Goal: Task Accomplishment & Management: Manage account settings

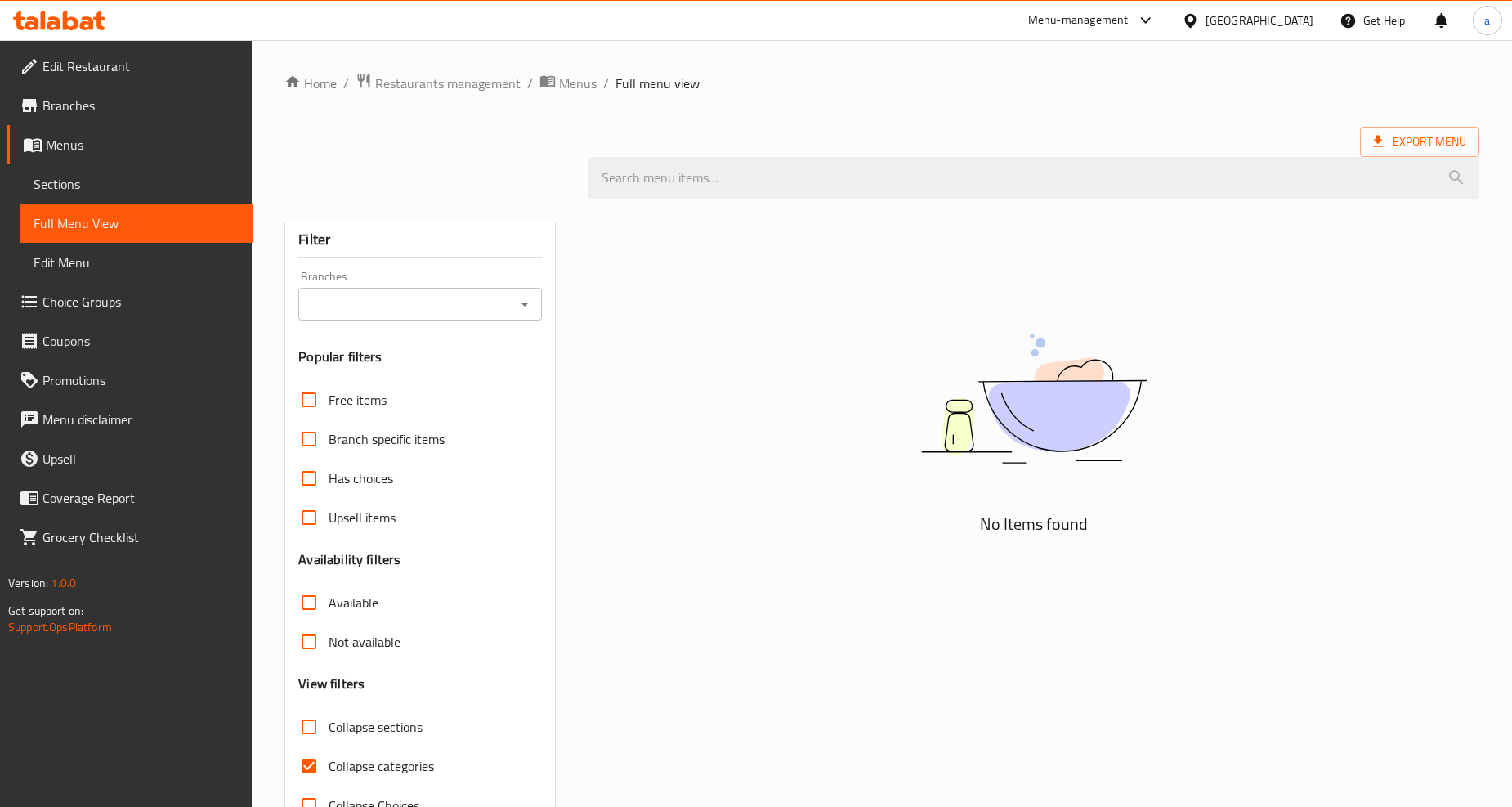
click at [1285, 23] on div "[GEOGRAPHIC_DATA]" at bounding box center [1259, 21] width 108 height 18
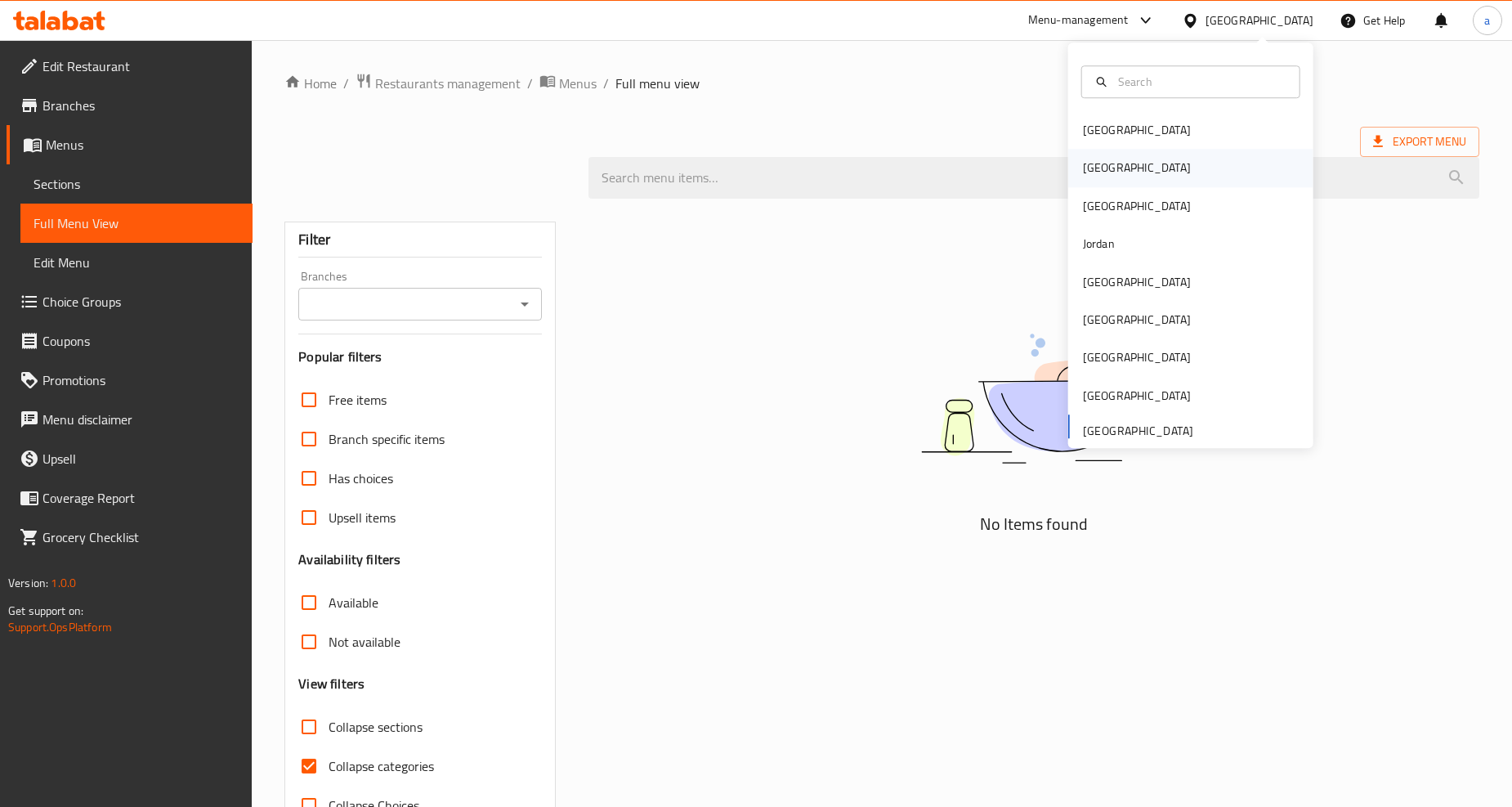
click at [1109, 156] on div "[GEOGRAPHIC_DATA]" at bounding box center [1136, 168] width 134 height 37
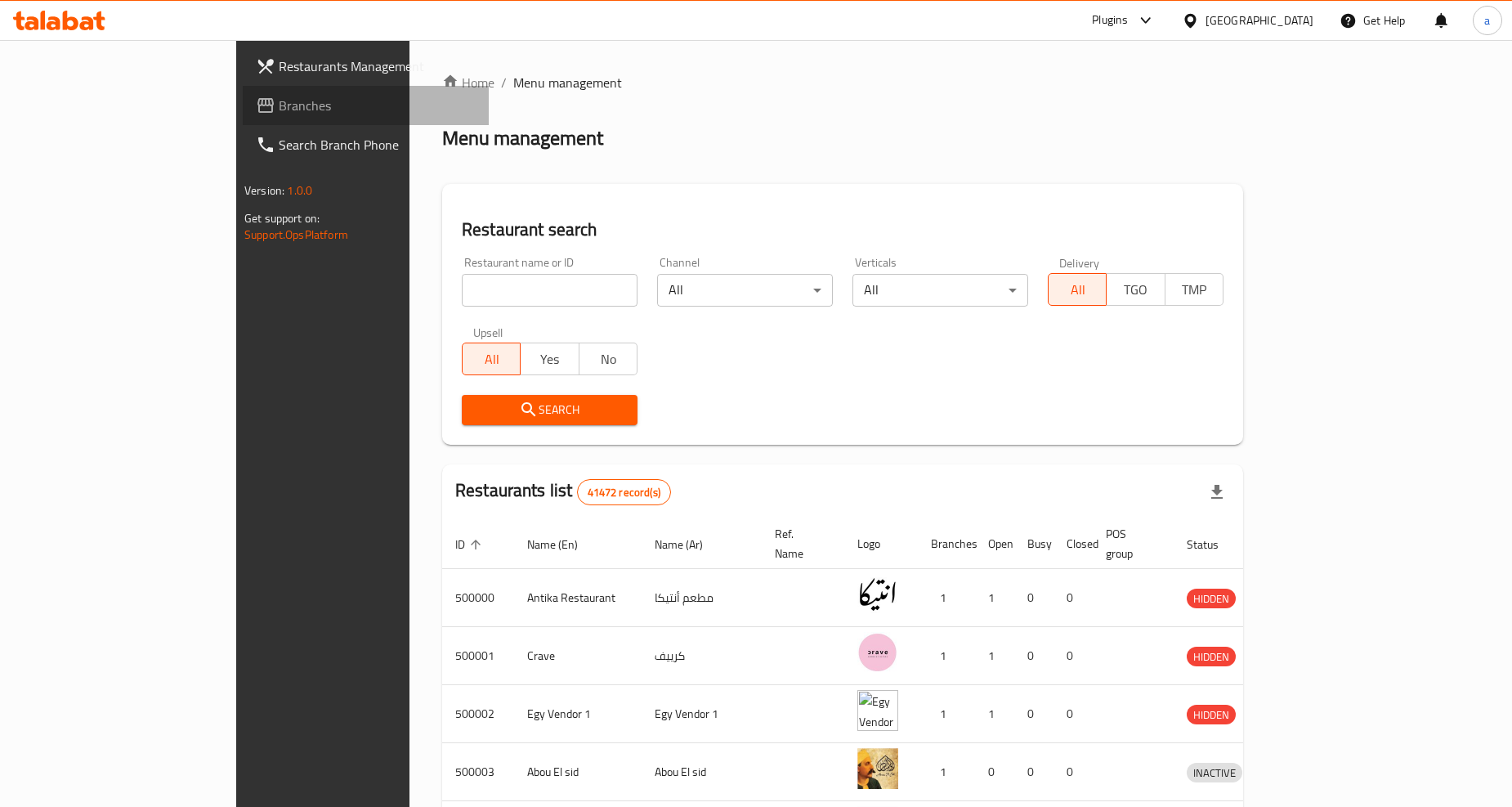
click at [243, 91] on link "Branches" at bounding box center [365, 106] width 246 height 39
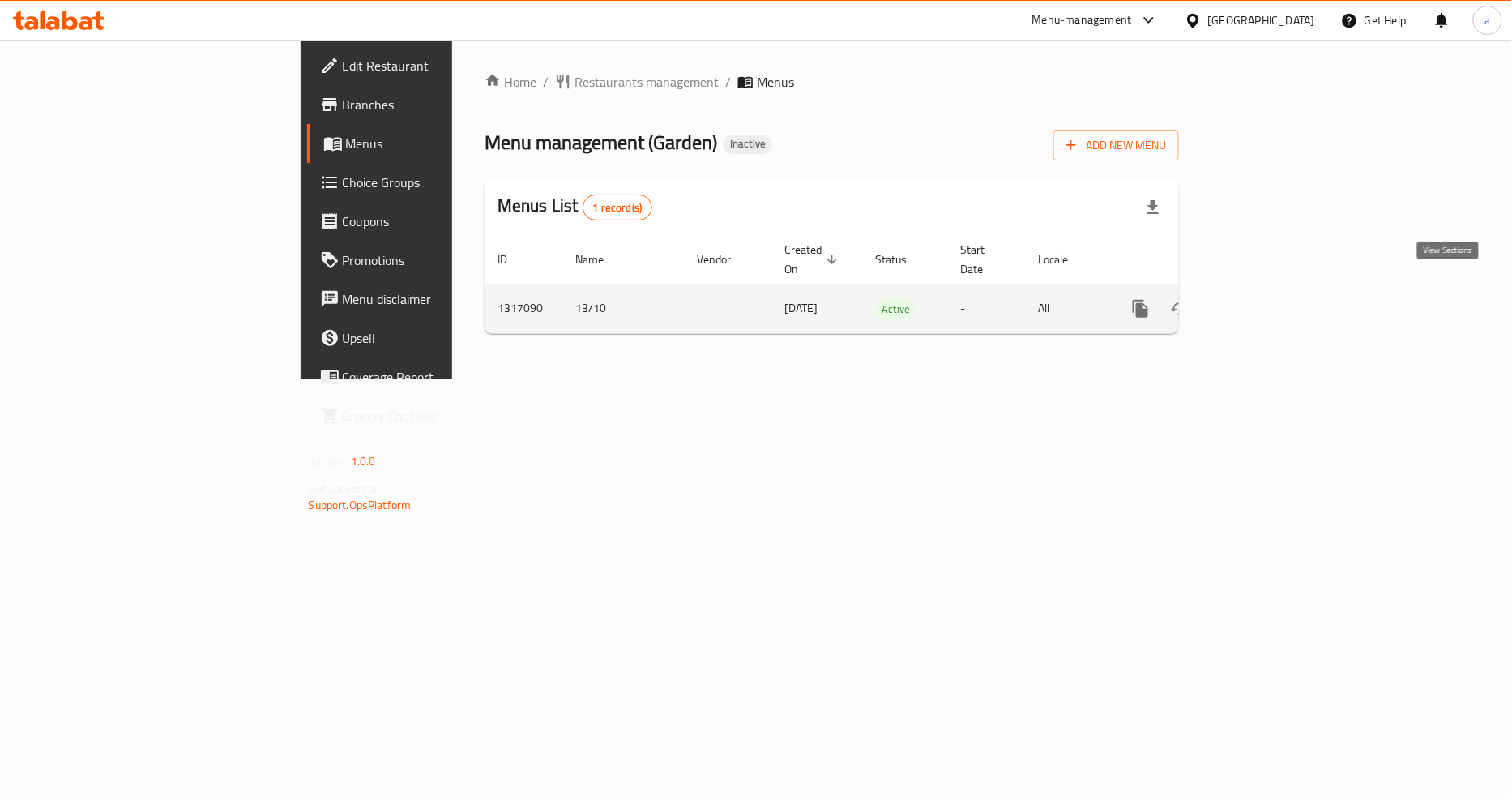
click at [1267, 299] on icon "enhanced table" at bounding box center [1258, 309] width 19 height 19
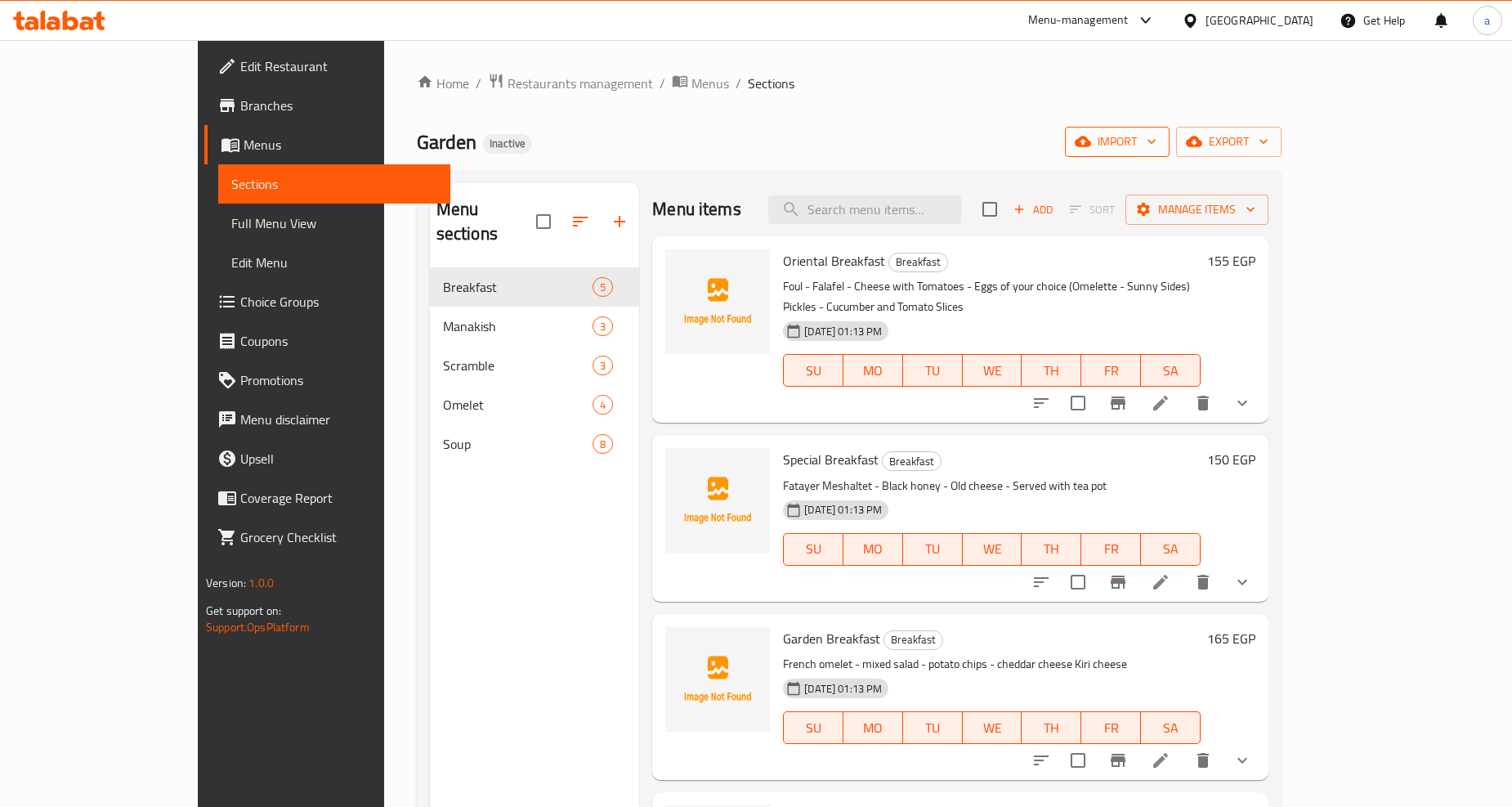
click at [1091, 140] on icon "button" at bounding box center [1082, 141] width 17 height 11
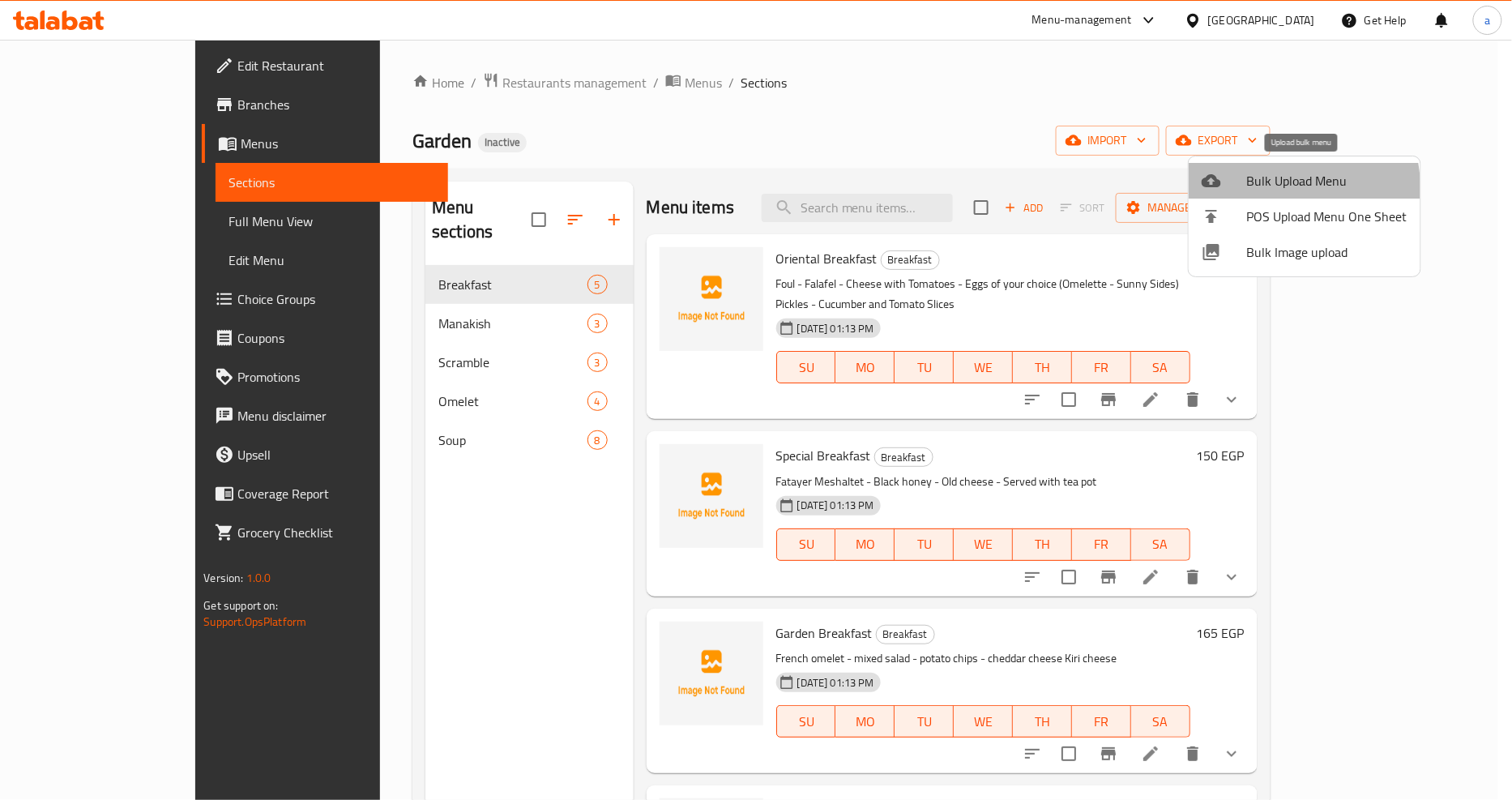
click at [1241, 193] on li "Bulk Upload Menu" at bounding box center [1304, 181] width 232 height 36
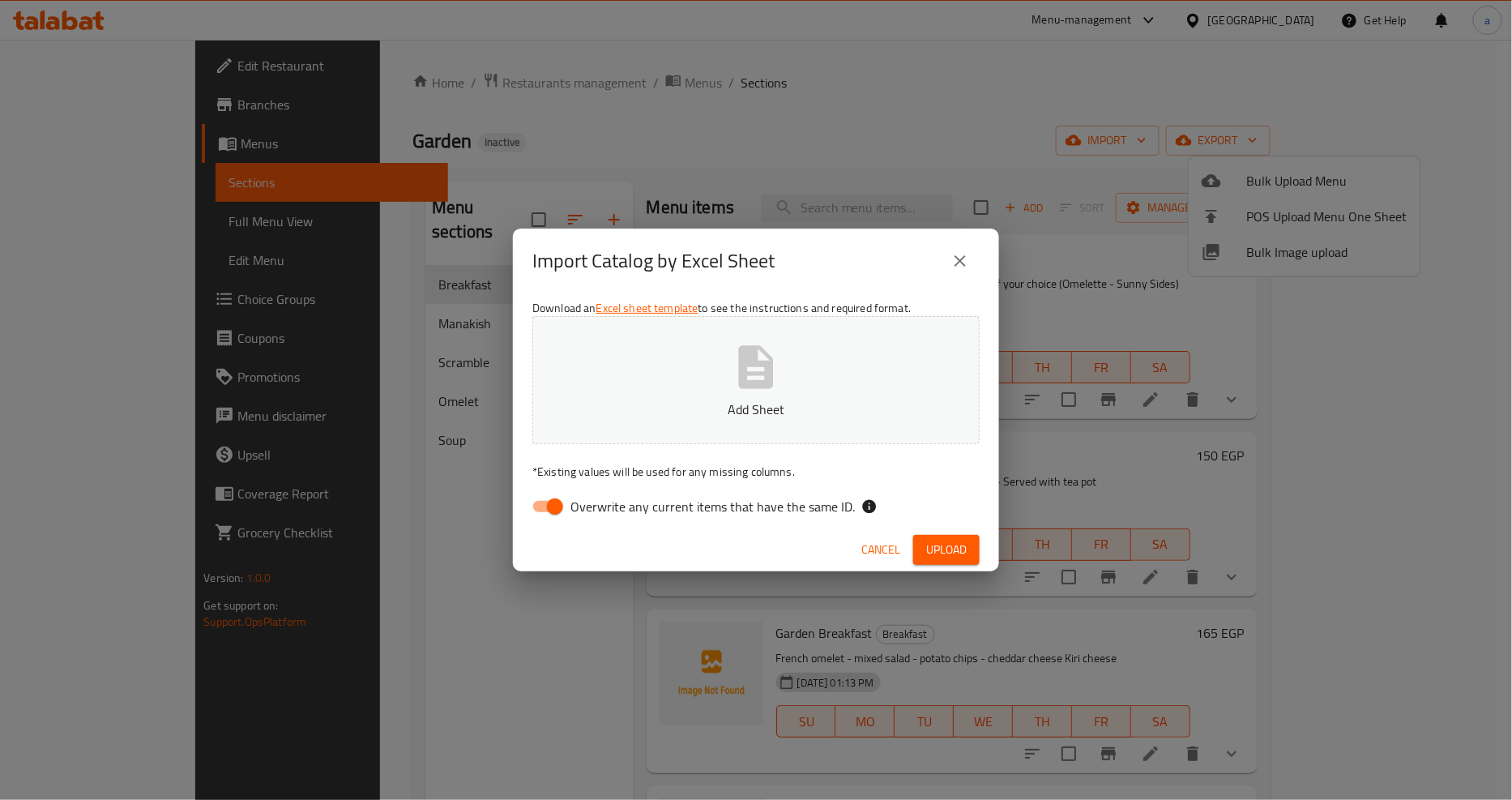
click at [872, 381] on button "Add Sheet" at bounding box center [756, 380] width 448 height 128
click at [543, 517] on input "Overwrite any current items that have the same ID." at bounding box center [554, 507] width 92 height 31
checkbox input "false"
click at [927, 536] on button "Upload" at bounding box center [946, 550] width 66 height 30
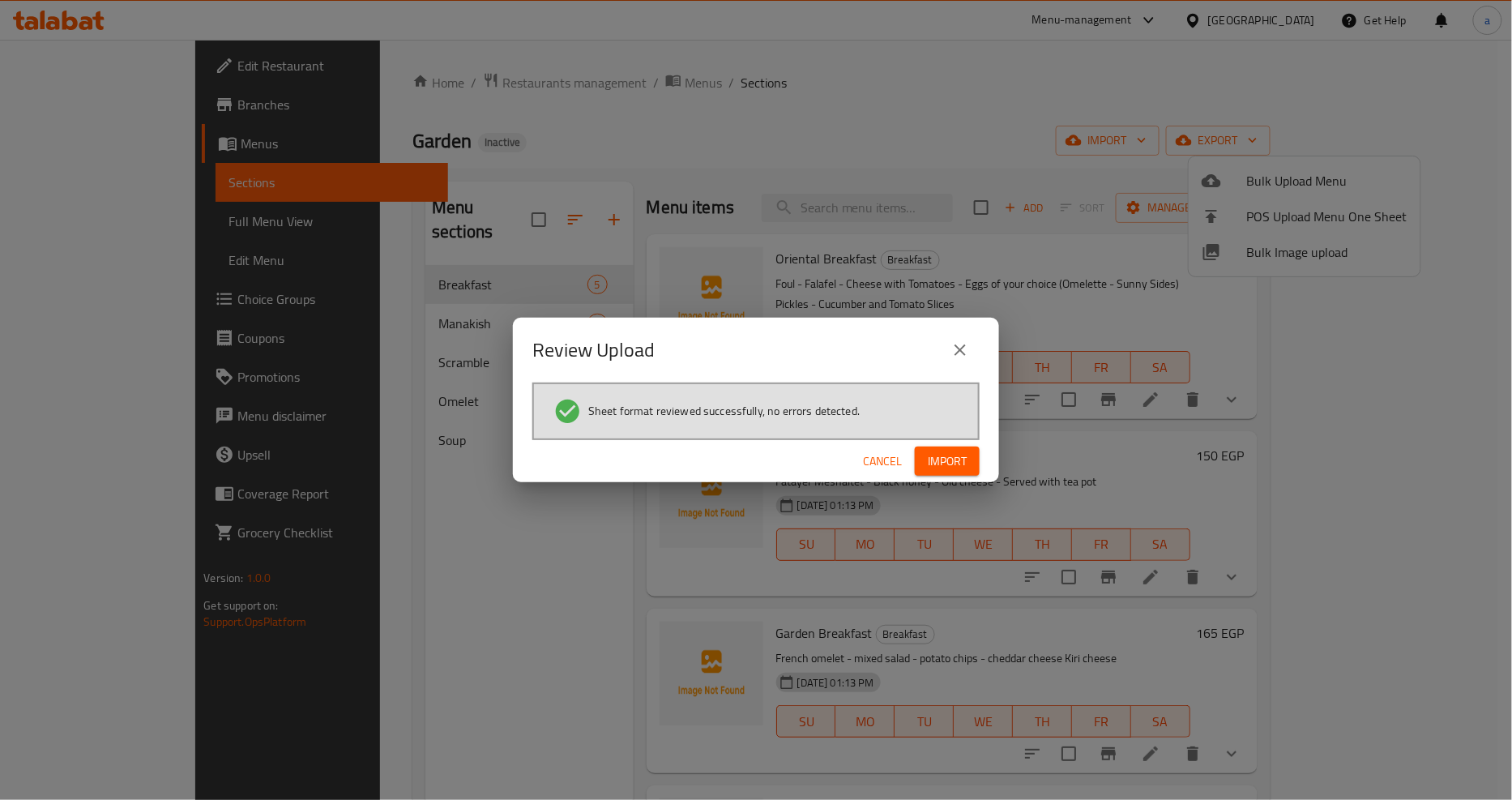
click at [952, 451] on span "Import" at bounding box center [947, 461] width 39 height 20
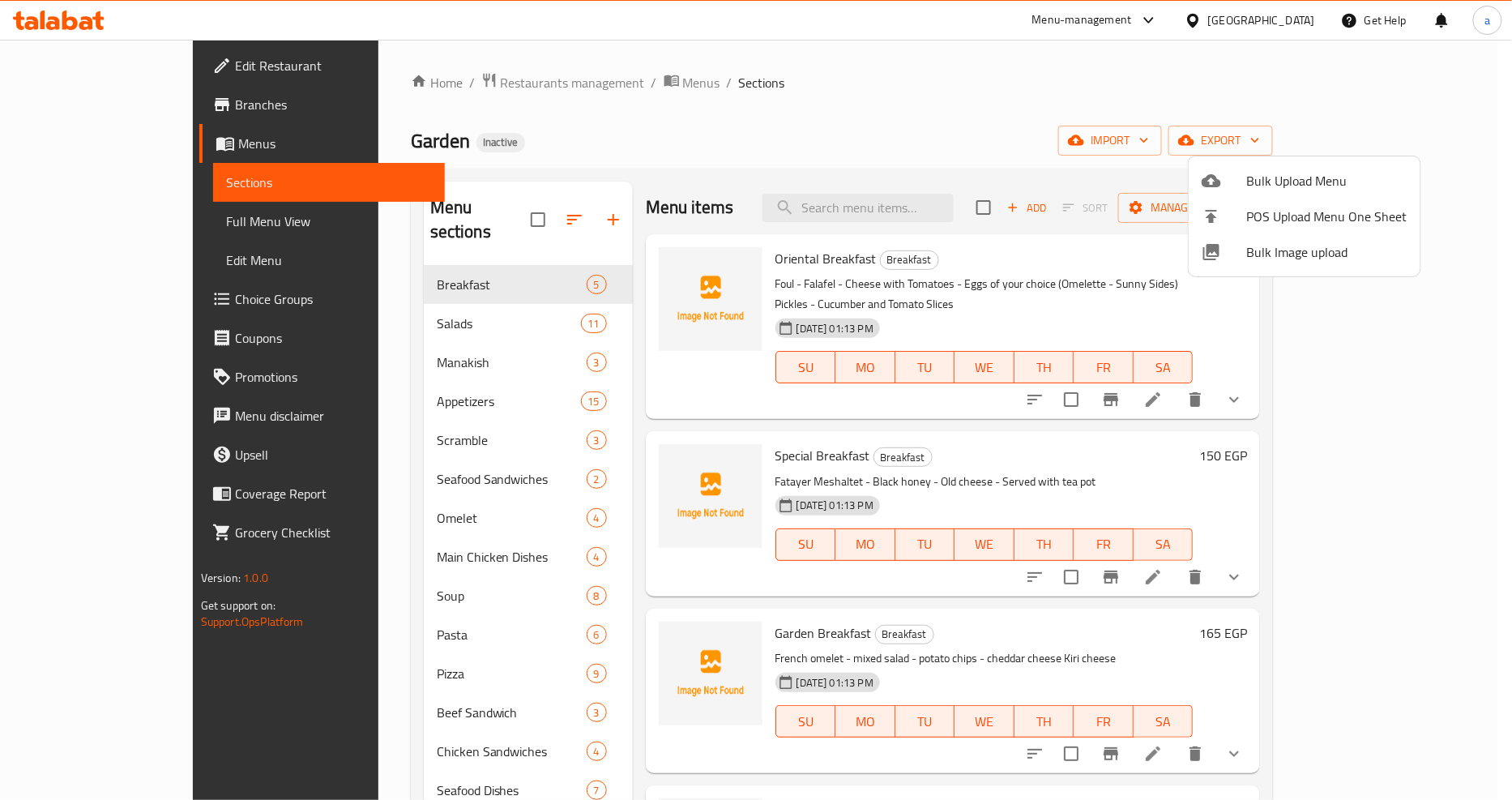
click at [126, 213] on div at bounding box center [756, 400] width 1512 height 800
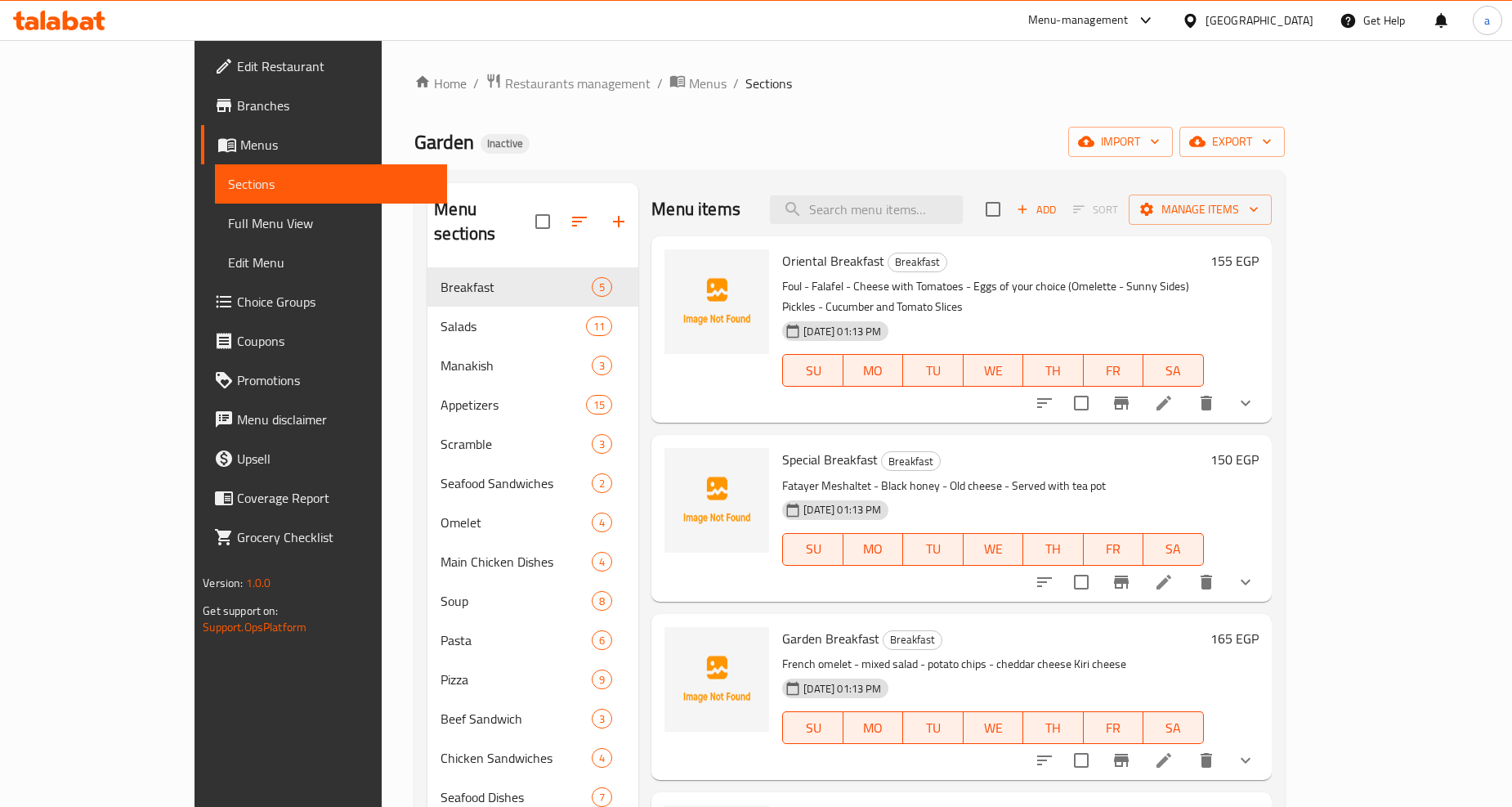
click at [228, 214] on span "Full Menu View" at bounding box center [331, 223] width 206 height 20
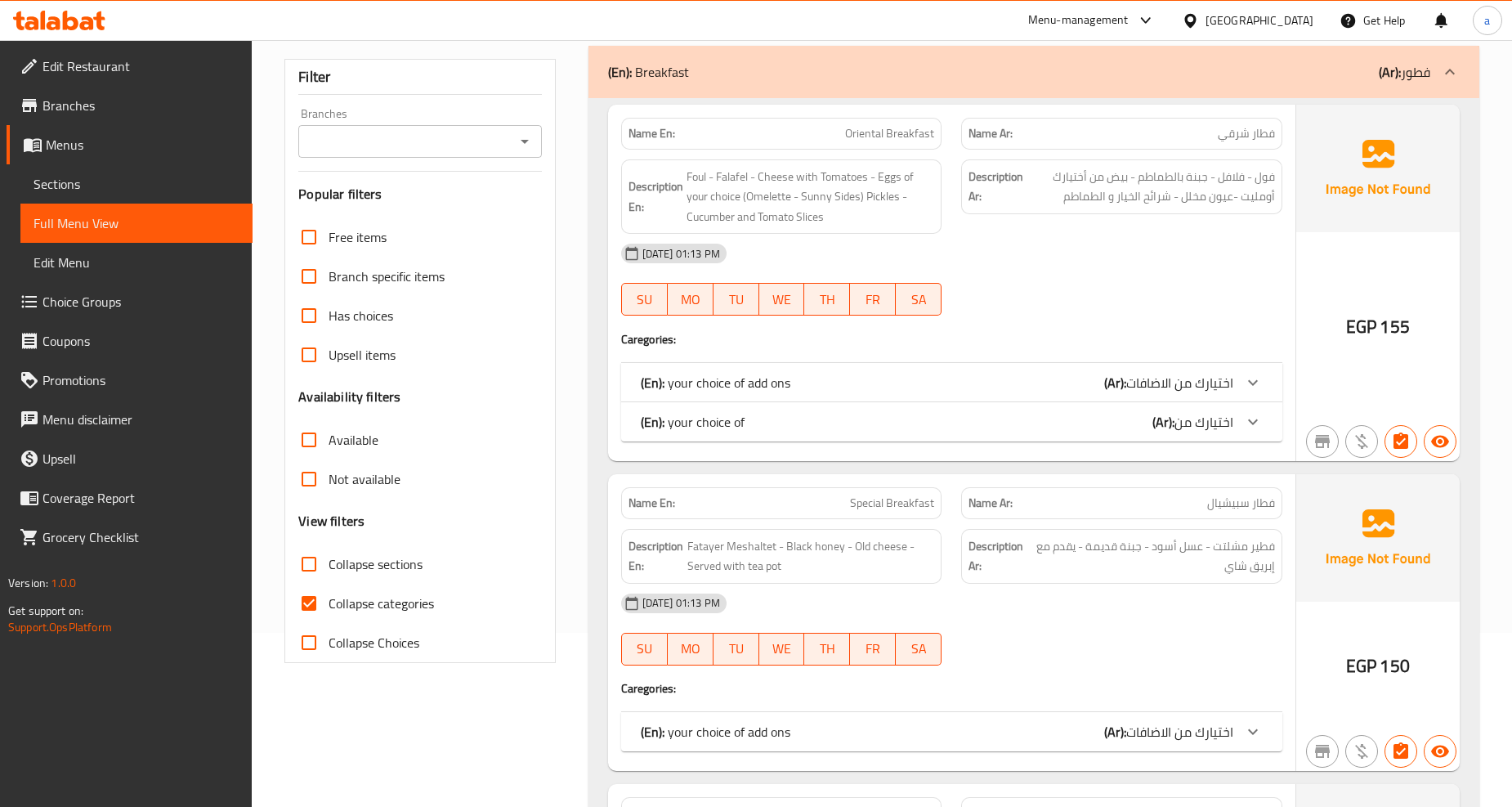
scroll to position [181, 0]
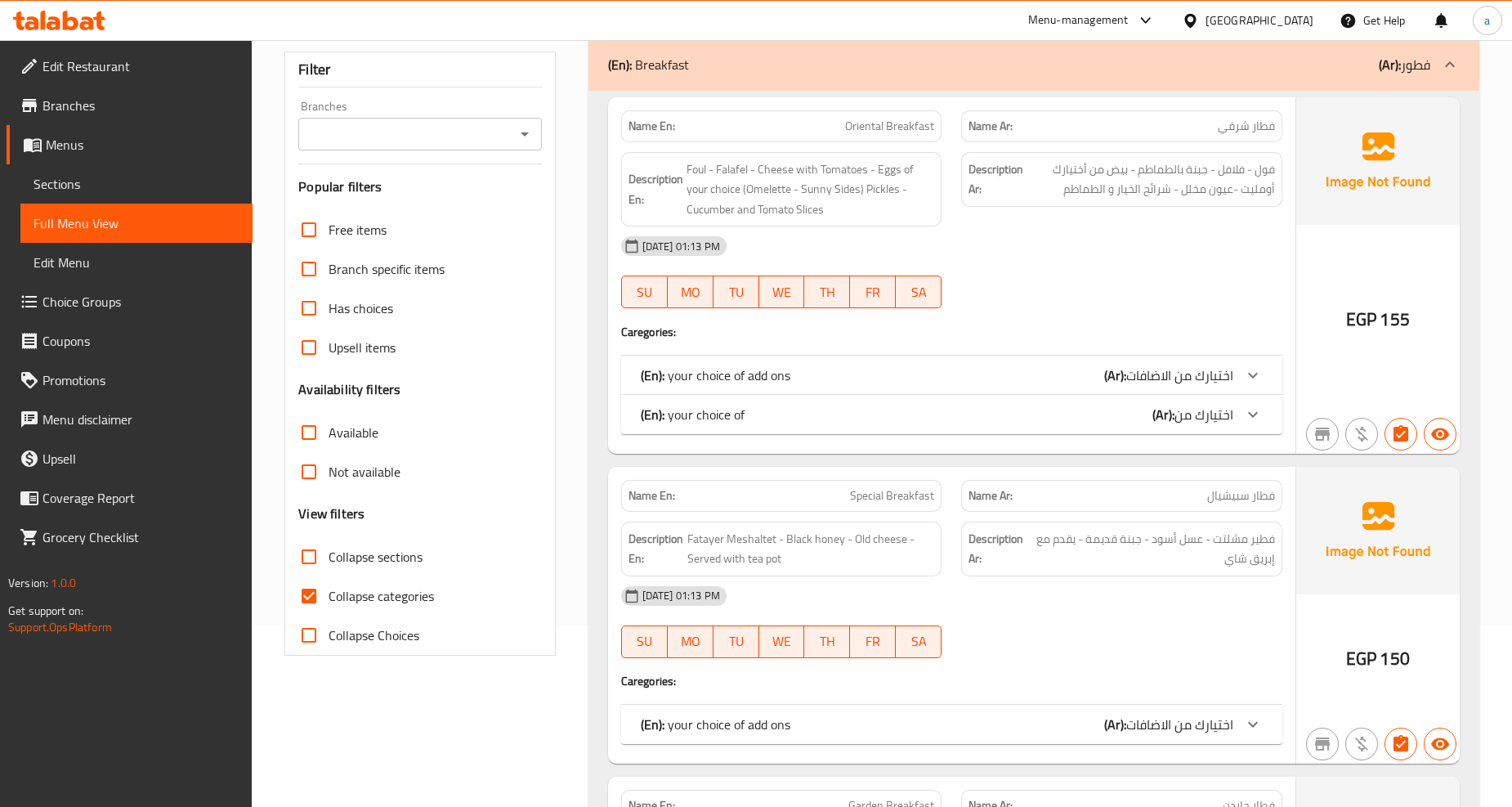
click at [380, 546] on span "Collapse sections" at bounding box center [375, 556] width 94 height 20
click at [328, 546] on input "Collapse sections" at bounding box center [308, 556] width 39 height 39
checkbox input "true"
click at [402, 596] on span "Collapse categories" at bounding box center [381, 595] width 106 height 20
click at [328, 596] on input "Collapse categories" at bounding box center [308, 595] width 39 height 39
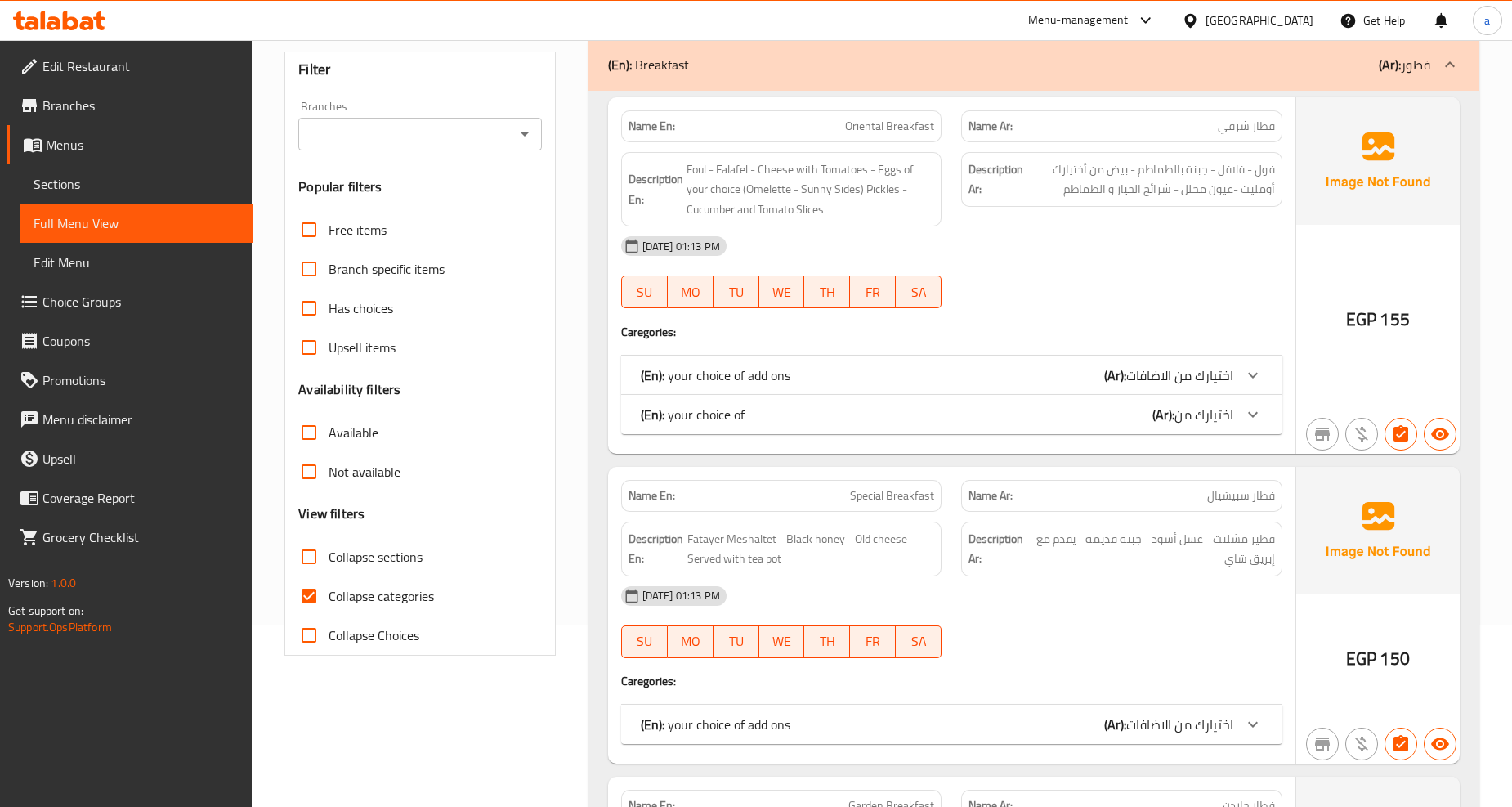
checkbox input "false"
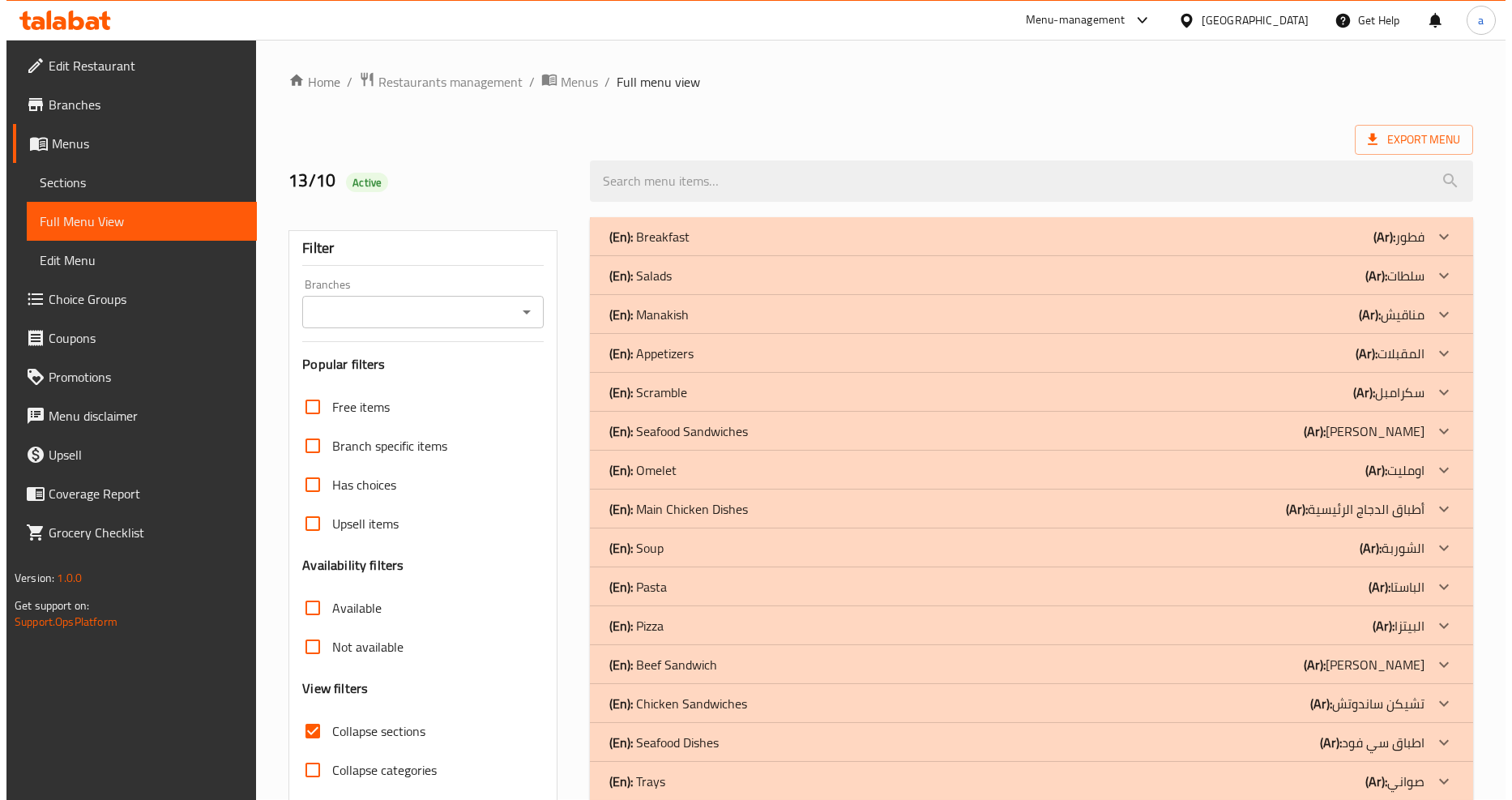
scroll to position [0, 0]
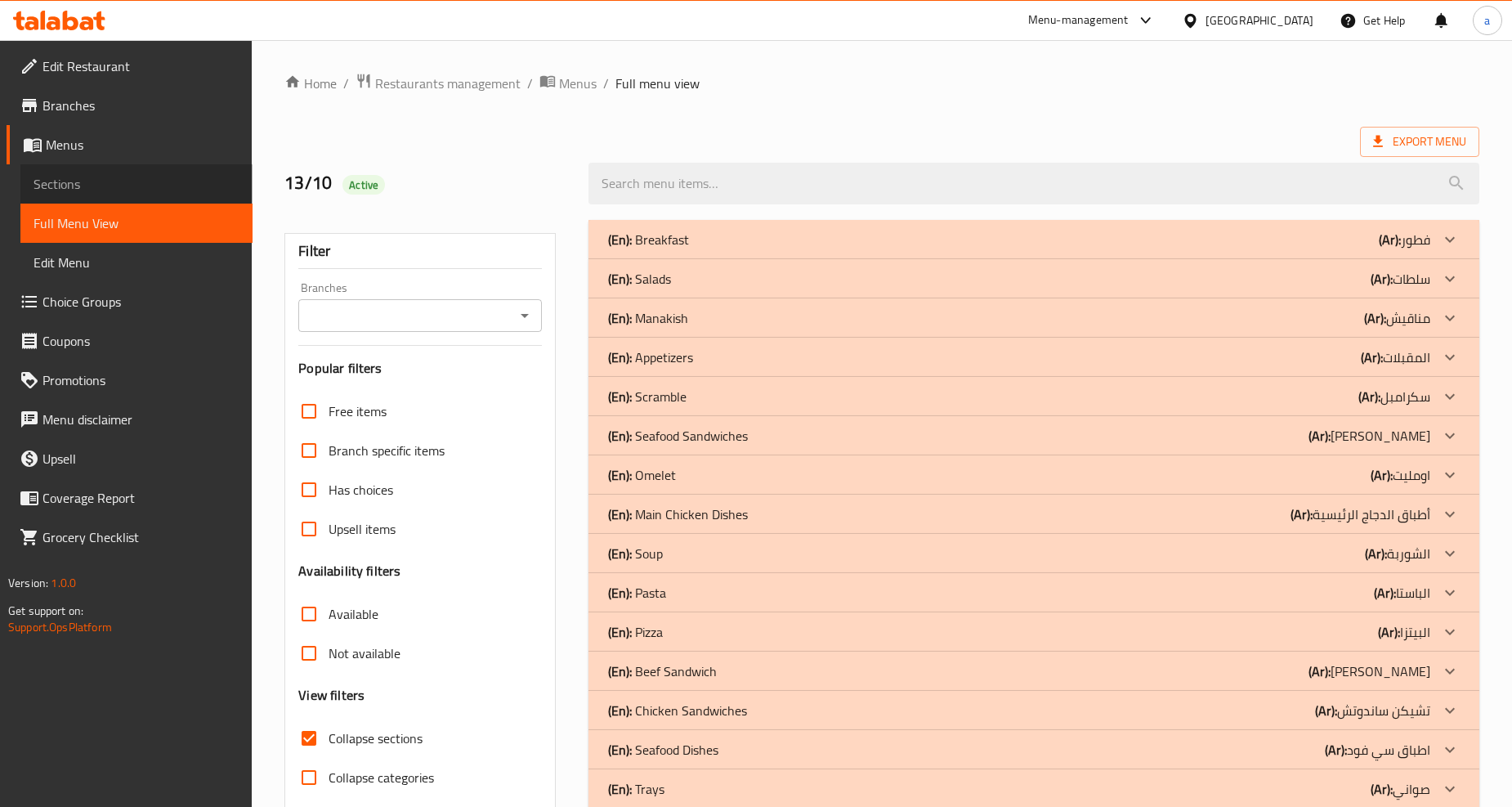
click at [86, 180] on span "Sections" at bounding box center [136, 184] width 206 height 20
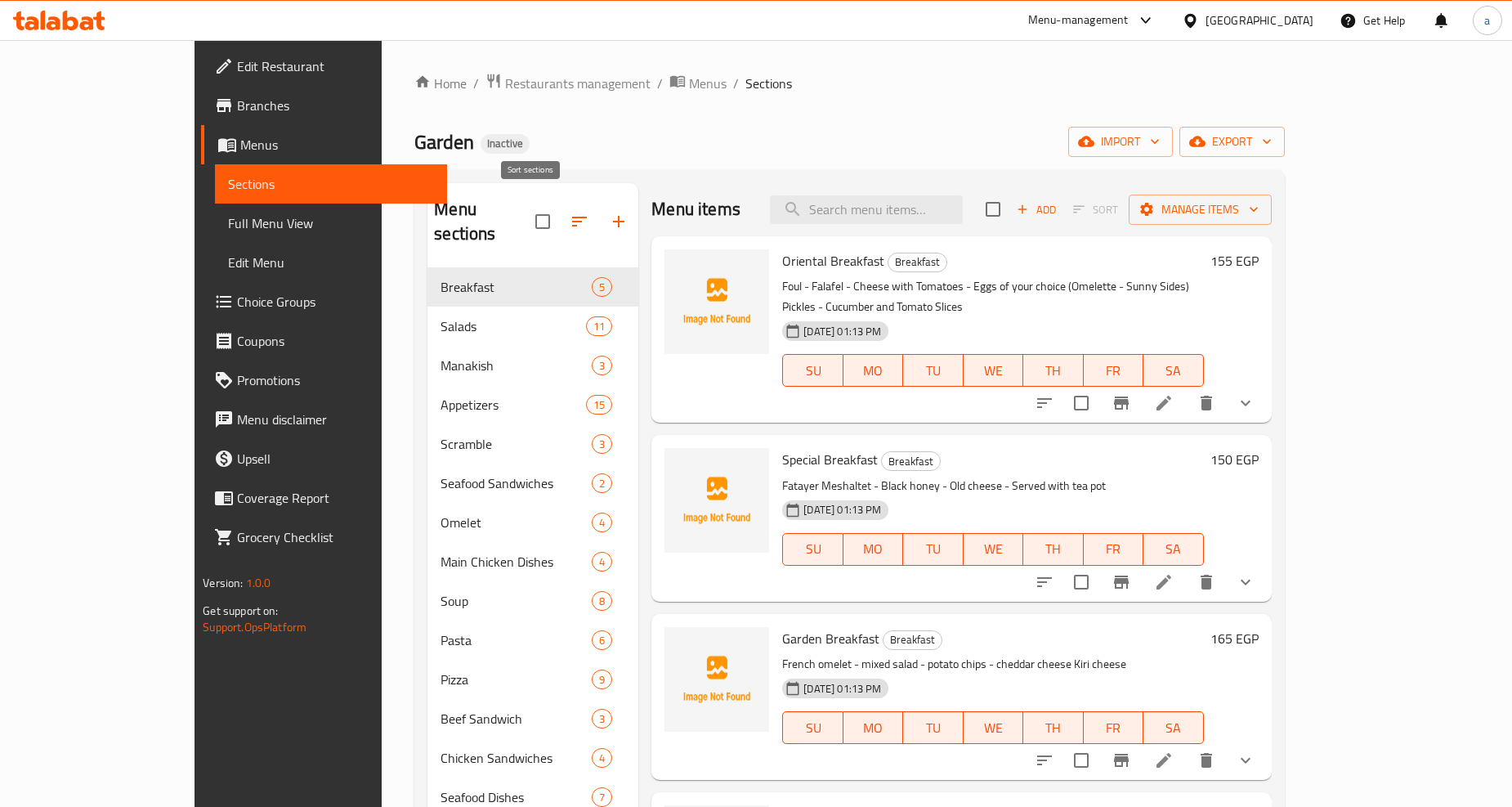
click at [560, 211] on button "button" at bounding box center [580, 221] width 39 height 39
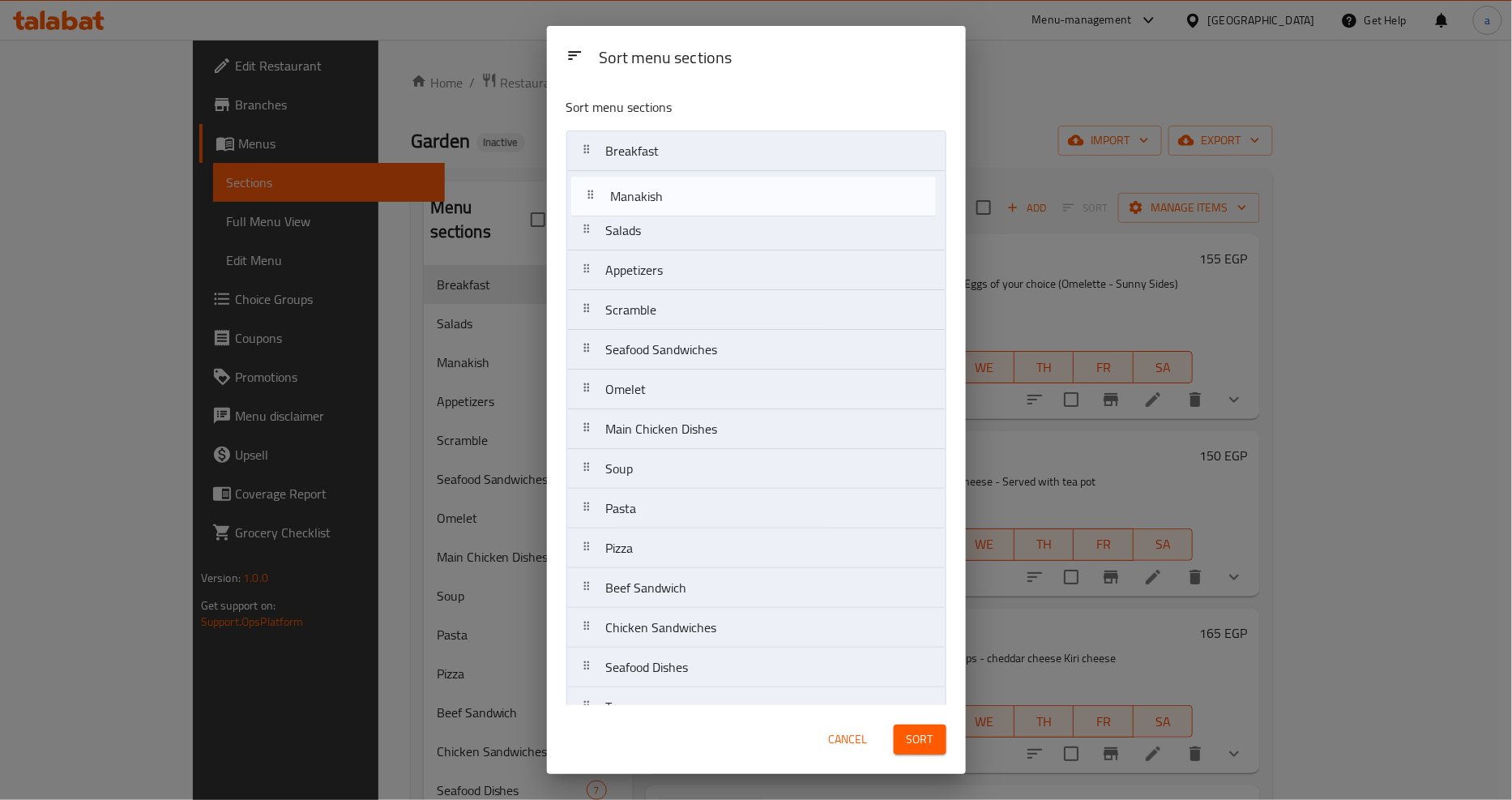
drag, startPoint x: 683, startPoint y: 237, endPoint x: 688, endPoint y: 198, distance: 39.3
click at [688, 198] on nav "Breakfast Salads Manakish Appetizers Scramble Seafood Sandwiches Omelet Main Ch…" at bounding box center [756, 548] width 380 height 835
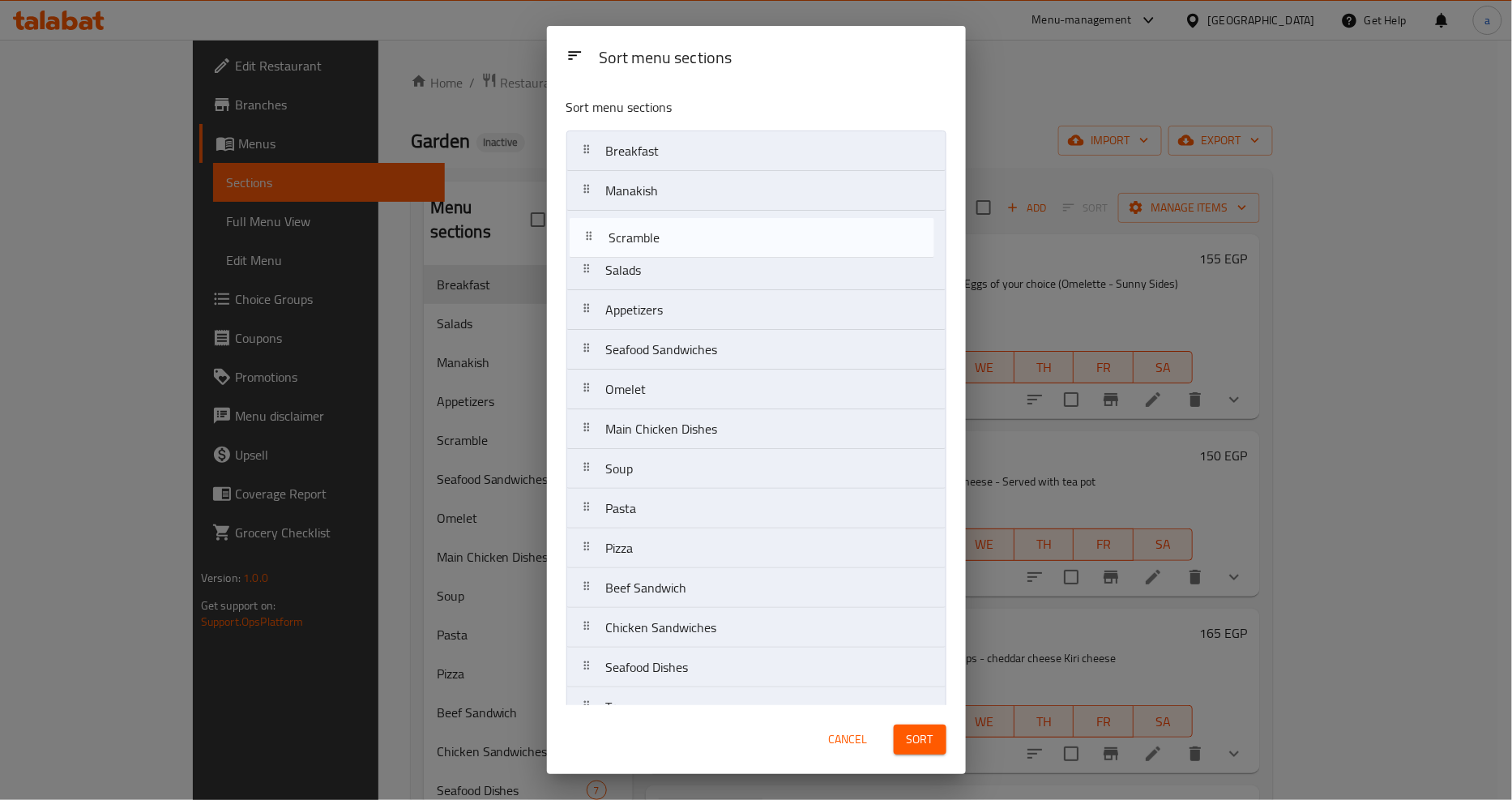
drag, startPoint x: 667, startPoint y: 308, endPoint x: 668, endPoint y: 229, distance: 79.0
click at [668, 229] on nav "Breakfast Manakish Salads Appetizers Scramble Seafood Sandwiches Omelet Main Ch…" at bounding box center [756, 548] width 380 height 835
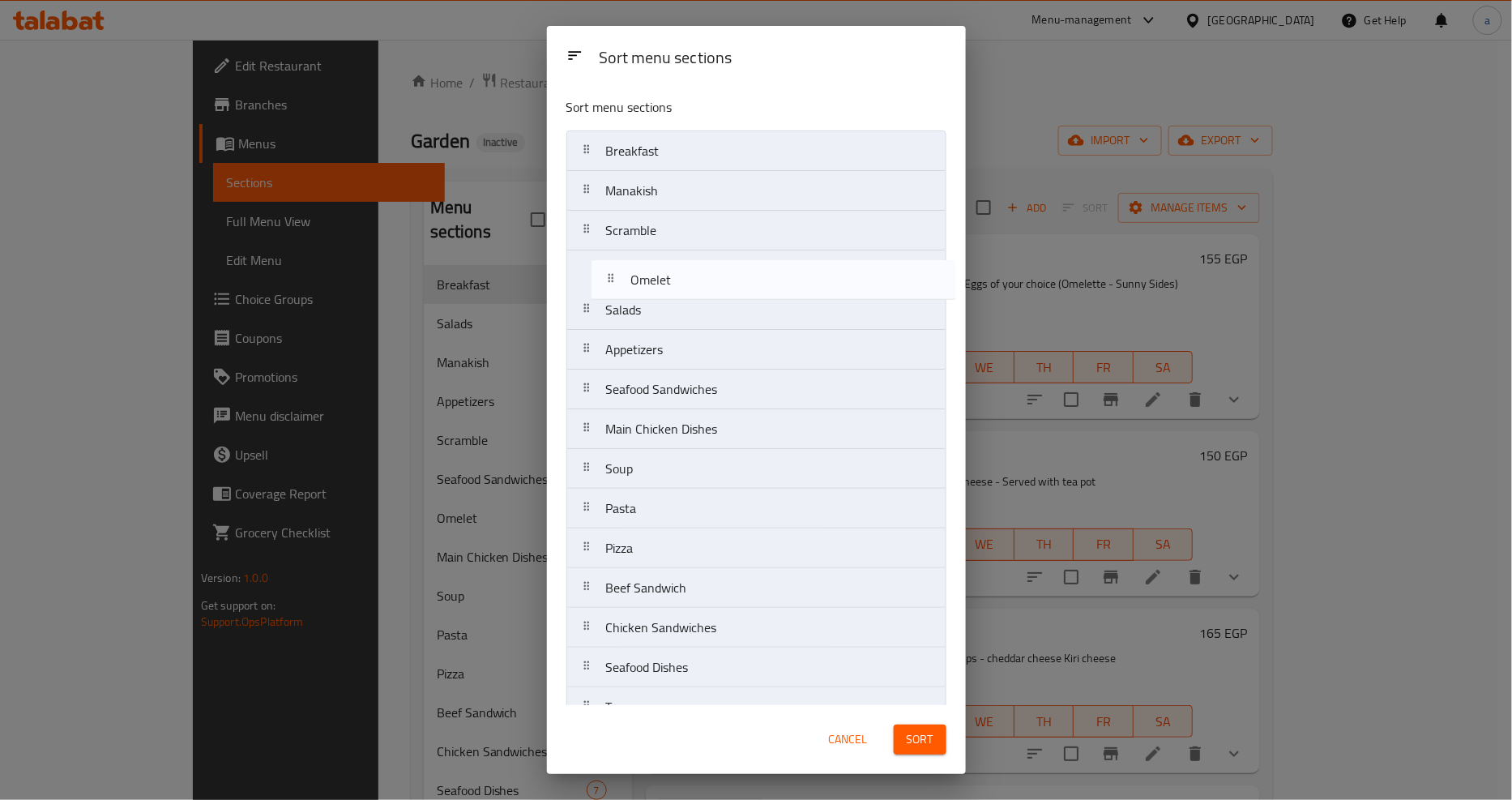
drag, startPoint x: 649, startPoint y: 394, endPoint x: 673, endPoint y: 277, distance: 119.4
click at [673, 277] on nav "Breakfast Manakish Scramble Salads Appetizers Seafood Sandwiches Omelet Main Ch…" at bounding box center [756, 548] width 380 height 835
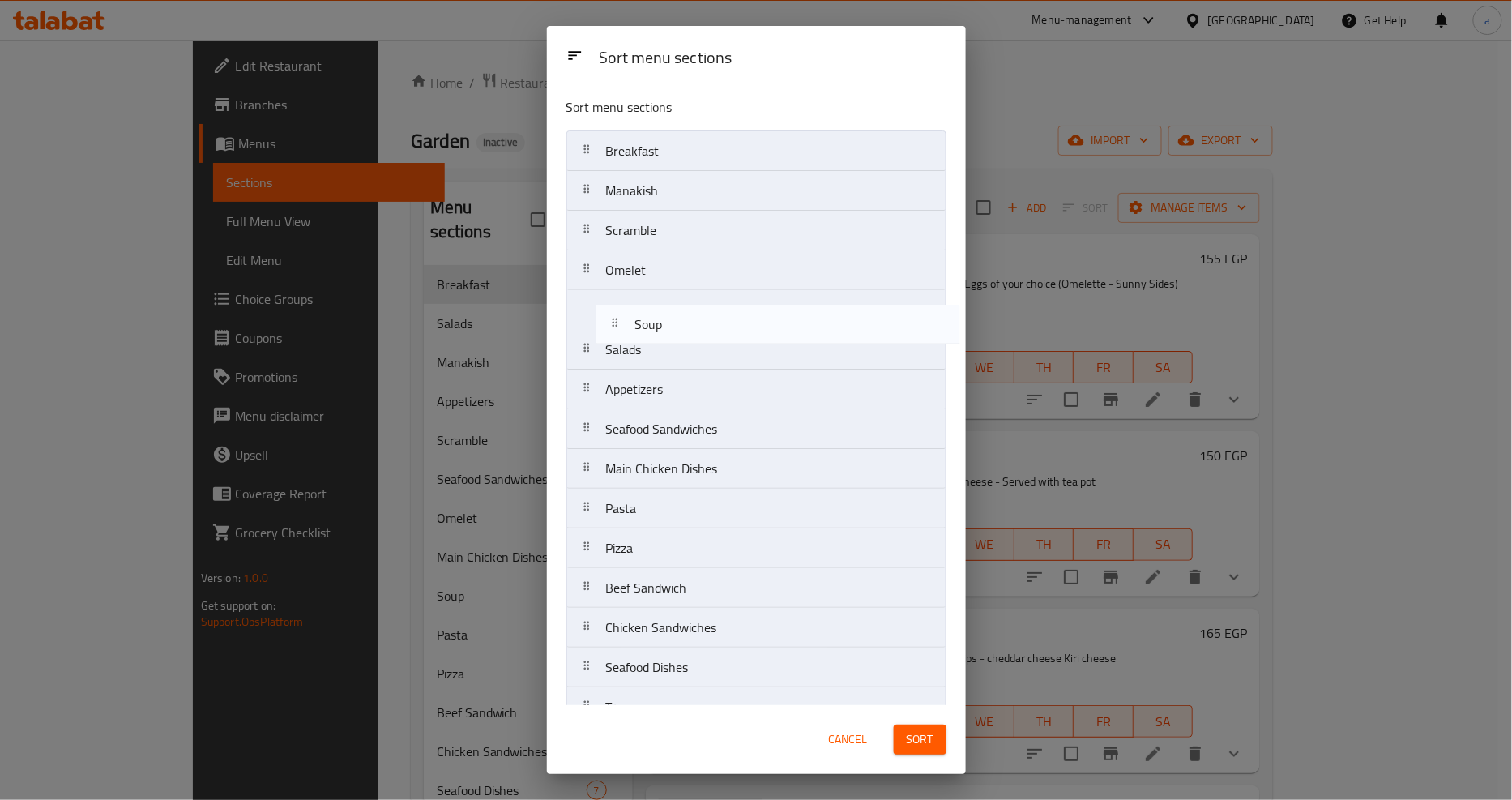
drag, startPoint x: 670, startPoint y: 476, endPoint x: 702, endPoint y: 320, distance: 159.2
click at [702, 320] on nav "Breakfast Manakish Scramble Omelet Salads Appetizers Seafood Sandwiches Main Ch…" at bounding box center [756, 548] width 380 height 835
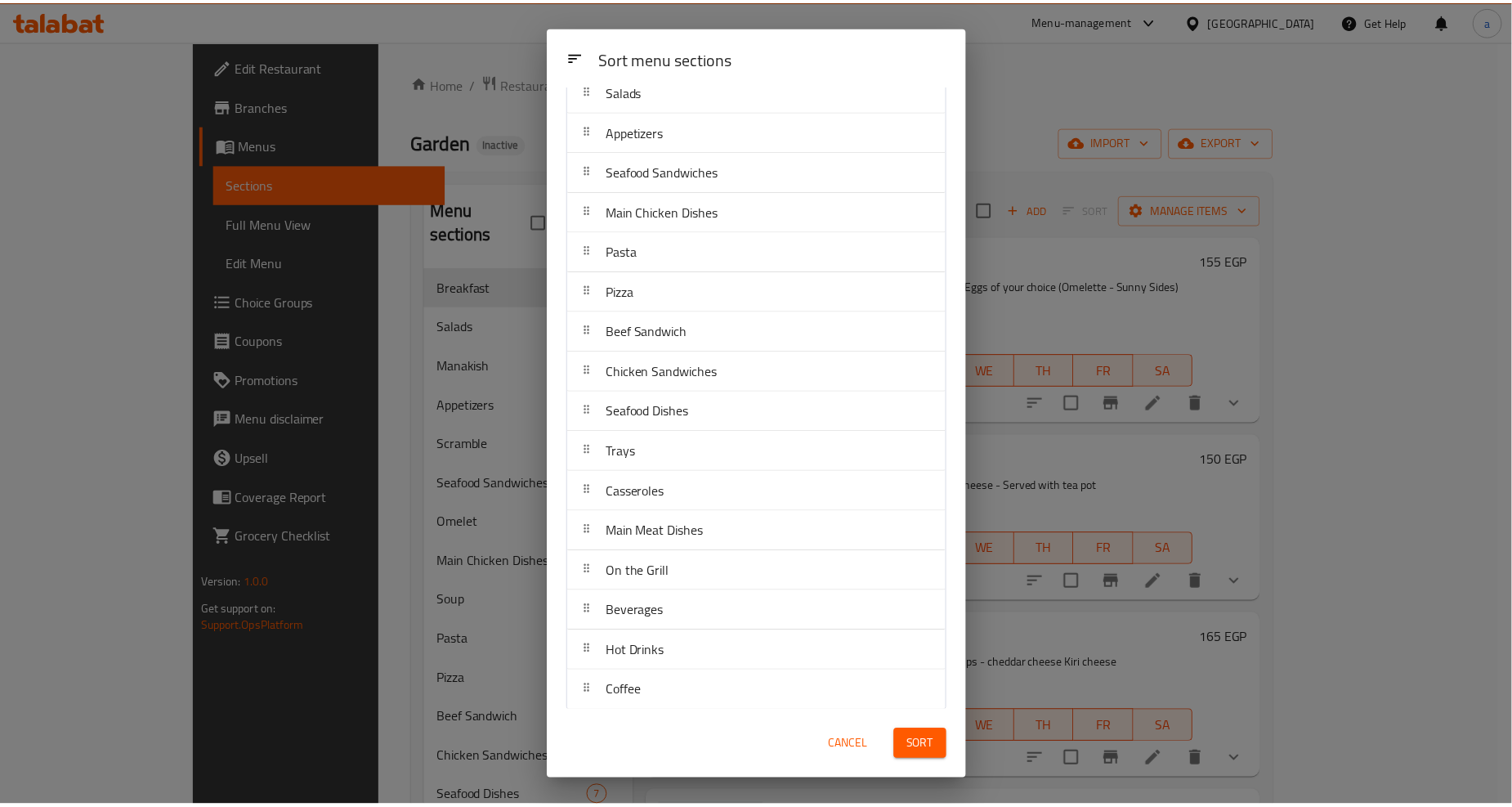
scroll to position [270, 0]
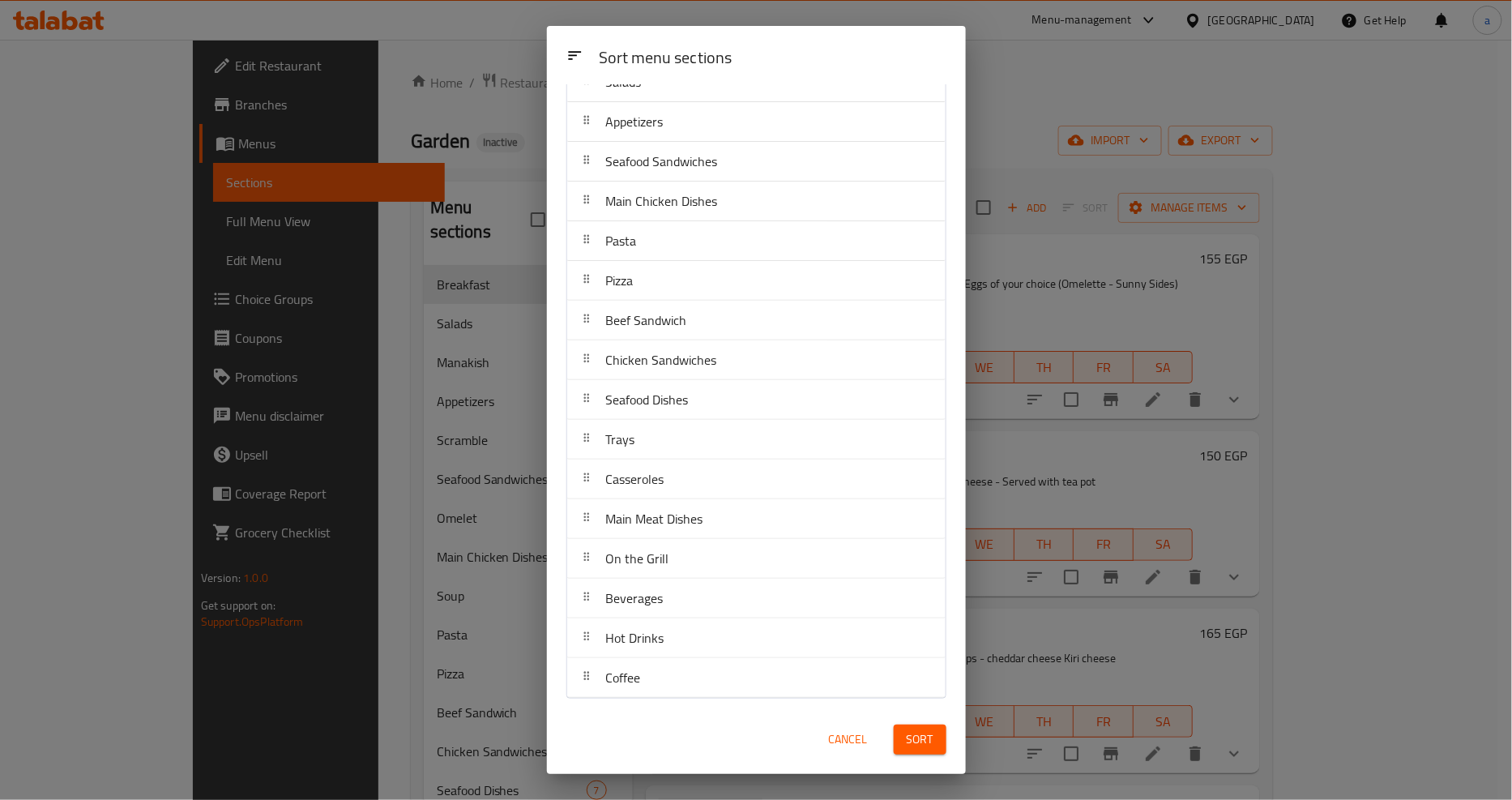
click at [936, 739] on button "Sort" at bounding box center [920, 739] width 52 height 30
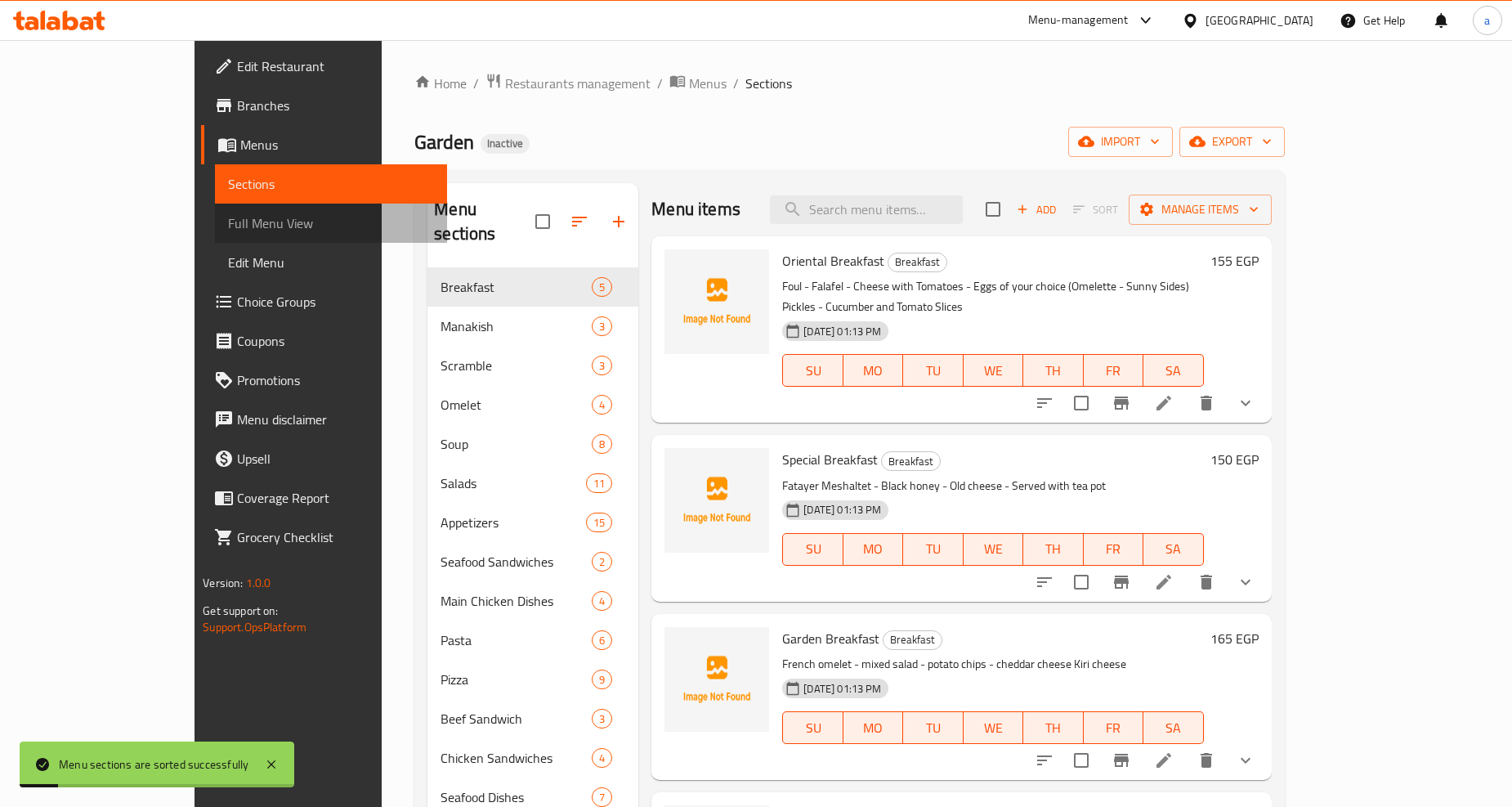
click at [228, 221] on span "Full Menu View" at bounding box center [331, 223] width 206 height 20
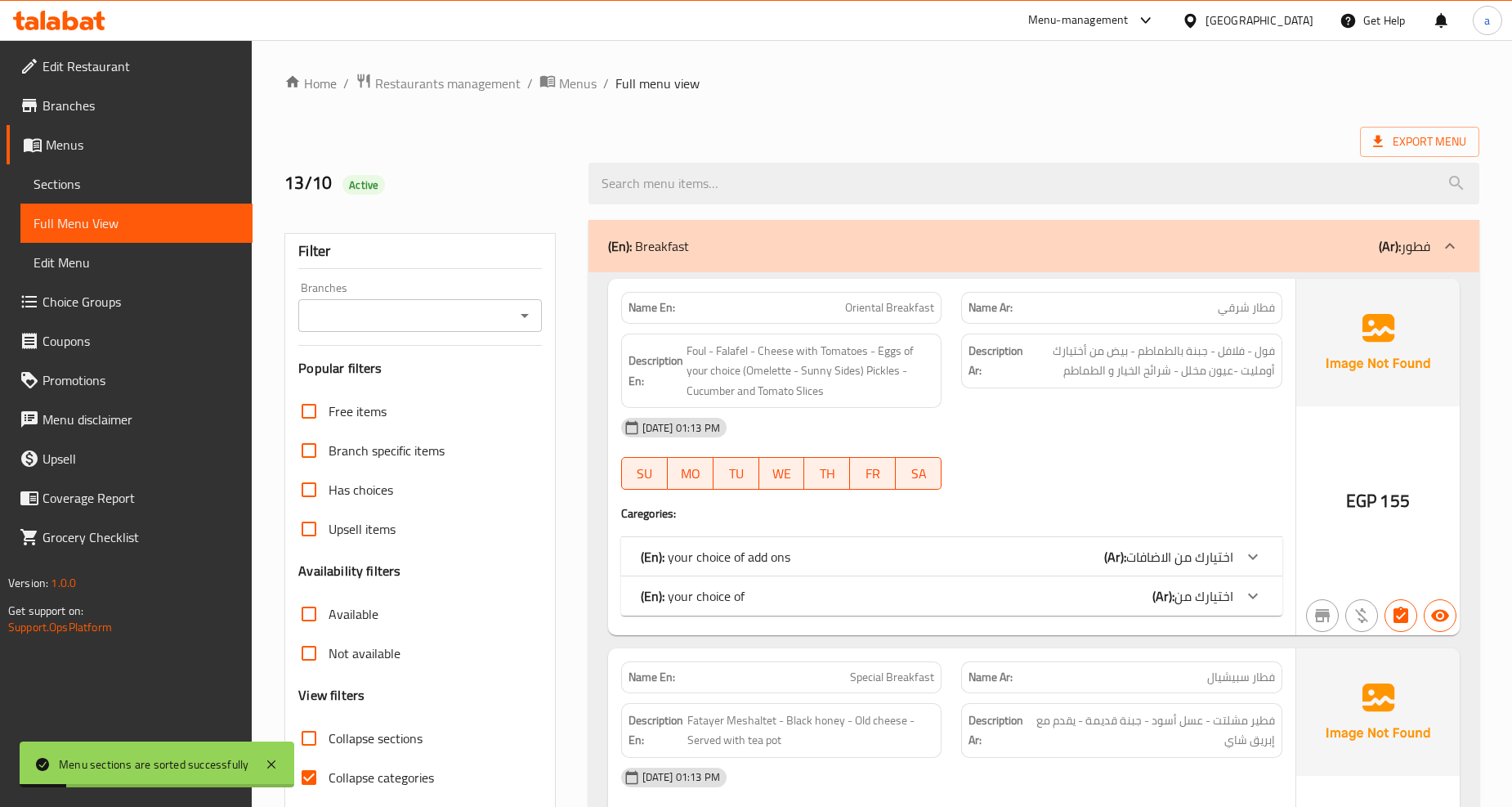
click at [393, 742] on span "Collapse sections" at bounding box center [375, 737] width 94 height 20
click at [328, 742] on input "Collapse sections" at bounding box center [308, 737] width 39 height 39
checkbox input "true"
click at [398, 775] on span "Collapse categories" at bounding box center [381, 777] width 106 height 20
click at [328, 775] on input "Collapse categories" at bounding box center [308, 777] width 39 height 39
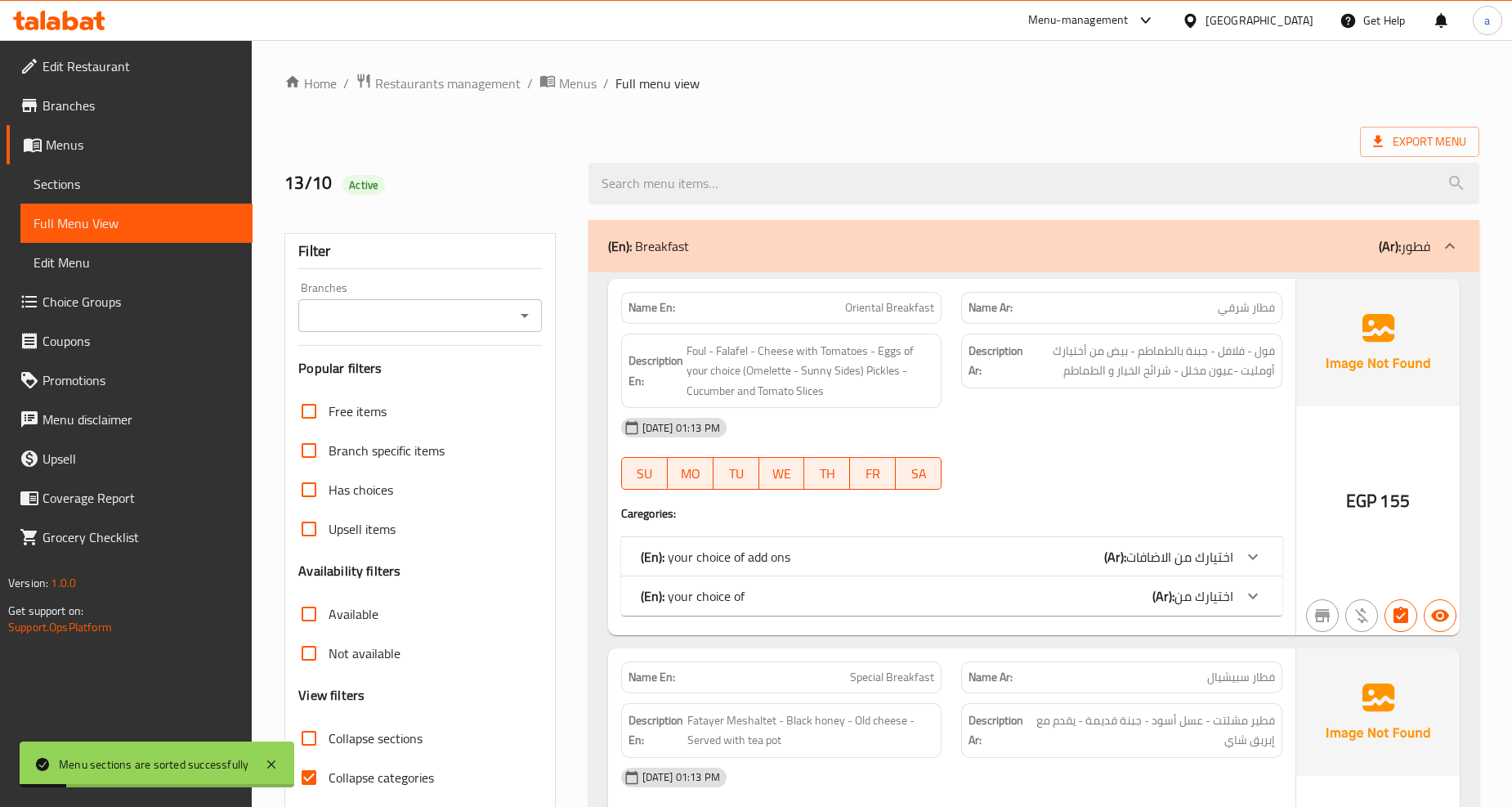
checkbox input "false"
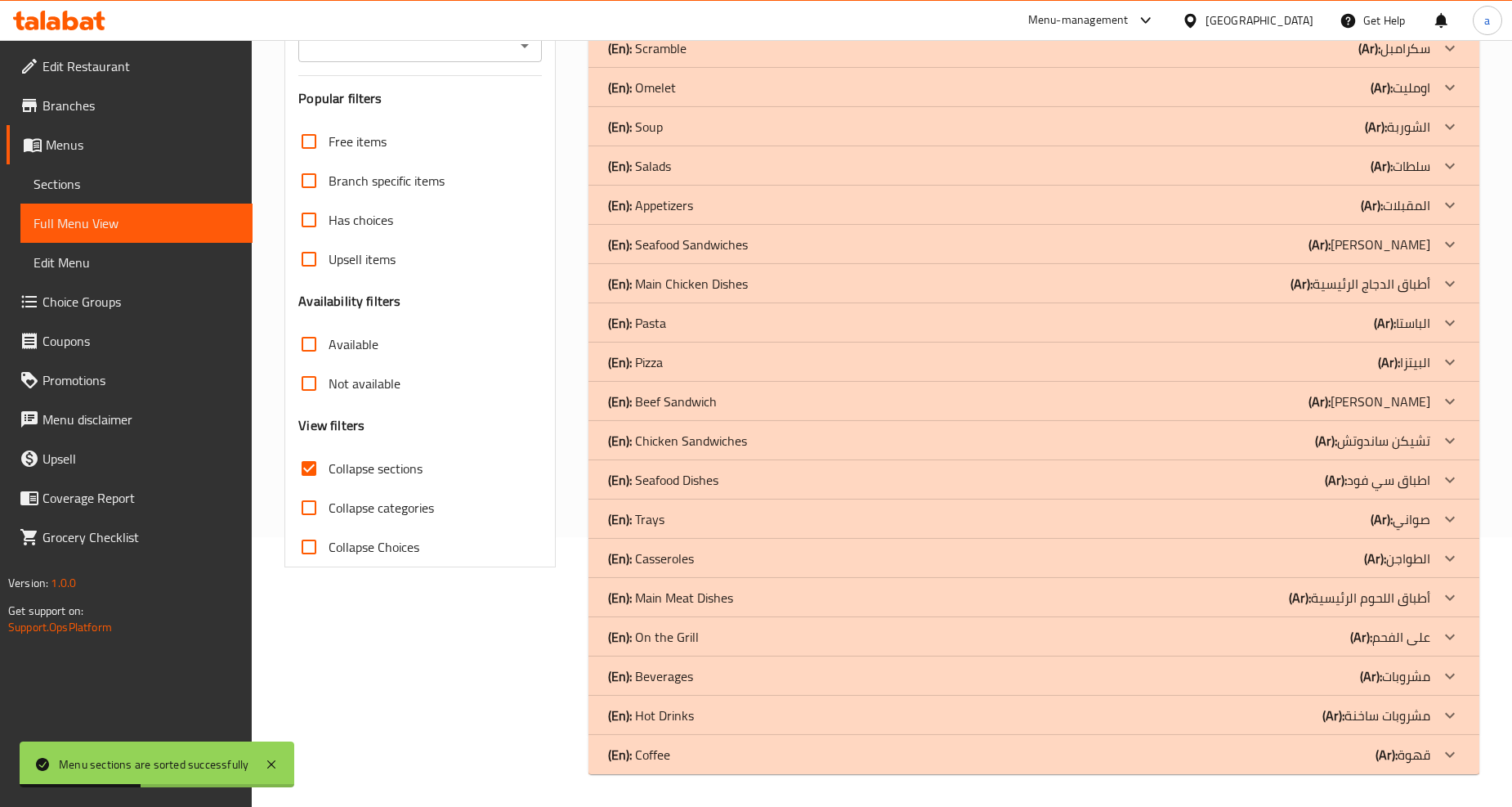
scroll to position [178, 0]
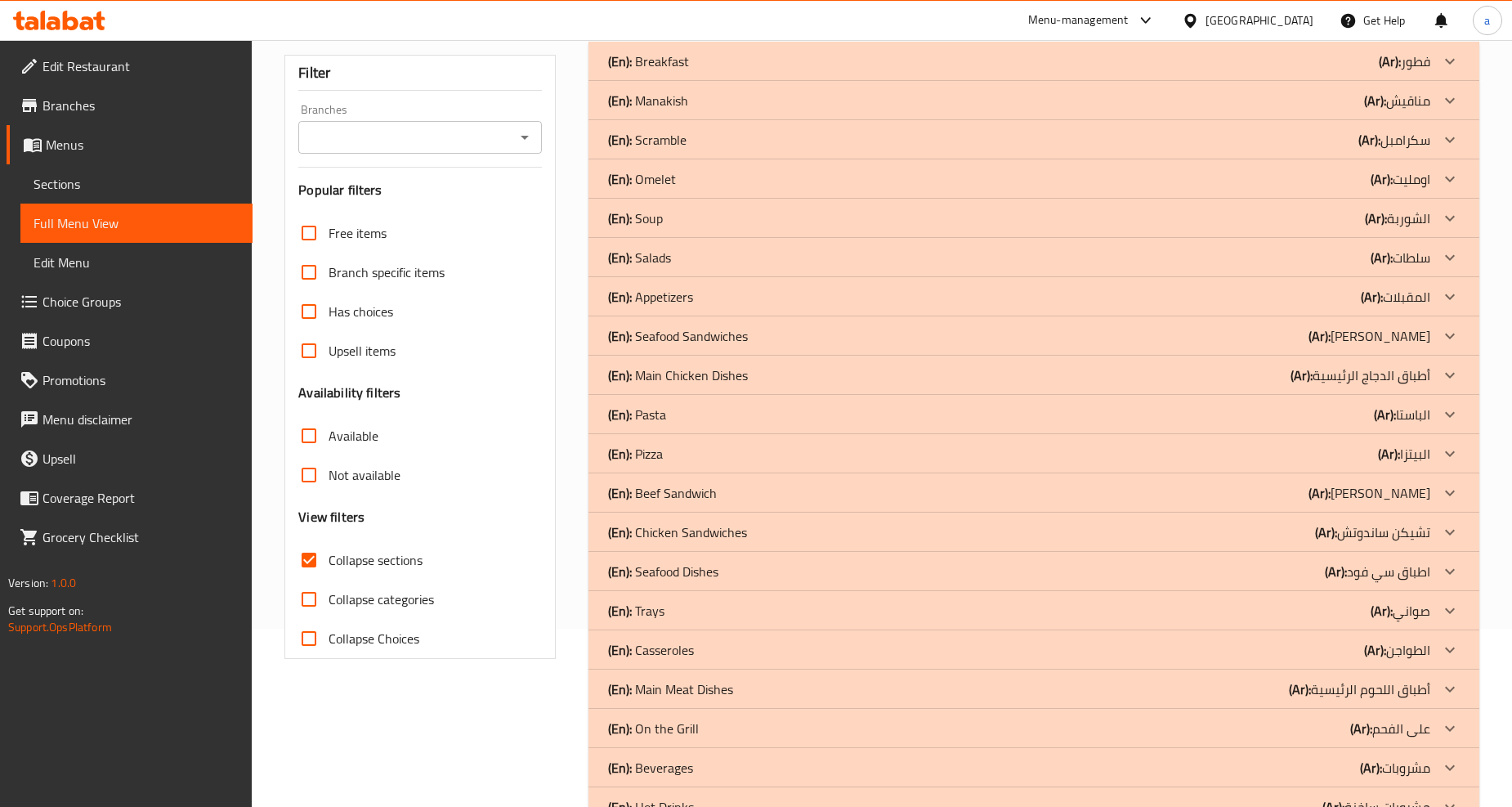
click at [1264, 254] on div "(En): Salads (Ar): سلطات" at bounding box center [1018, 258] width 822 height 20
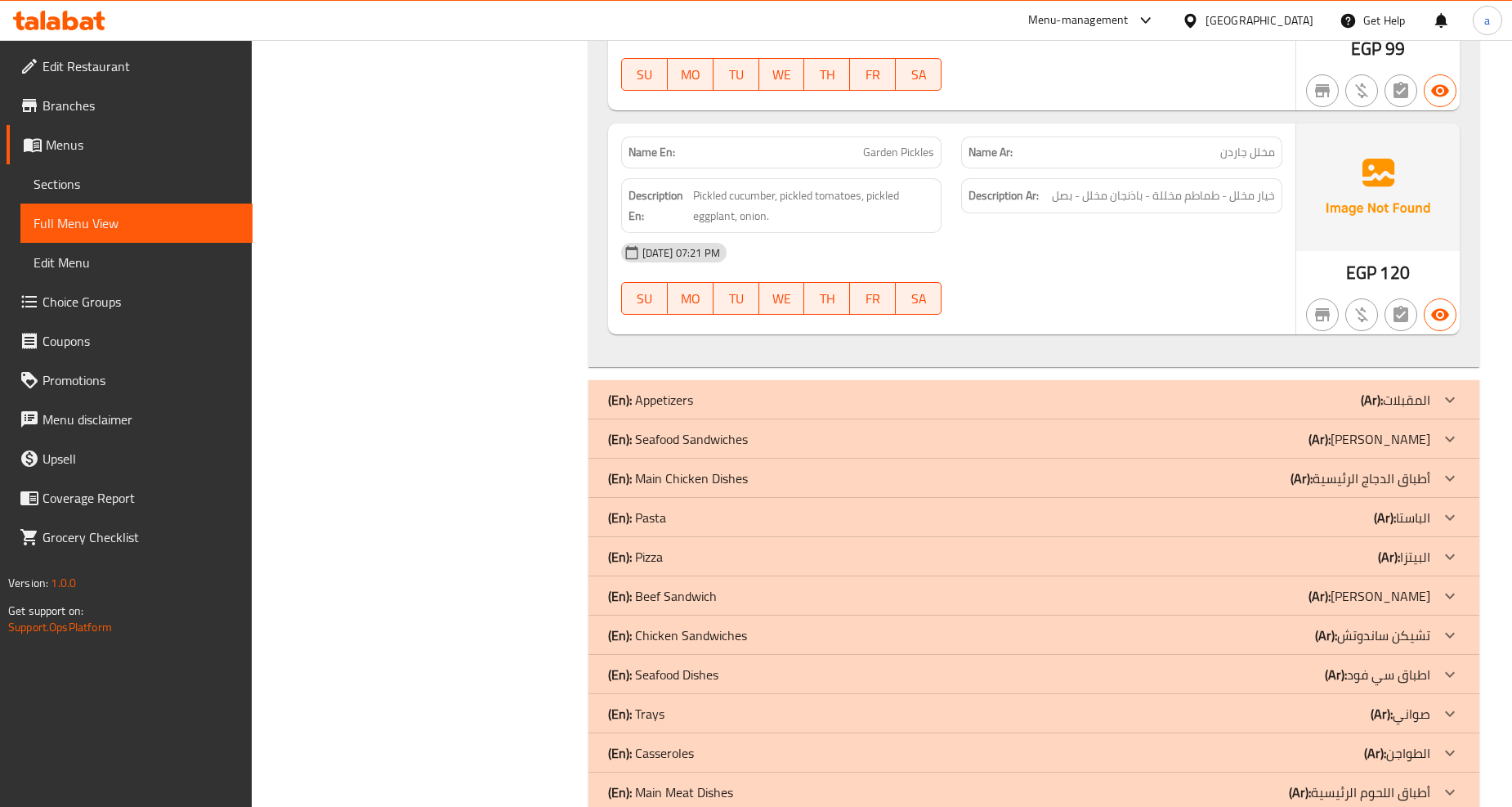
scroll to position [2993, 0]
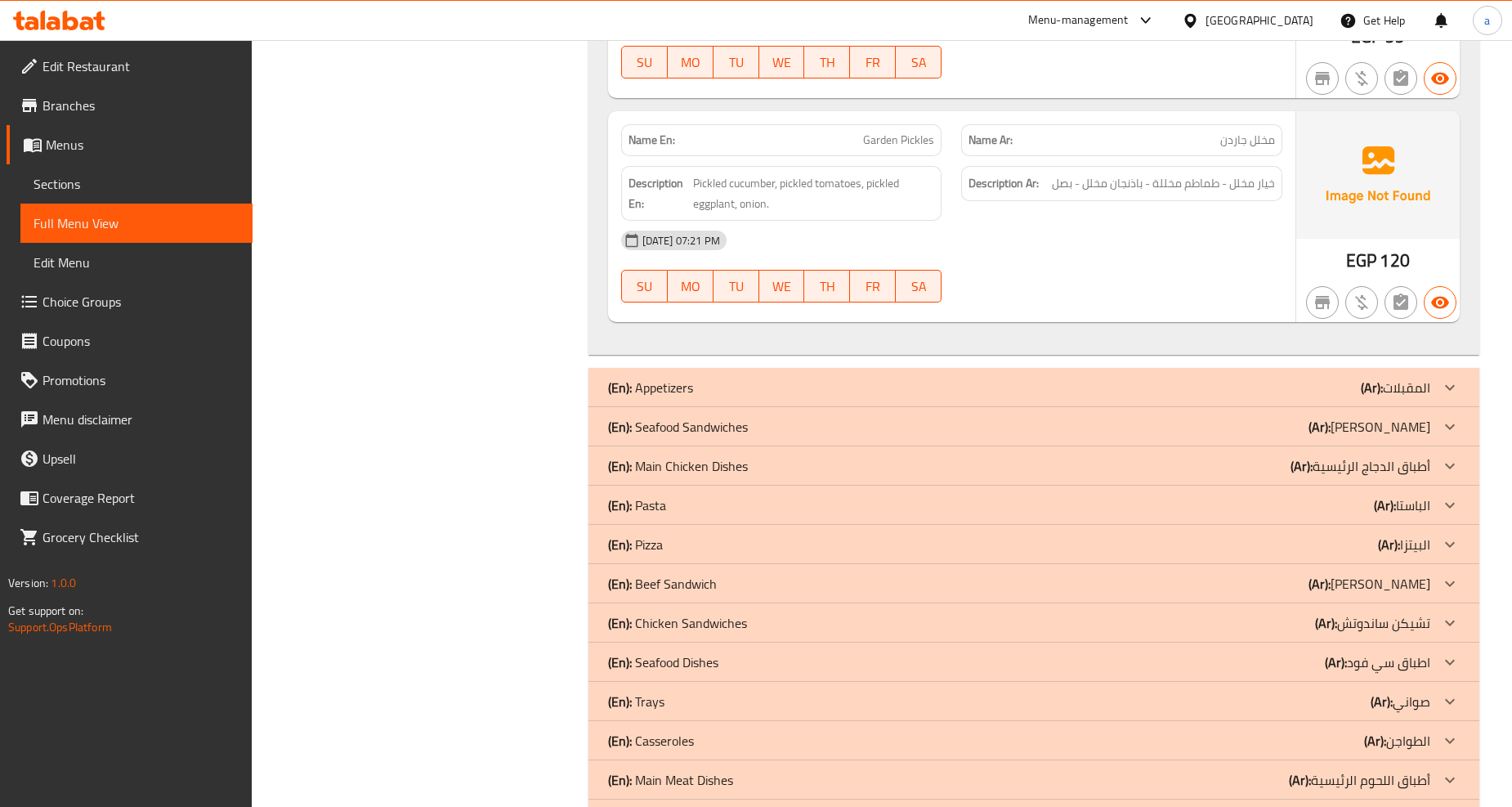
click at [1329, 367] on div "(En): Appetizers (Ar): المقبلات" at bounding box center [1033, 387] width 890 height 39
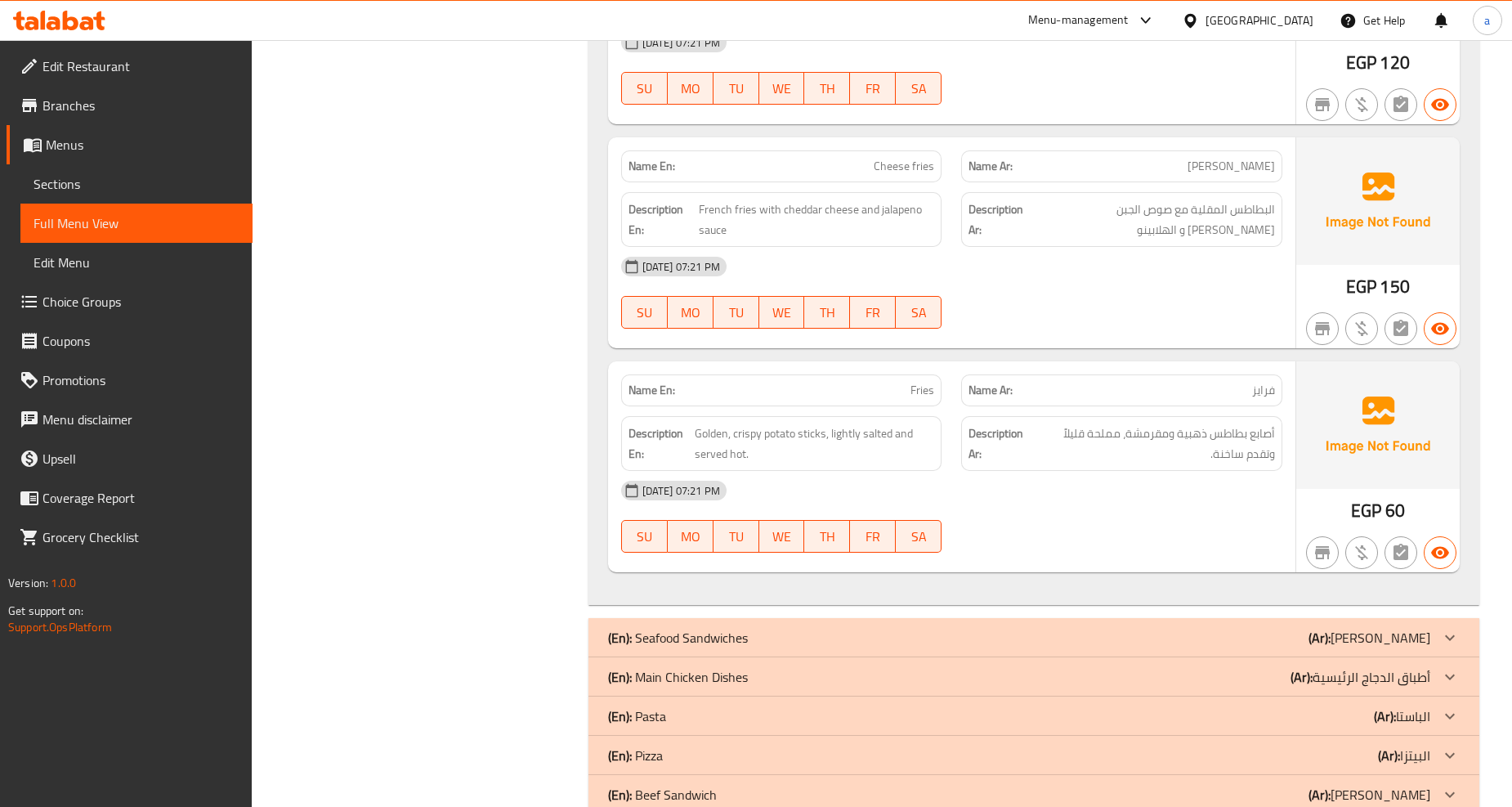
scroll to position [6171, 0]
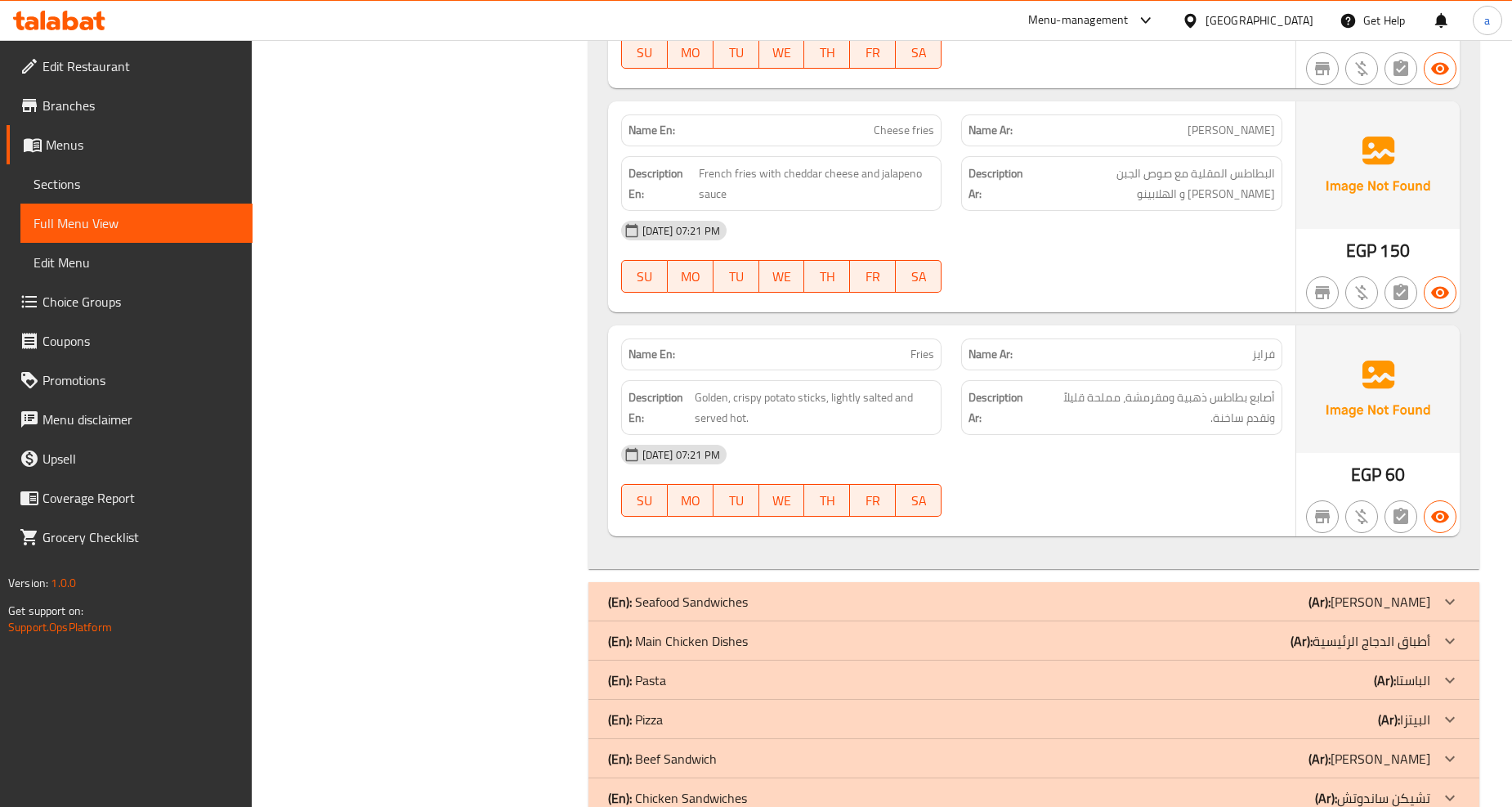
drag, startPoint x: 1369, startPoint y: 575, endPoint x: 1336, endPoint y: 570, distance: 33.4
click at [1369, 592] on p "(Ar): [PERSON_NAME]" at bounding box center [1369, 601] width 121 height 20
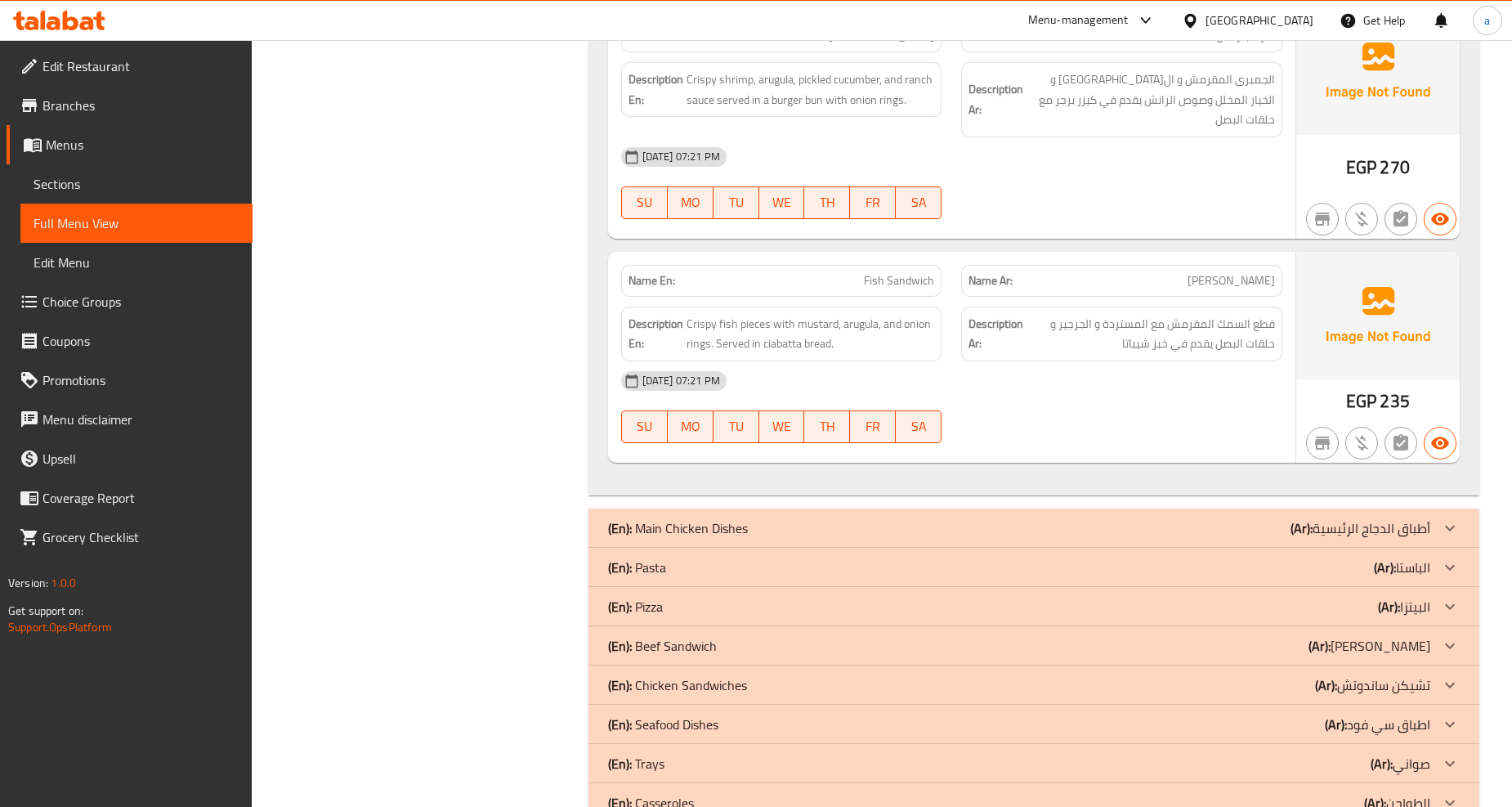
scroll to position [6807, 0]
click at [1354, 515] on p "(Ar): أطباق الدجاج الرئيسية" at bounding box center [1359, 525] width 140 height 20
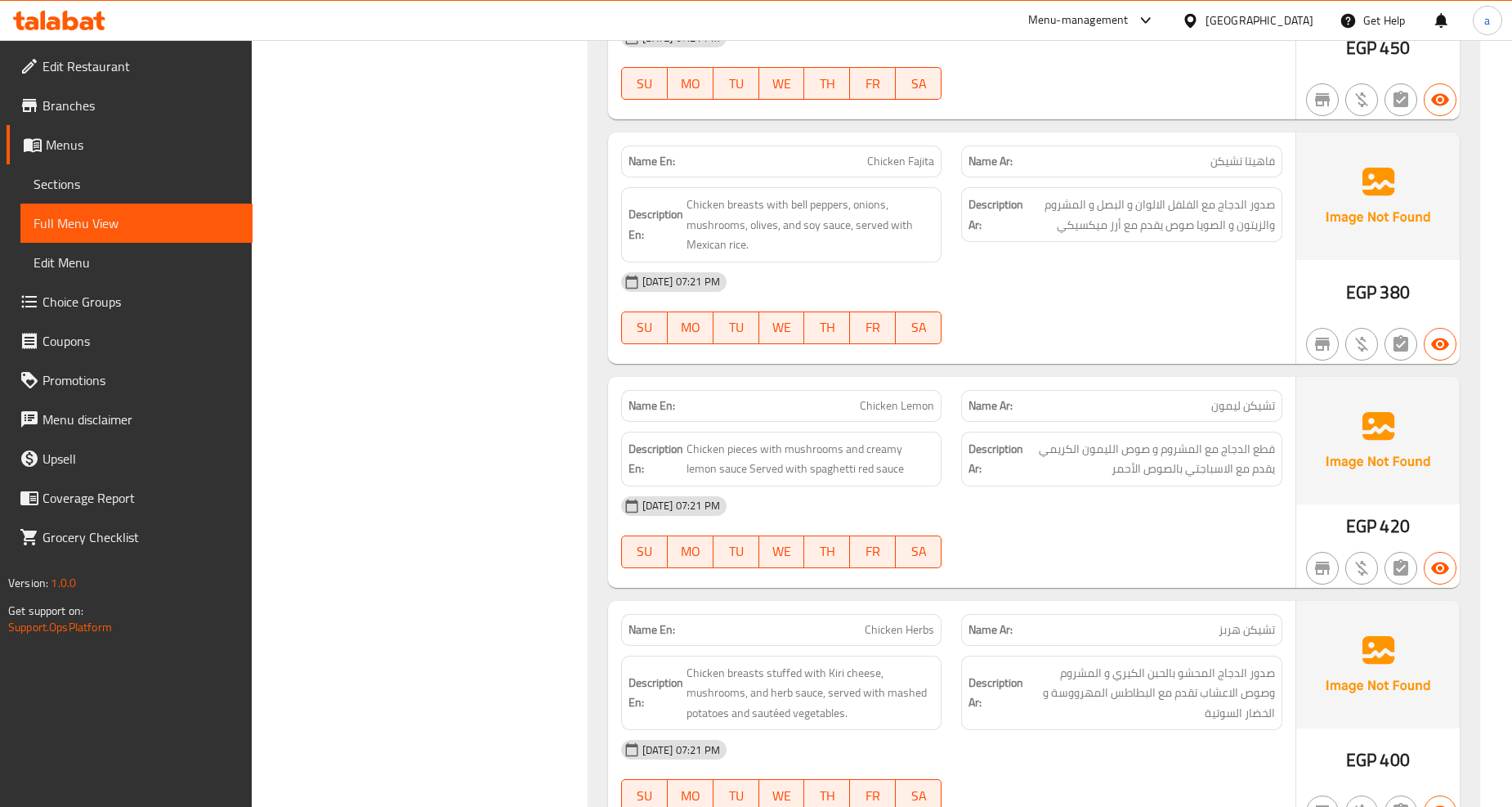
scroll to position [7750, 0]
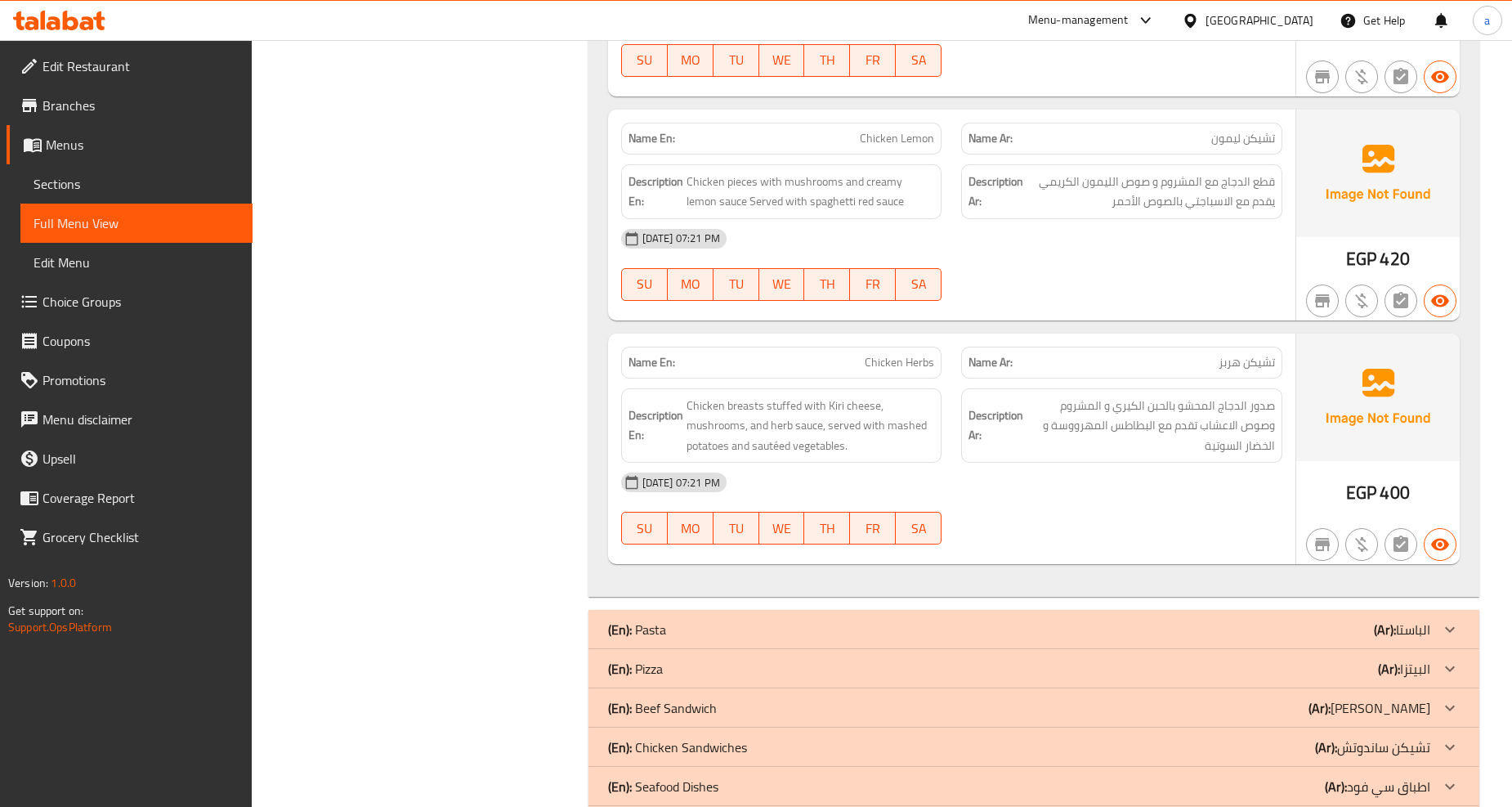
click at [1333, 619] on div "(En): Pasta (Ar): الباستا" at bounding box center [1018, 629] width 822 height 20
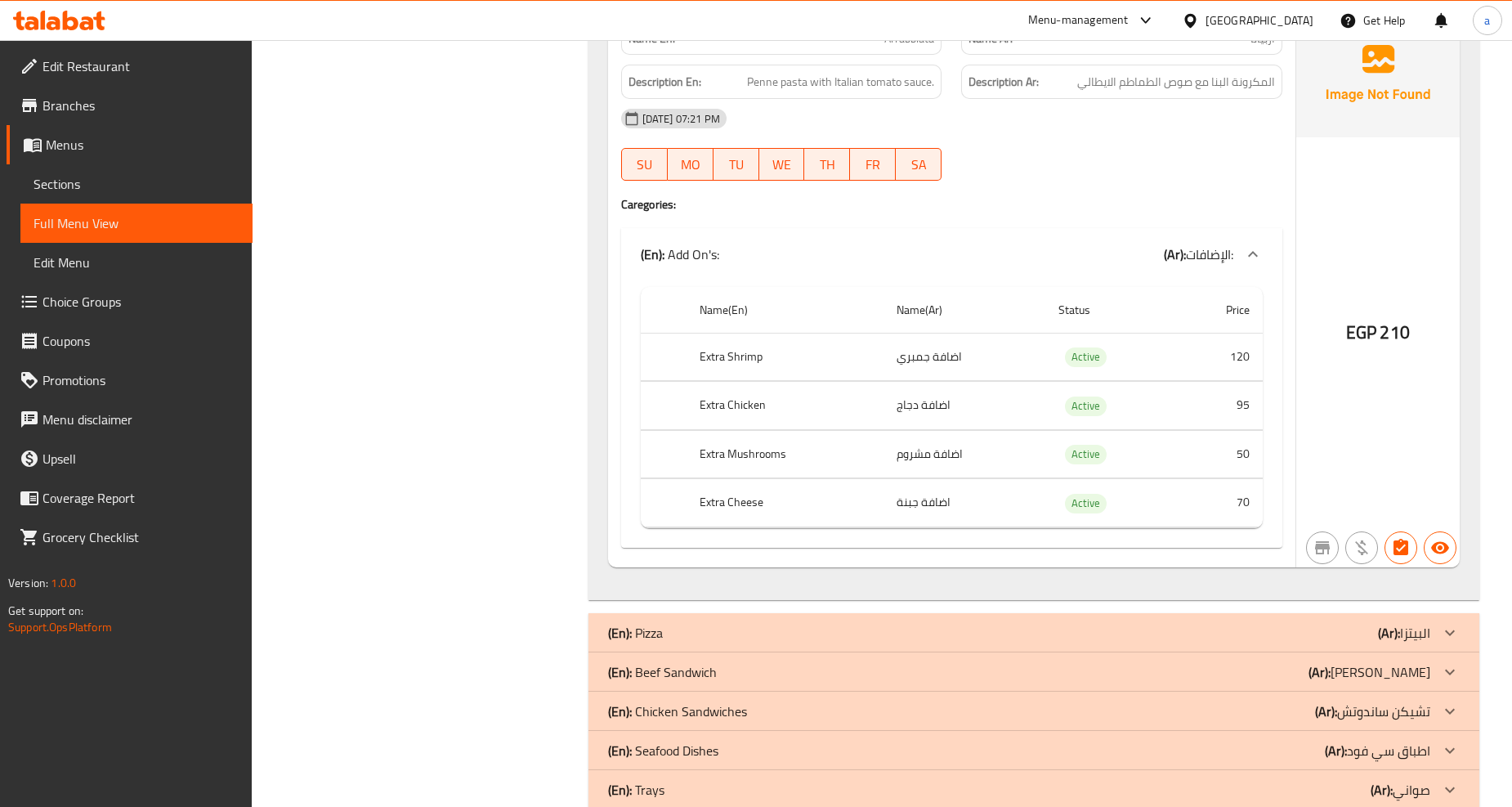
scroll to position [11574, 0]
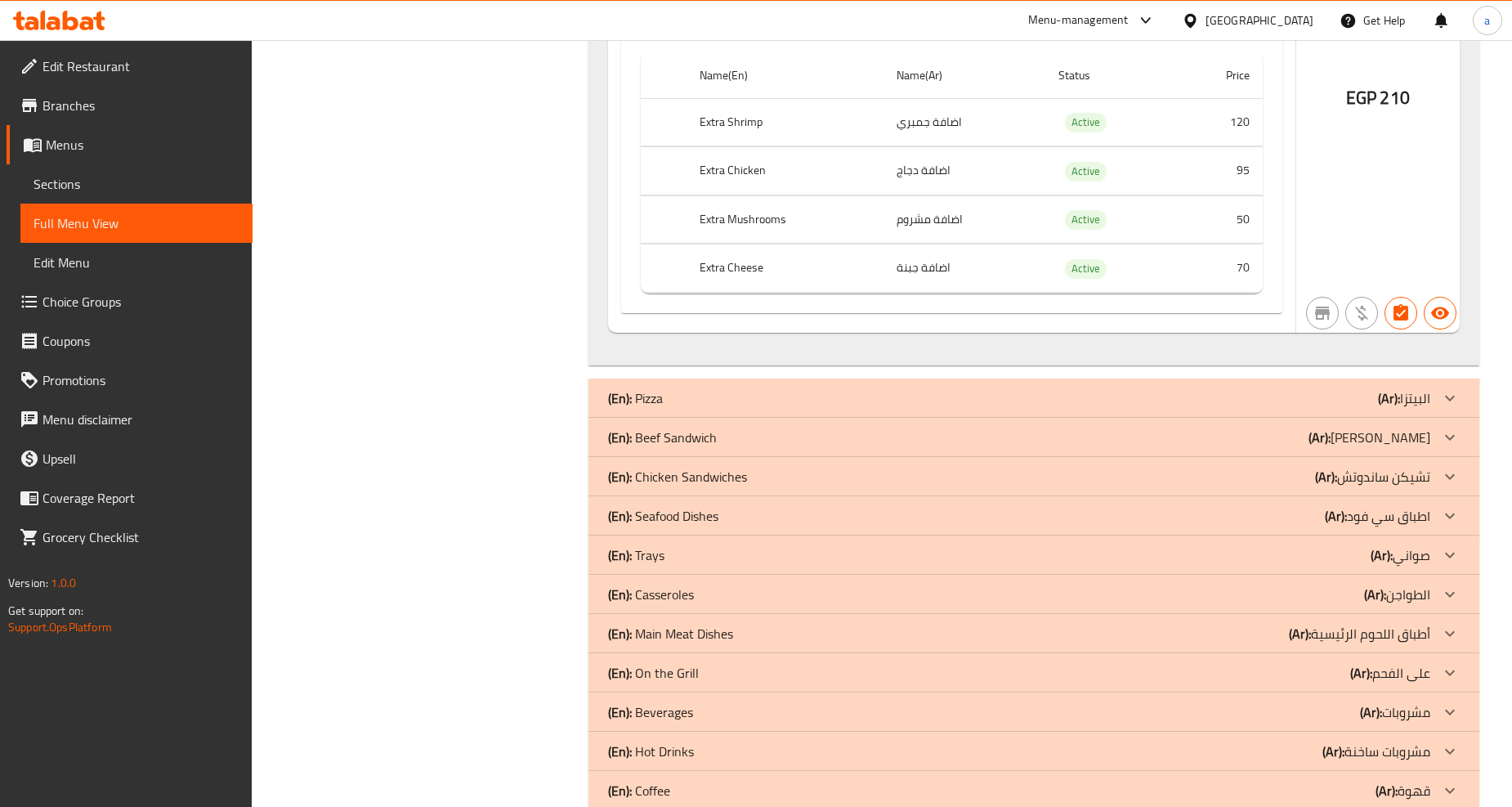
click at [1342, 388] on div "(En): Pizza (Ar): البيتزا" at bounding box center [1018, 398] width 822 height 20
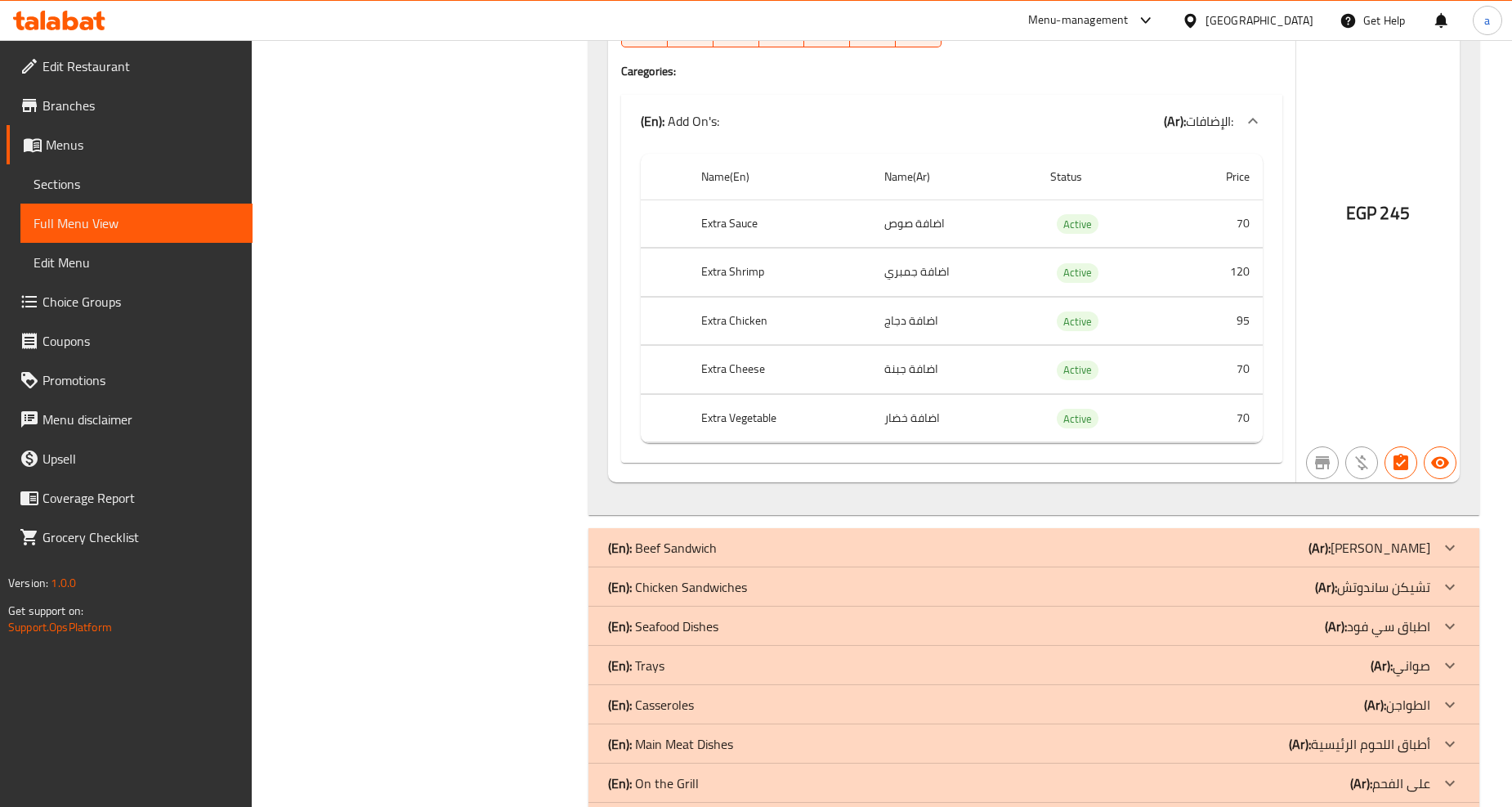
scroll to position [17295, 0]
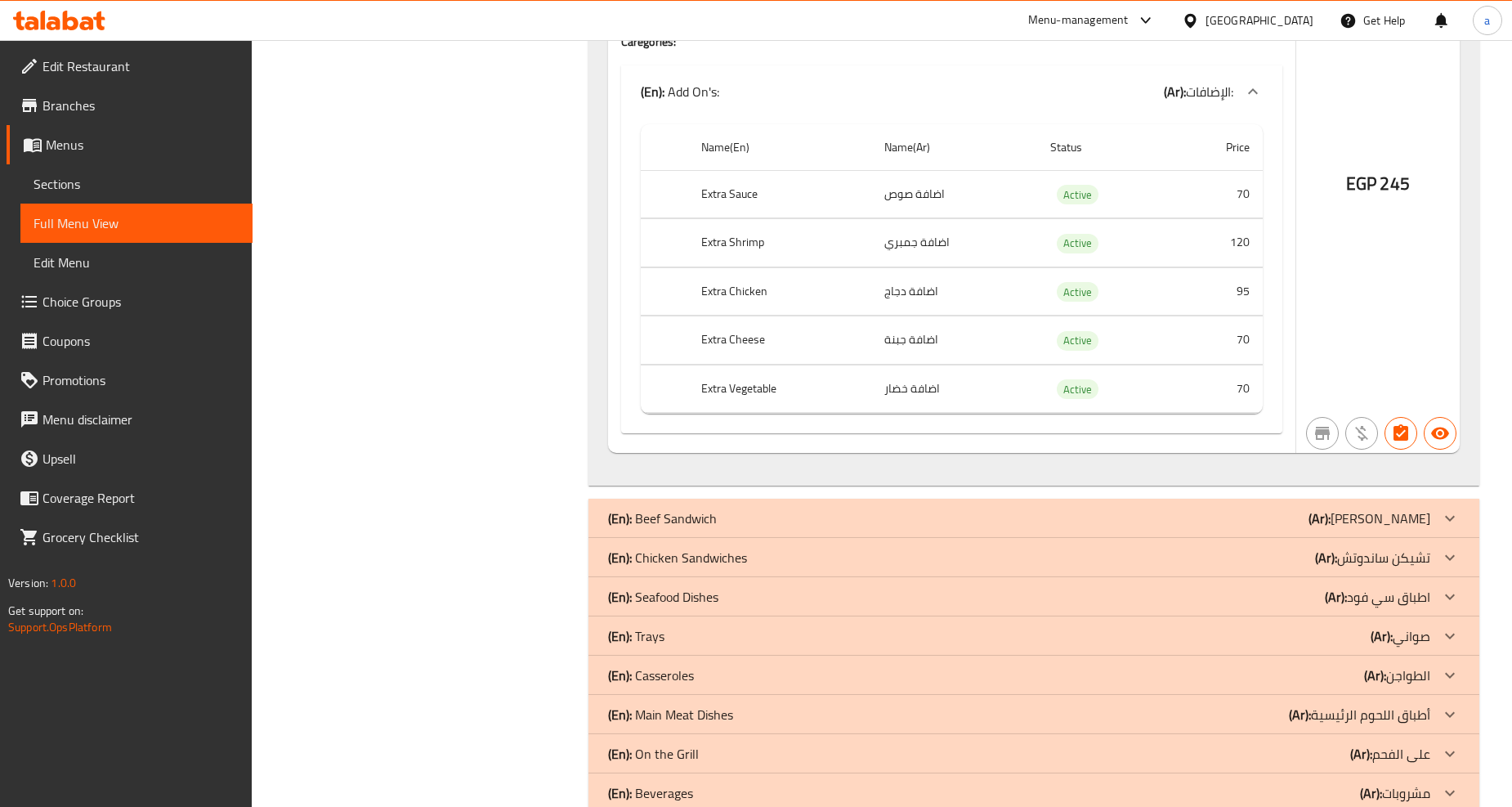
click at [862, 508] on div "(En): Beef Sandwich (Ar): [PERSON_NAME]" at bounding box center [1018, 518] width 822 height 20
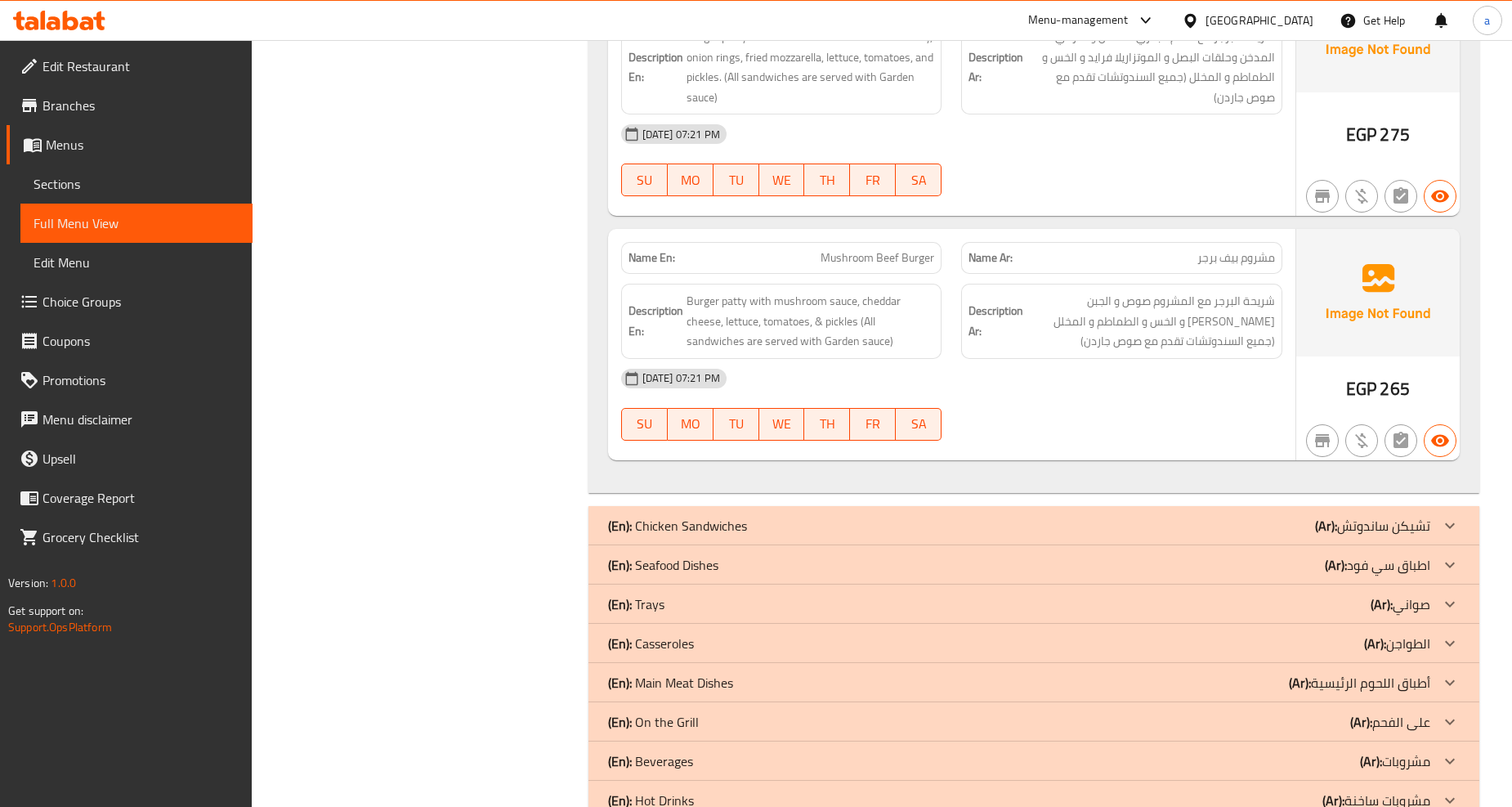
scroll to position [18111, 0]
click at [1147, 505] on div "(En): Chicken Sandwiches (Ar): [PERSON_NAME]" at bounding box center [1033, 525] width 890 height 39
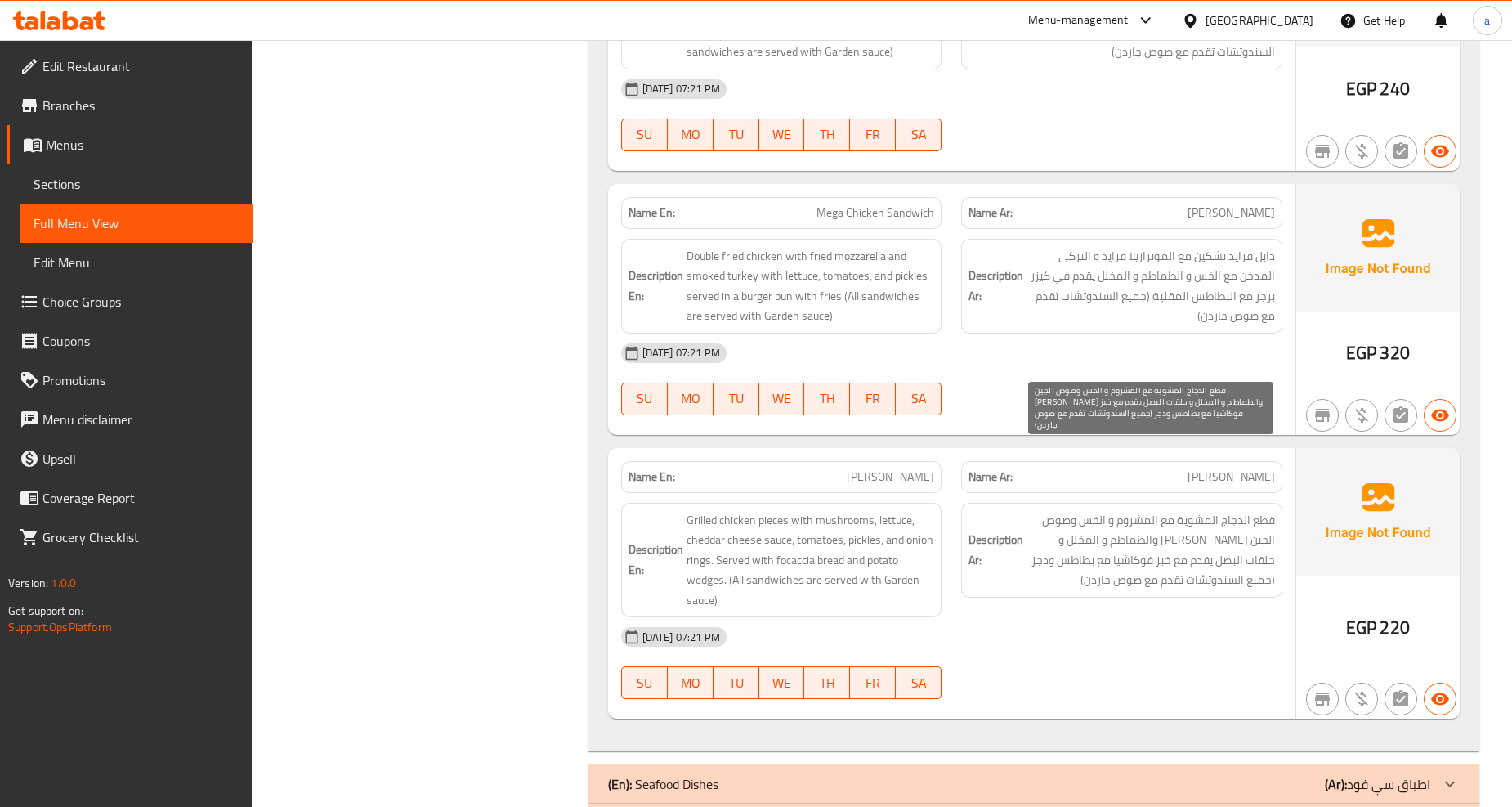
scroll to position [19247, 0]
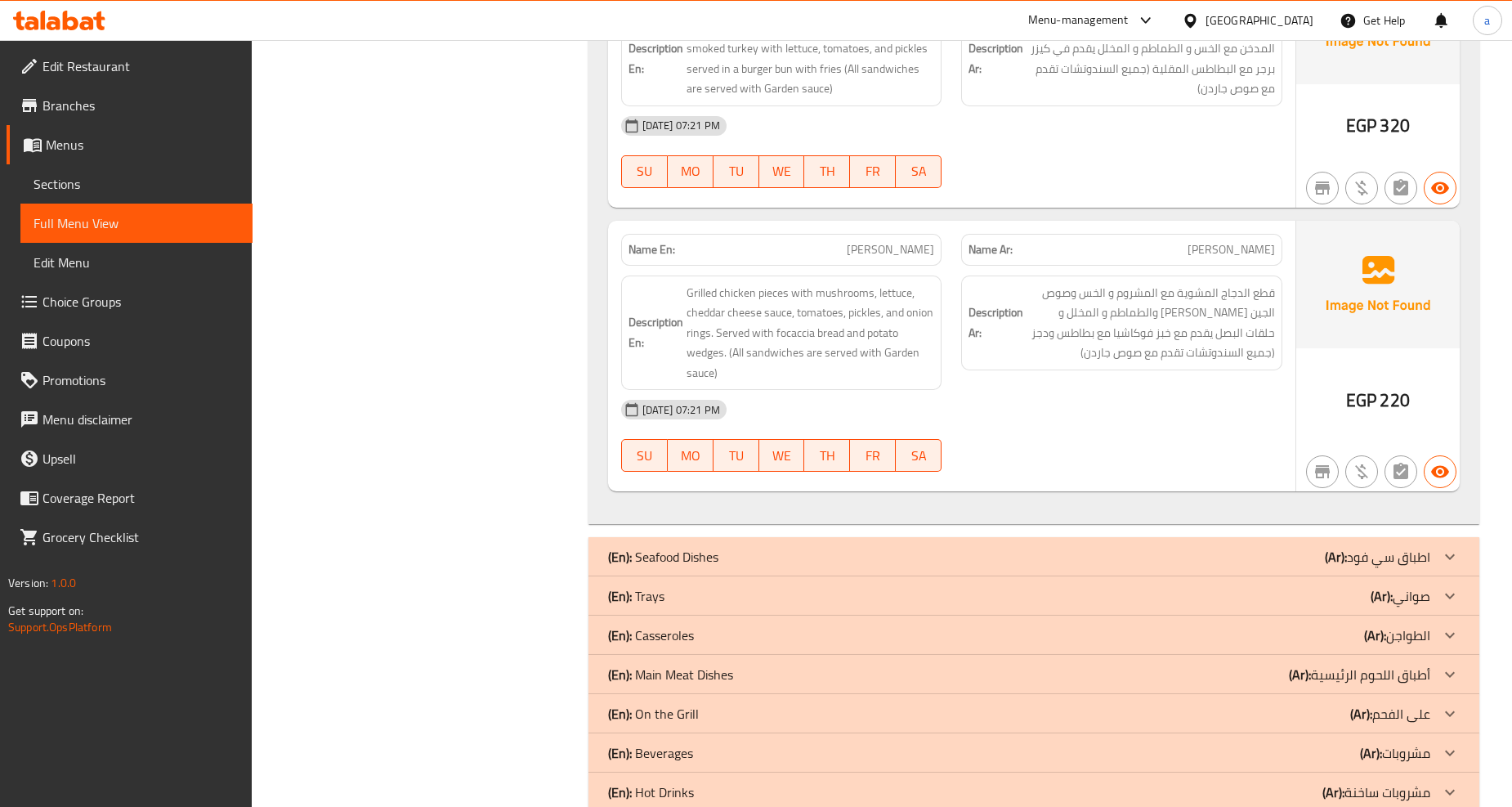
click at [1243, 546] on div "(En): Seafood Dishes (Ar): اطباق سي فود" at bounding box center [1018, 556] width 822 height 20
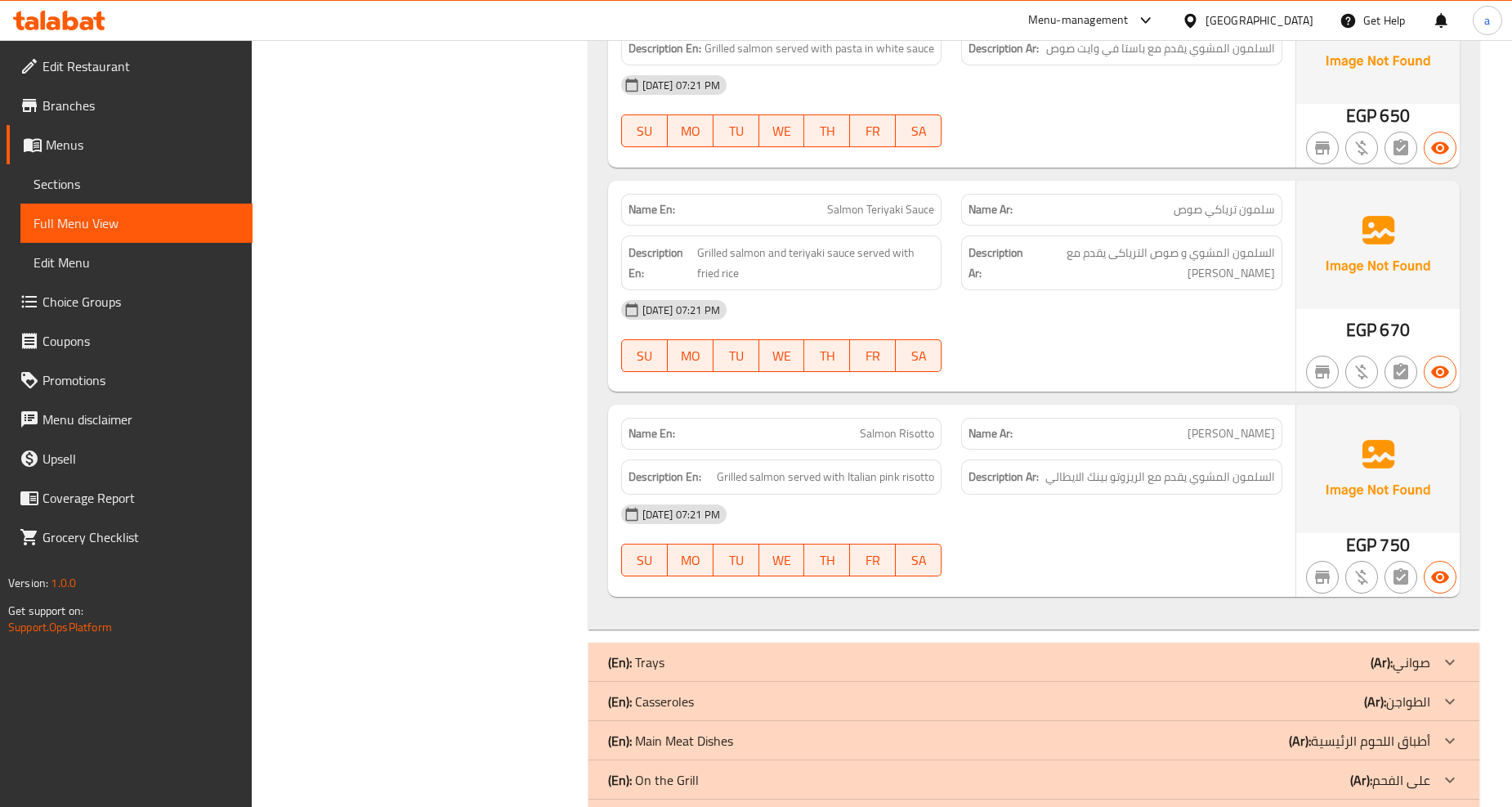
scroll to position [20829, 0]
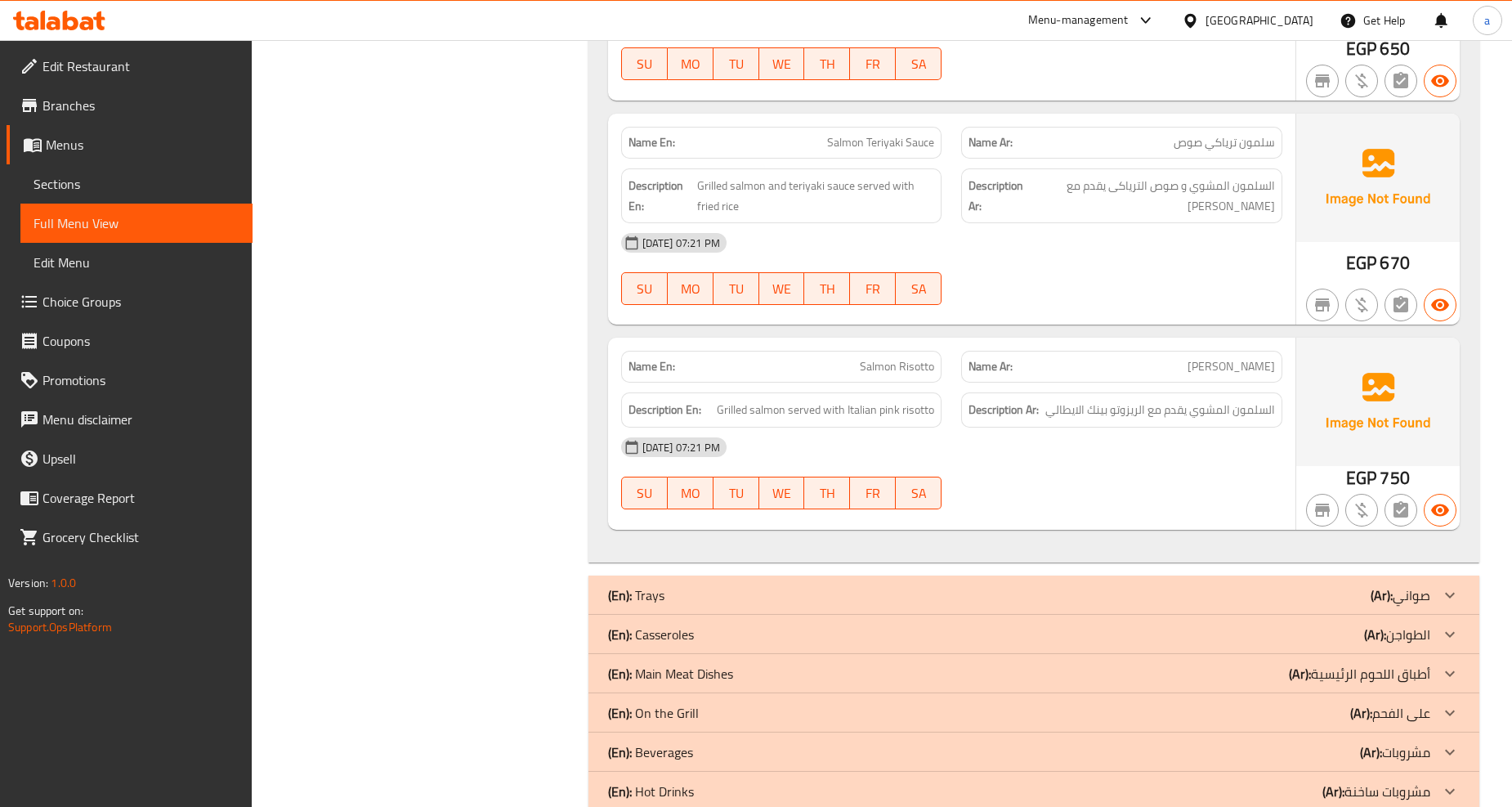
drag, startPoint x: 1073, startPoint y: 505, endPoint x: 732, endPoint y: 543, distance: 343.1
click at [1073, 575] on div "(En): Trays (Ar): صواني" at bounding box center [1033, 594] width 890 height 39
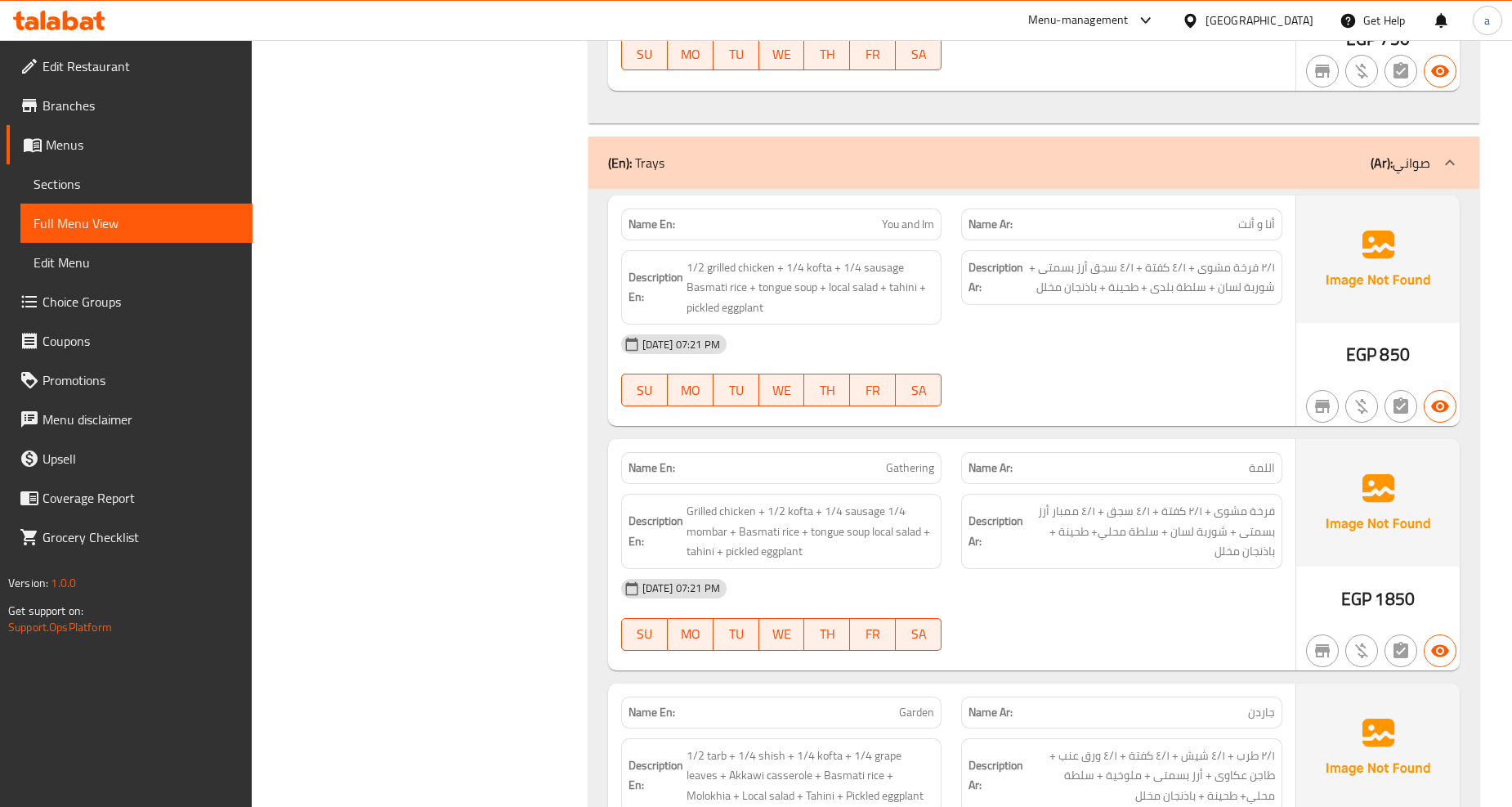
scroll to position [21283, 0]
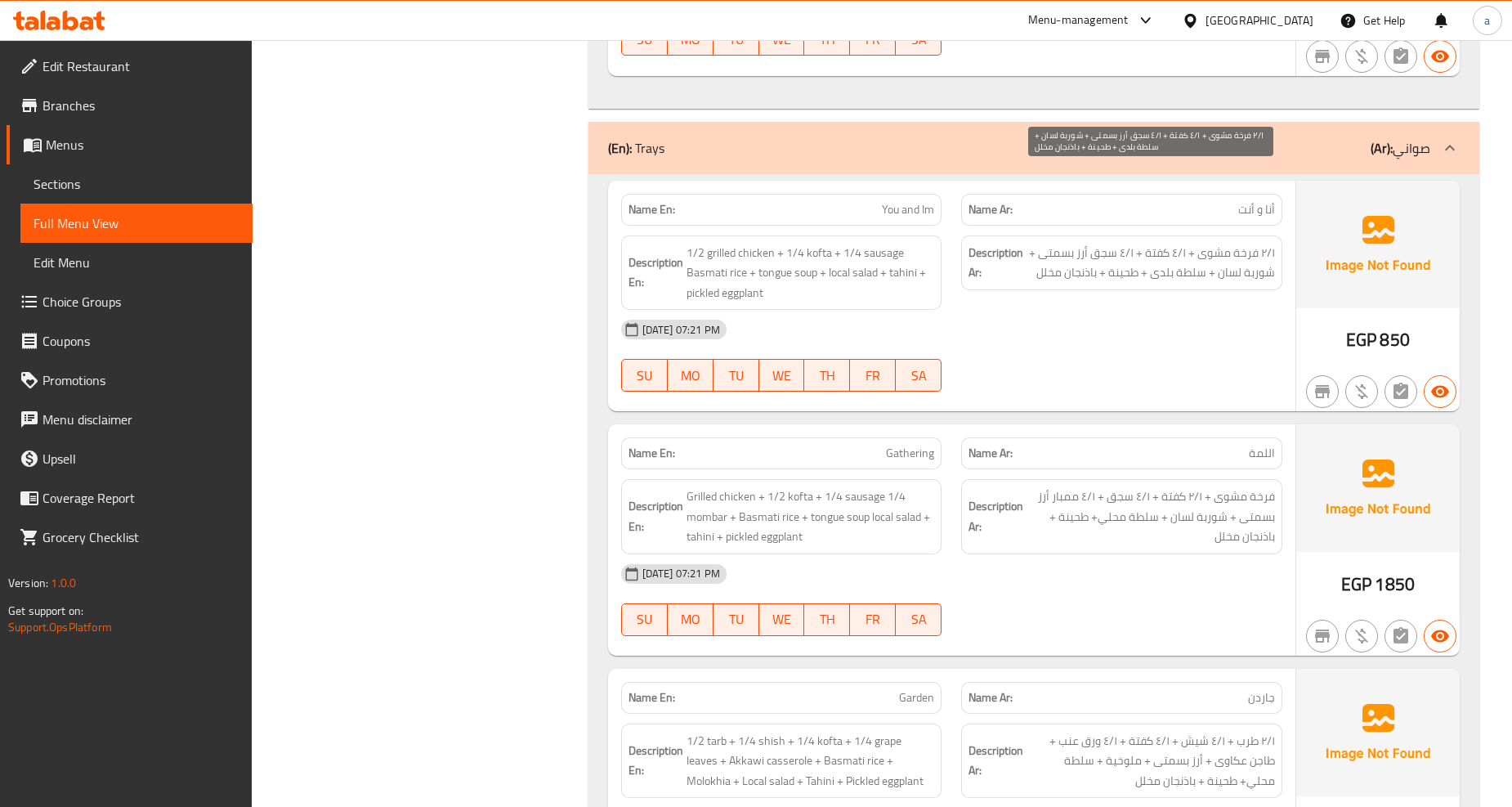
click at [1157, 243] on span "٢/١ فرخة مشوى + ٤/١ كفتة + ٤/١ سجق أرز بسمتى + شوربة لسان + سلطة بلدى + طحينة +…" at bounding box center [1151, 262] width 249 height 40
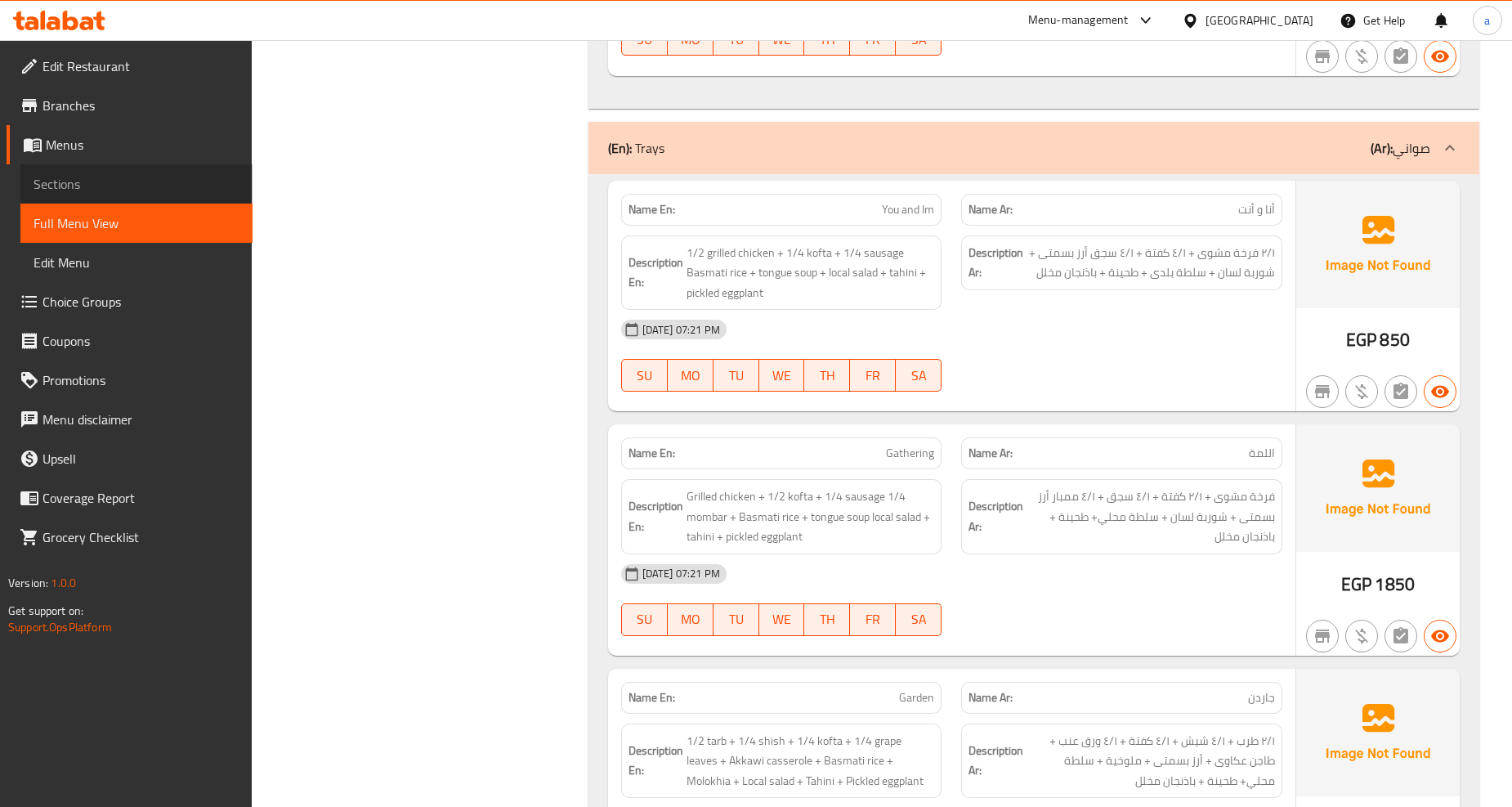
click at [107, 180] on span "Sections" at bounding box center [136, 184] width 206 height 20
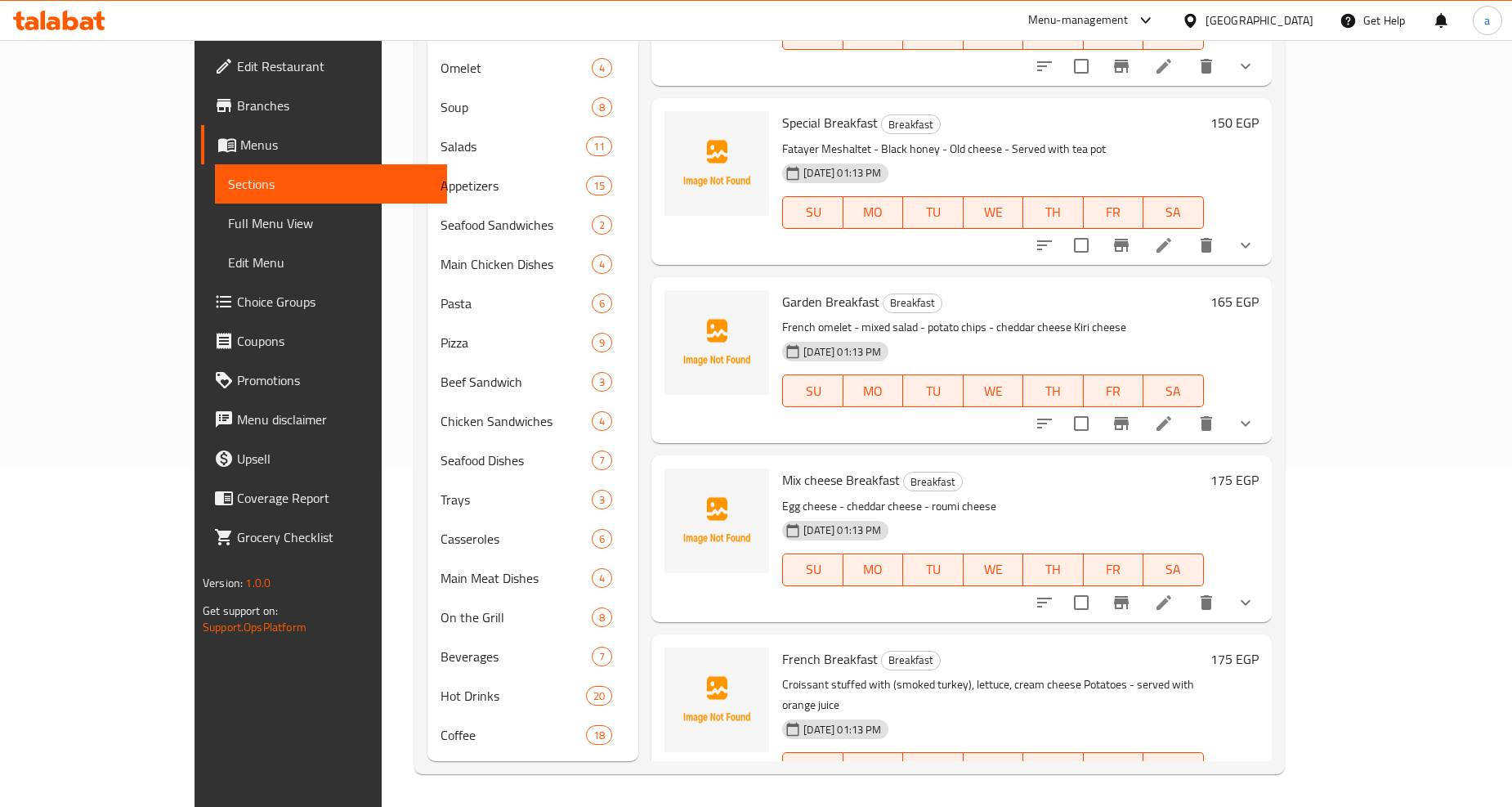
scroll to position [229, 0]
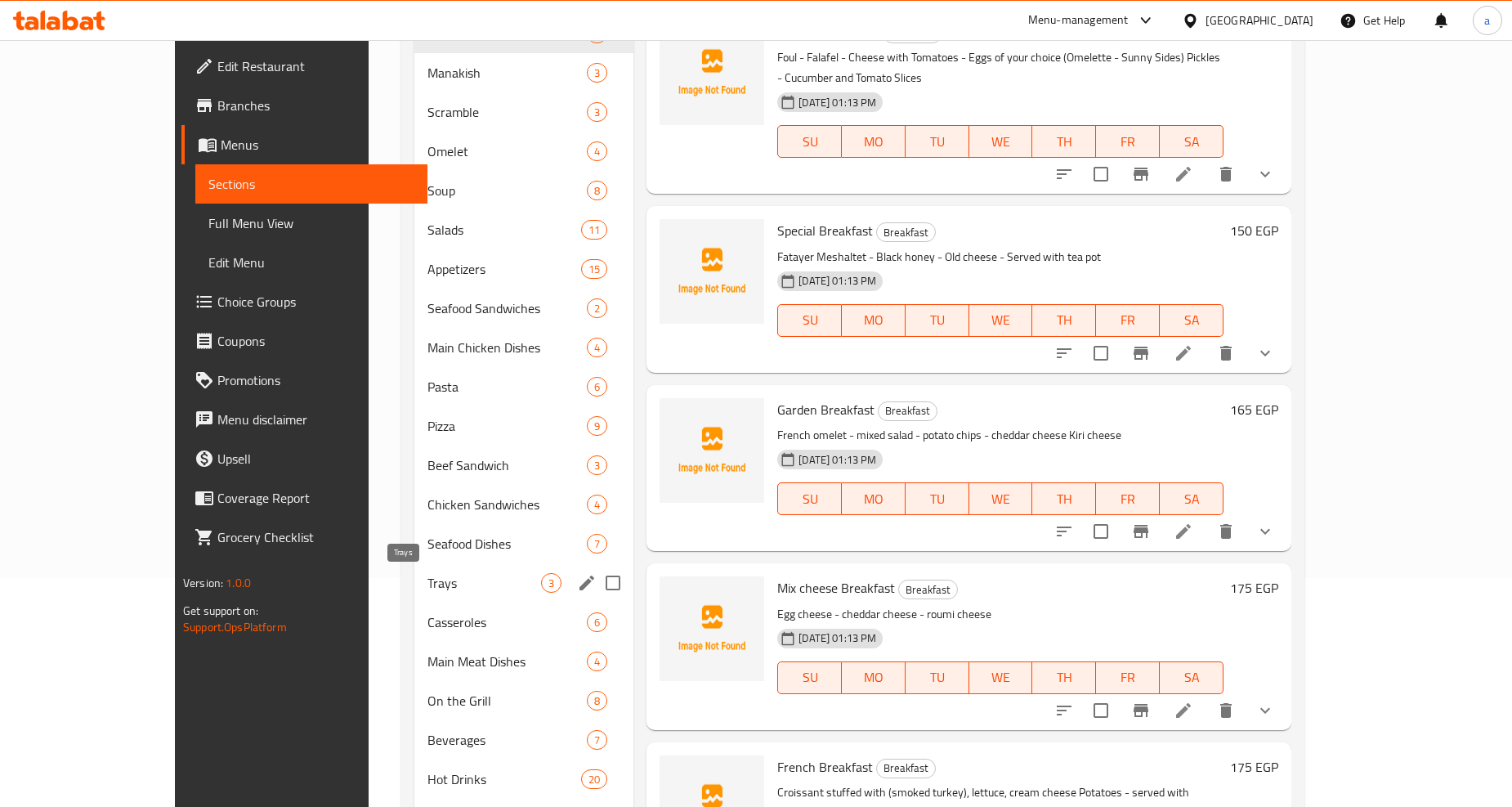
click at [427, 582] on span "Trays" at bounding box center [484, 583] width 114 height 20
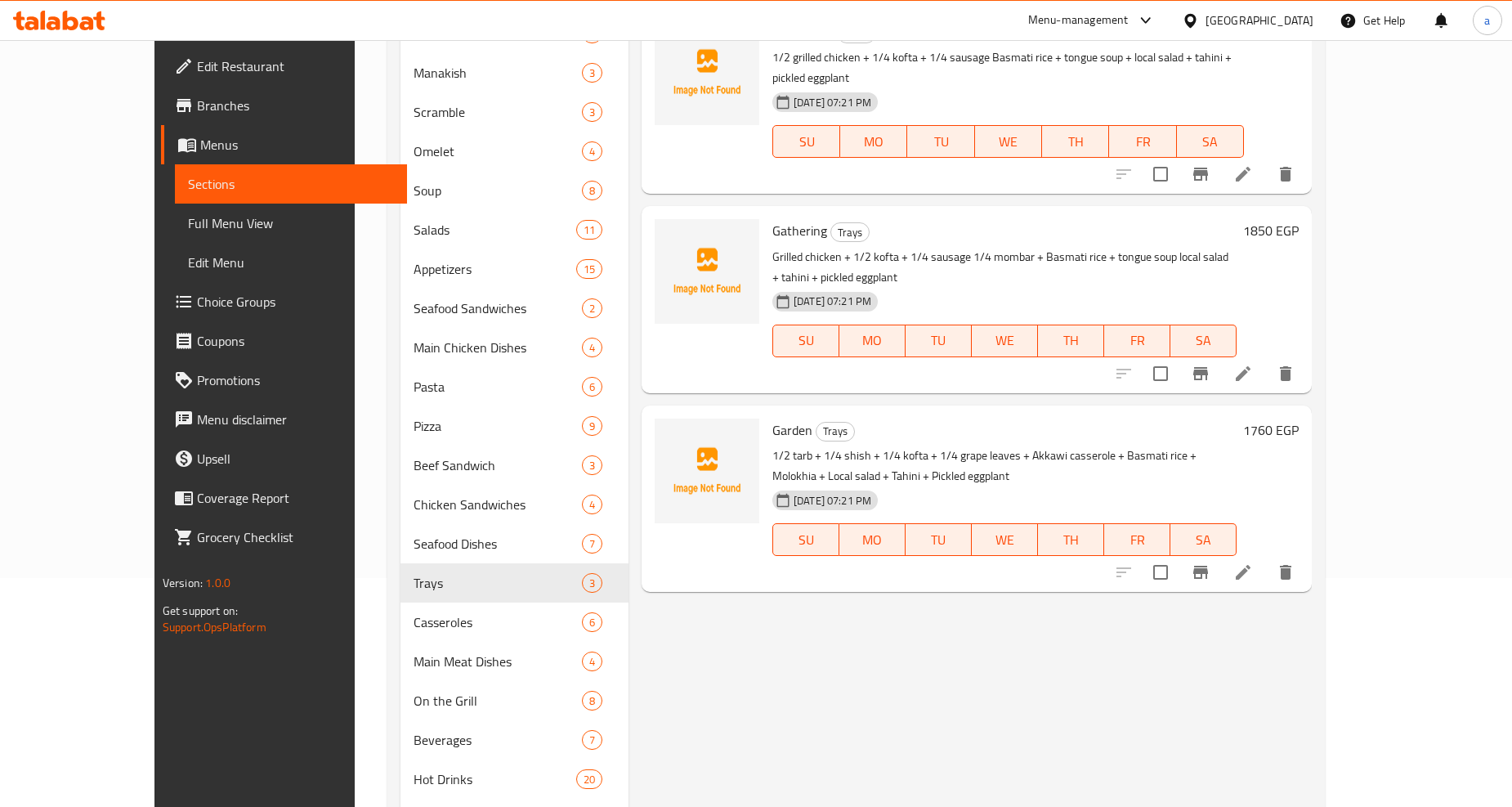
click at [1265, 160] on li at bounding box center [1243, 174] width 46 height 29
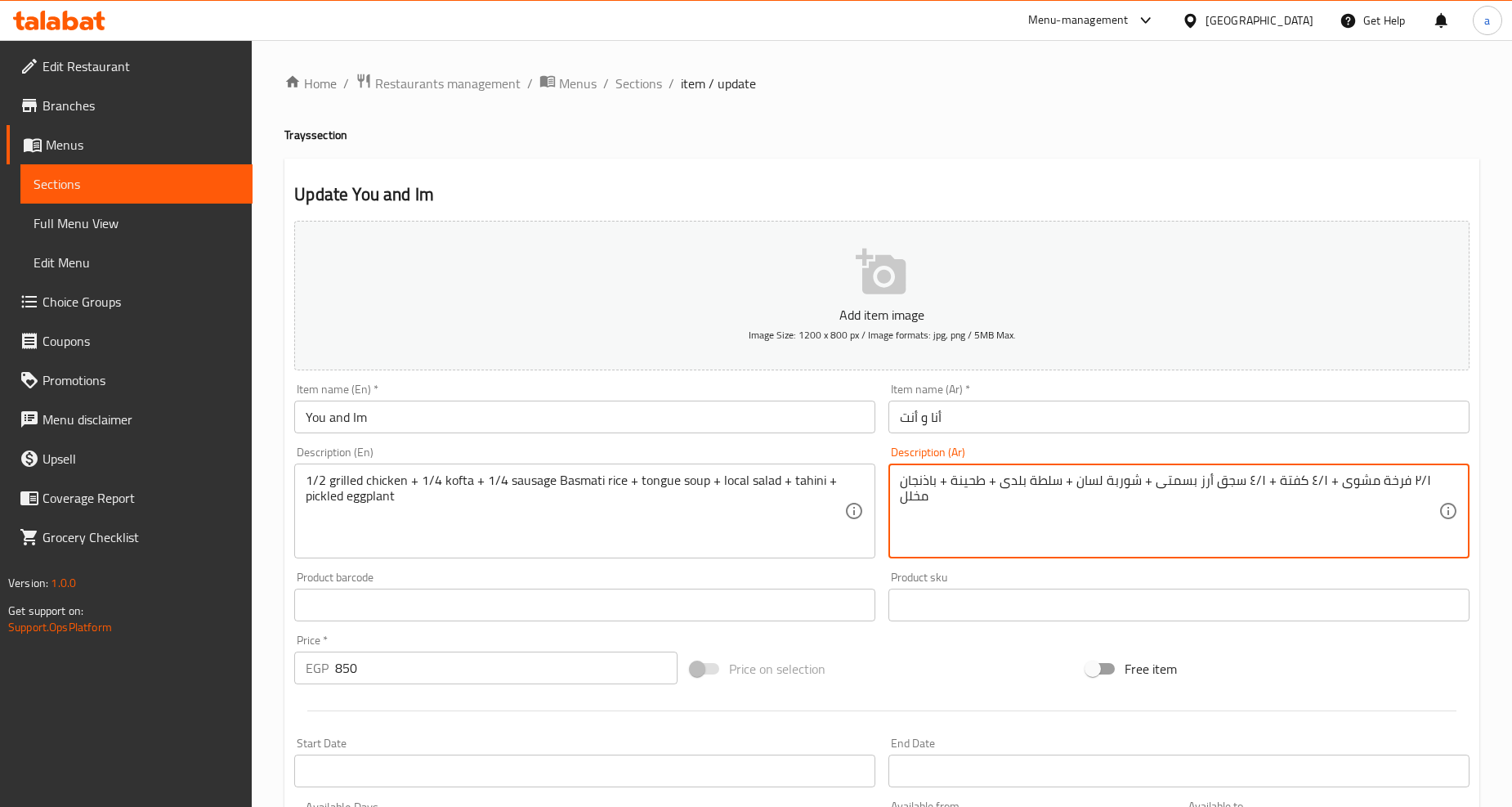
click at [1009, 493] on textarea "٢/١ فرخة مشوى + ٤/١ كفتة + ٤/١ سجق أرز بسمتى + شوربة لسان + سلطة بلدى + طحينة +…" at bounding box center [1169, 510] width 539 height 77
click at [1006, 484] on textarea "٢/١ فرخة مشوى + ٤/١ كفتة + ٤/١ سجق أرز بسمتى + شوربة لسان + سلطة بلدى + طحينة +…" at bounding box center [1169, 510] width 539 height 77
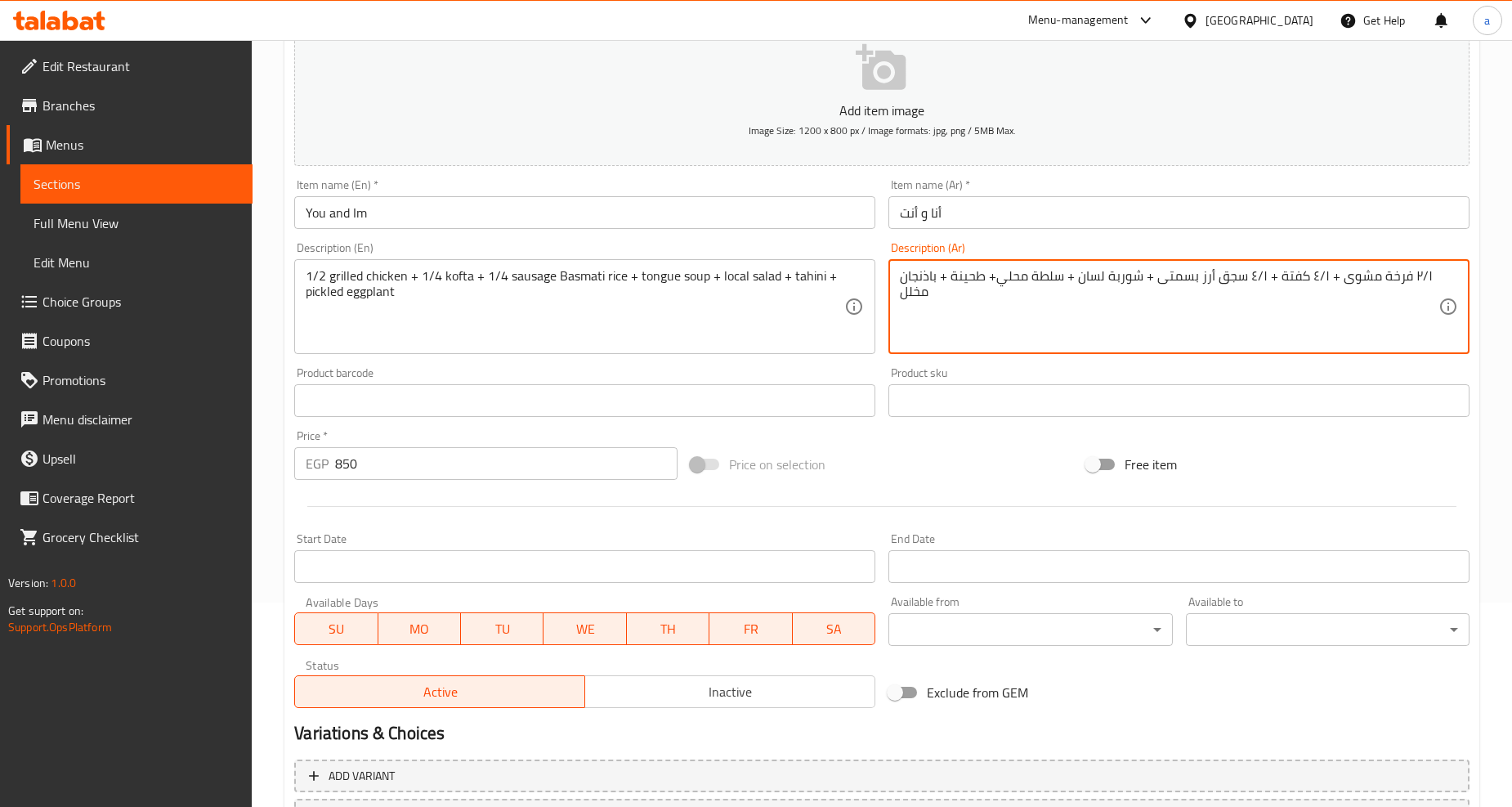
scroll to position [345, 0]
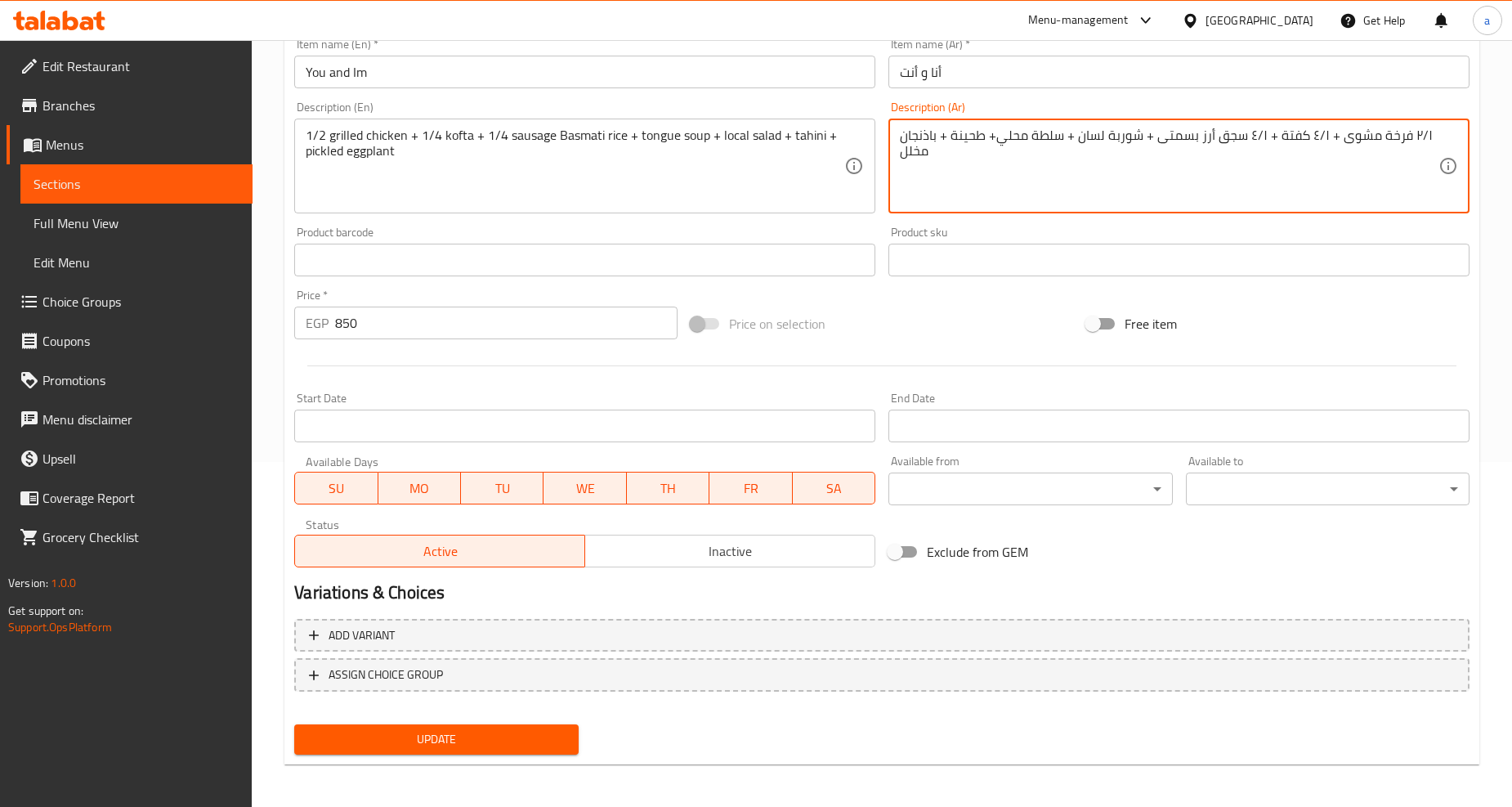
type textarea "٢/١ فرخة مشوى + ٤/١ كفتة + ٤/١ سجق أرز بسمتى + شوربة لسان + سلطة محلي+ طحينة + …"
click at [516, 724] on button "Update" at bounding box center [436, 738] width 284 height 30
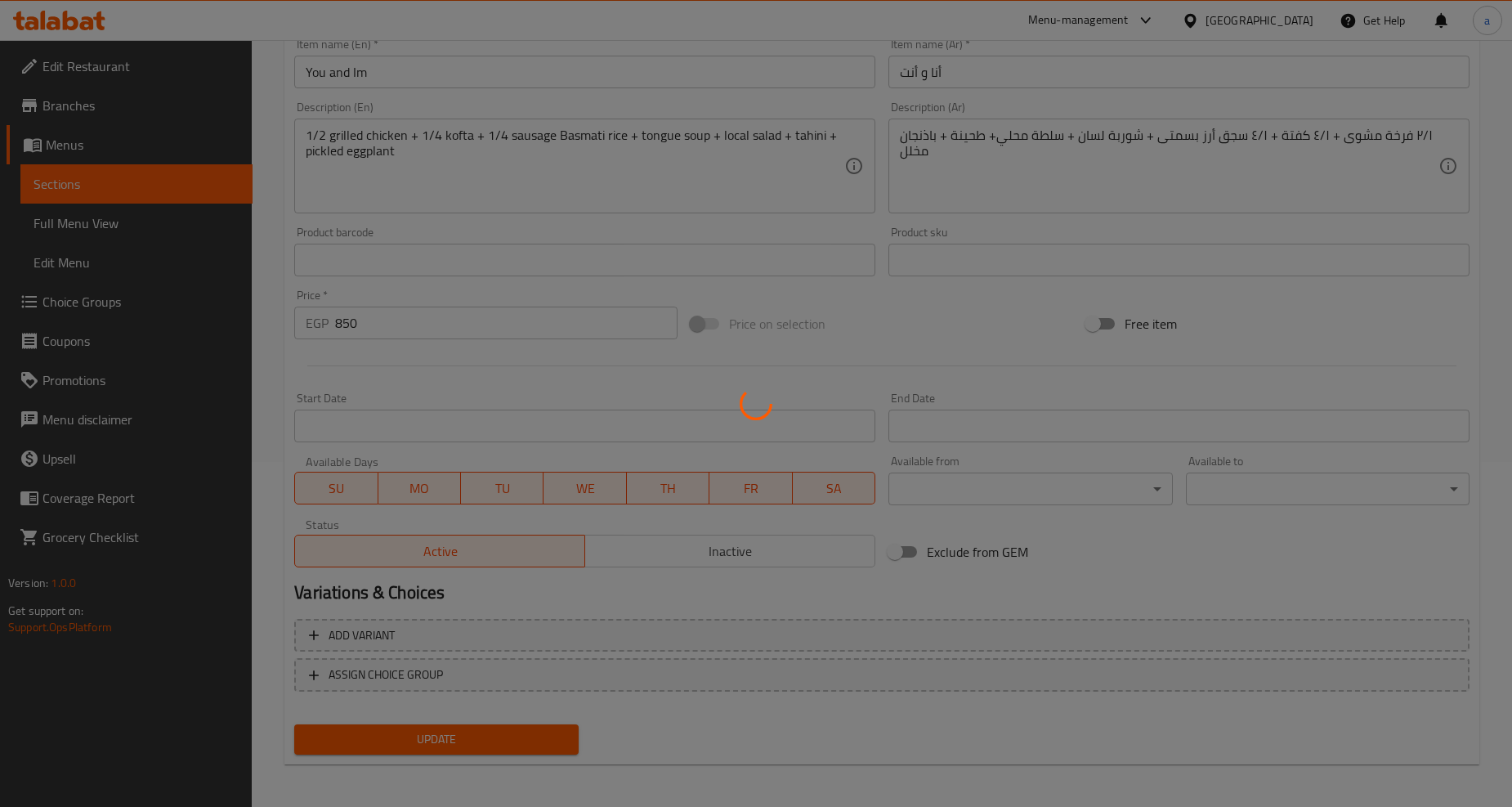
scroll to position [0, 0]
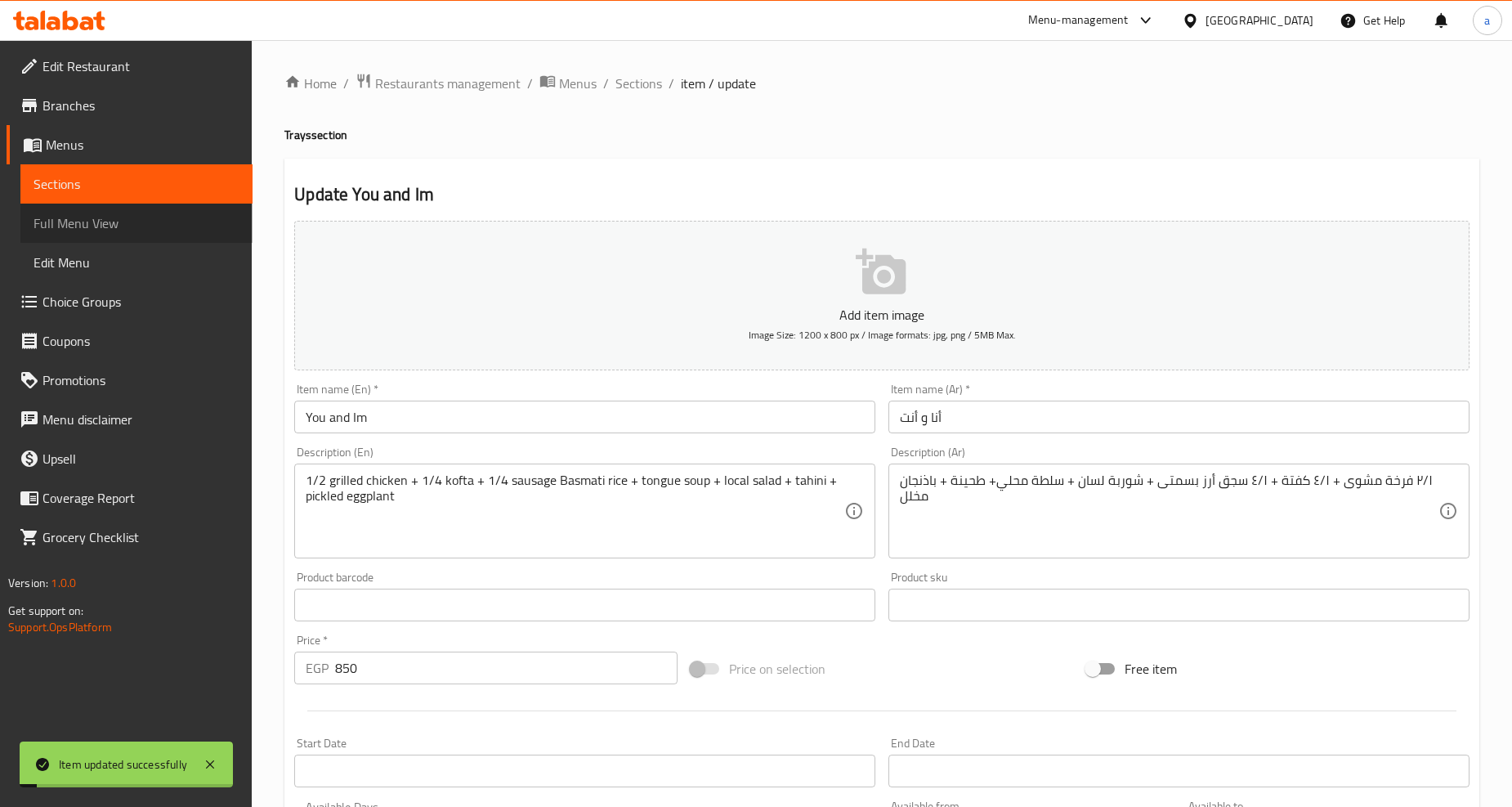
click at [60, 231] on span "Full Menu View" at bounding box center [136, 223] width 206 height 20
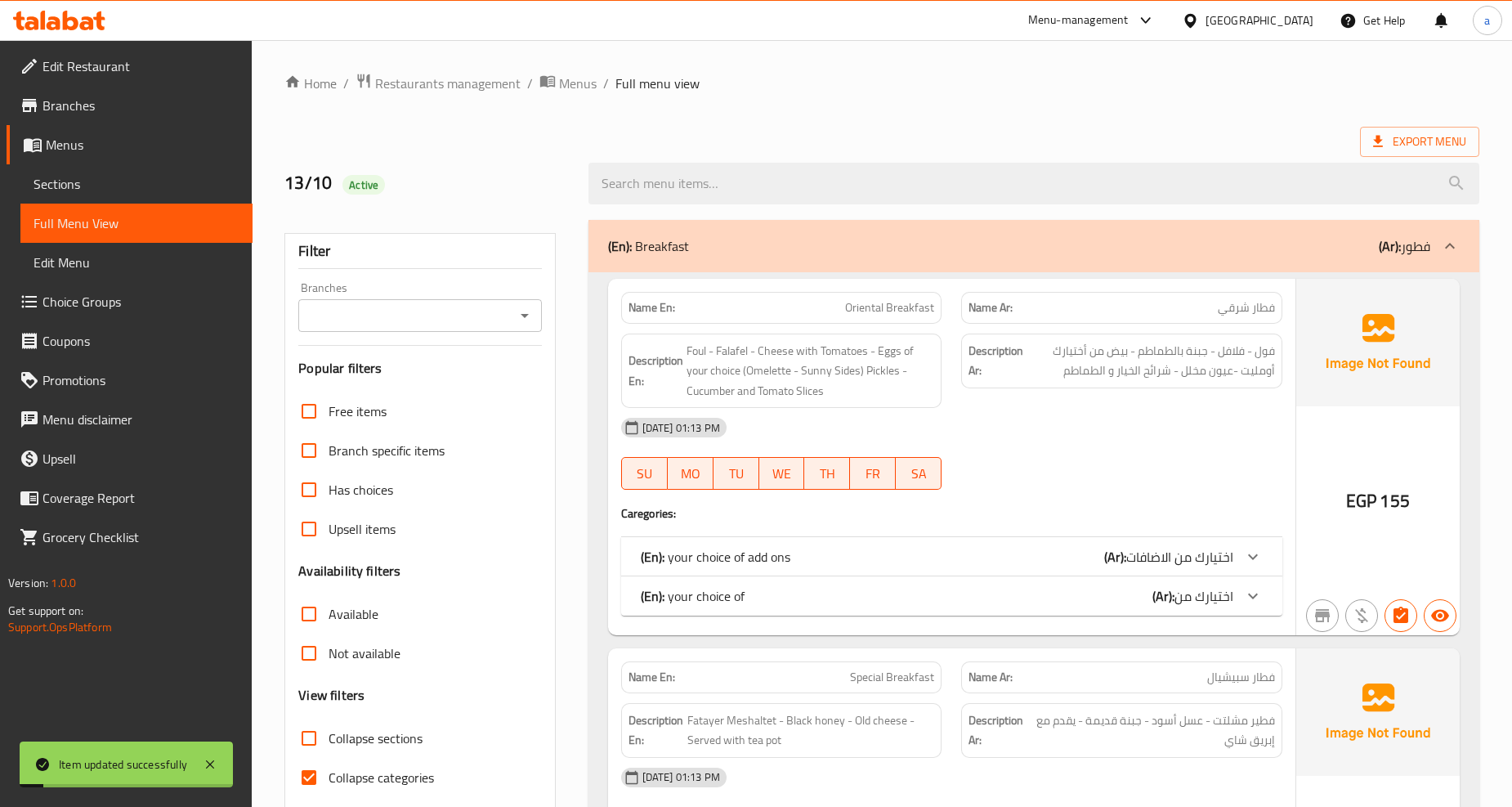
scroll to position [362, 0]
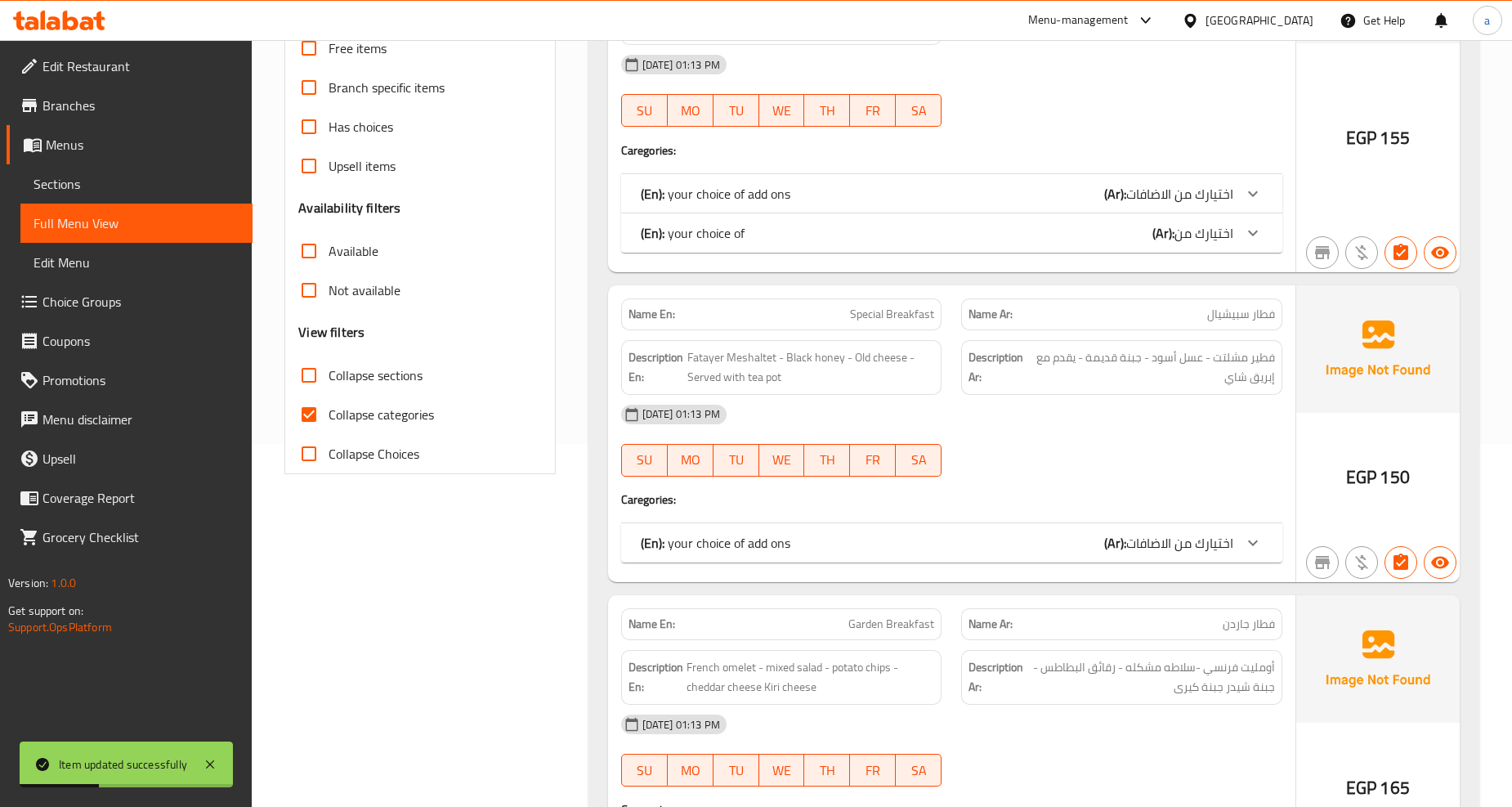
click at [346, 366] on span "Collapse sections" at bounding box center [375, 375] width 94 height 20
click at [328, 366] on input "Collapse sections" at bounding box center [308, 375] width 39 height 39
checkbox input "true"
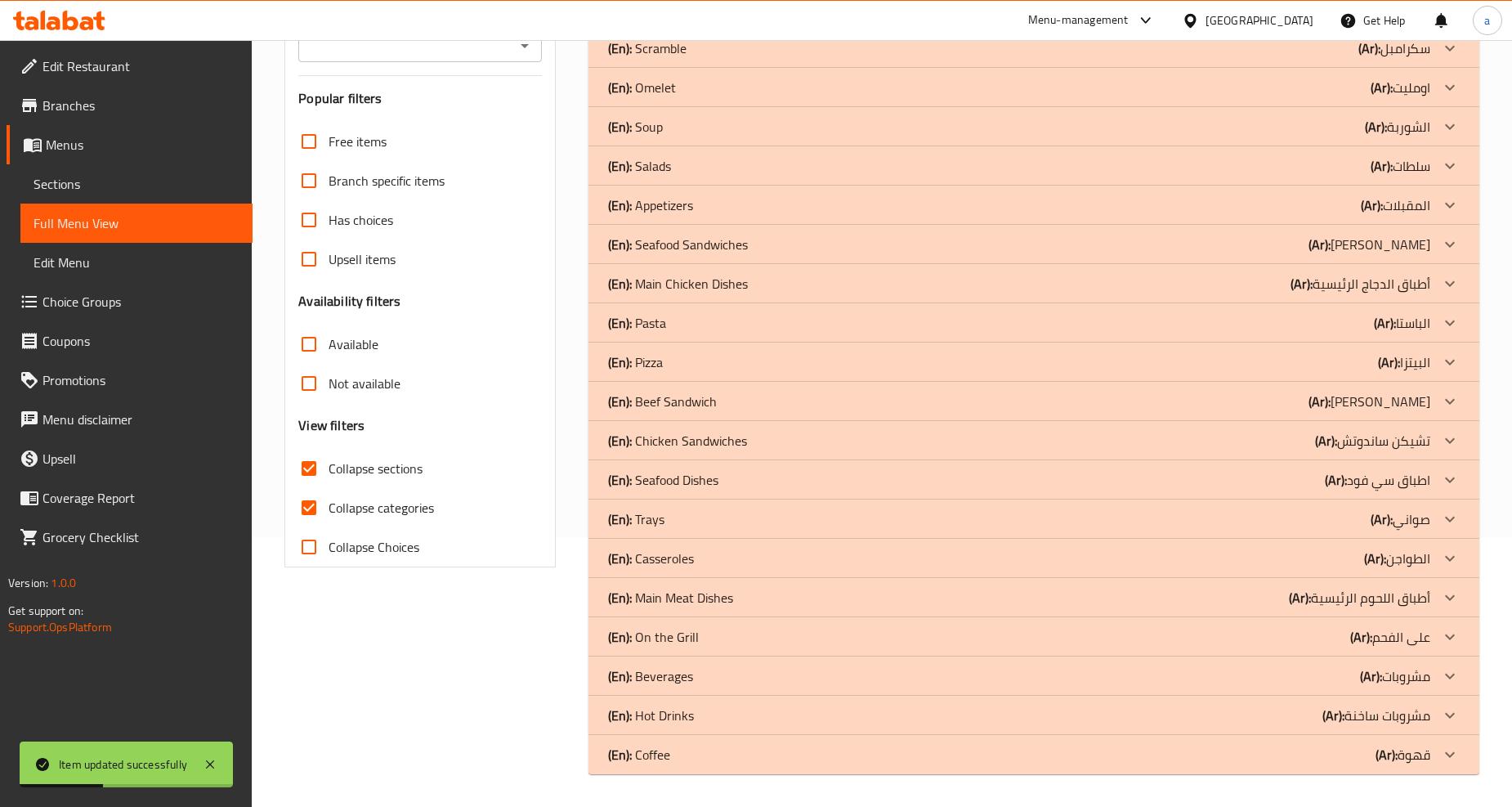
click at [331, 498] on span "Collapse categories" at bounding box center [381, 507] width 106 height 20
click at [328, 488] on input "Collapse categories" at bounding box center [308, 507] width 39 height 39
checkbox input "false"
click at [1425, 516] on p "(Ar): صواني" at bounding box center [1399, 519] width 60 height 20
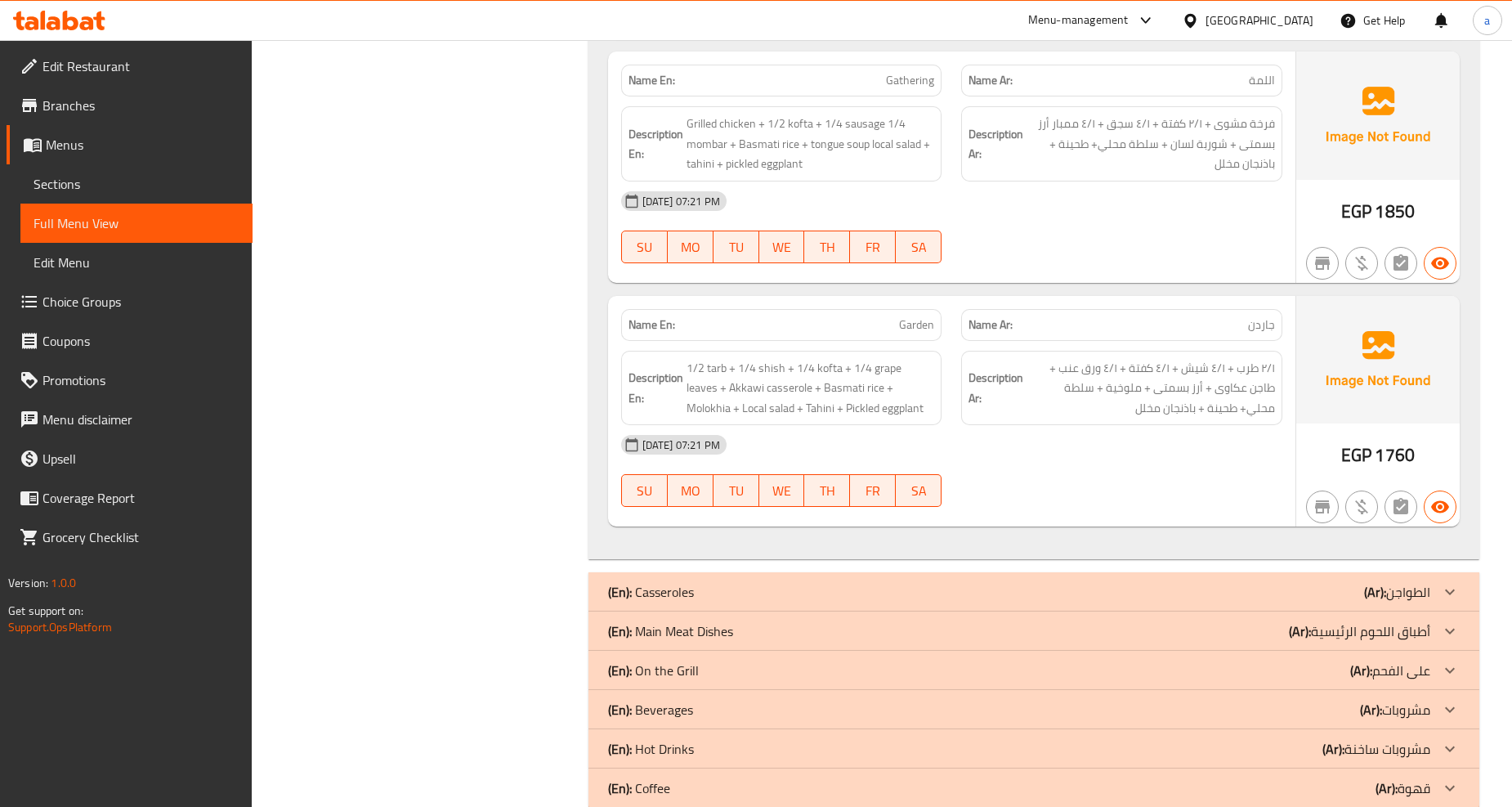
scroll to position [1067, 0]
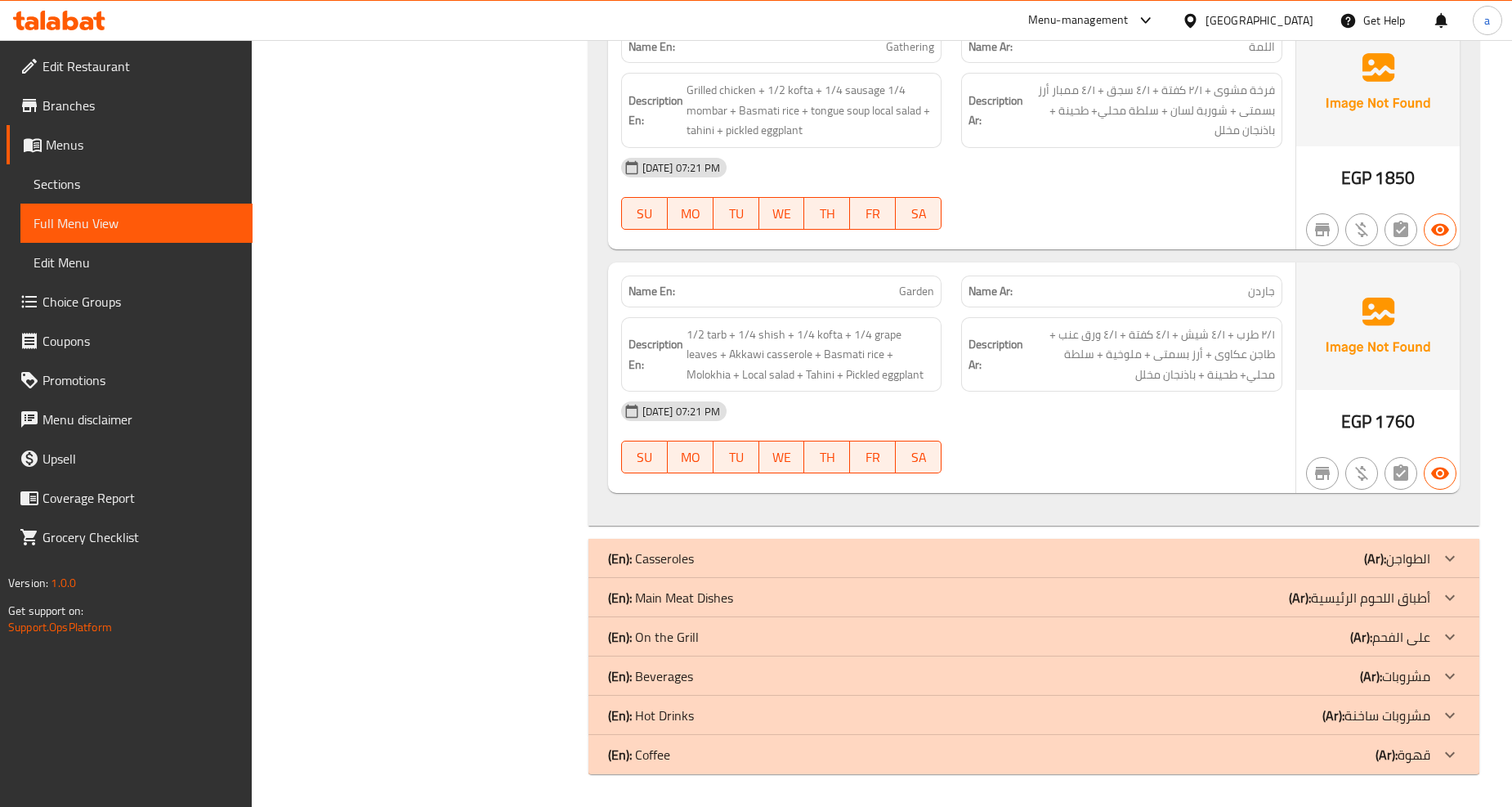
click at [1346, 554] on div "(En): Casseroles (Ar): الطواجن" at bounding box center [1018, 558] width 822 height 20
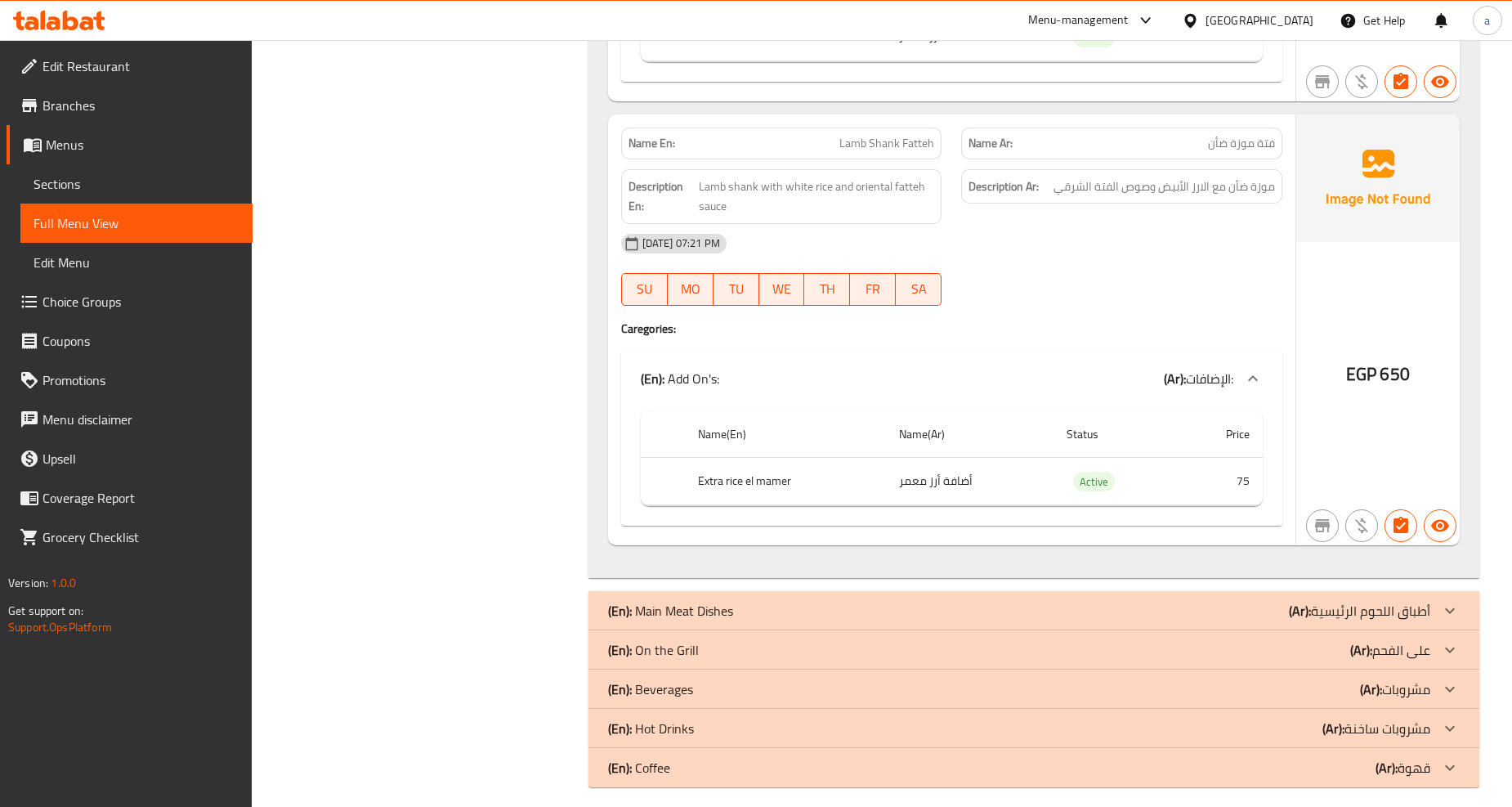
scroll to position [3920, 0]
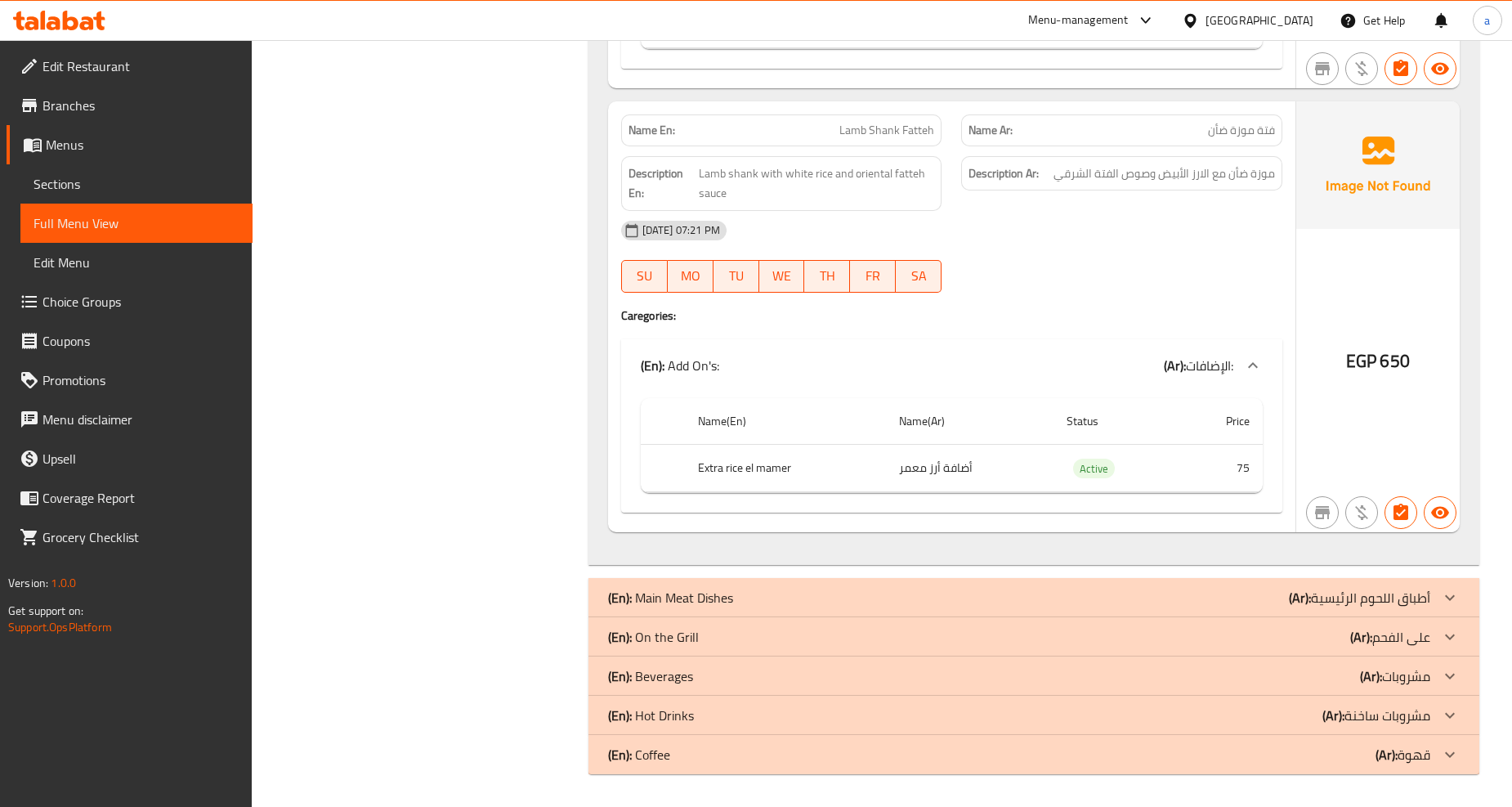
click at [1332, 590] on p "(Ar): أطباق اللحوم الرئيسية" at bounding box center [1359, 597] width 141 height 20
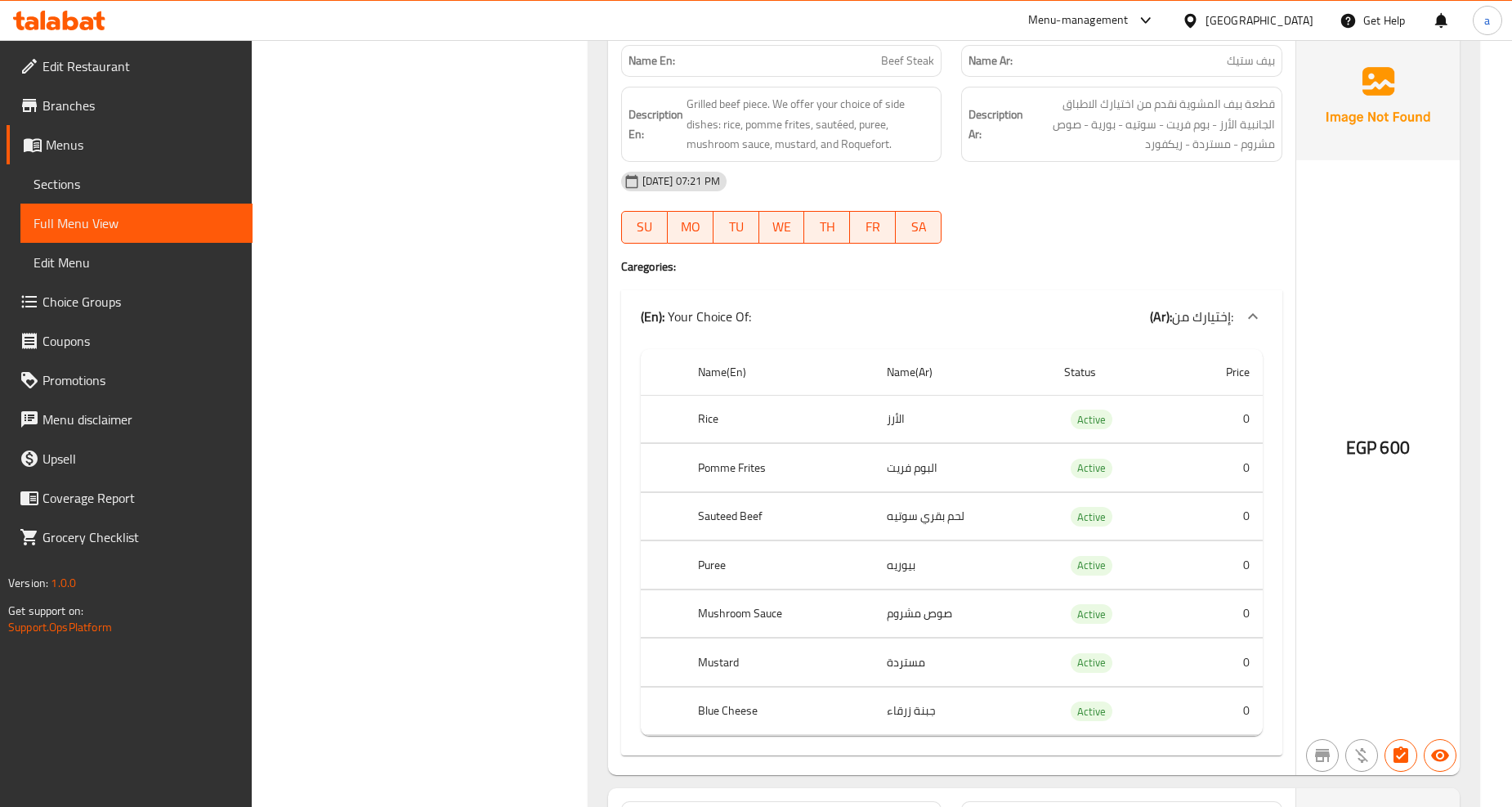
scroll to position [4557, 0]
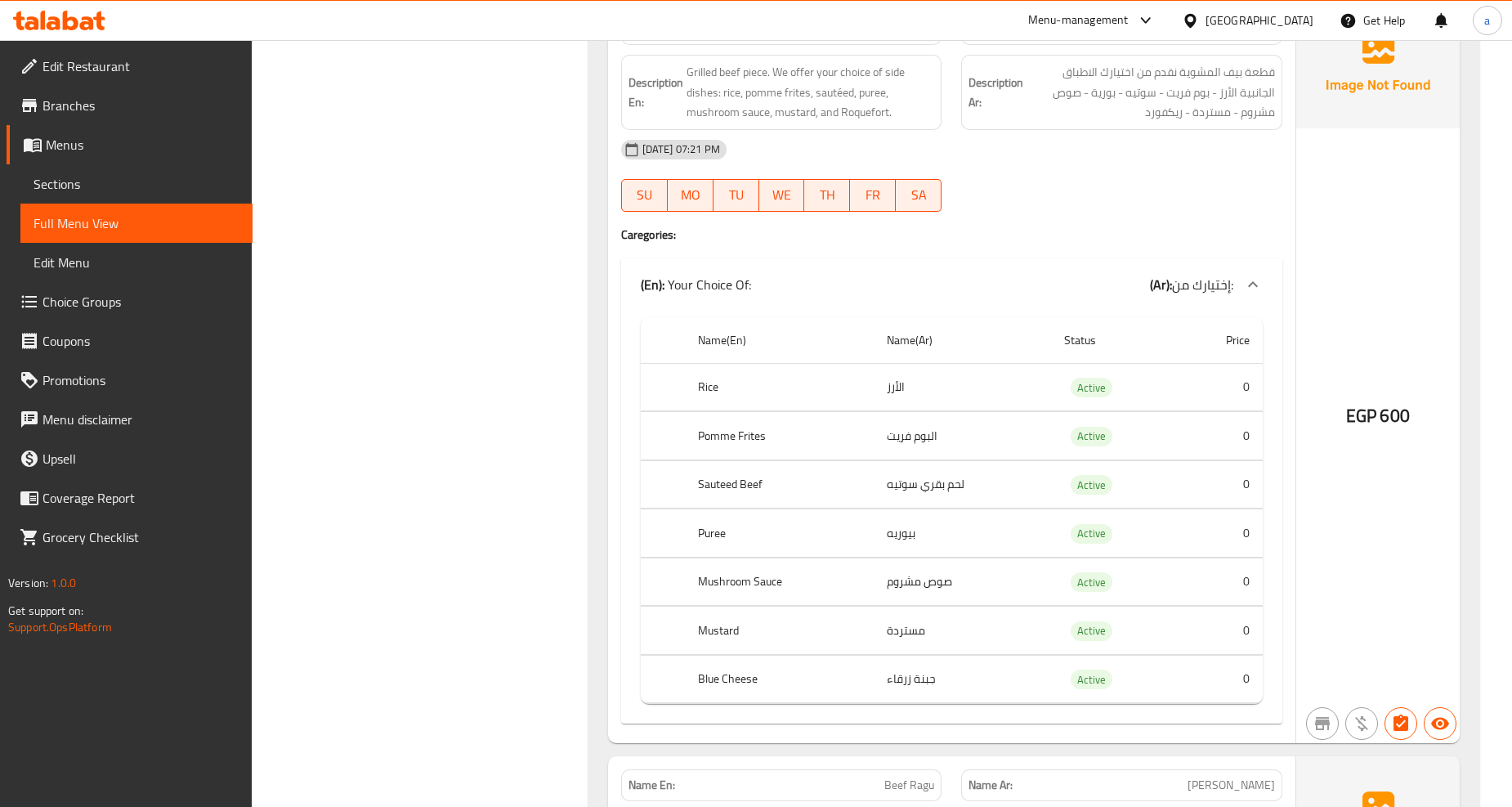
drag, startPoint x: 885, startPoint y: 391, endPoint x: 935, endPoint y: 387, distance: 50.2
click at [929, 389] on tr "Rice الأرز Active 0" at bounding box center [951, 386] width 622 height 48
drag, startPoint x: 885, startPoint y: 425, endPoint x: 948, endPoint y: 435, distance: 63.8
click at [946, 435] on td "البوم فريت" at bounding box center [962, 436] width 177 height 48
drag, startPoint x: 911, startPoint y: 485, endPoint x: 982, endPoint y: 476, distance: 71.6
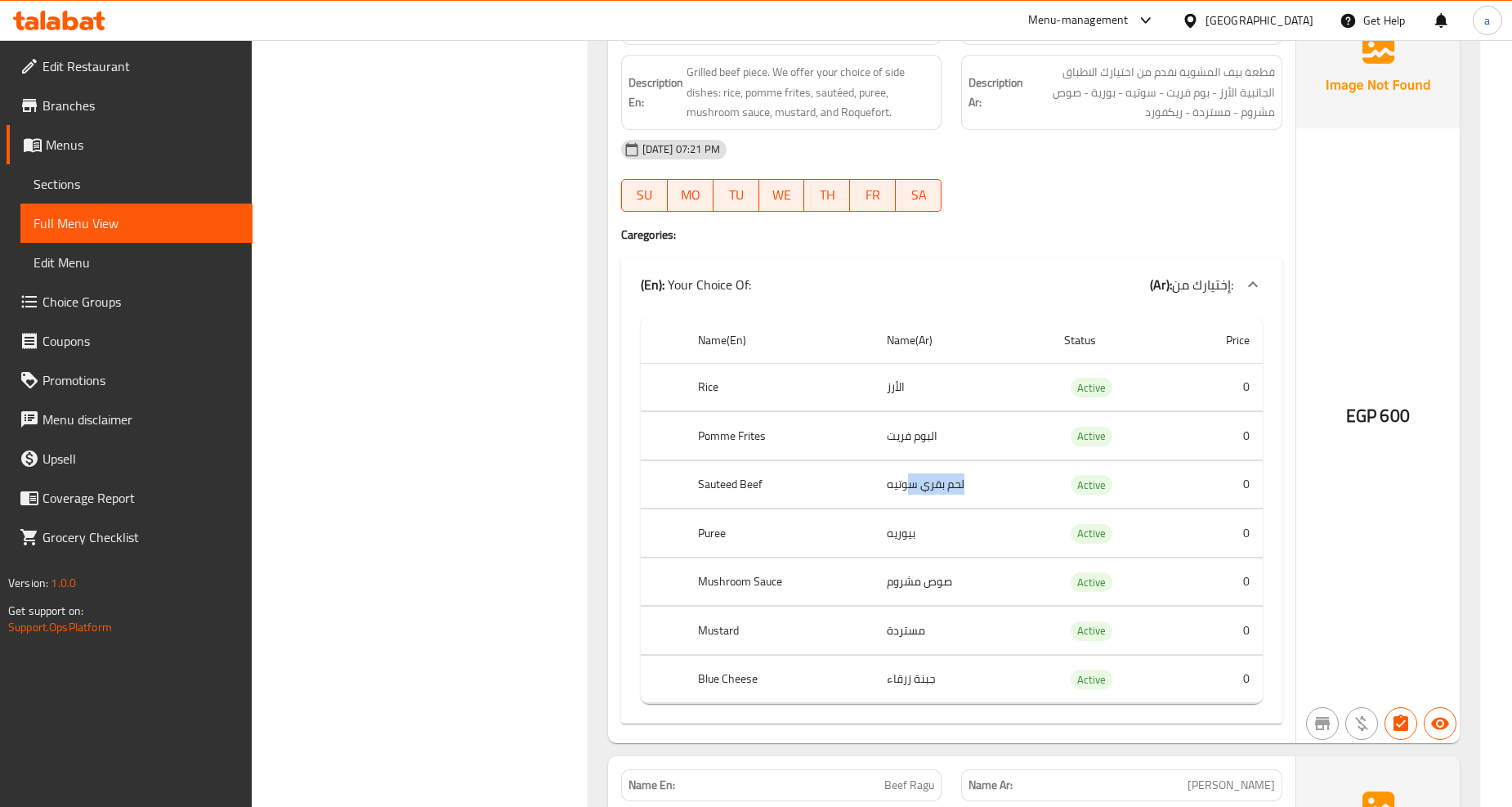
click at [977, 477] on td "لحم بقري سوتيه" at bounding box center [962, 484] width 177 height 48
drag, startPoint x: 969, startPoint y: 578, endPoint x: 914, endPoint y: 578, distance: 55.0
click at [914, 578] on td "صوص مشروم" at bounding box center [962, 581] width 177 height 48
click at [920, 618] on td "مستردة" at bounding box center [962, 630] width 177 height 48
click at [919, 623] on td "مستردة" at bounding box center [962, 630] width 177 height 48
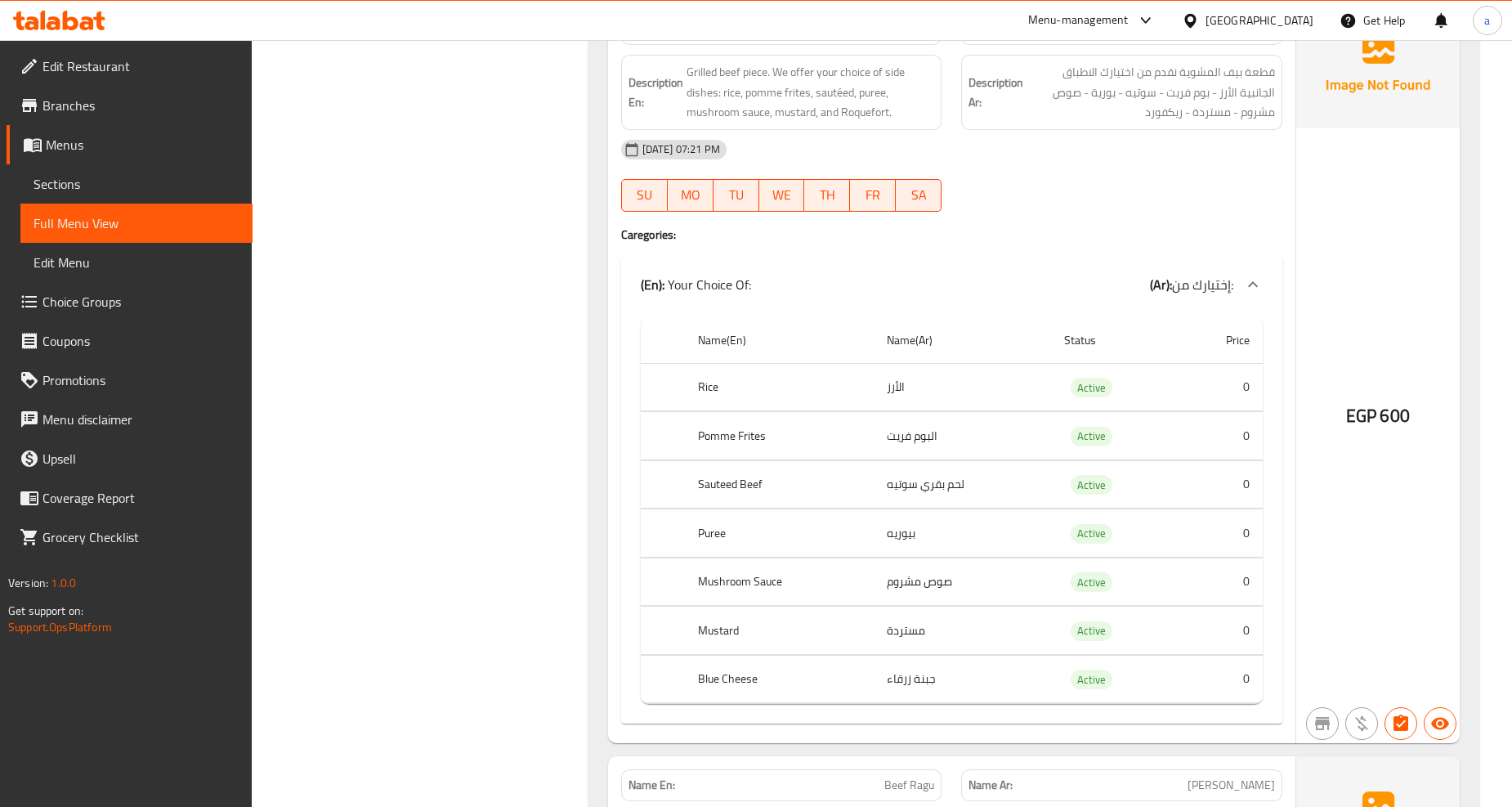
click at [918, 625] on td "مستردة" at bounding box center [962, 630] width 177 height 48
click at [917, 625] on td "مستردة" at bounding box center [962, 630] width 177 height 48
click at [916, 625] on td "مستردة" at bounding box center [962, 630] width 177 height 48
click at [914, 669] on td "جبنة زرقاء" at bounding box center [962, 678] width 177 height 48
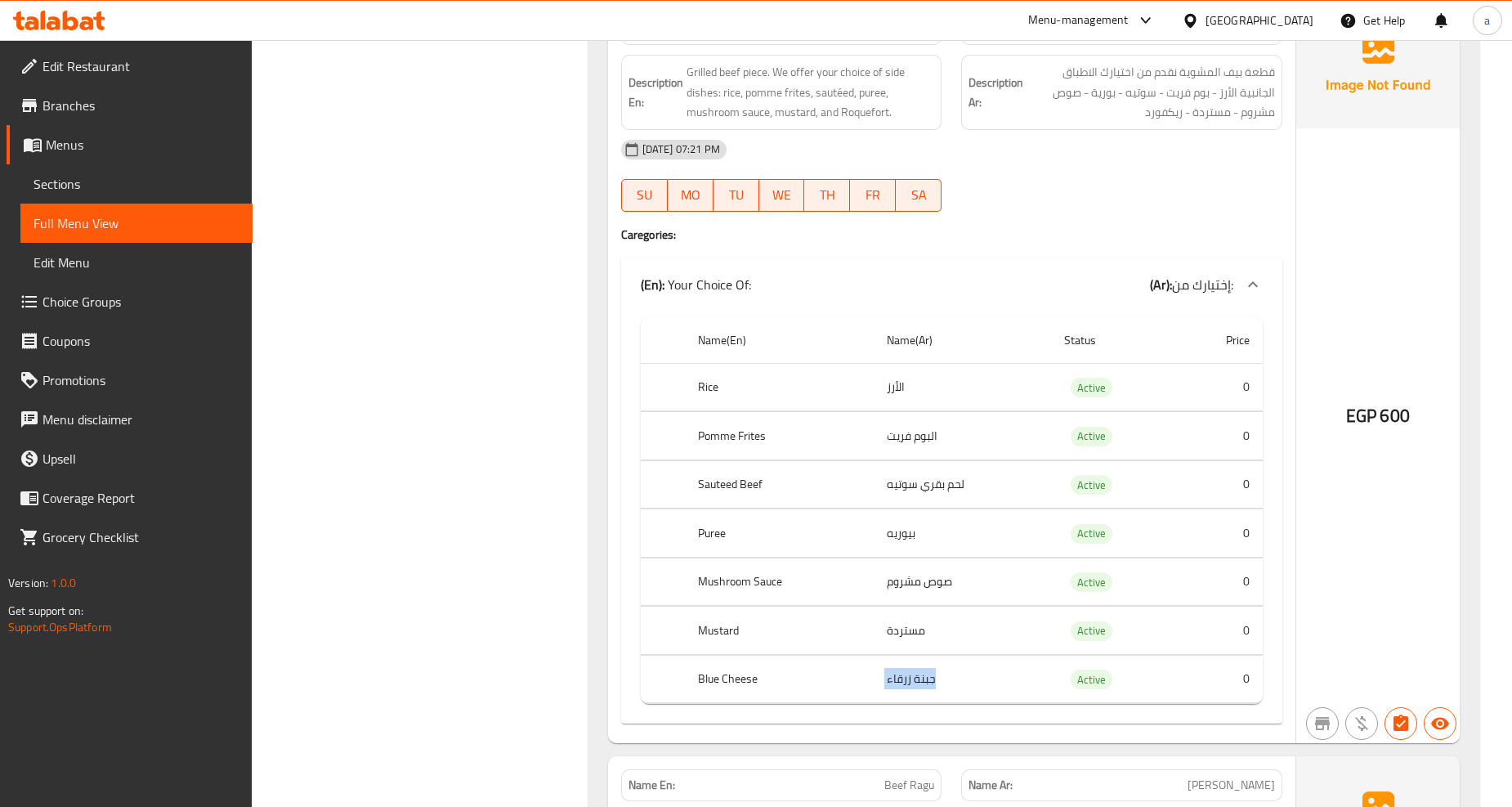
click at [914, 669] on td "جبنة زرقاء" at bounding box center [962, 678] width 177 height 48
click at [103, 295] on span "Choice Groups" at bounding box center [140, 302] width 197 height 20
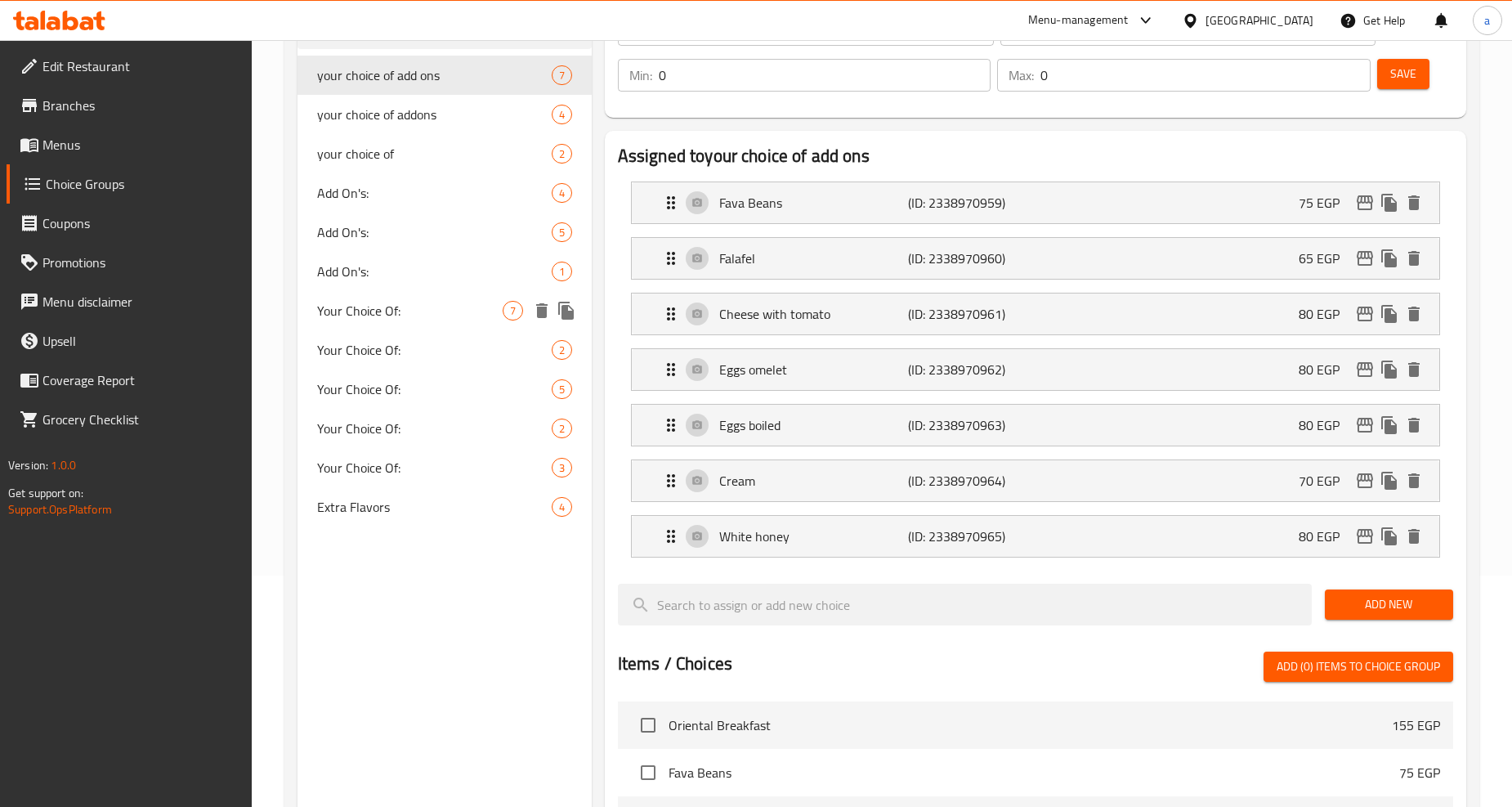
click at [423, 293] on div "Your Choice Of: 7" at bounding box center [445, 310] width 294 height 39
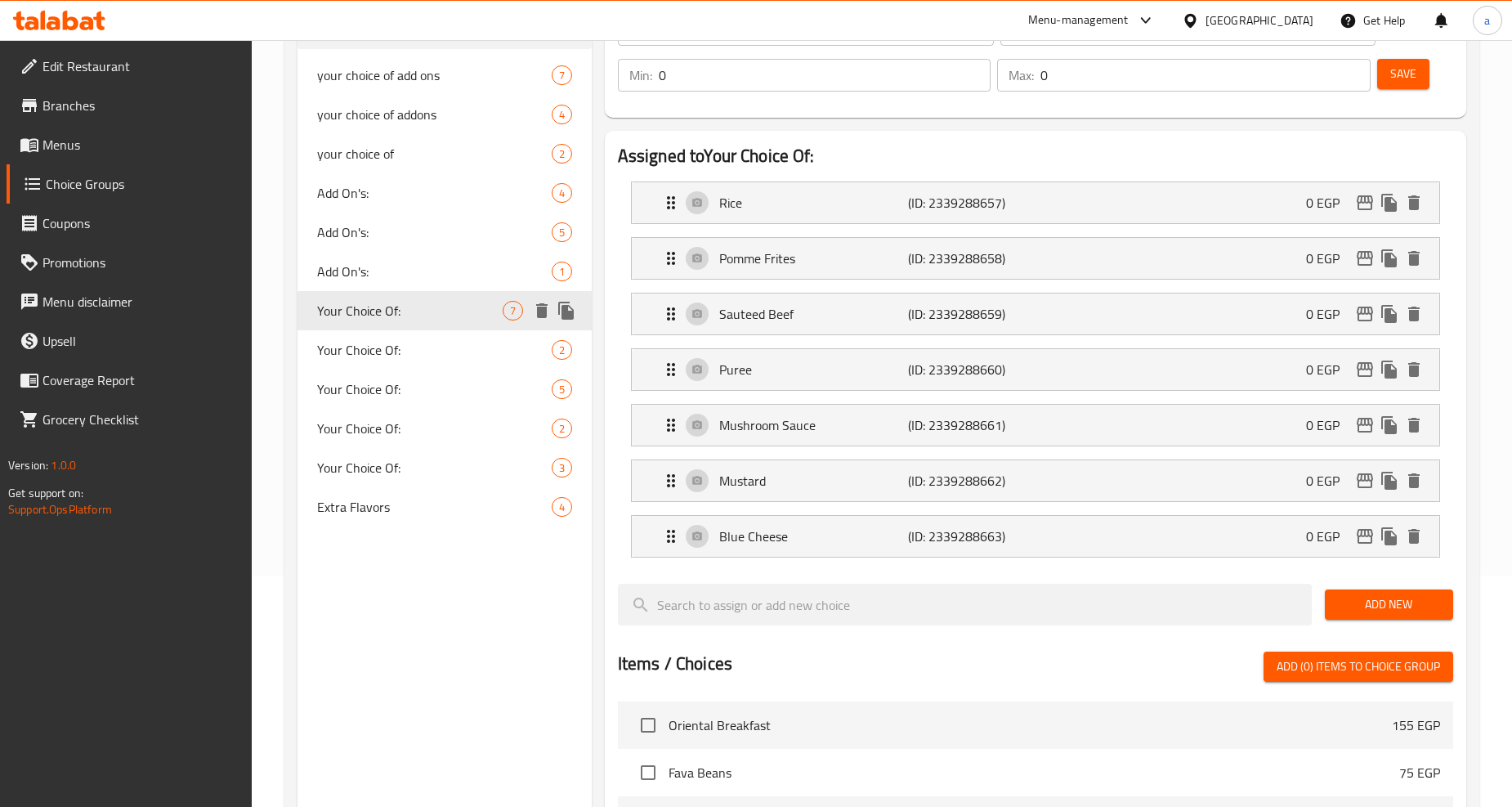
type input "Your Choice Of:"
type input "إختيارك من:"
type input "1"
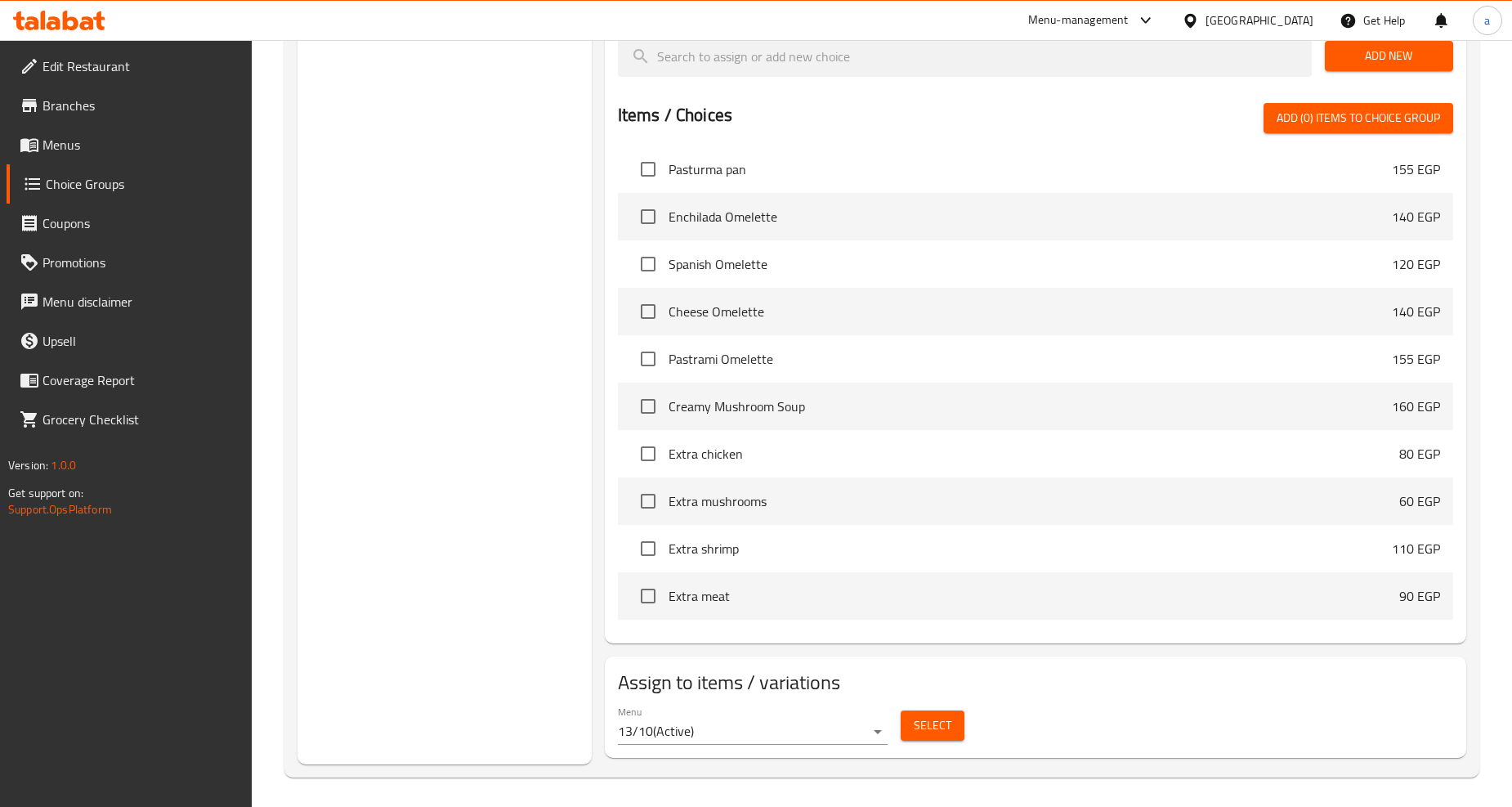
scroll to position [783, 0]
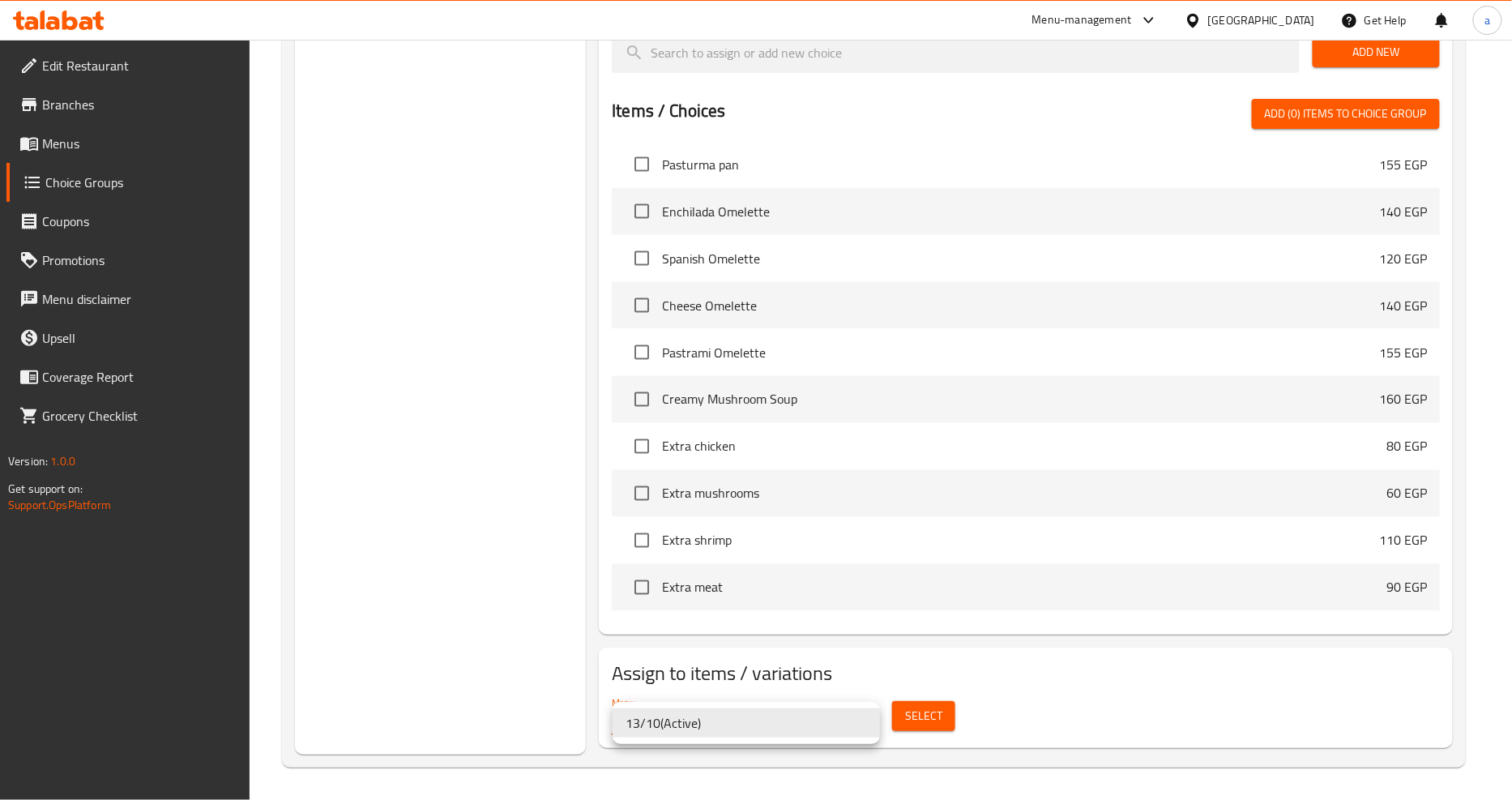
click at [927, 697] on div at bounding box center [756, 400] width 1512 height 800
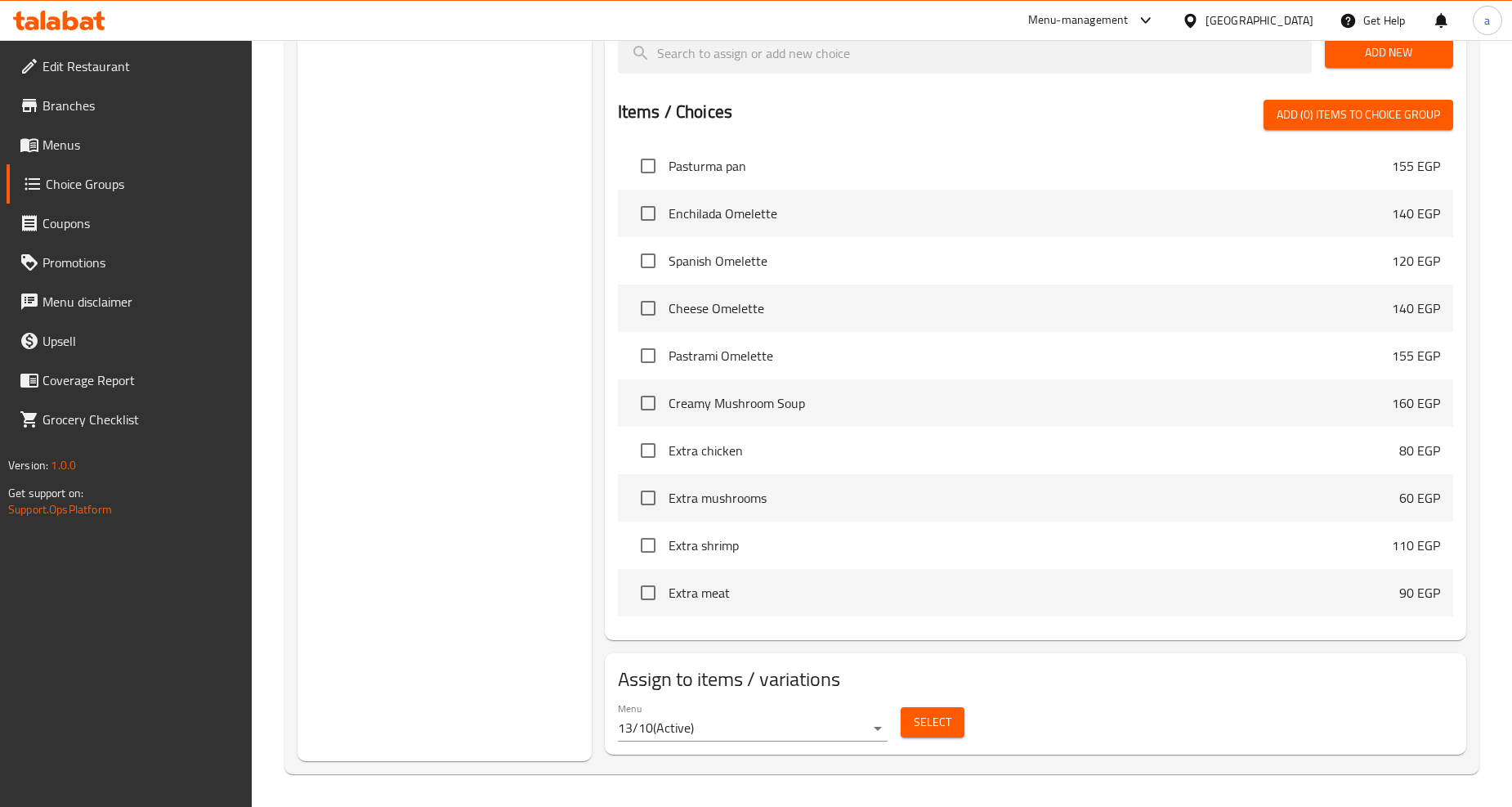
click at [961, 698] on div "Menu 13/10 ( Active ) Select" at bounding box center [1035, 721] width 848 height 52
click at [946, 716] on span "Select" at bounding box center [932, 722] width 37 height 21
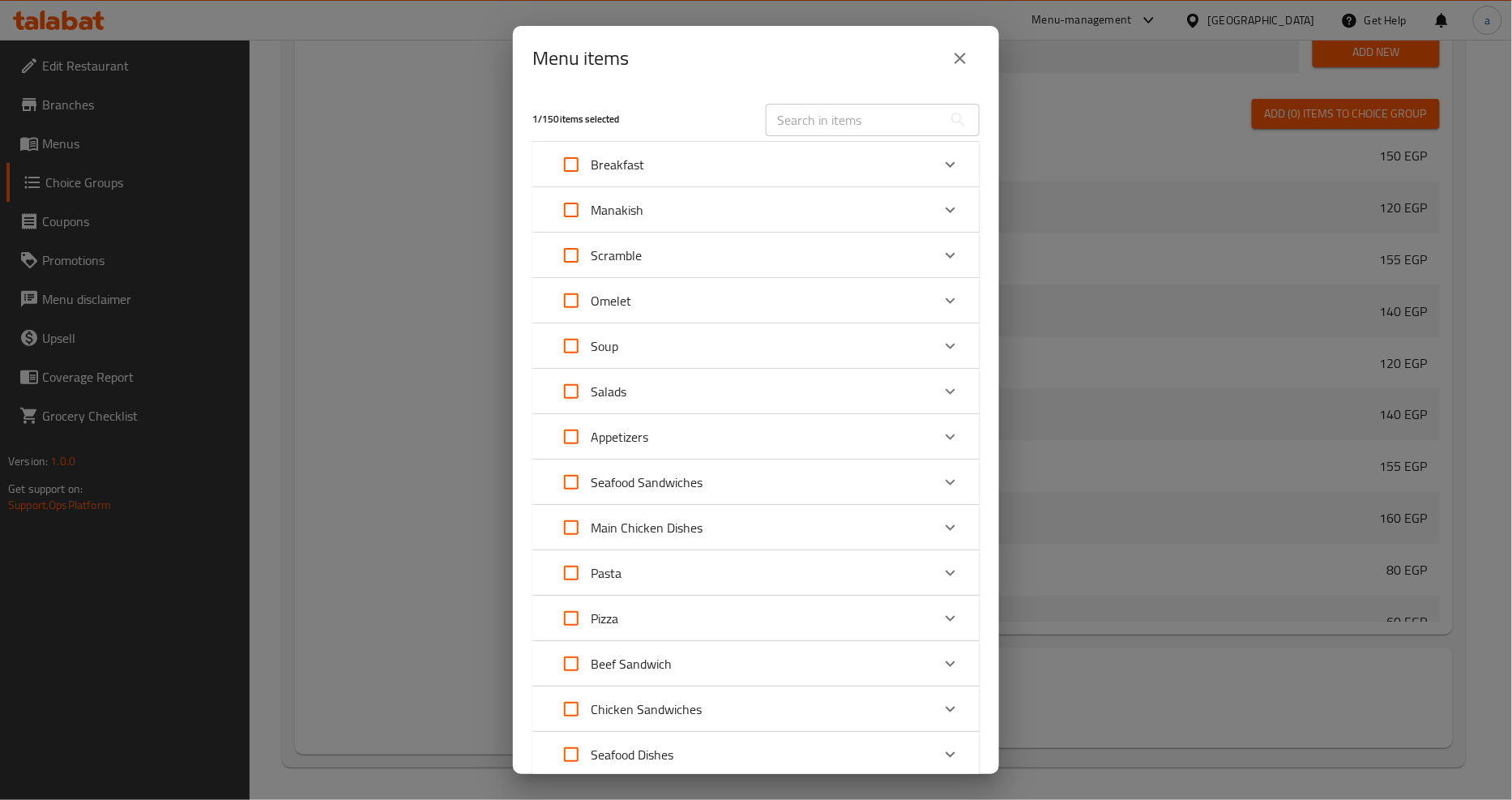
click at [959, 57] on icon "close" at bounding box center [960, 58] width 12 height 12
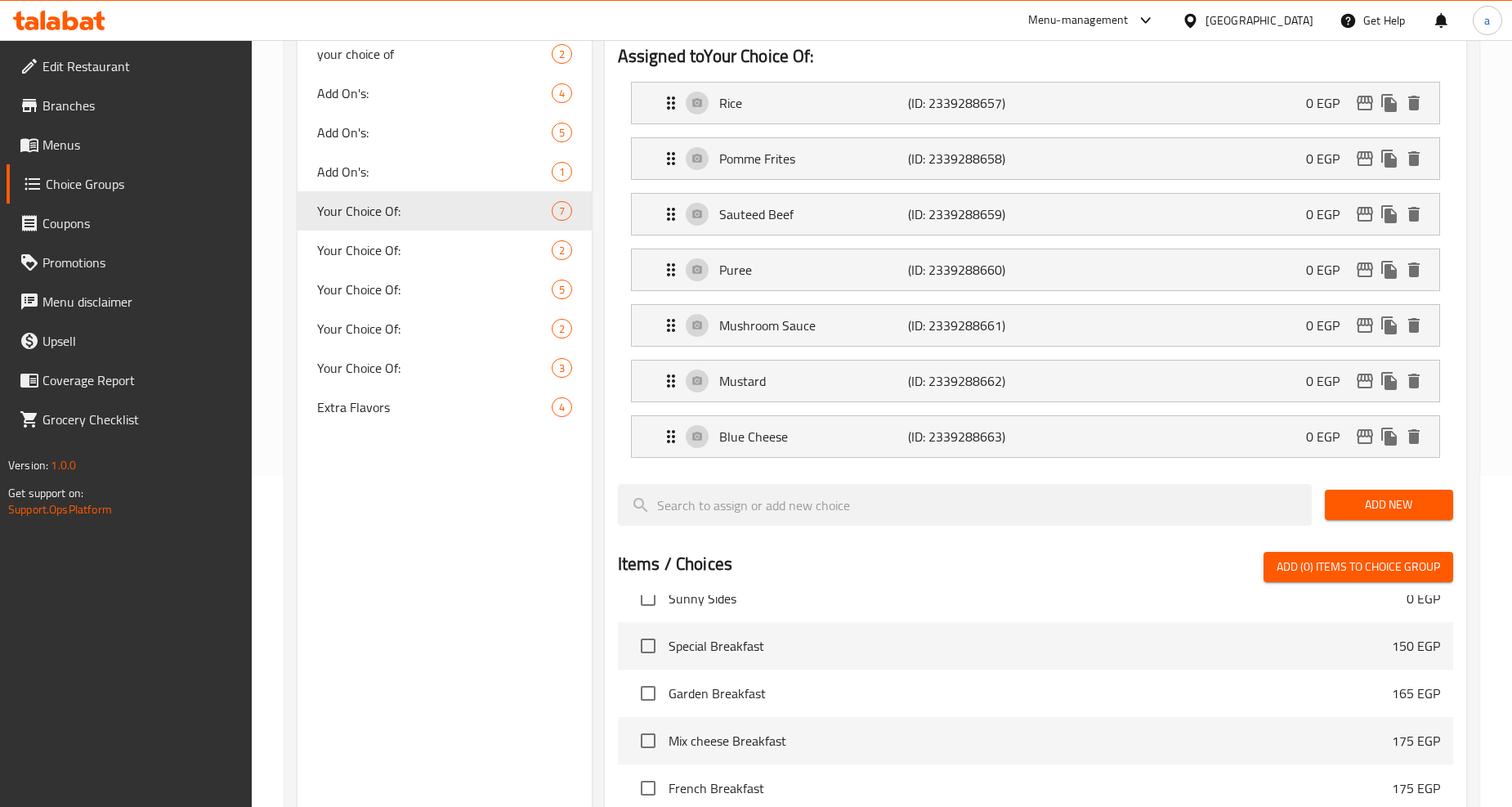
scroll to position [329, 0]
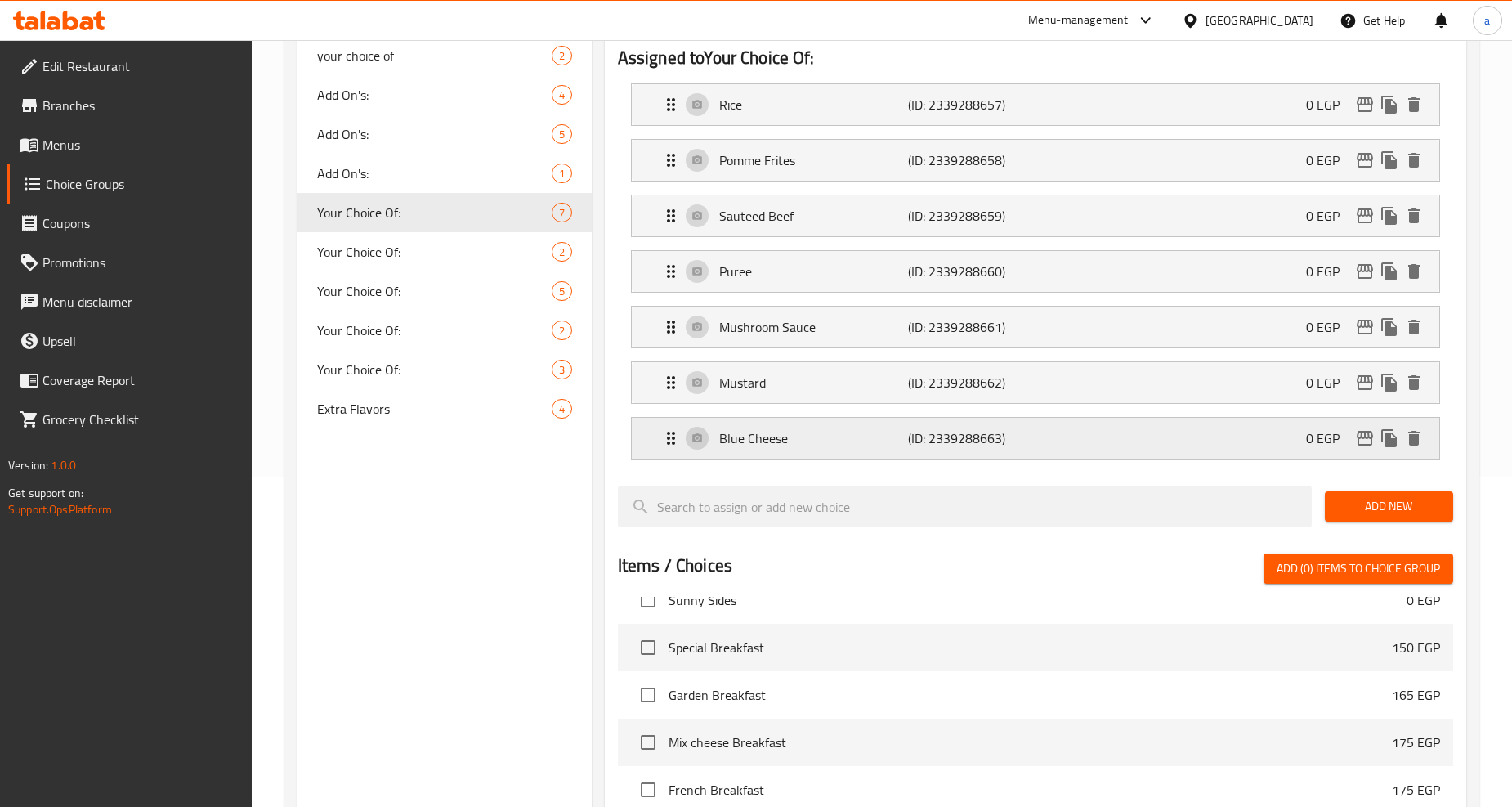
click at [930, 447] on p "(ID: 2339288663)" at bounding box center [970, 438] width 125 height 20
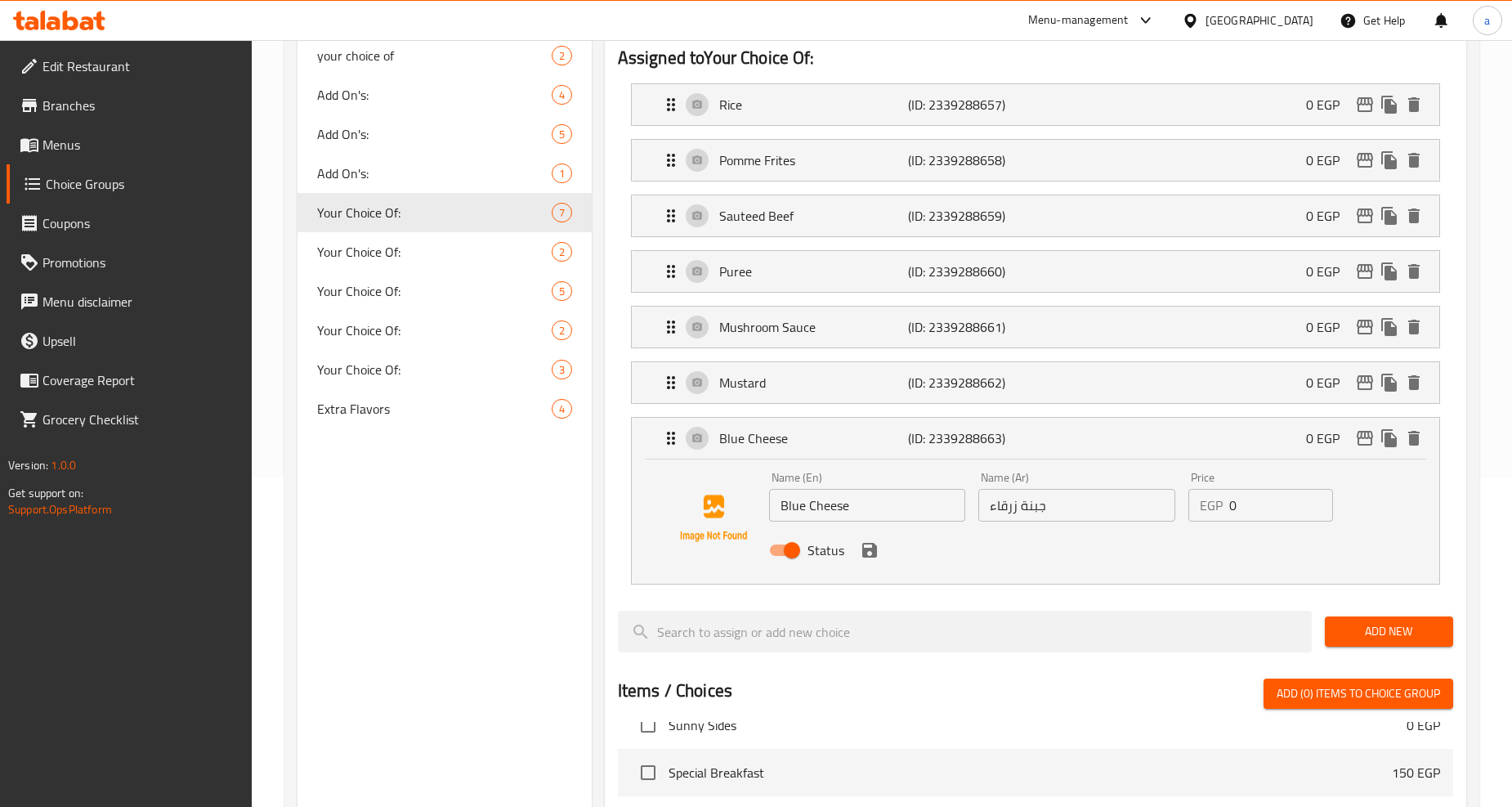
click at [851, 510] on input "Blue Cheese" at bounding box center [867, 504] width 197 height 32
click at [91, 136] on span "Menus" at bounding box center [140, 145] width 197 height 20
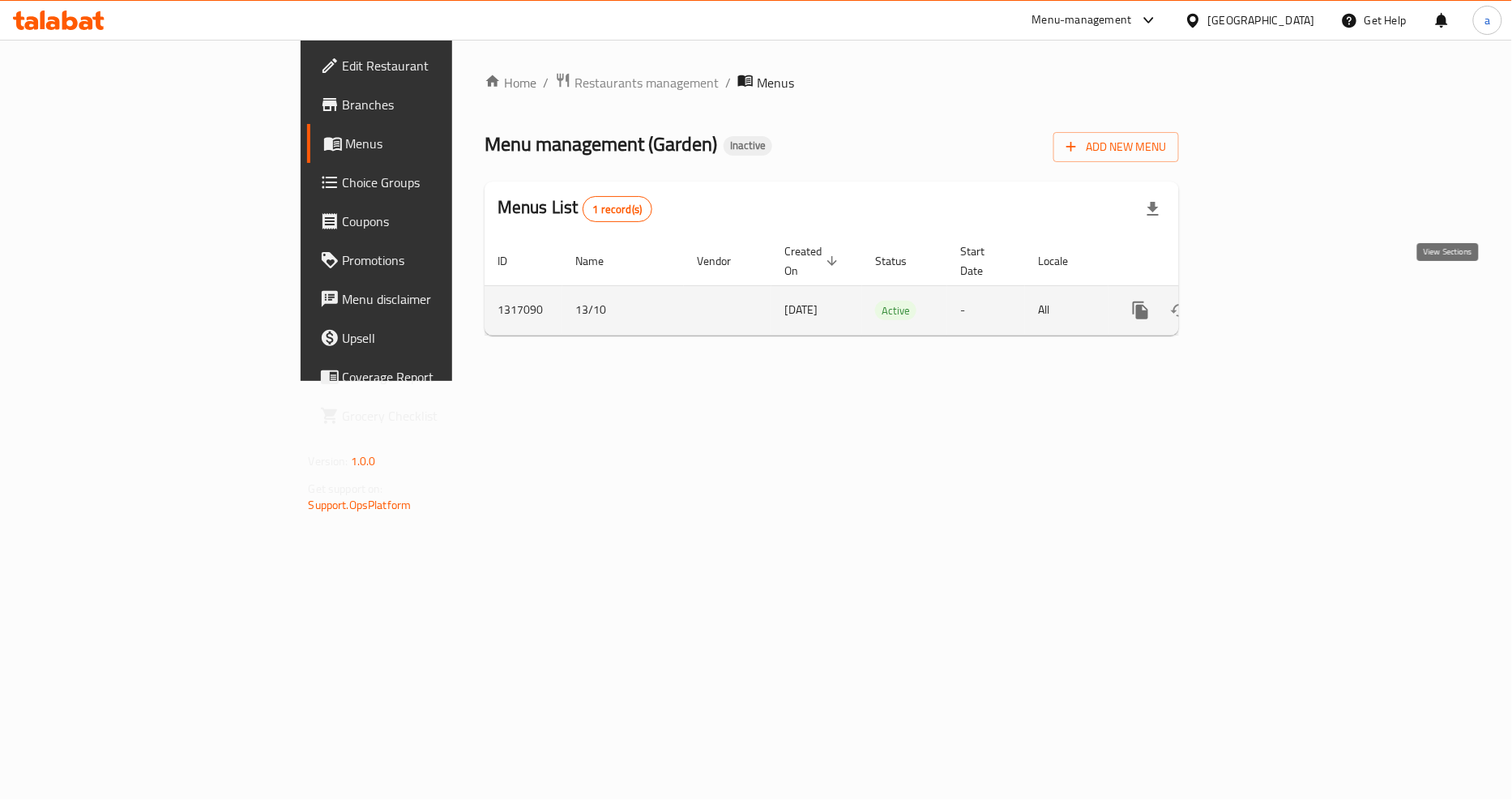
click at [1267, 301] on icon "enhanced table" at bounding box center [1258, 311] width 19 height 19
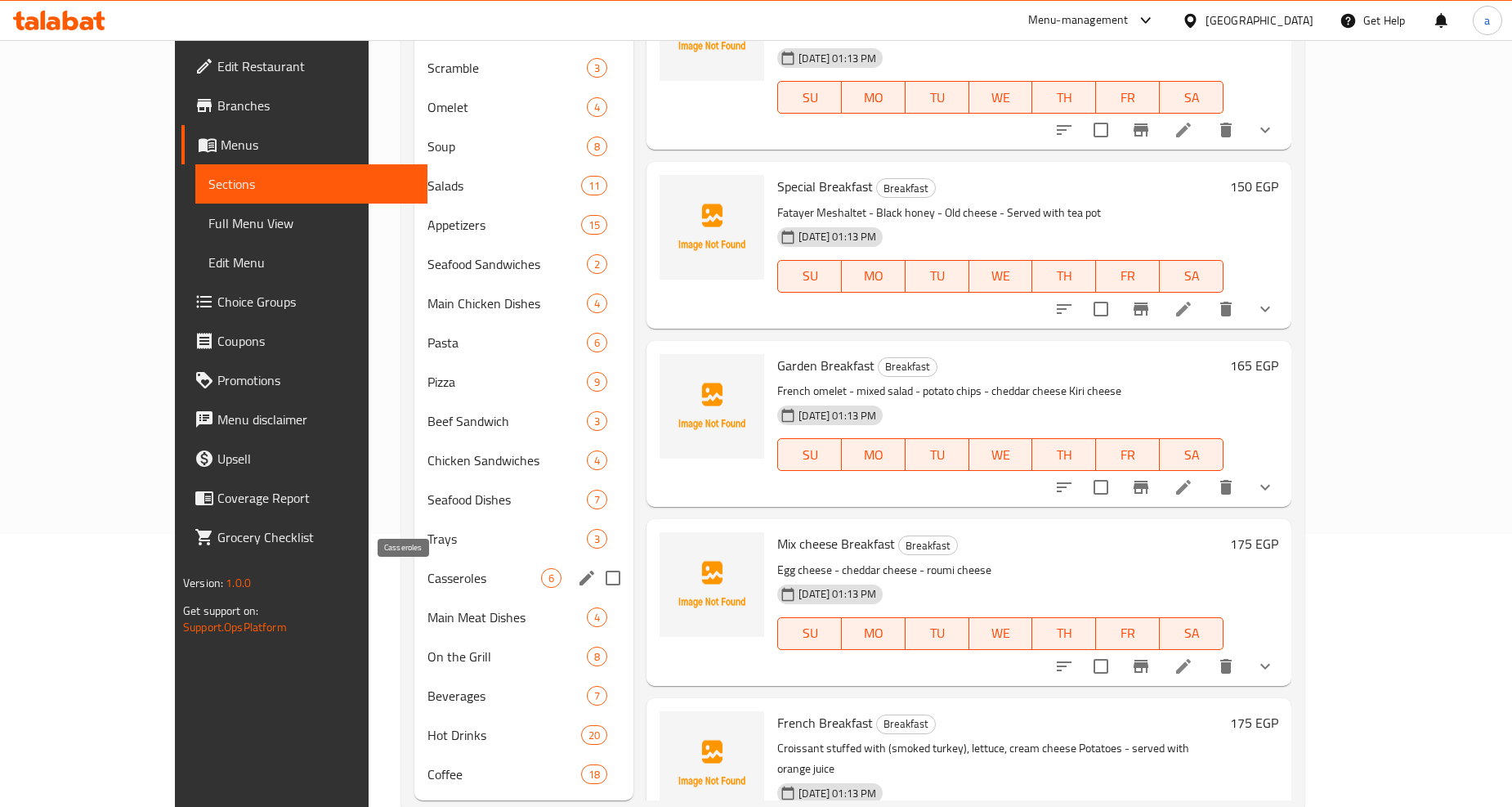
scroll to position [311, 0]
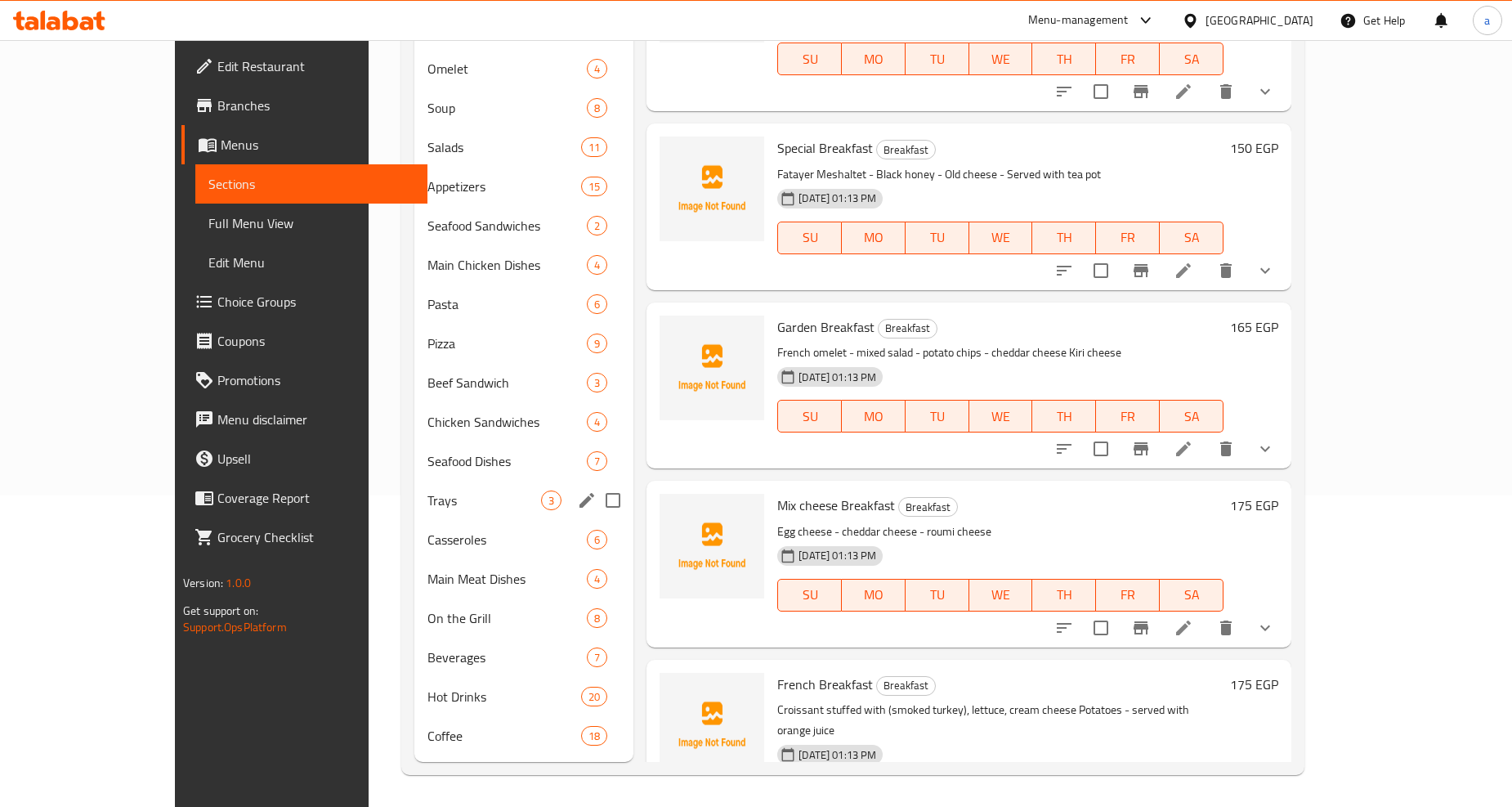
click at [414, 513] on div "Trays 3" at bounding box center [524, 500] width 219 height 39
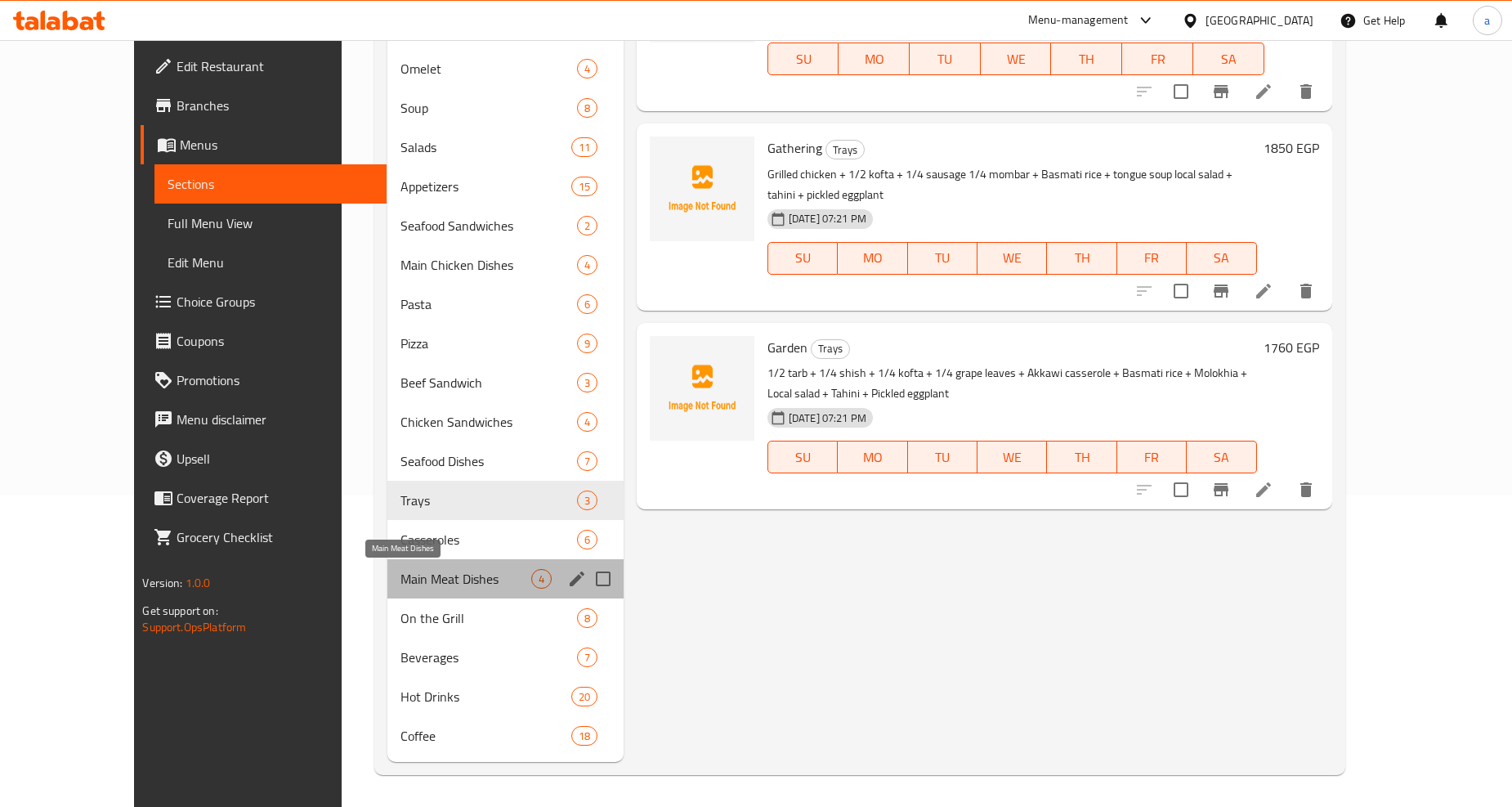
click at [401, 570] on span "Main Meat Dishes" at bounding box center [466, 579] width 131 height 20
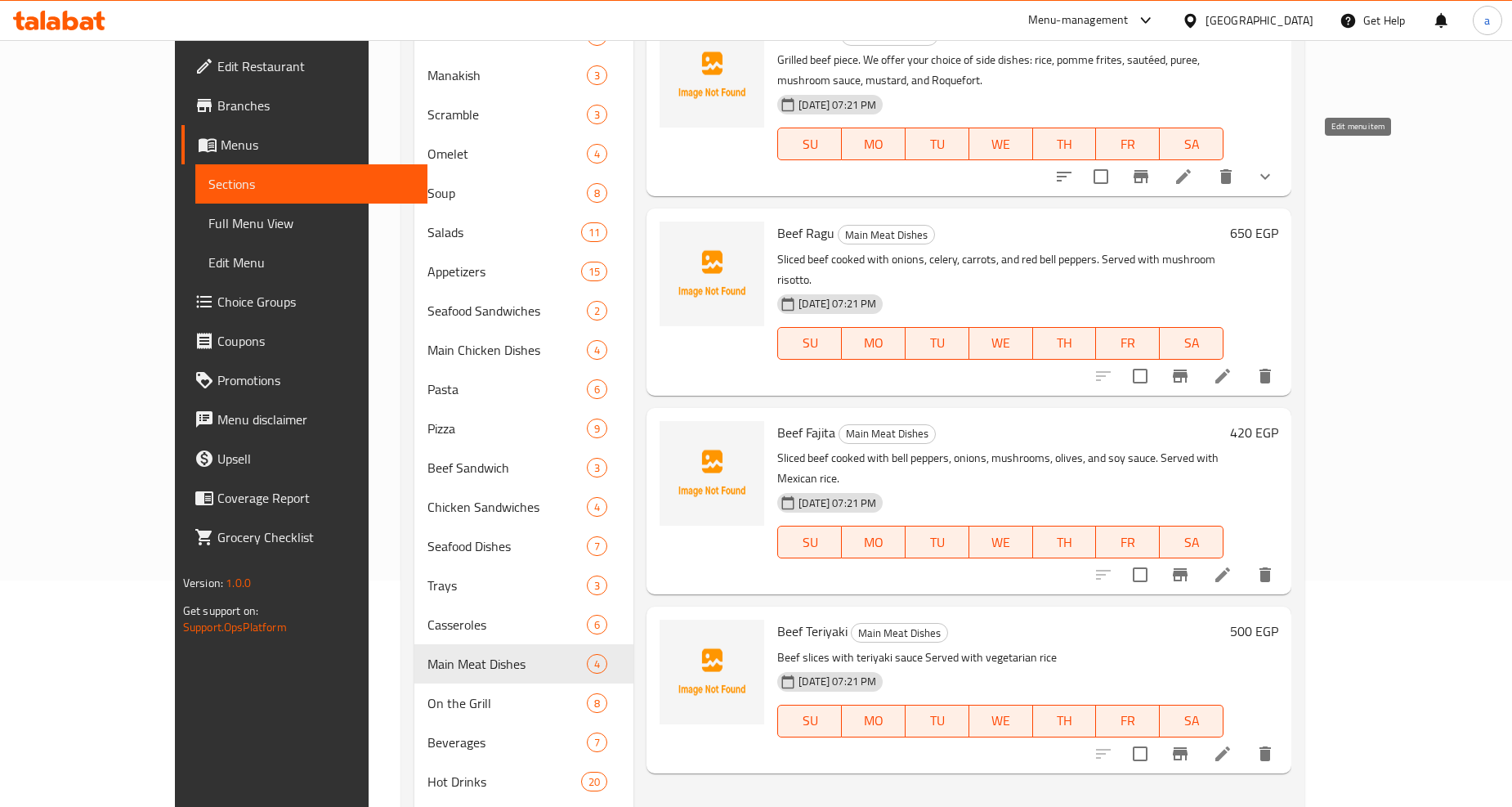
scroll to position [129, 0]
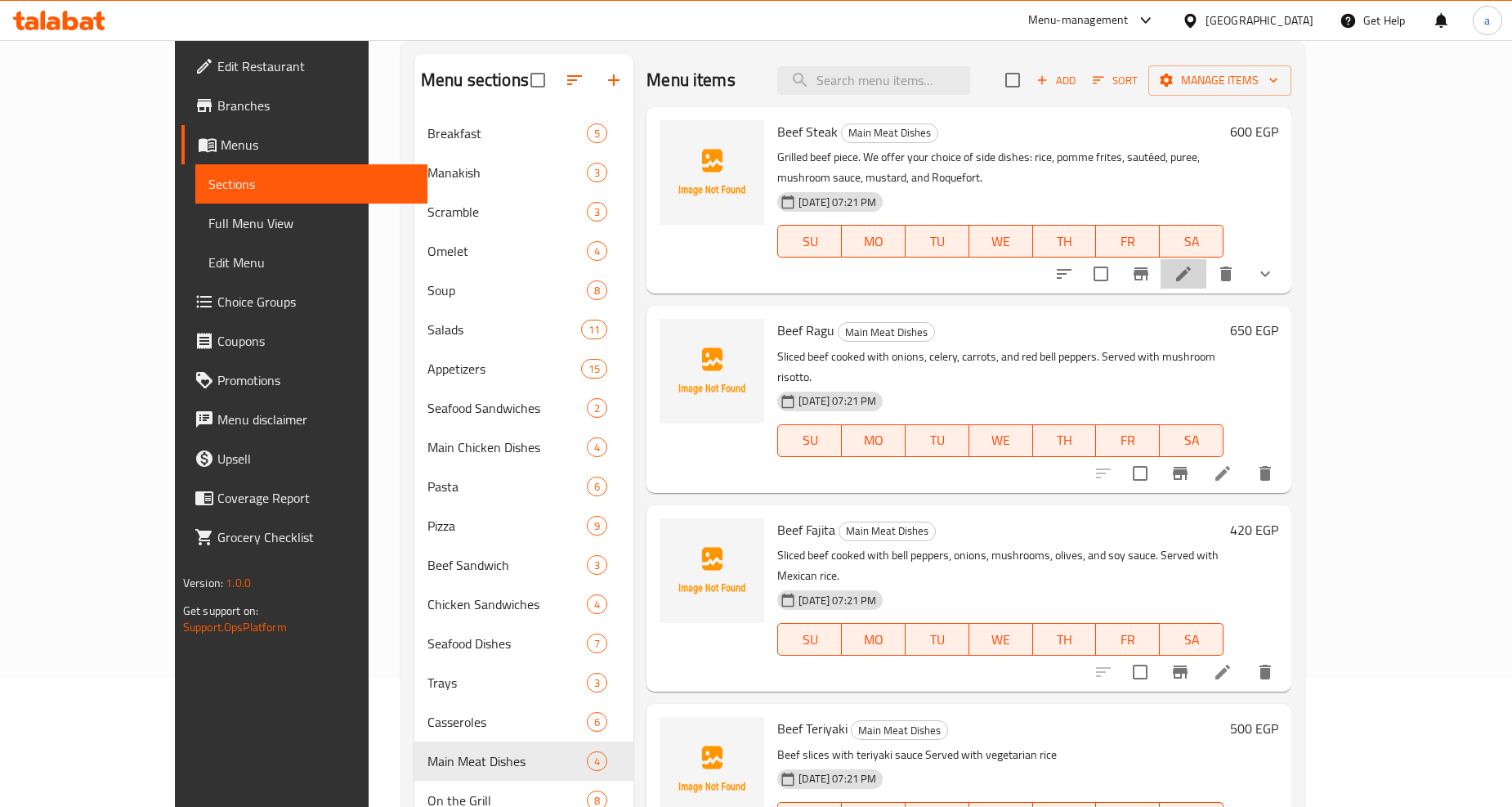
click at [1206, 259] on li at bounding box center [1183, 273] width 46 height 29
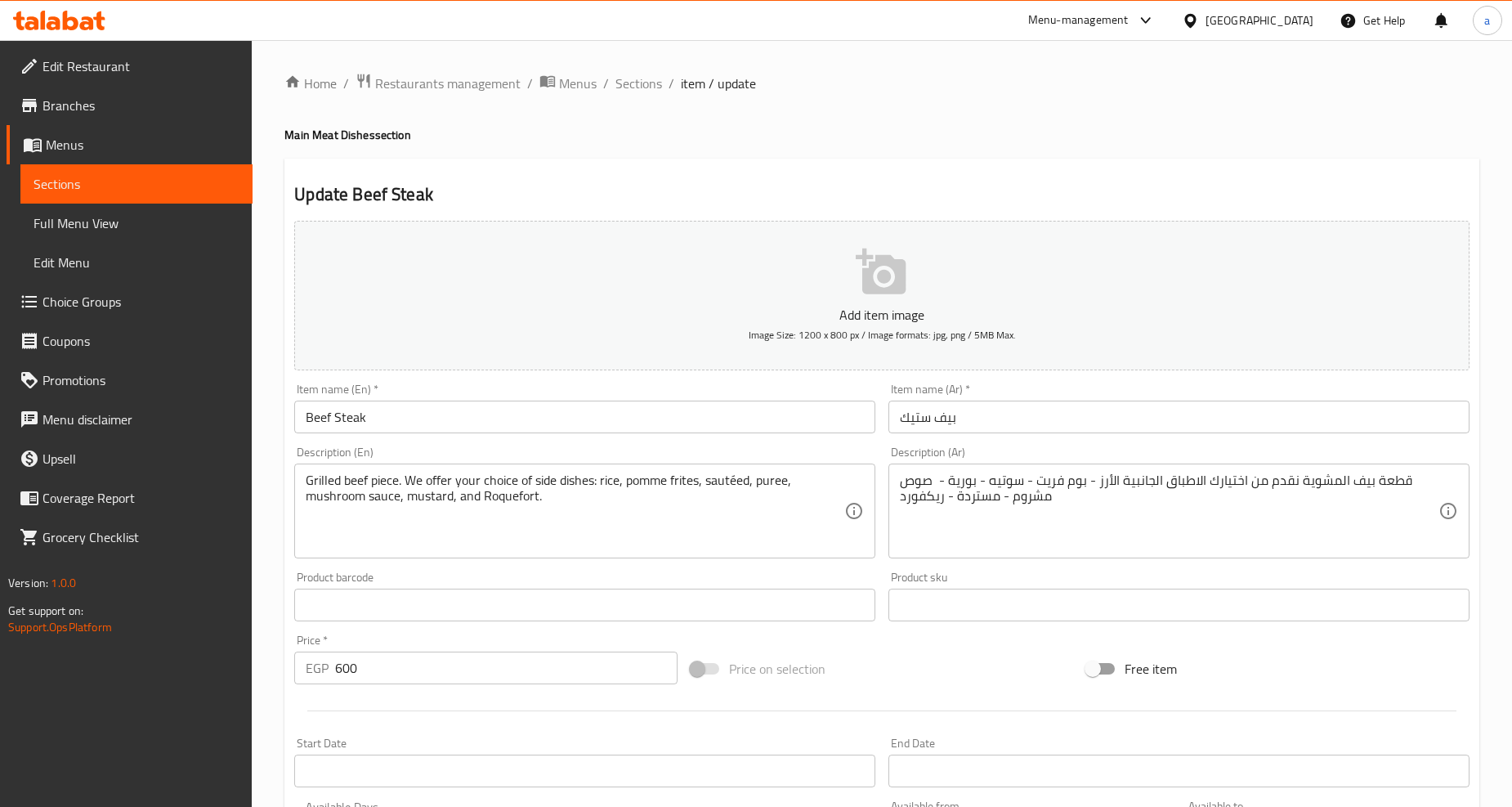
scroll to position [91, 0]
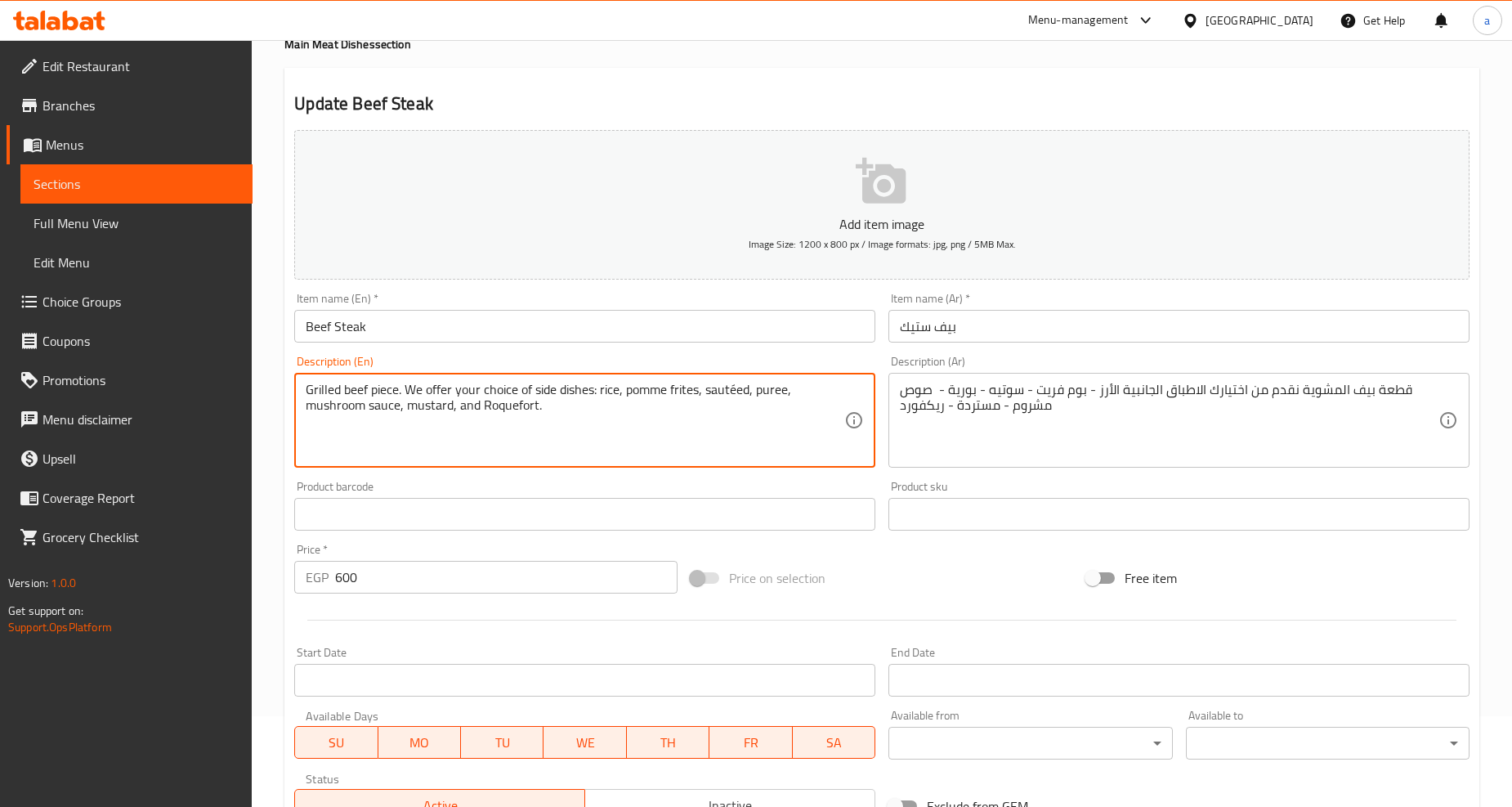
drag, startPoint x: 536, startPoint y: 405, endPoint x: 483, endPoint y: 420, distance: 55.1
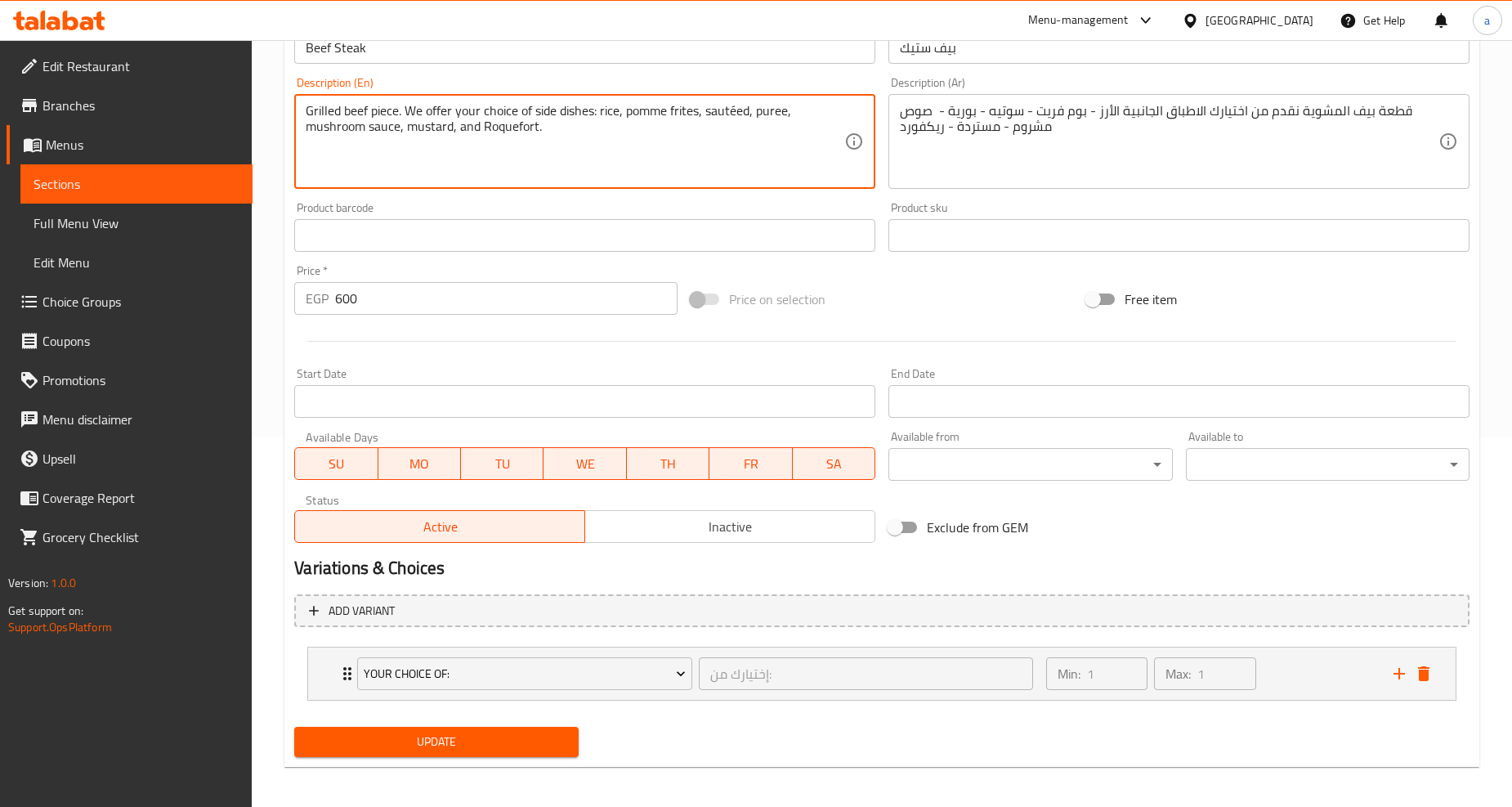
scroll to position [372, 0]
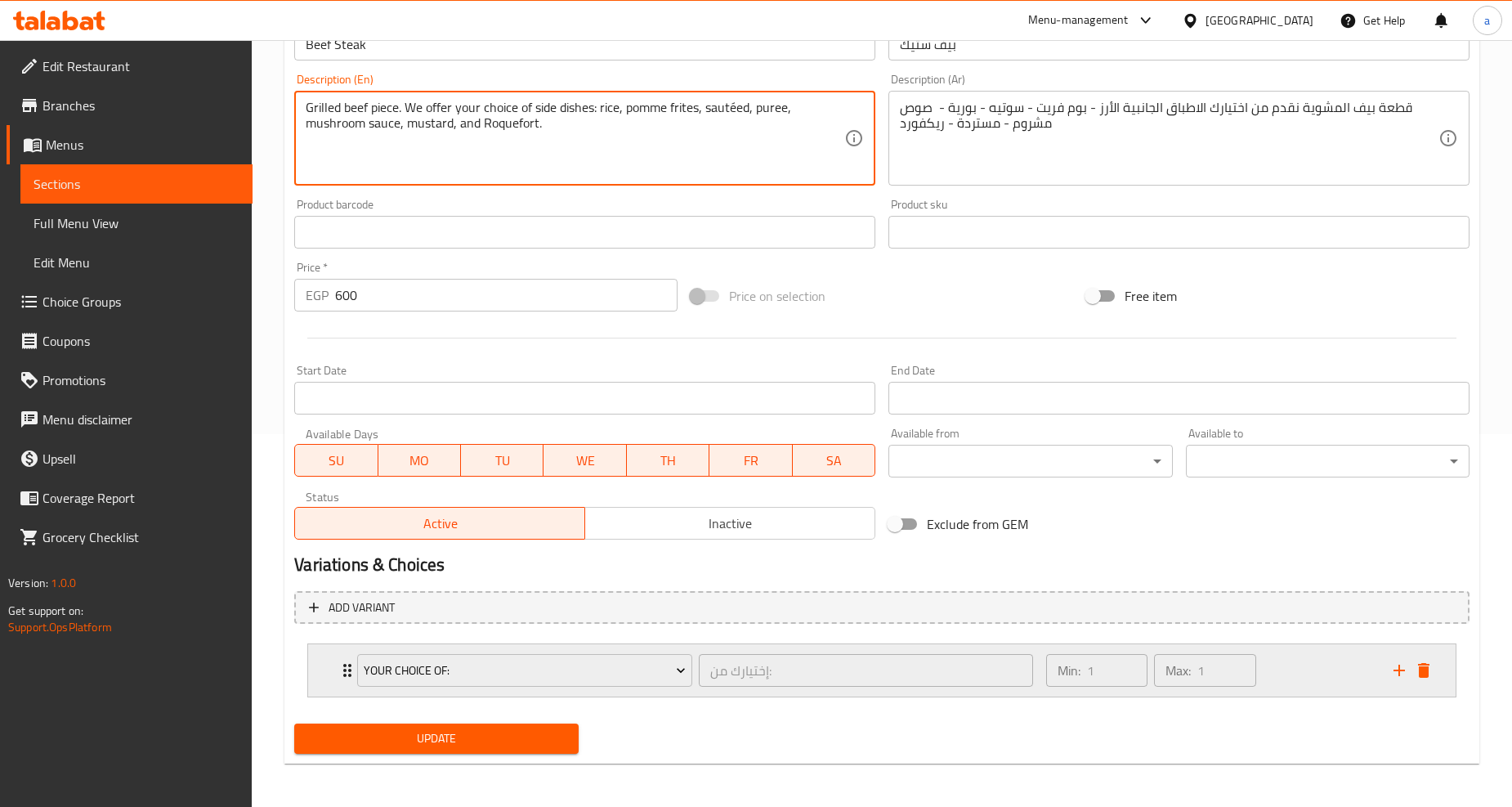
click at [341, 665] on icon "Expand" at bounding box center [348, 670] width 20 height 20
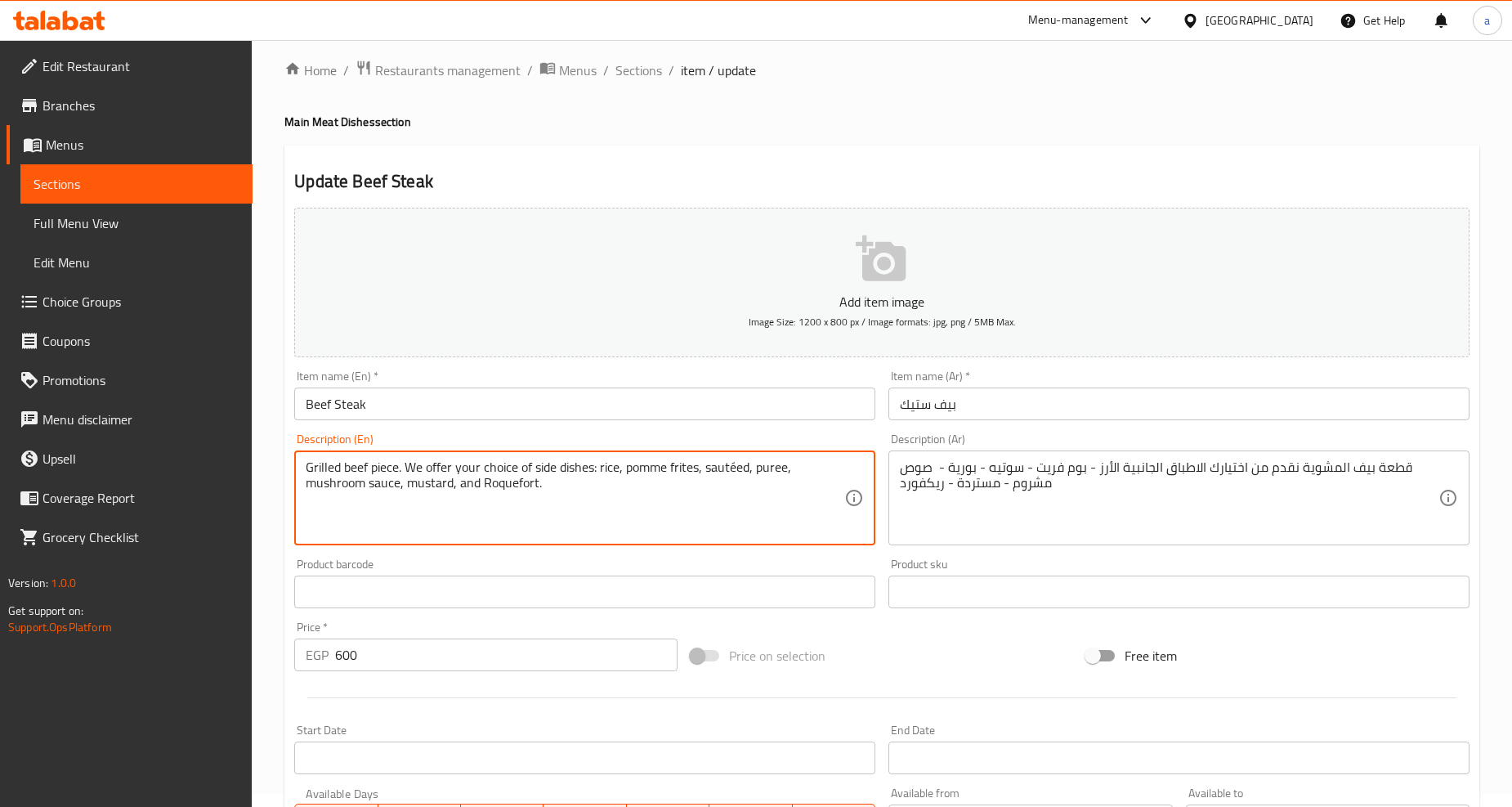
scroll to position [0, 0]
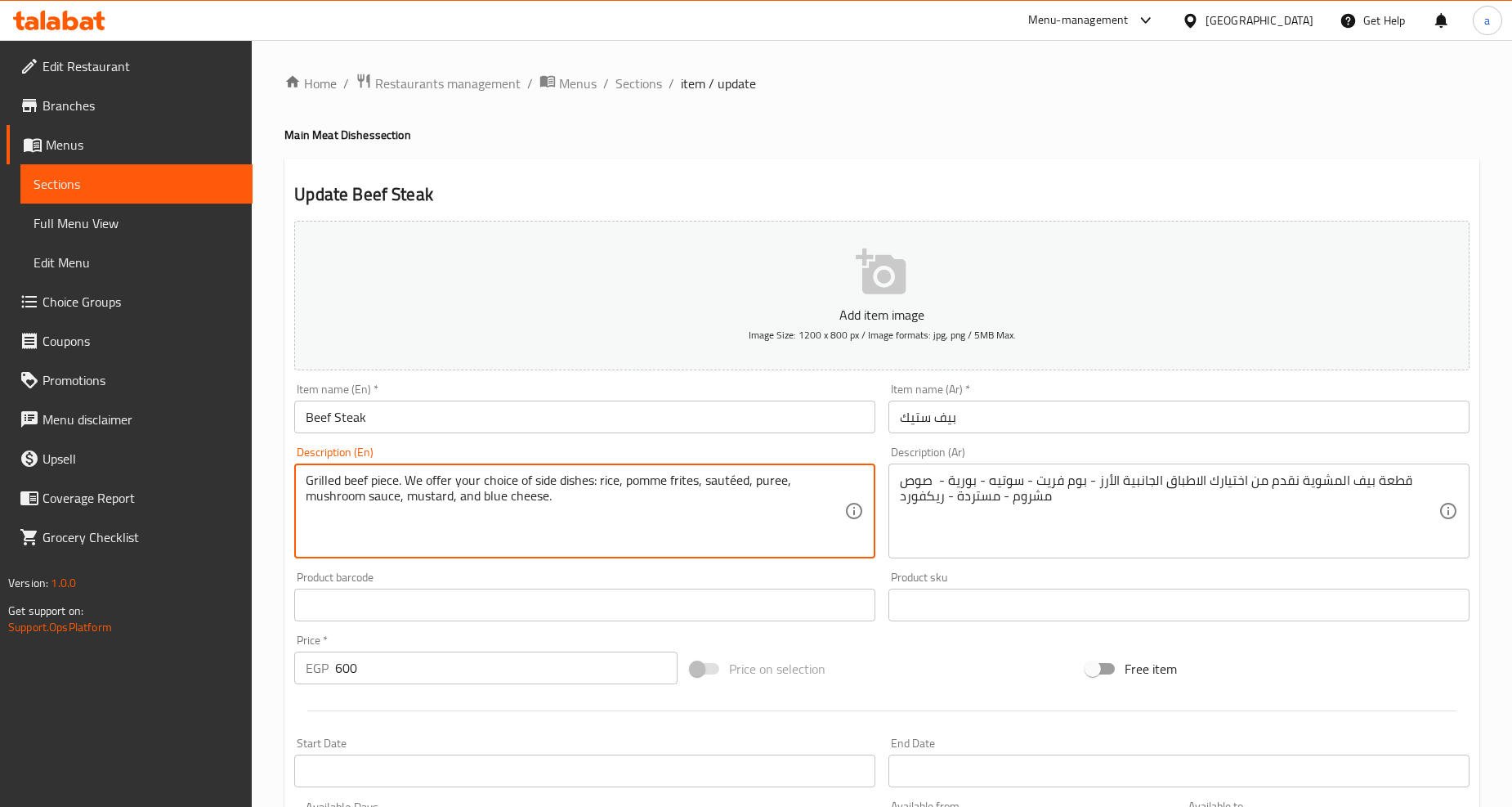
type textarea "Grilled beef piece. We offer your choice of side dishes: rice, pomme frites, sa…"
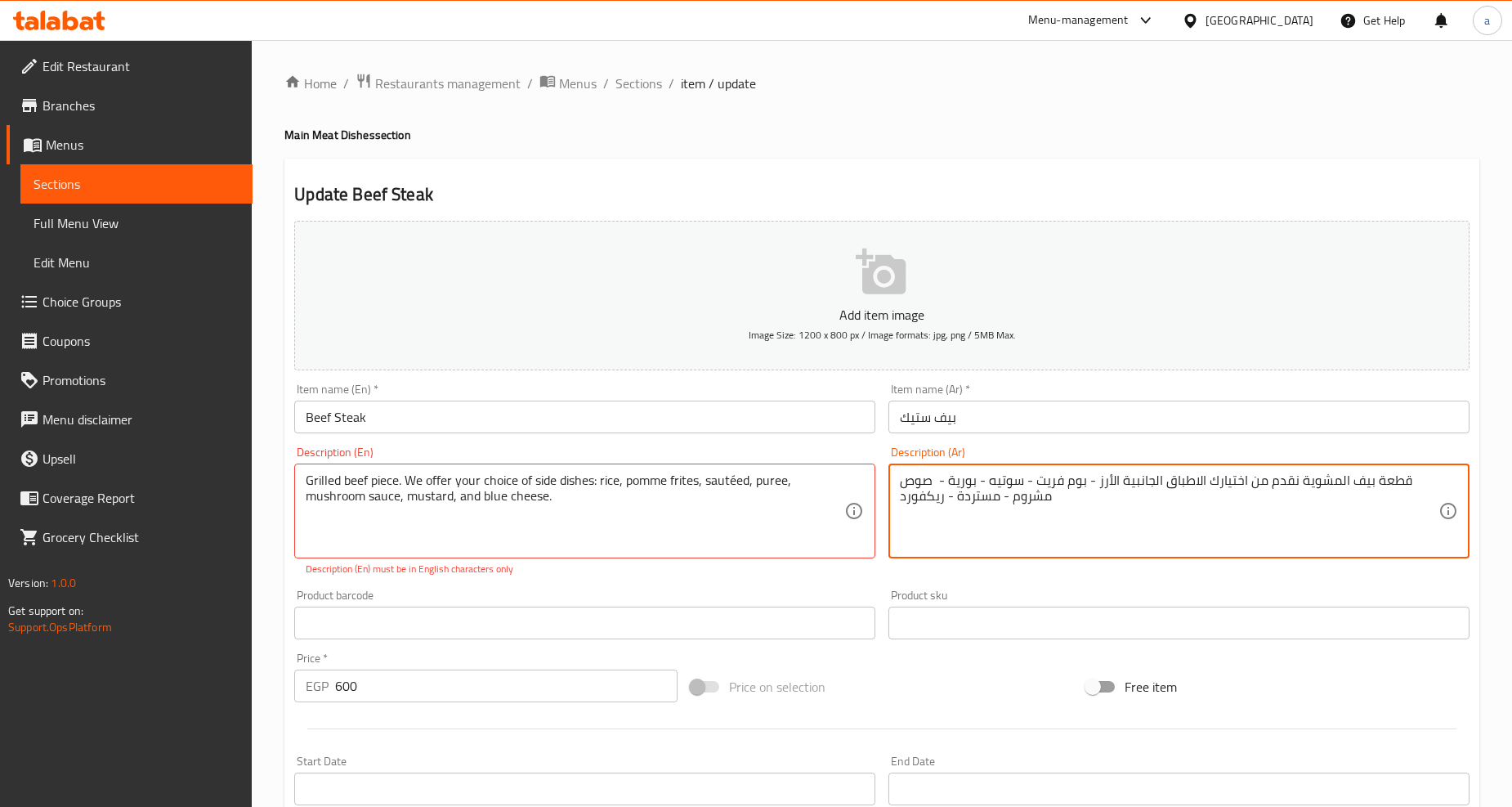
drag, startPoint x: 940, startPoint y: 496, endPoint x: 863, endPoint y: 496, distance: 77.0
type textarea "قطعة بيف المشوية نقدم من اختيارك الاطباق الجانبية الأرز - بوم فريت - سوتيه - بو…"
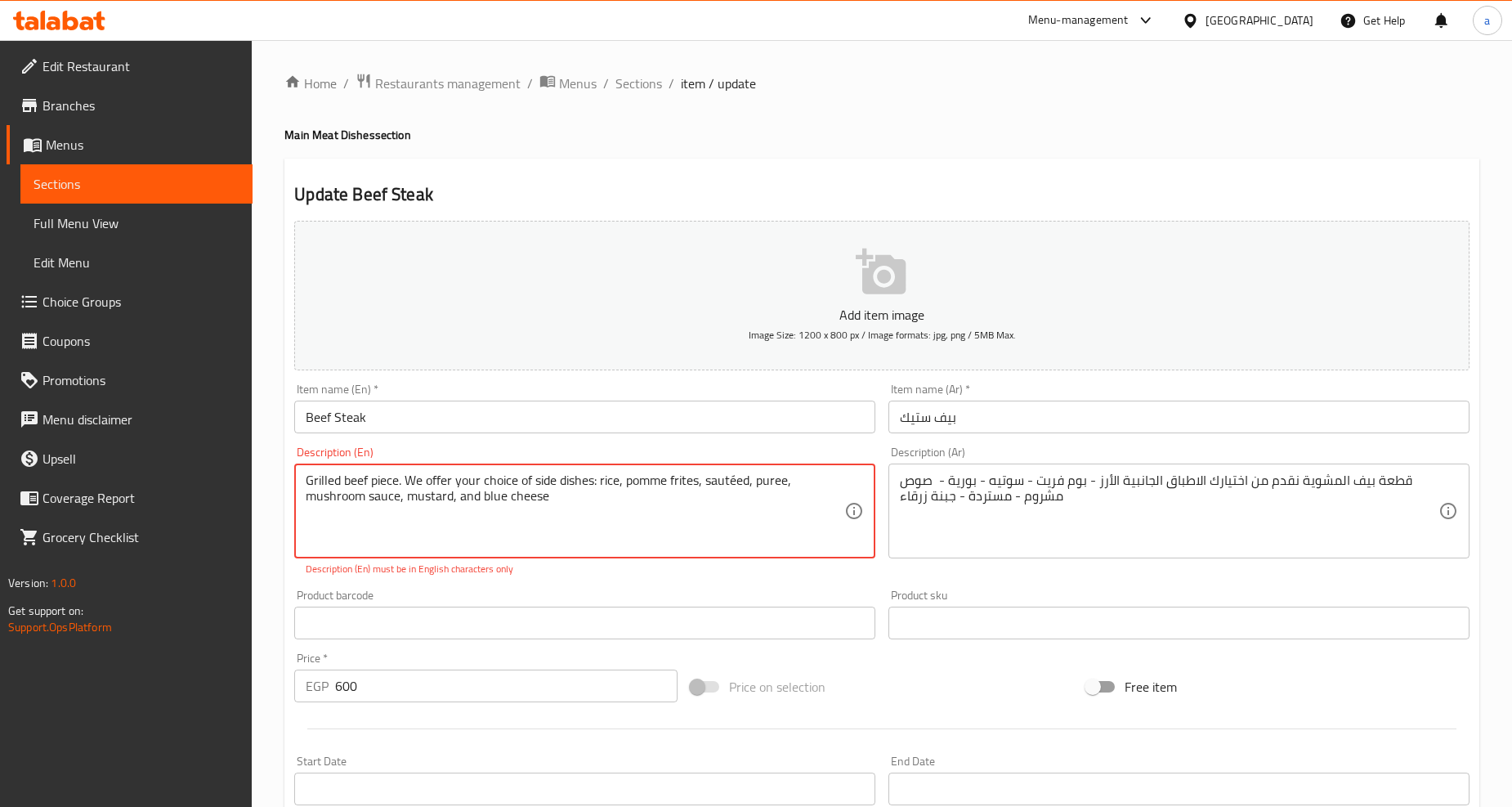
click at [601, 593] on div "Product barcode Product barcode" at bounding box center [584, 614] width 581 height 50
type textarea "Grilled beef piece. We offer your choice of side dishes: rice, pomme frites, sa…"
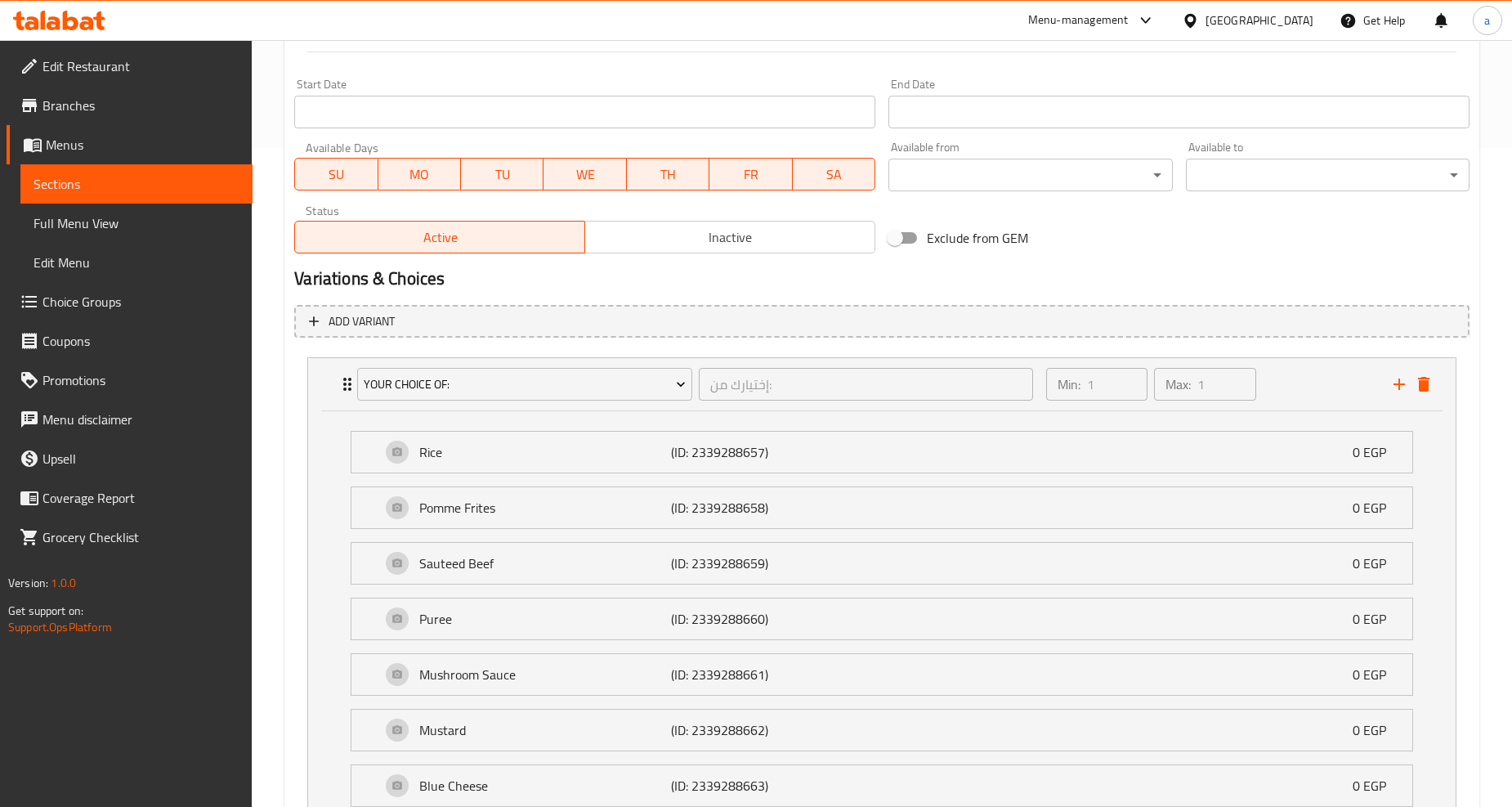
scroll to position [797, 0]
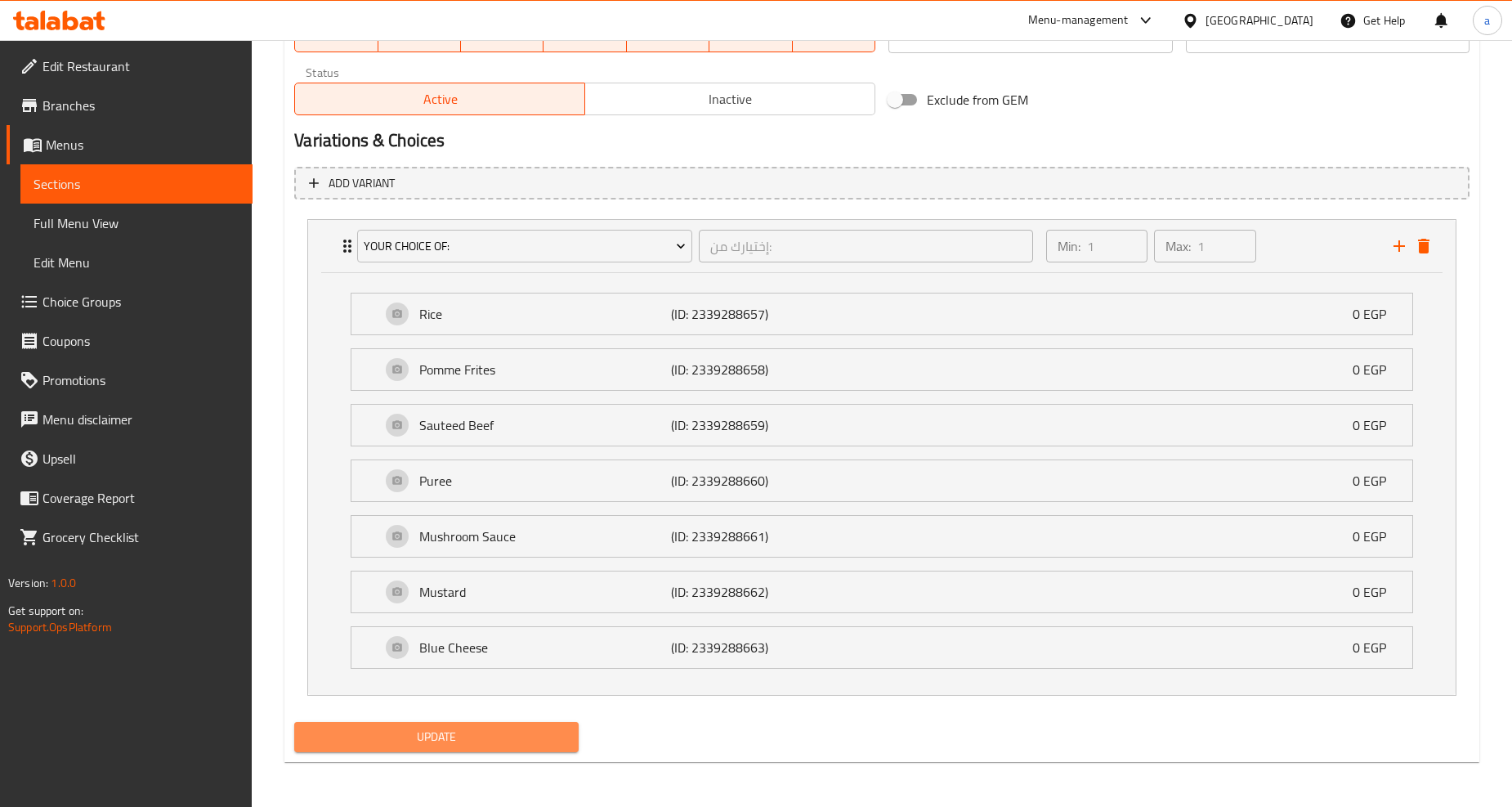
click at [529, 734] on span "Update" at bounding box center [436, 736] width 258 height 21
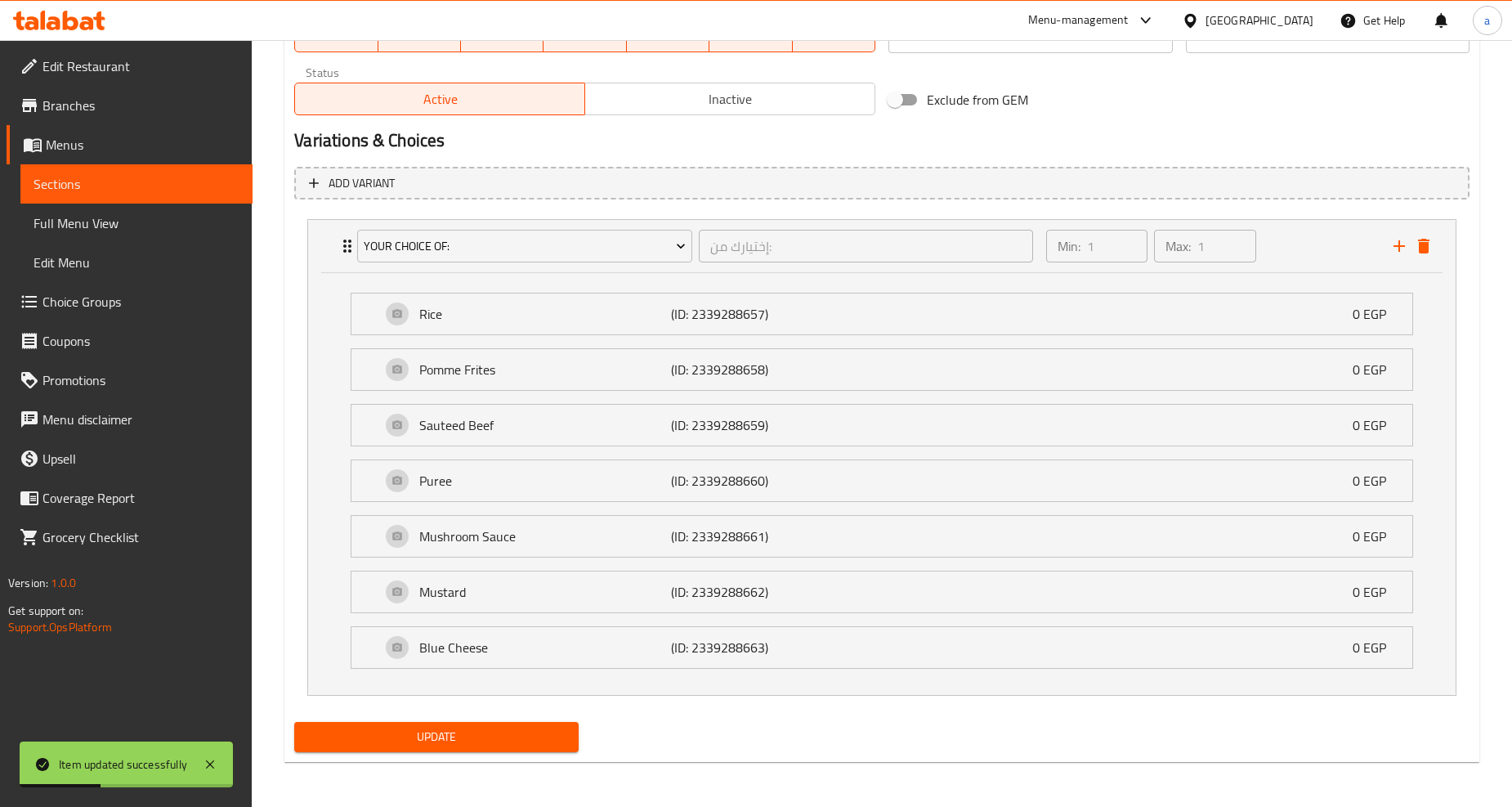
click at [127, 223] on span "Full Menu View" at bounding box center [136, 223] width 206 height 20
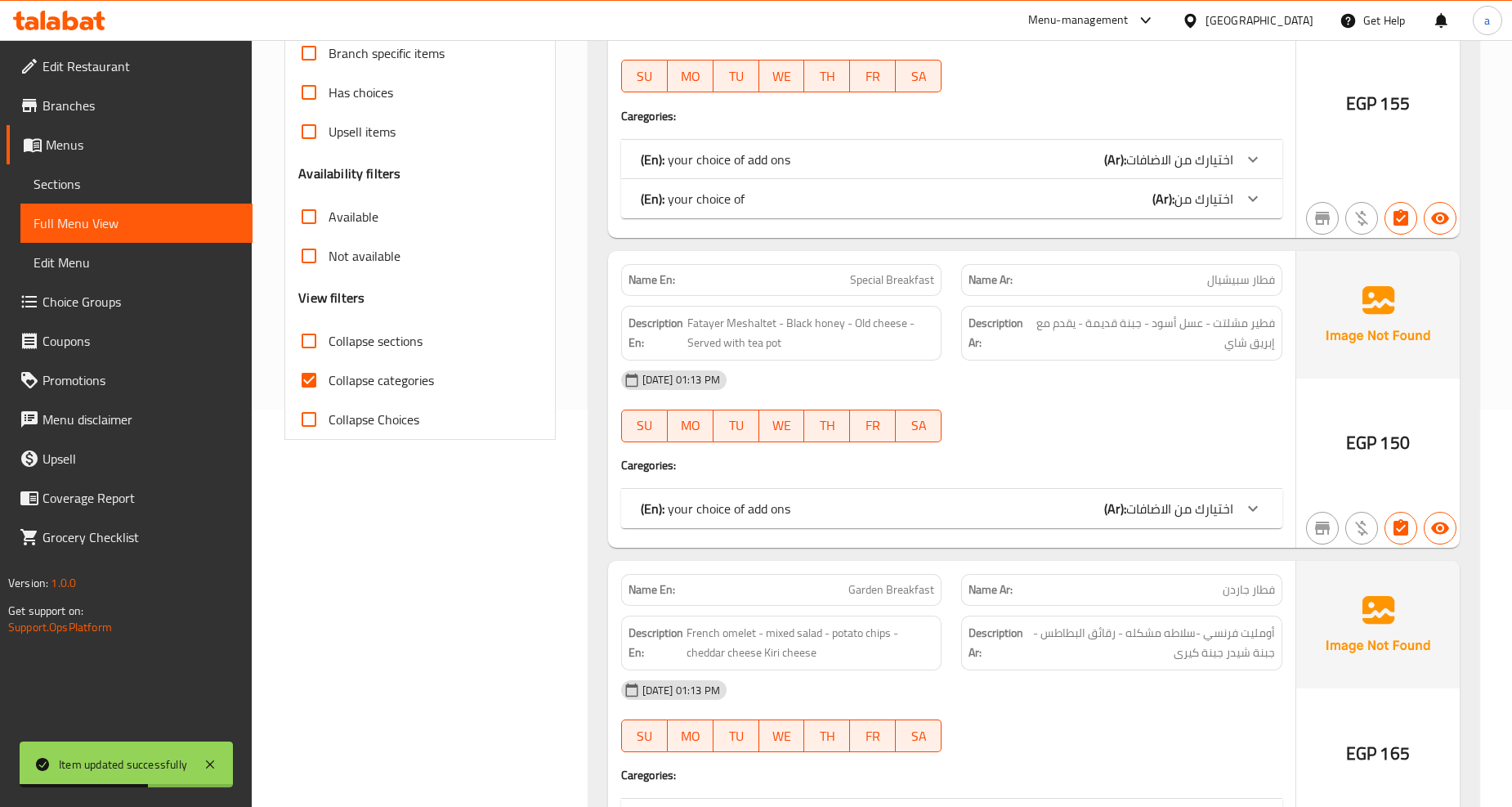
scroll to position [252, 0]
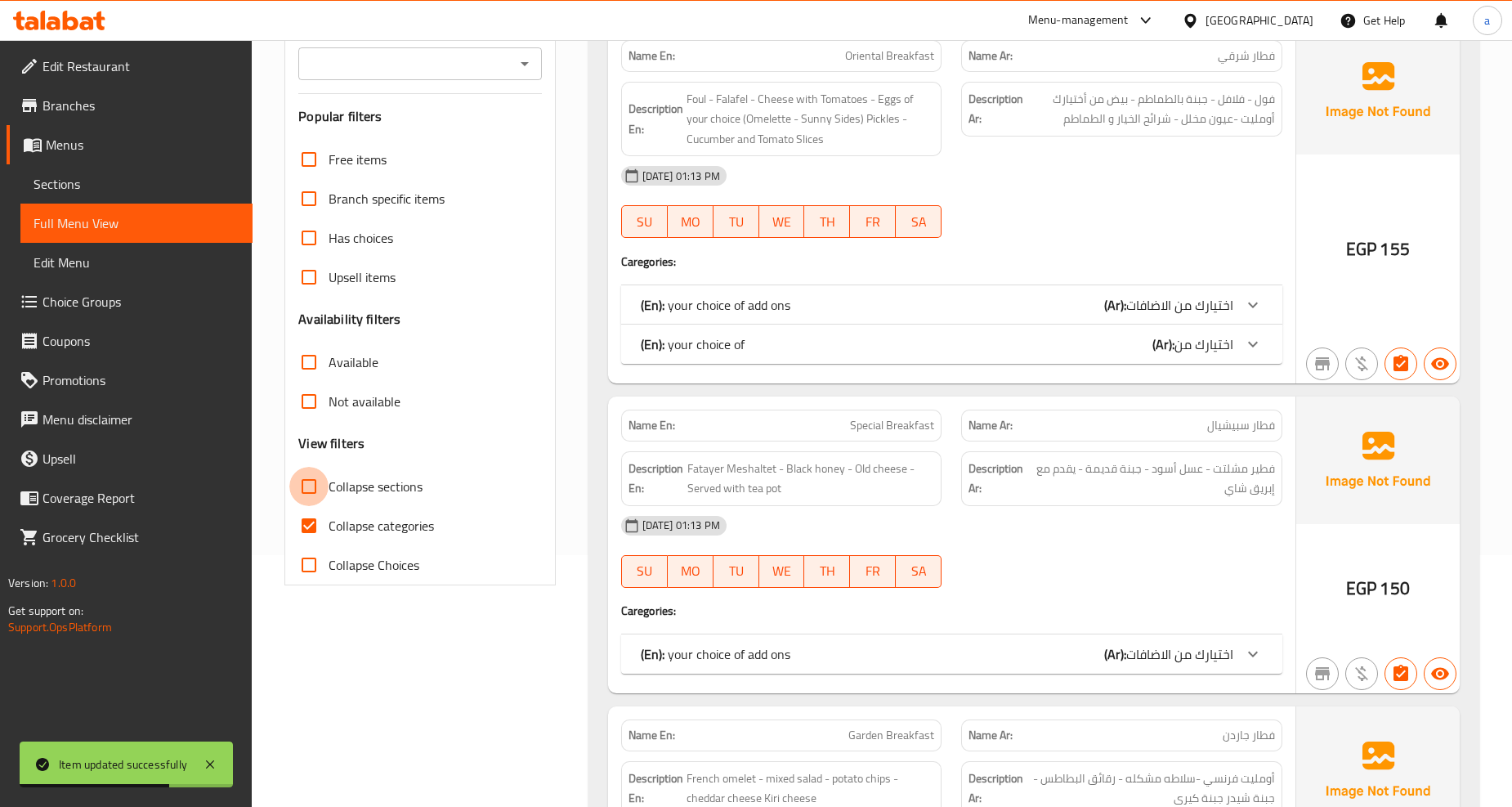
click at [307, 484] on input "Collapse sections" at bounding box center [308, 486] width 39 height 39
checkbox input "true"
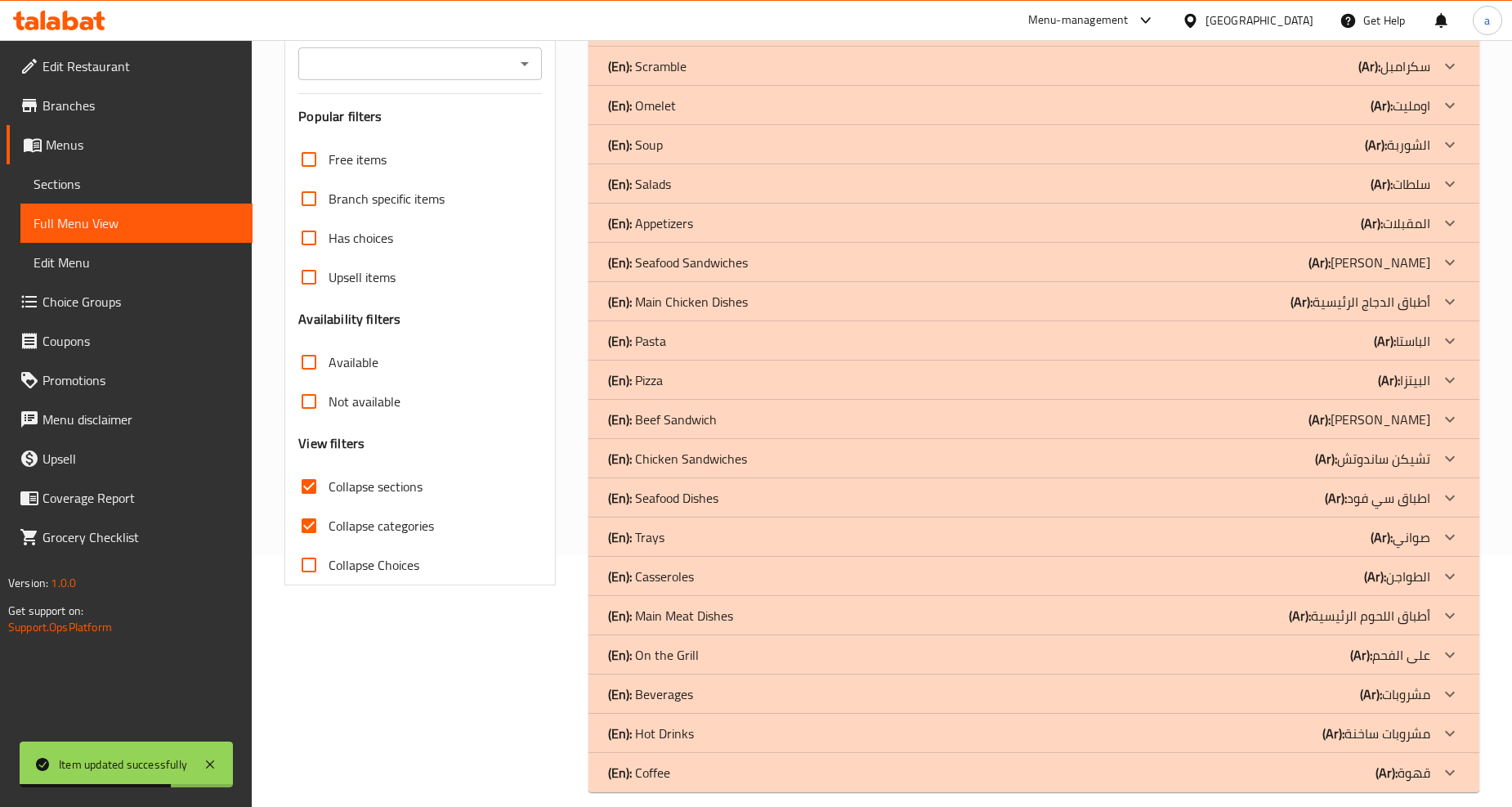
click at [308, 517] on input "Collapse categories" at bounding box center [308, 525] width 39 height 39
checkbox input "false"
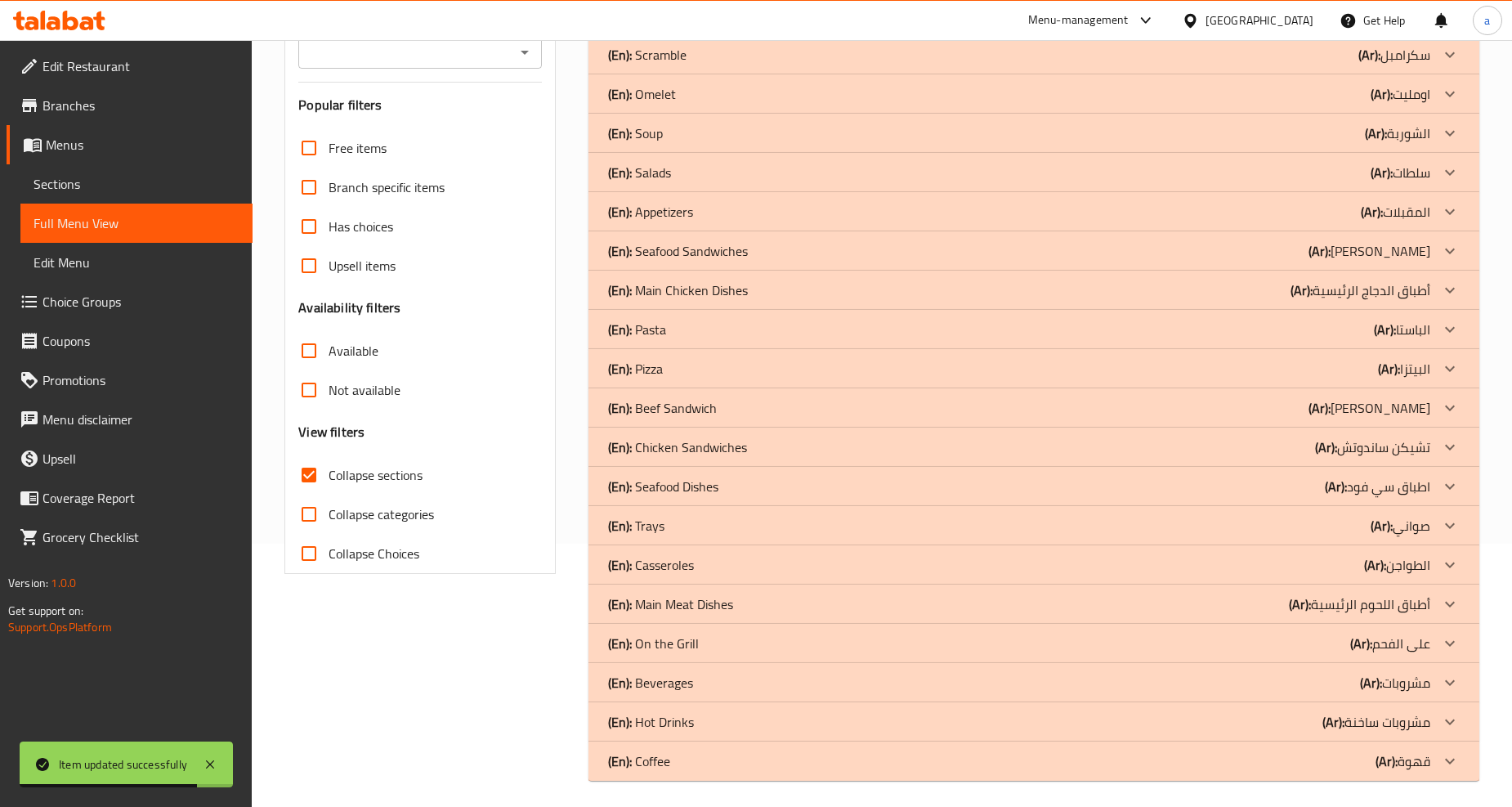
scroll to position [269, 0]
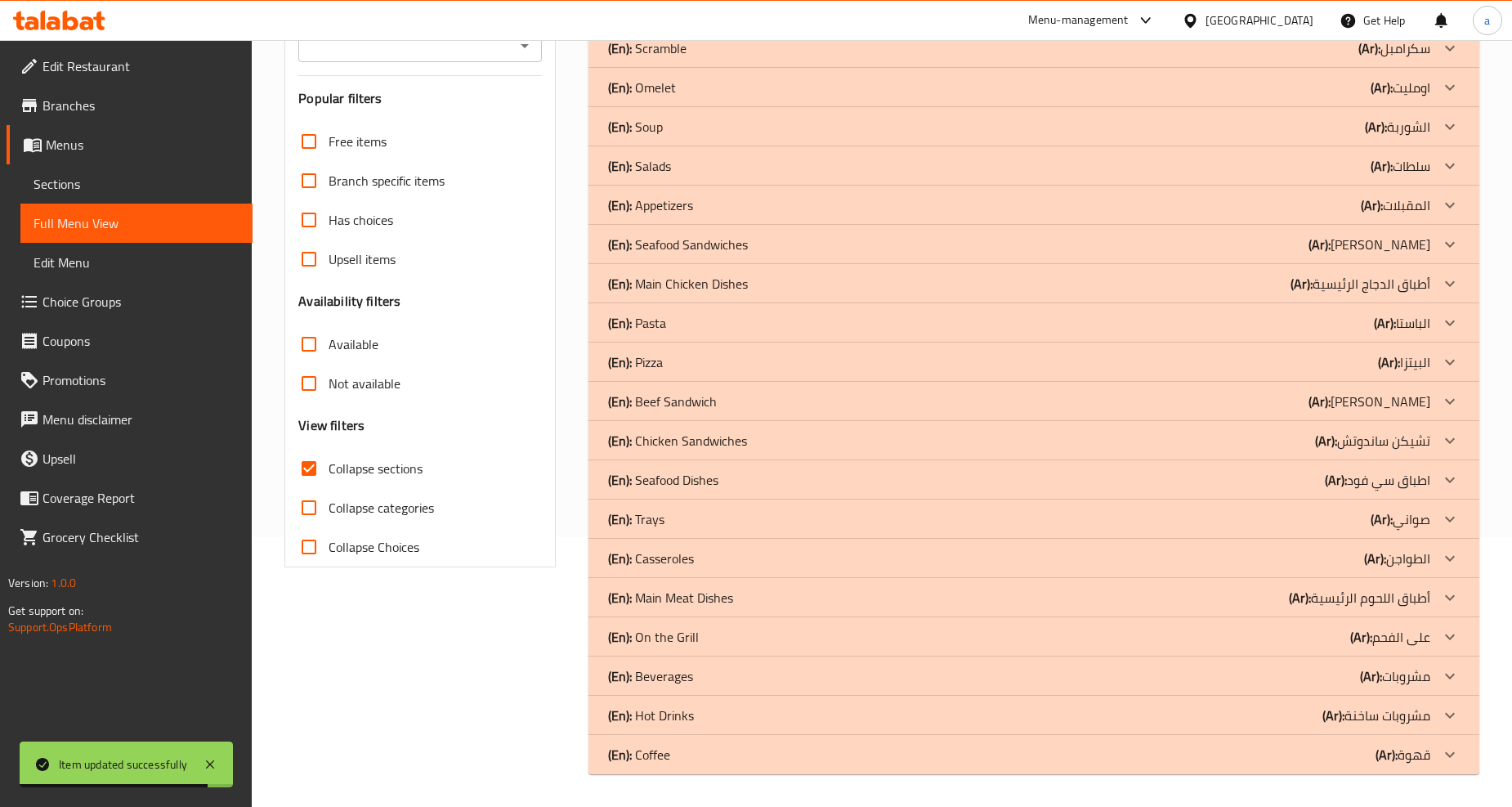
click at [1373, 600] on p "(Ar): أطباق اللحوم الرئيسية" at bounding box center [1359, 597] width 141 height 20
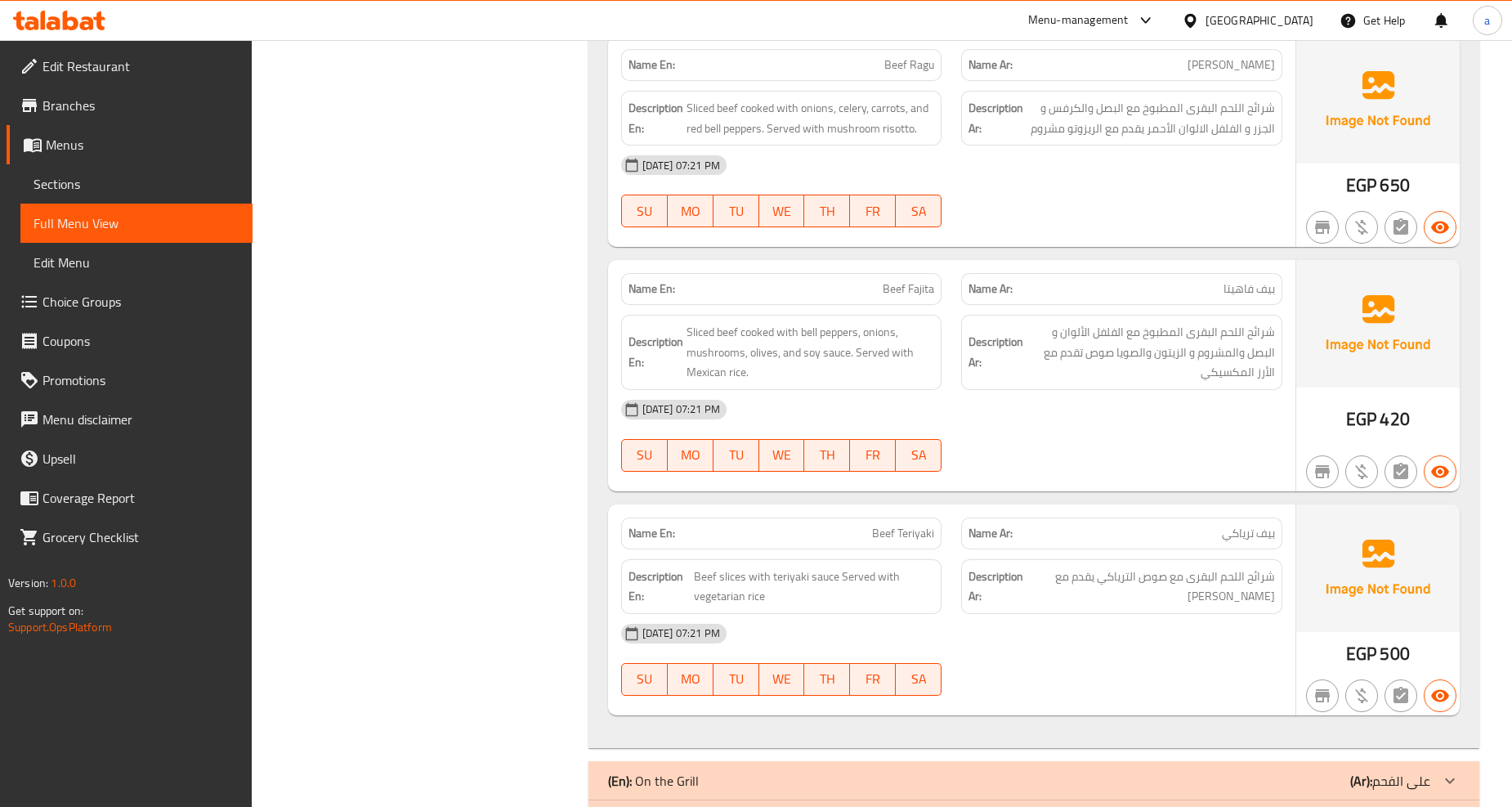
scroll to position [1782, 0]
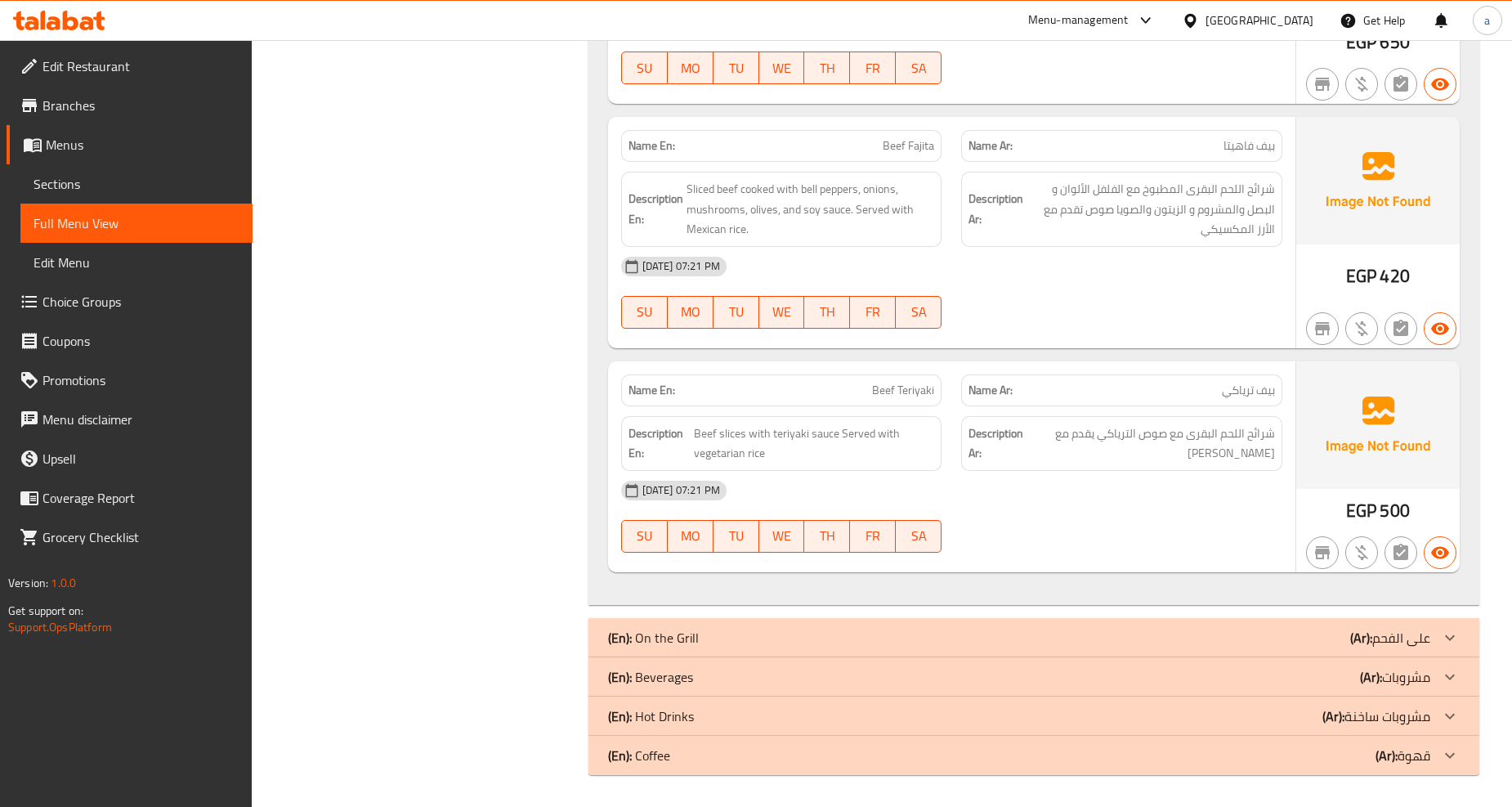
click at [1161, 621] on div "(En): On the Grill (Ar): على الفحم" at bounding box center [1033, 638] width 890 height 39
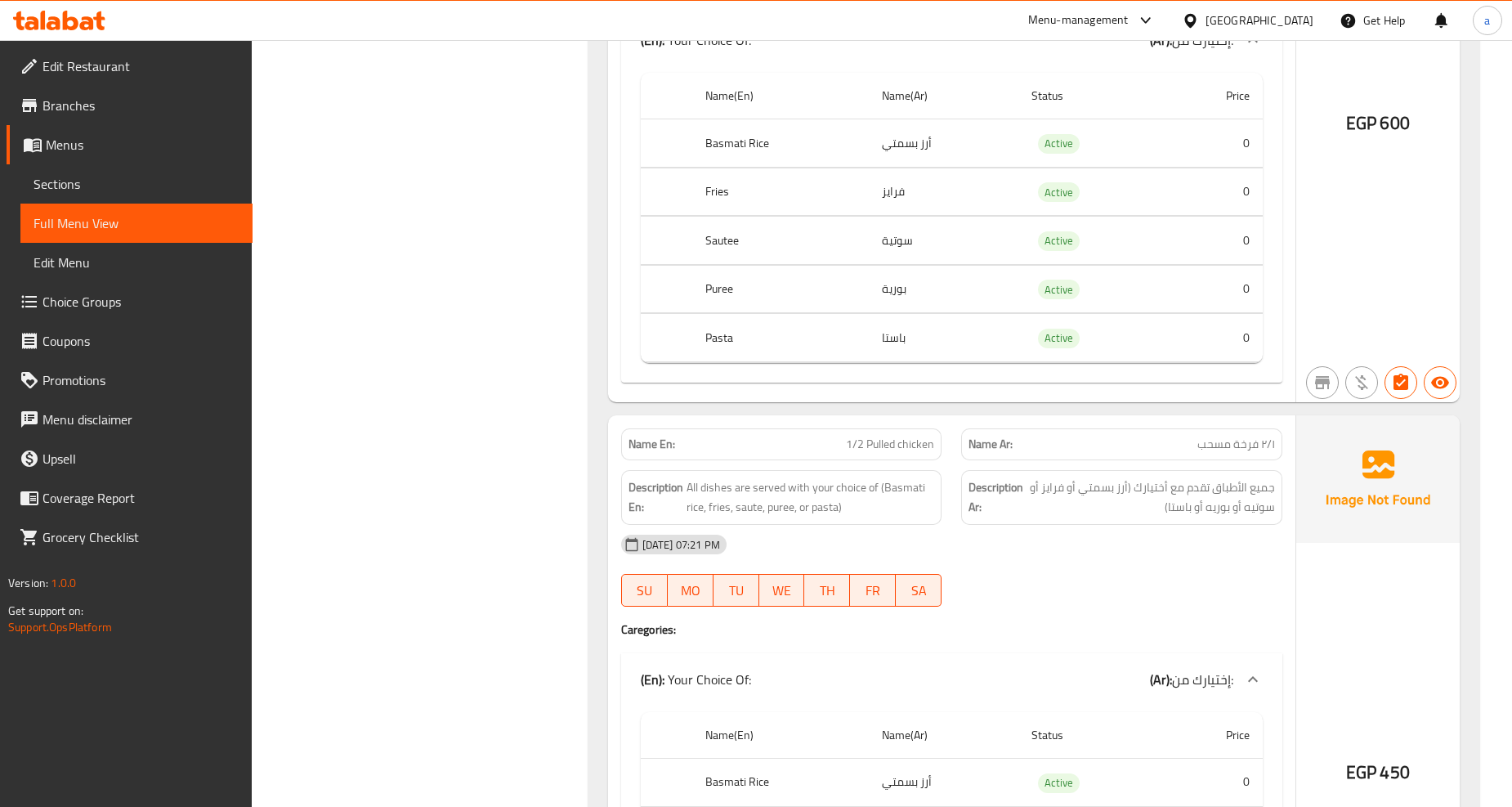
scroll to position [2509, 0]
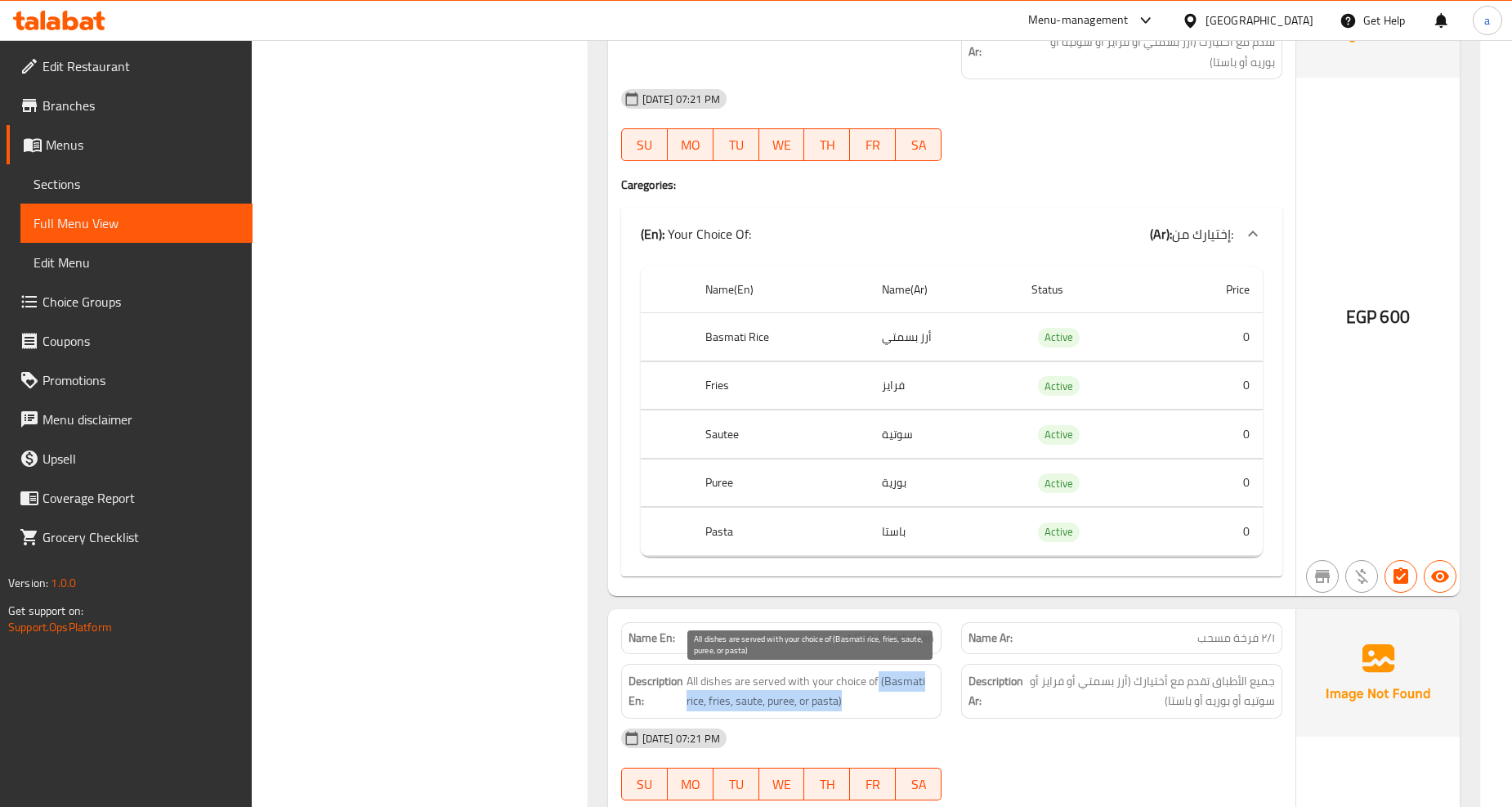
drag, startPoint x: 877, startPoint y: 674, endPoint x: 942, endPoint y: 648, distance: 70.0
click at [905, 692] on span "All dishes are served with your choice of (Basmati rice, fries, saute, puree, o…" at bounding box center [811, 690] width 249 height 40
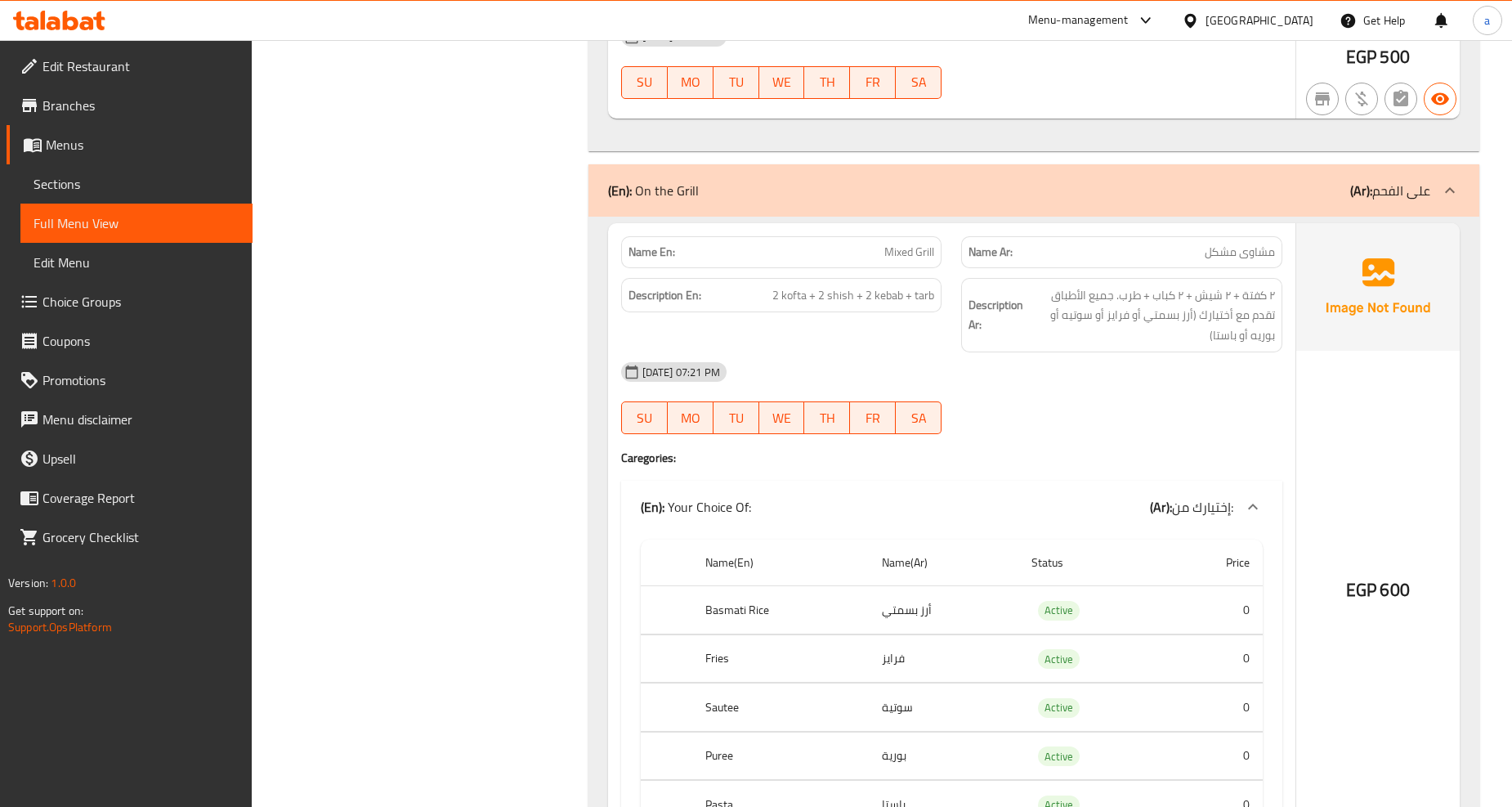
scroll to position [2599, 0]
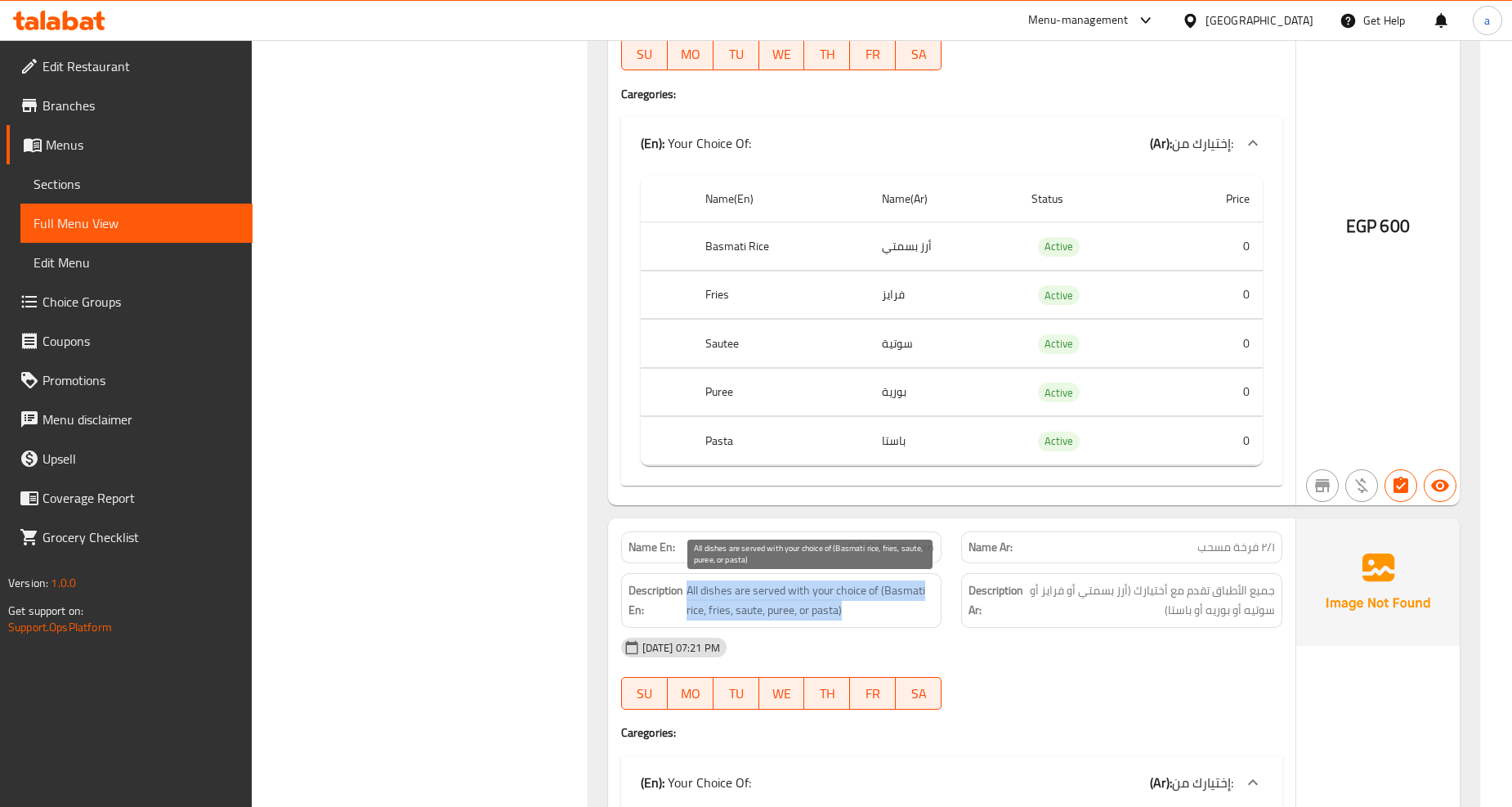
drag, startPoint x: 688, startPoint y: 590, endPoint x: 862, endPoint y: 619, distance: 176.4
click at [862, 619] on span "All dishes are served with your choice of (Basmati rice, fries, saute, puree, o…" at bounding box center [811, 599] width 249 height 40
copy span "All dishes are served with your choice of (Basmati rice, fries, saute, puree, o…"
click at [103, 180] on span "Sections" at bounding box center [136, 184] width 206 height 20
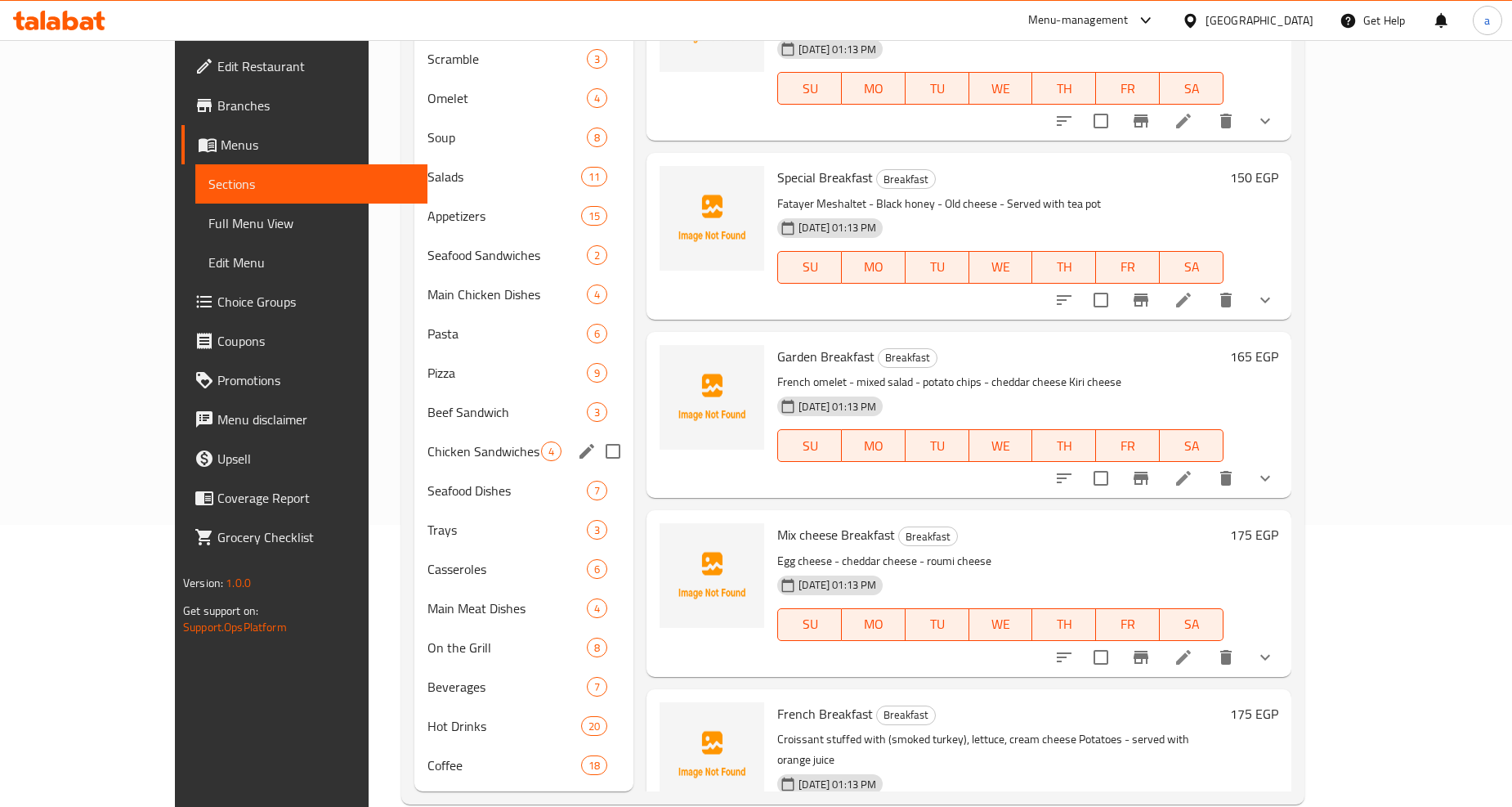
scroll to position [311, 0]
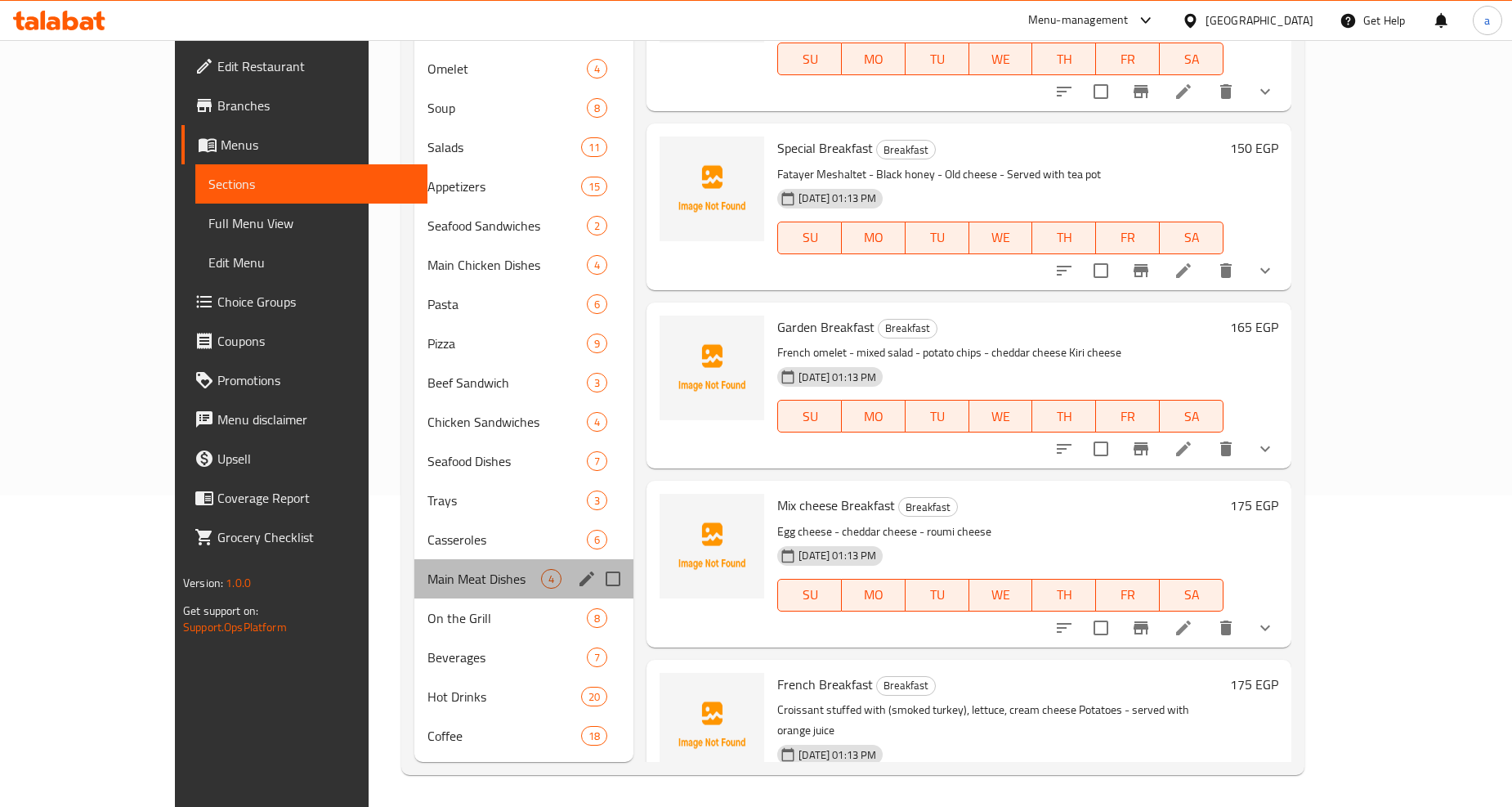
click at [414, 590] on div "Main Meat Dishes 4" at bounding box center [524, 579] width 219 height 39
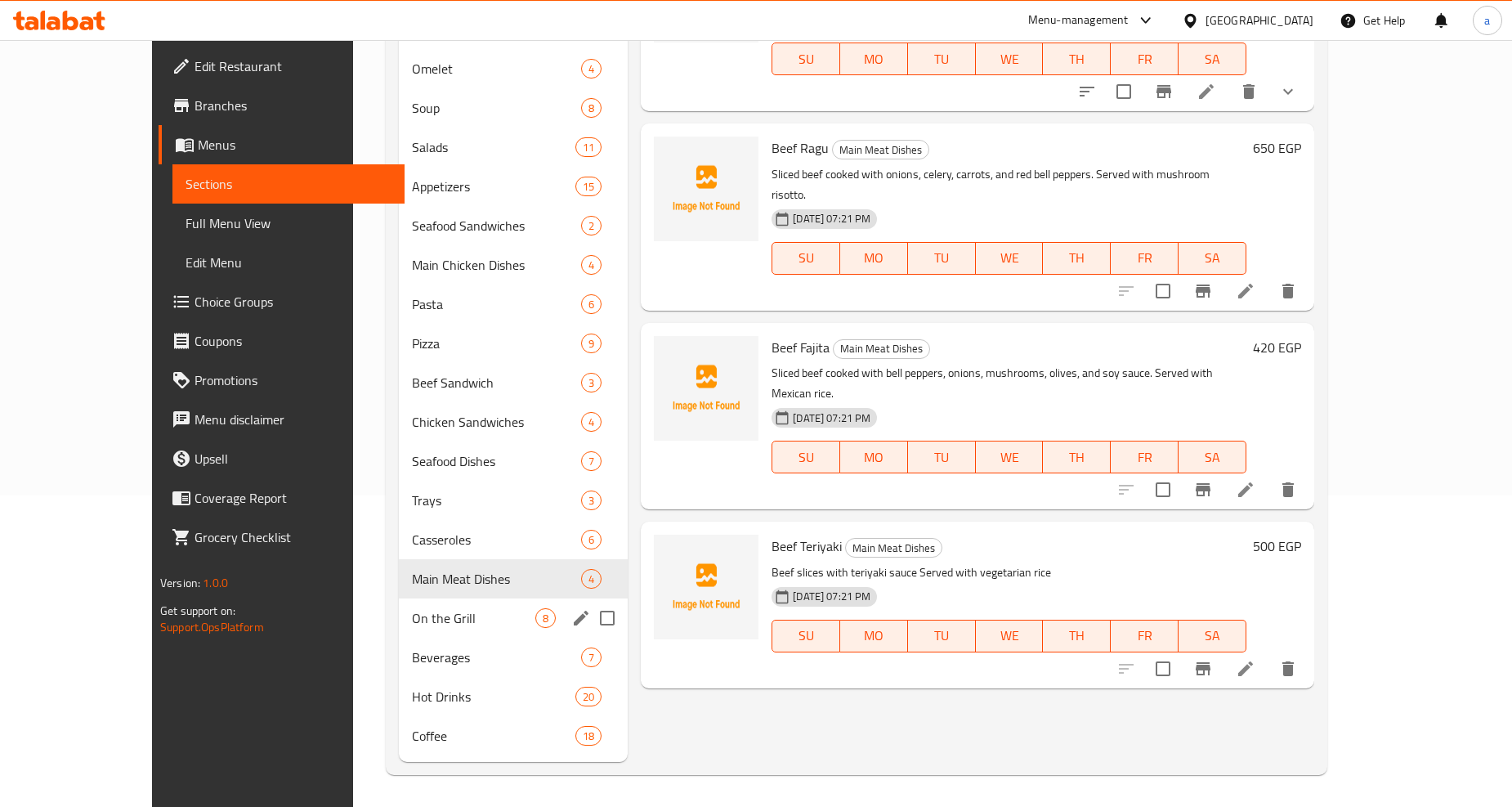
click at [412, 634] on div "On the Grill 8" at bounding box center [513, 618] width 229 height 39
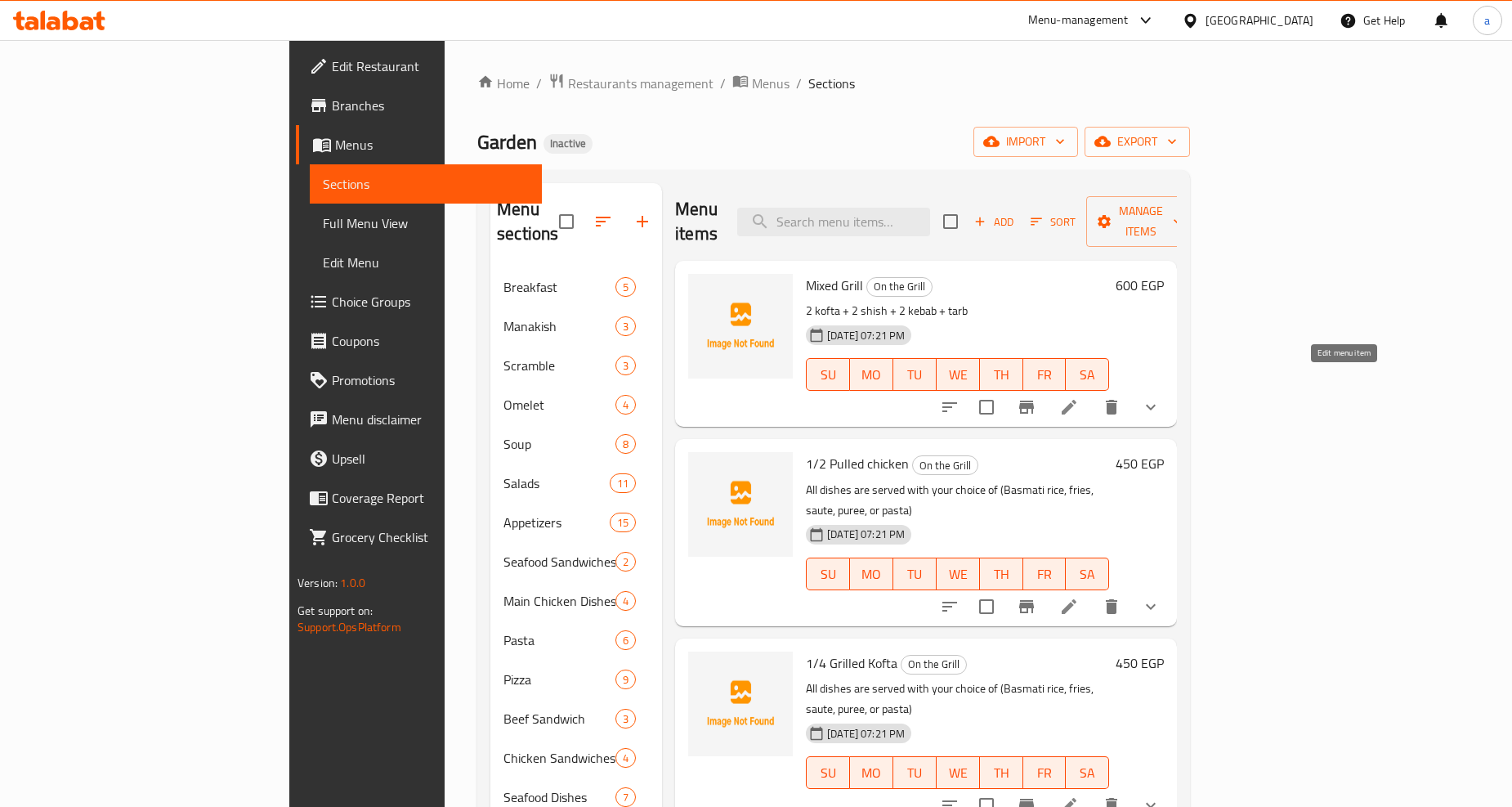
click at [1078, 398] on icon at bounding box center [1068, 407] width 20 height 20
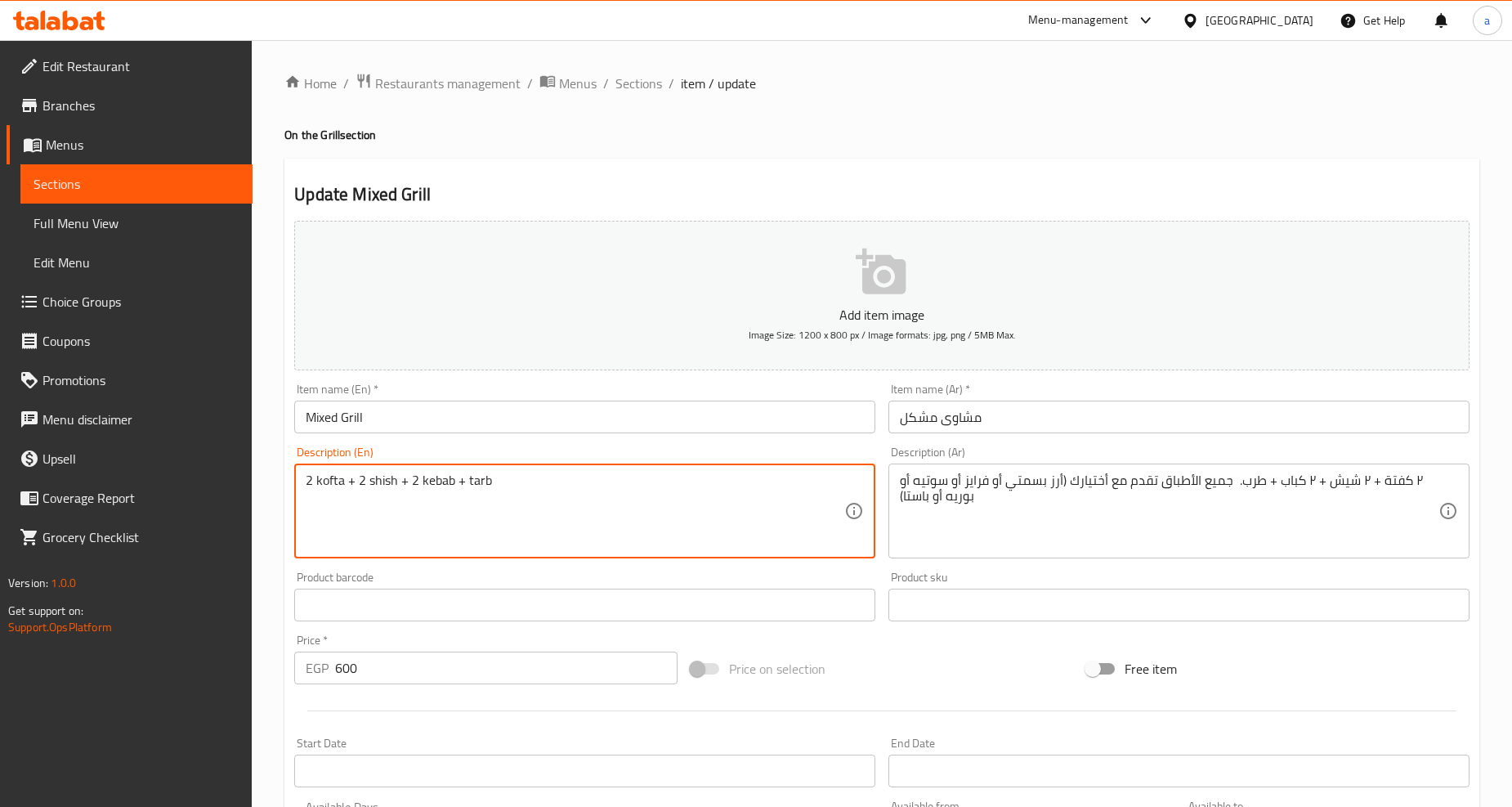
paste textarea "All dishes are served with your choice of (Basmati rice, fries, saute, puree, o…"
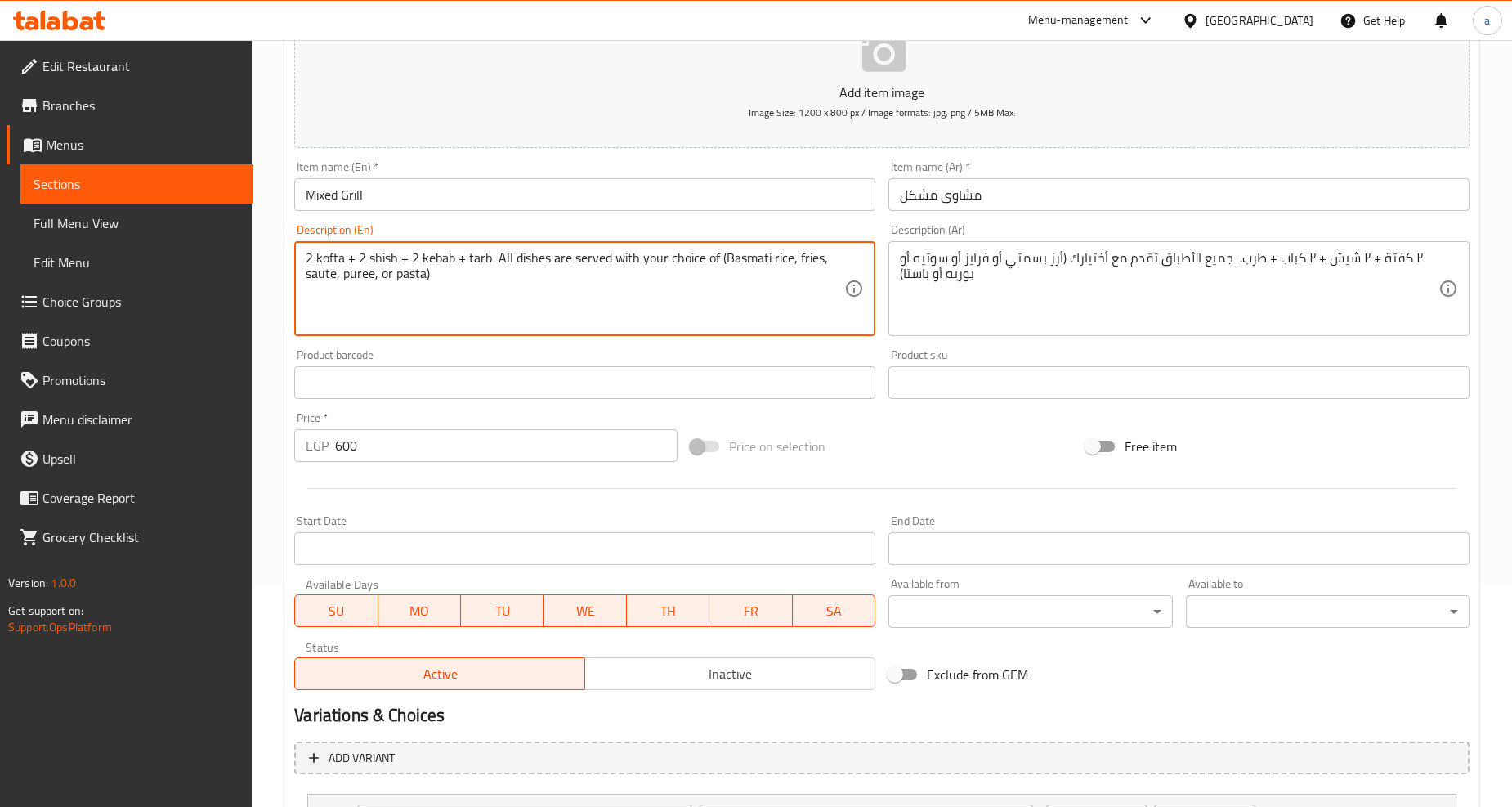
scroll to position [372, 0]
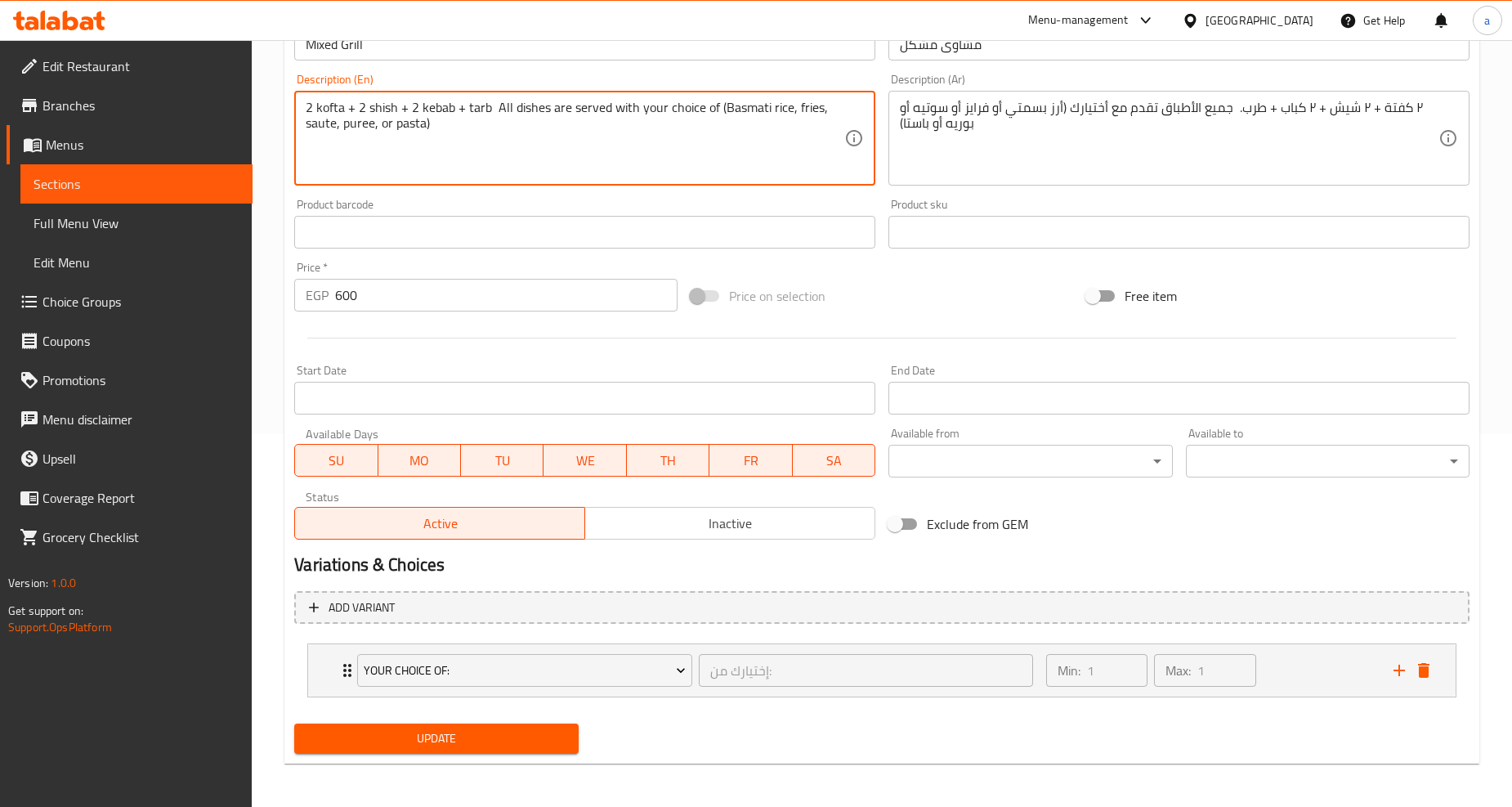
type textarea "2 kofta + 2 shish + 2 kebab + tarb All dishes are served with your choice of (B…"
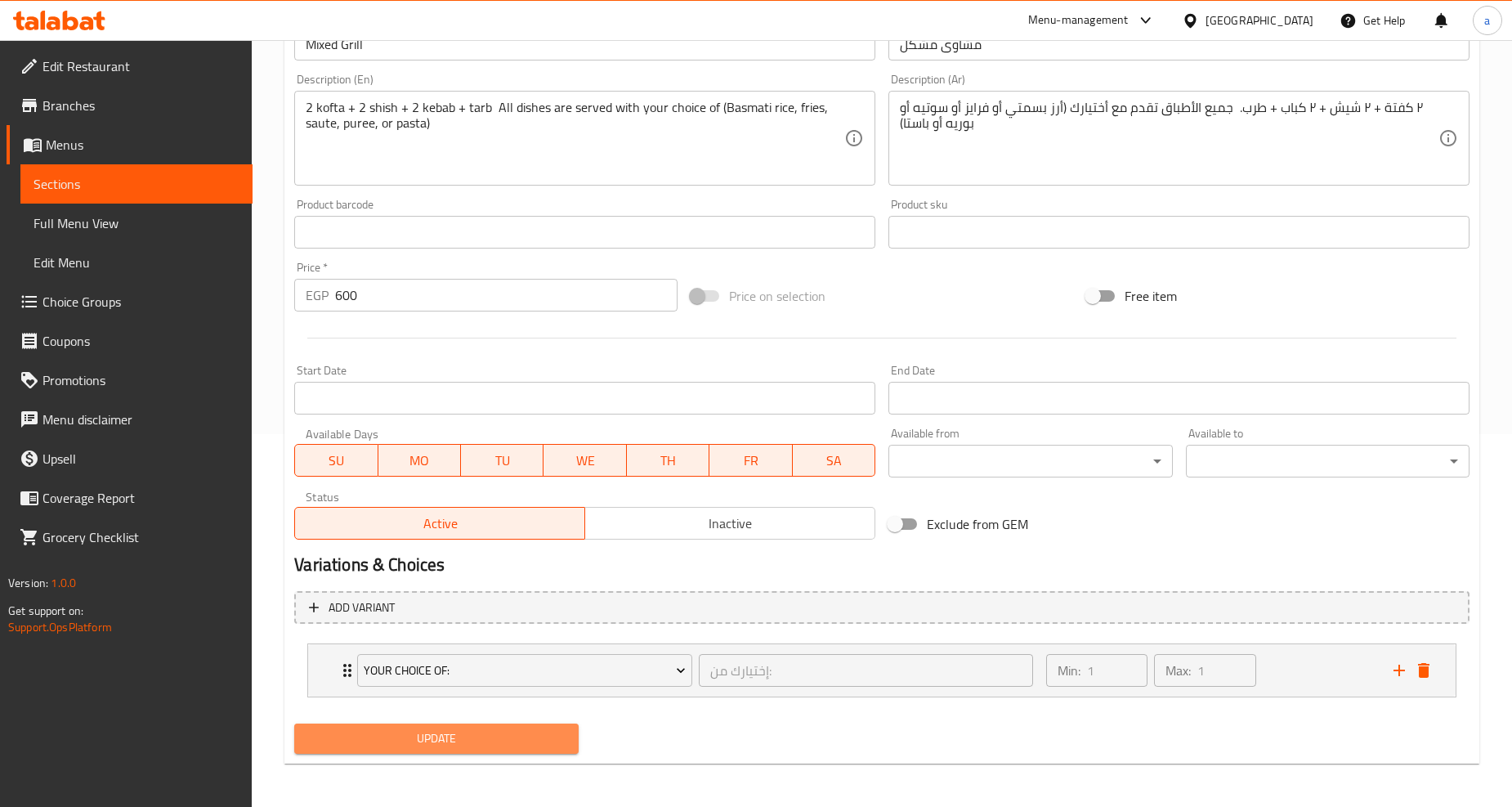
click at [373, 730] on span "Update" at bounding box center [436, 737] width 258 height 21
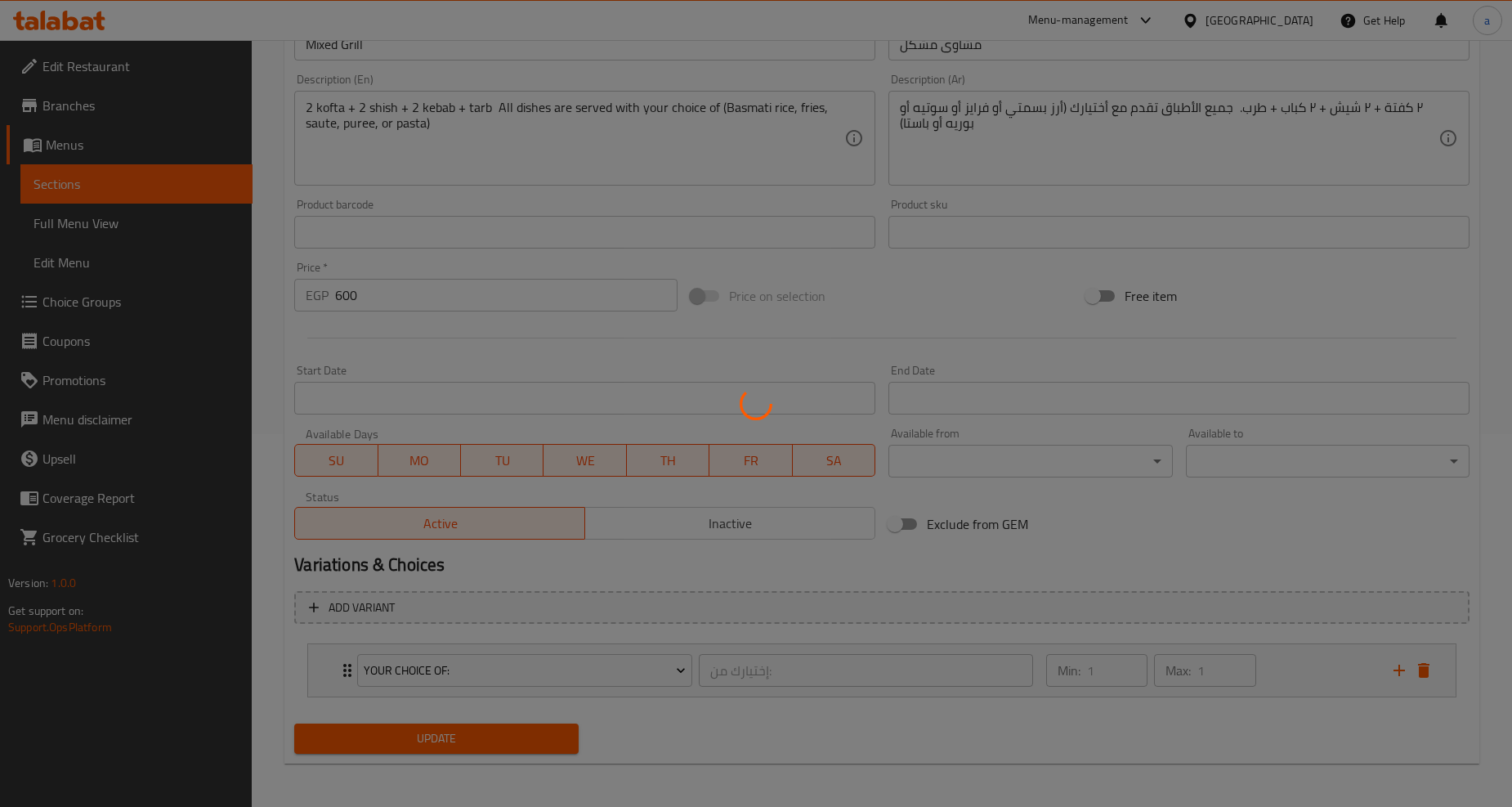
click at [136, 216] on div at bounding box center [756, 404] width 1512 height 807
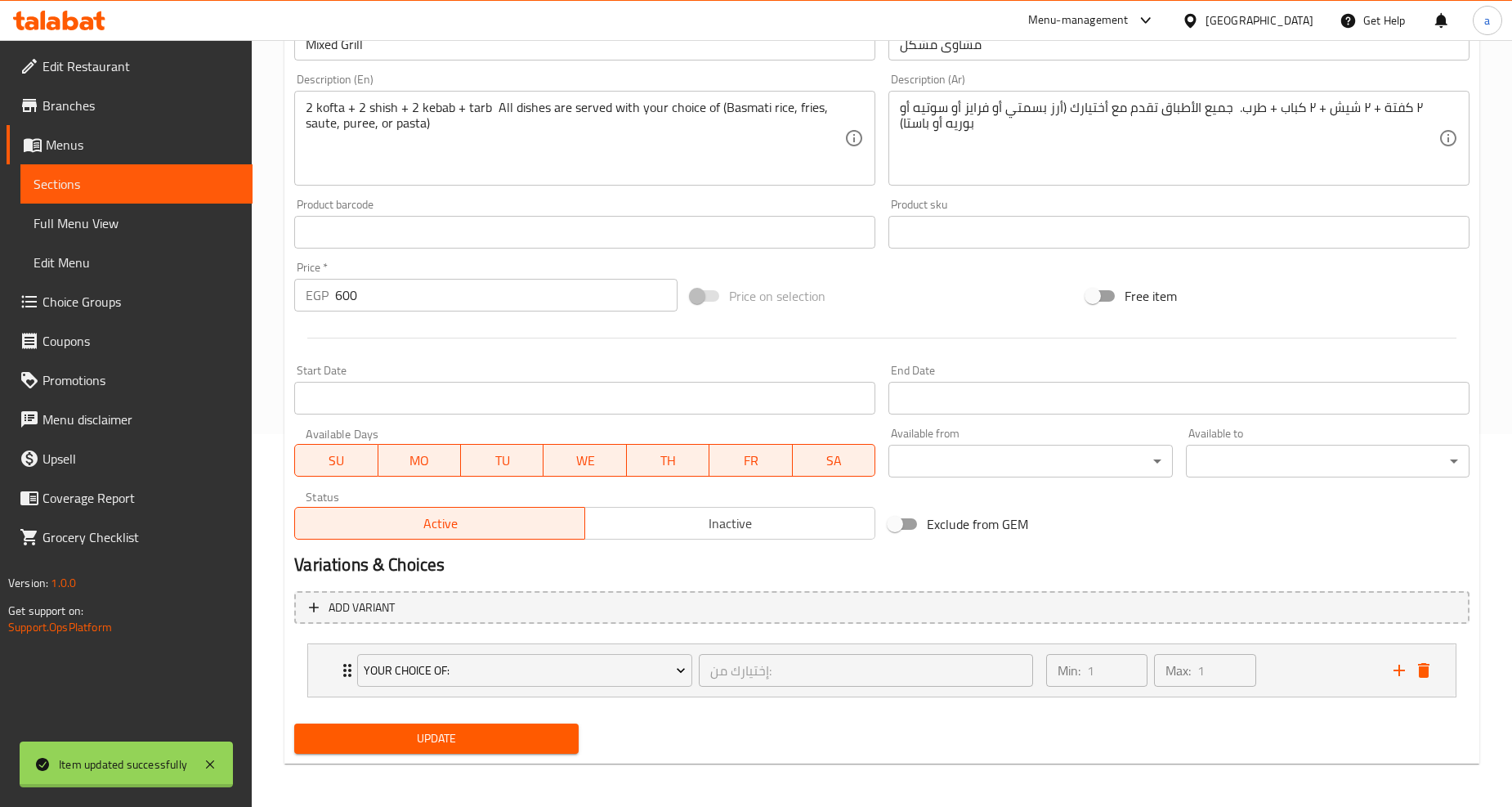
click at [136, 216] on div "Edit Restaurant Branches Menus Sections Full Menu View Edit Menu Choice Groups …" at bounding box center [756, 238] width 1512 height 1142
click at [136, 216] on span "Full Menu View" at bounding box center [136, 223] width 206 height 20
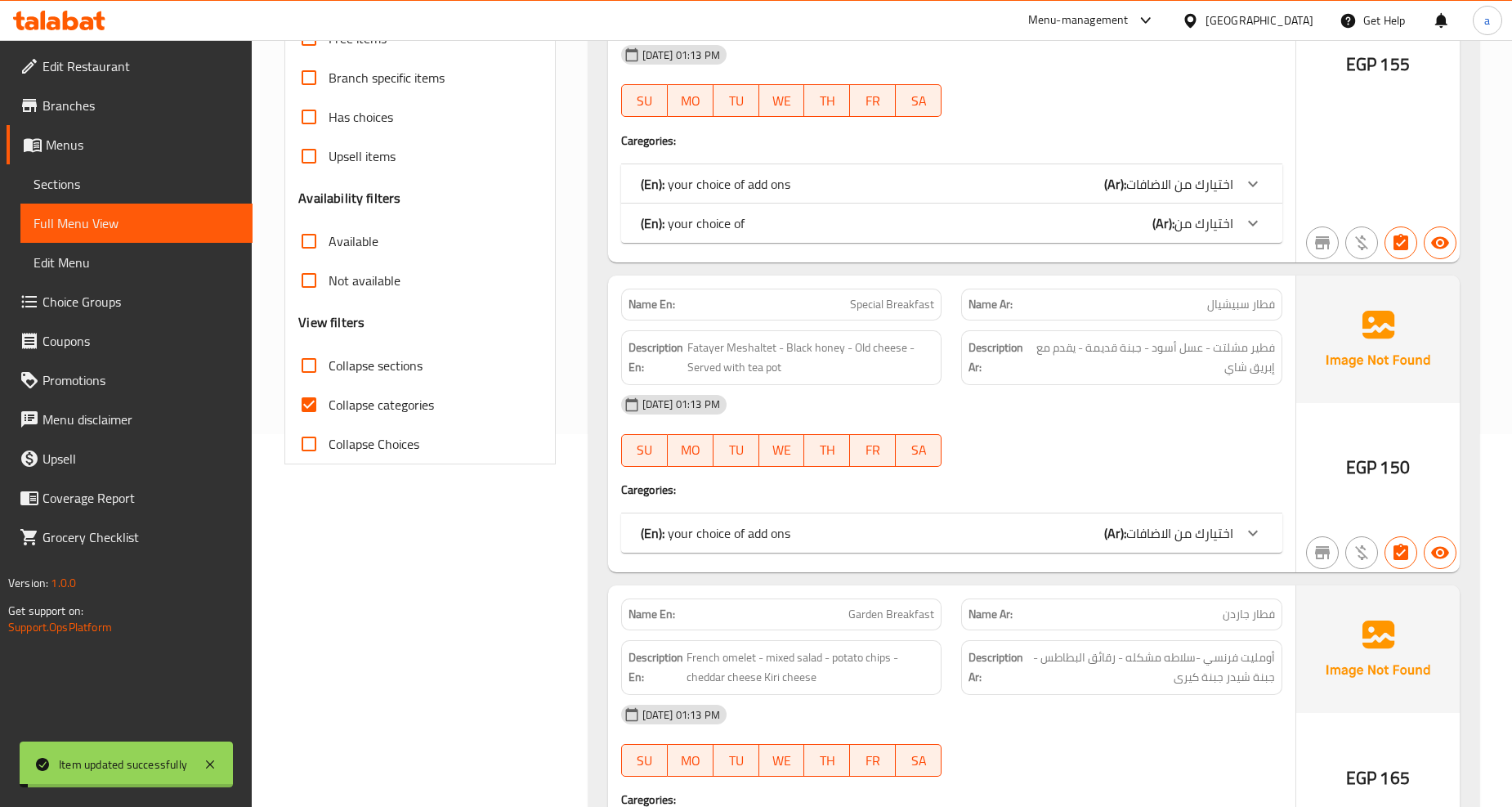
click at [376, 371] on span "Collapse sections" at bounding box center [375, 365] width 94 height 20
click at [328, 371] on input "Collapse sections" at bounding box center [308, 365] width 39 height 39
checkbox input "true"
click at [360, 399] on span "Collapse categories" at bounding box center [381, 404] width 106 height 20
click at [328, 399] on input "Collapse categories" at bounding box center [308, 404] width 39 height 39
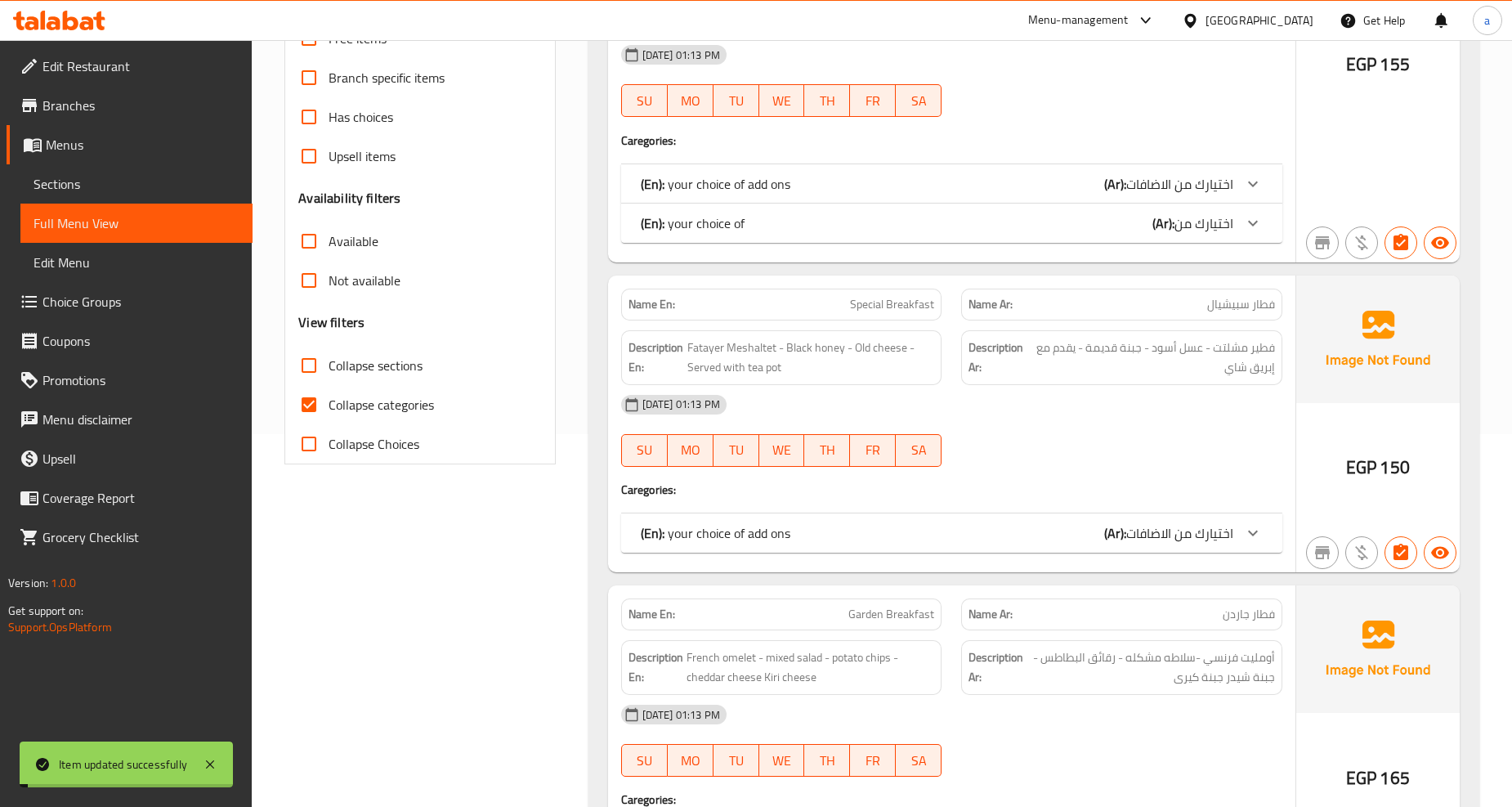
checkbox input "false"
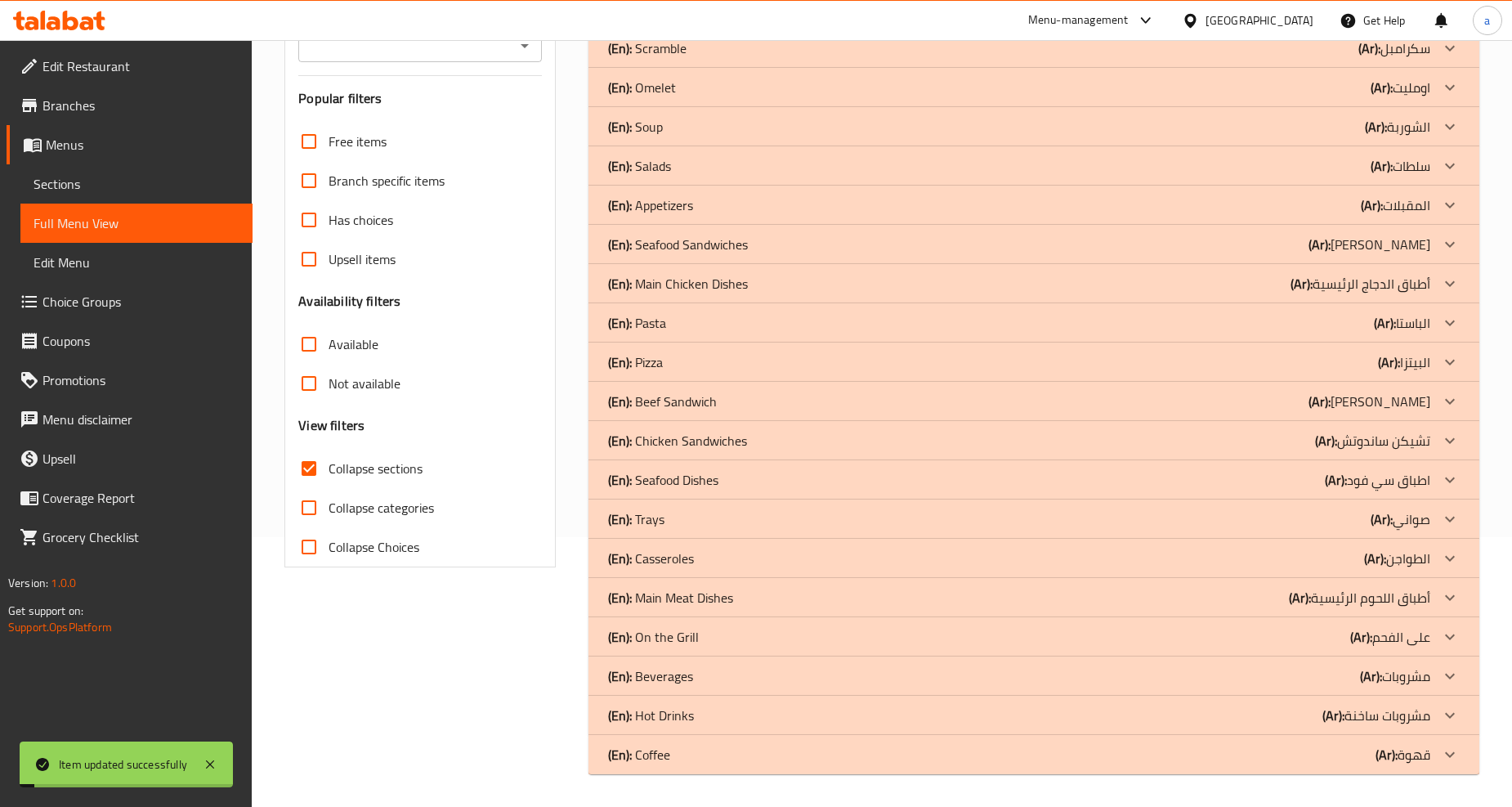
scroll to position [269, 0]
click at [1366, 634] on b "(Ar):" at bounding box center [1360, 636] width 23 height 24
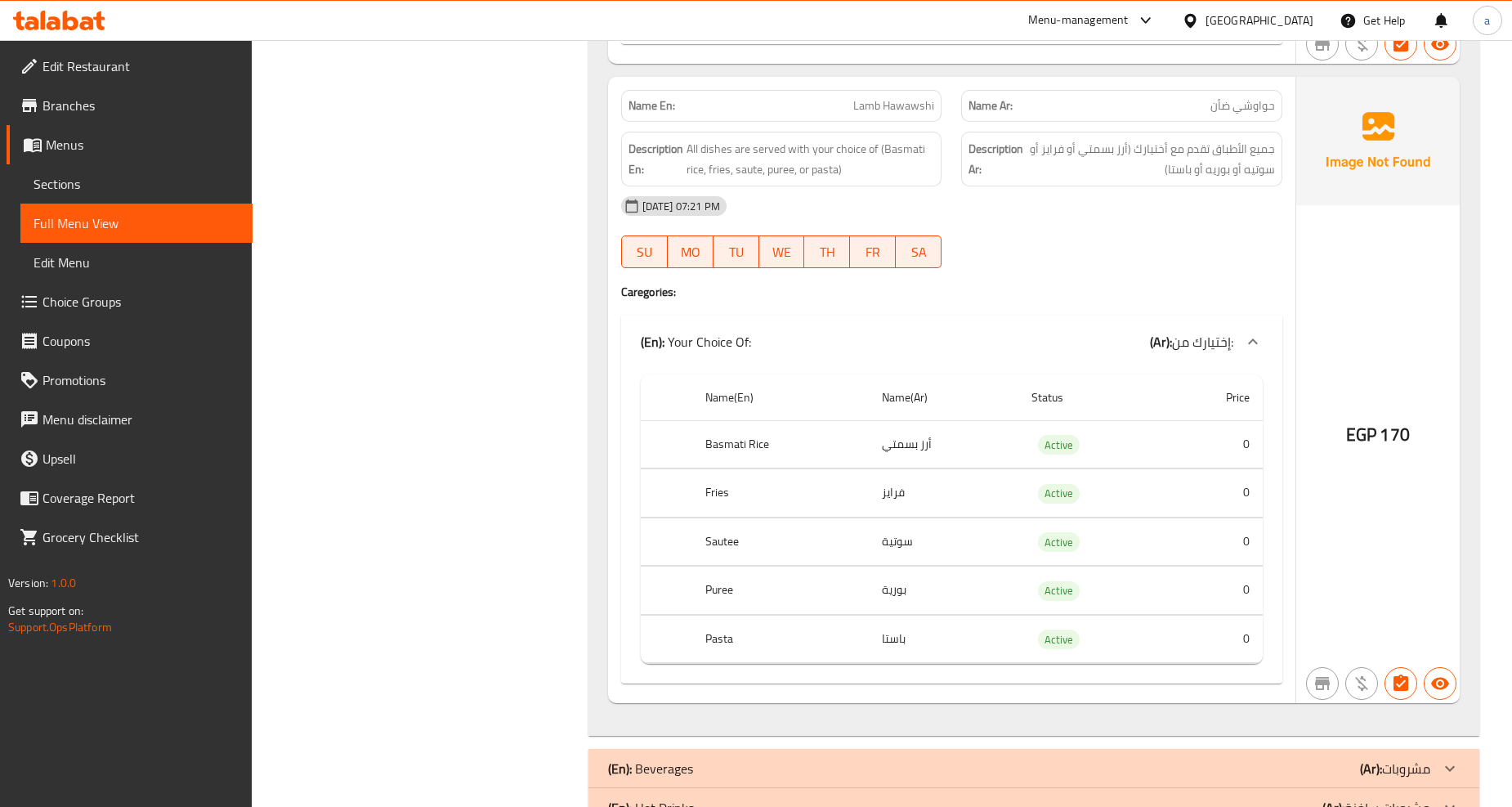
scroll to position [5462, 0]
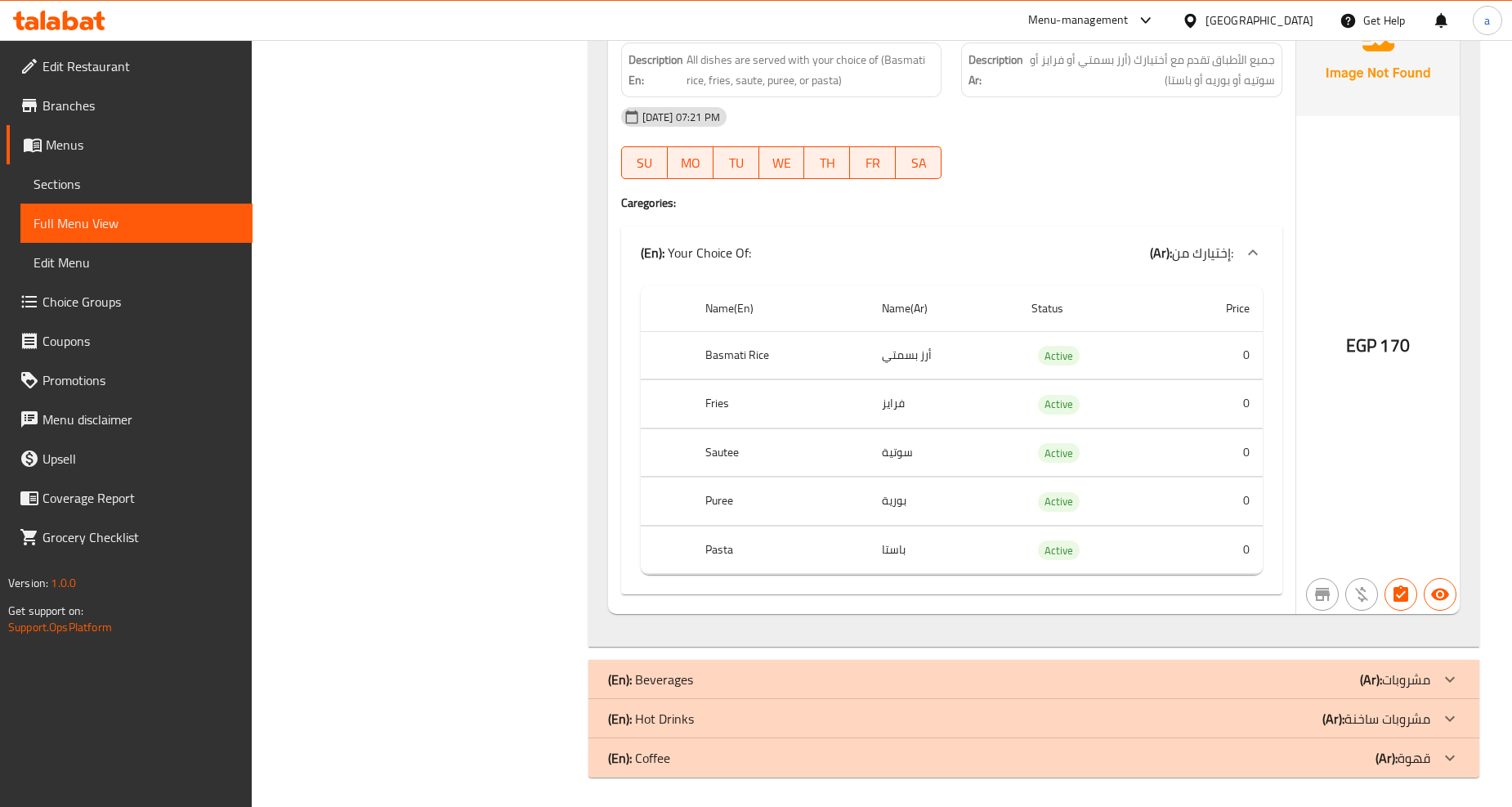
click at [1216, 664] on div "(En): Beverages (Ar): مشروبات" at bounding box center [1033, 679] width 890 height 39
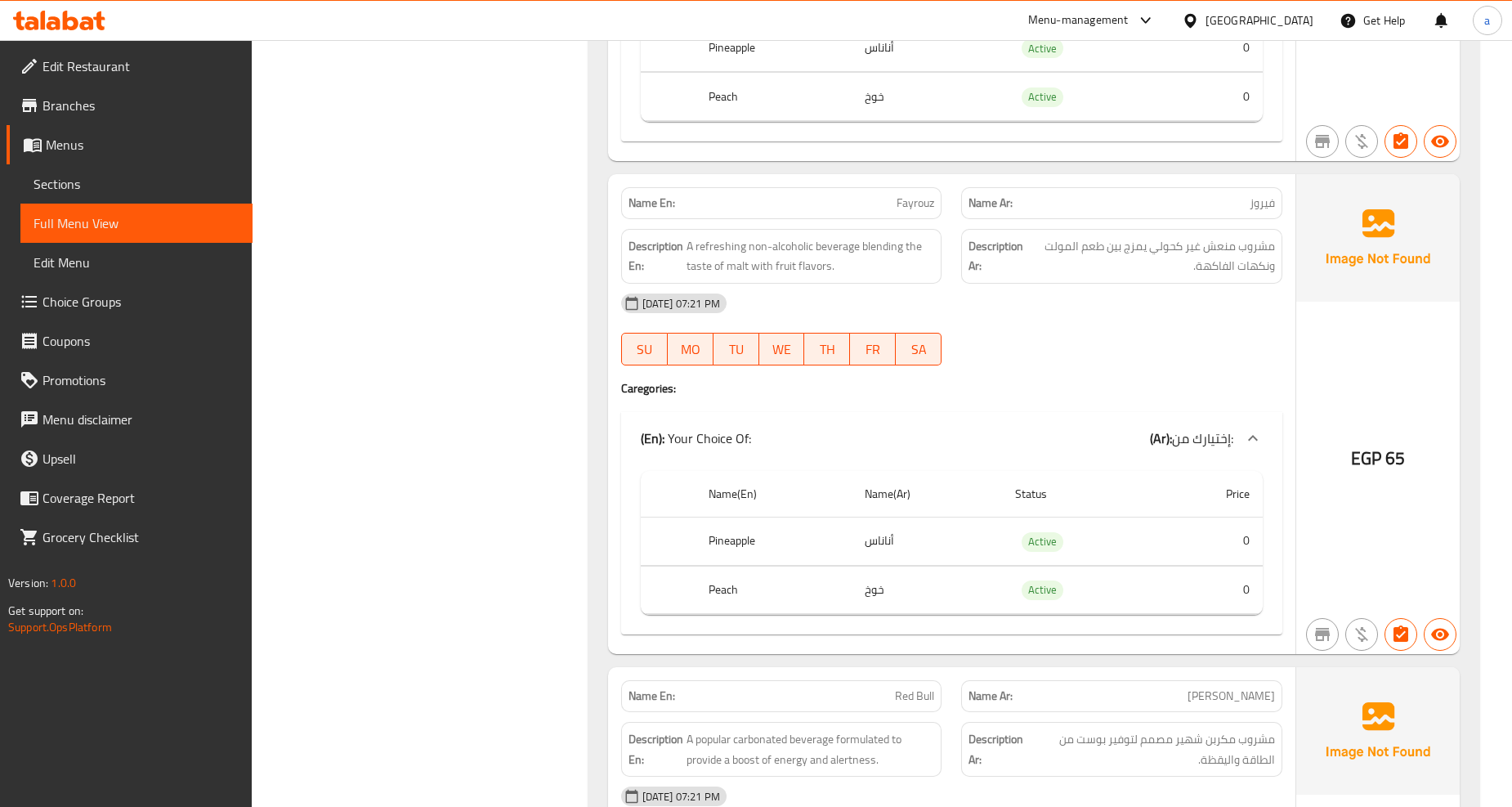
scroll to position [7602, 0]
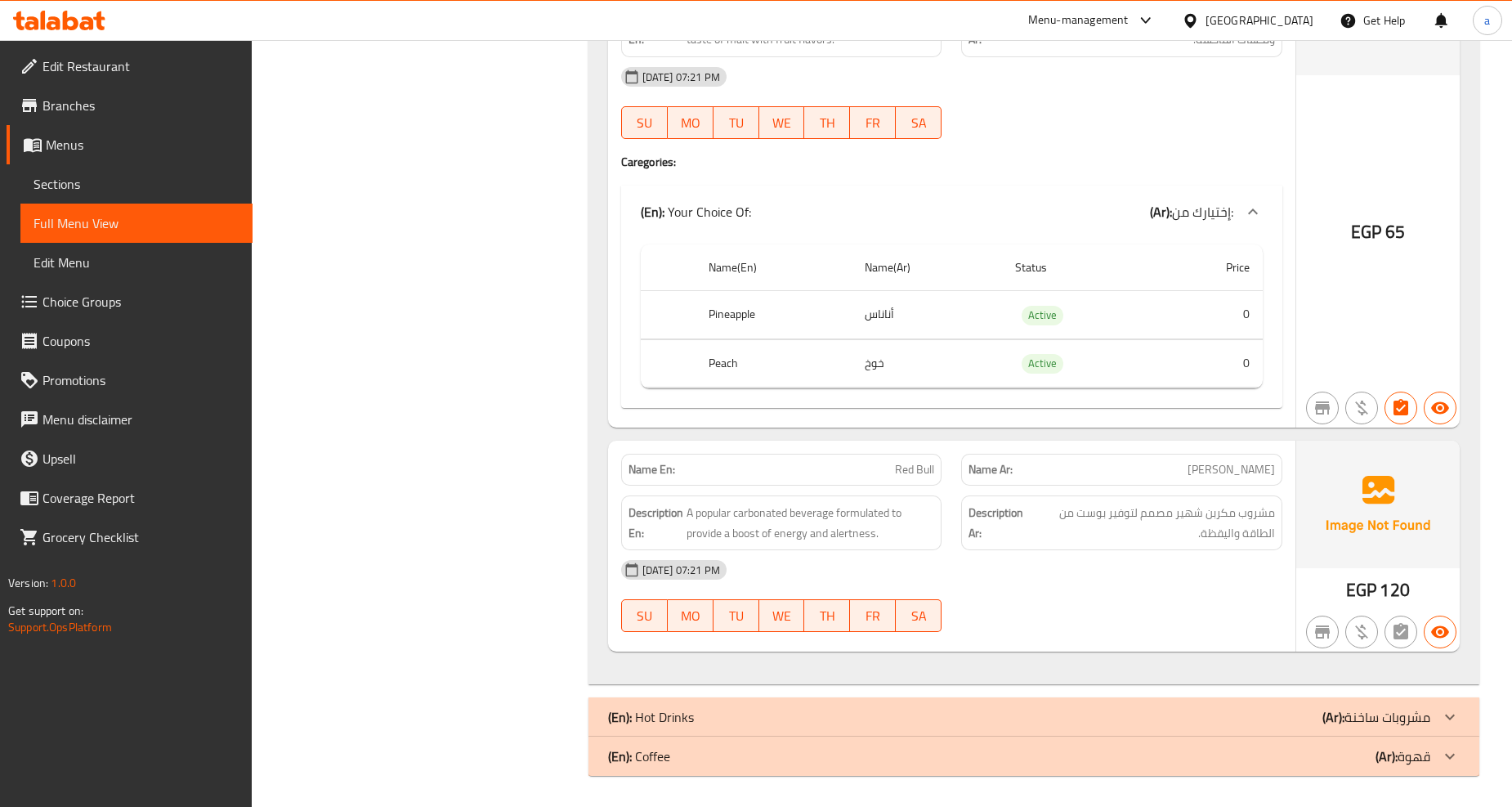
click at [914, 752] on div "(En): Coffee (Ar): قهوة" at bounding box center [1018, 756] width 822 height 20
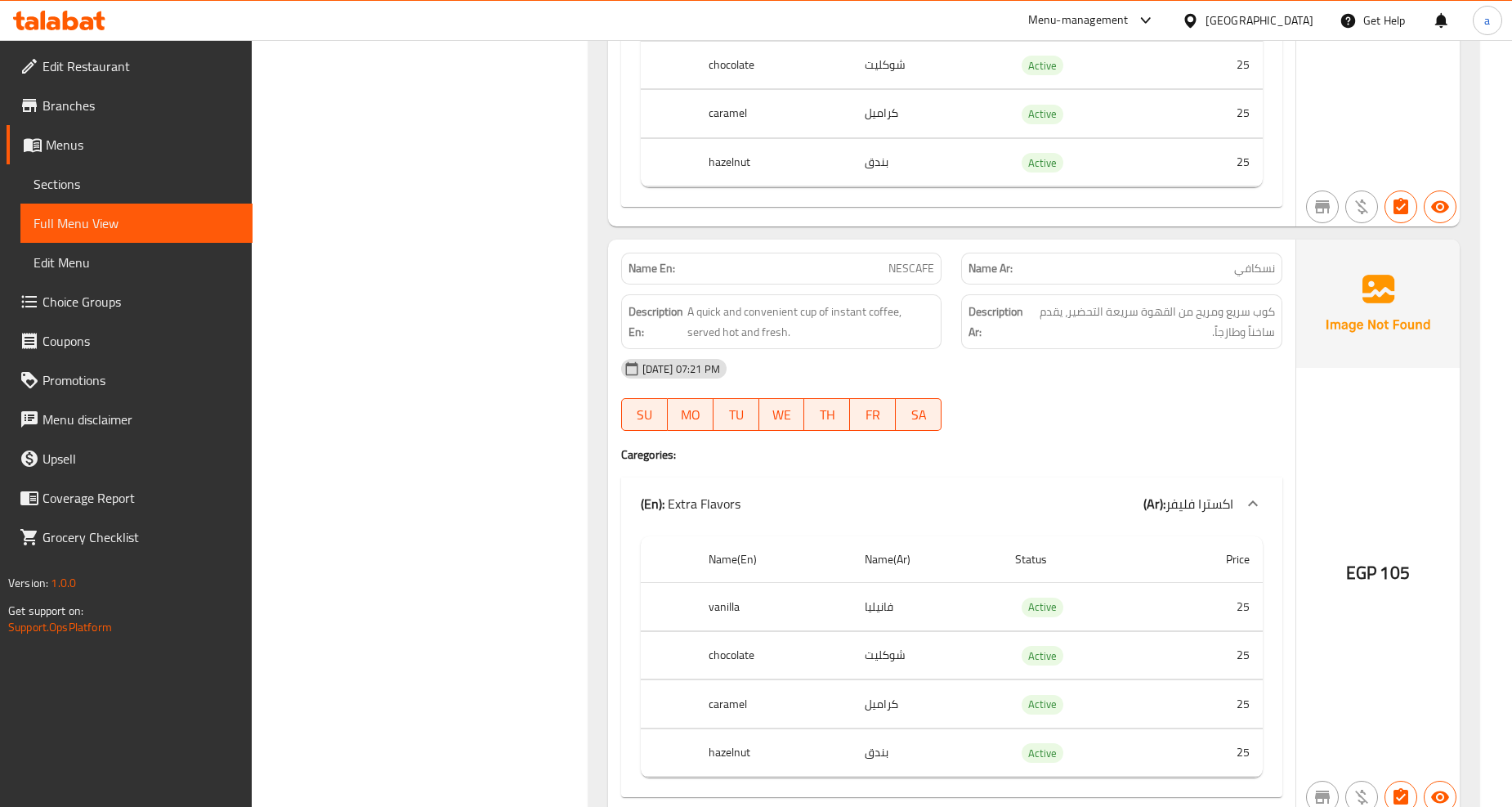
scroll to position [9963, 0]
click at [85, 181] on span "Sections" at bounding box center [136, 184] width 206 height 20
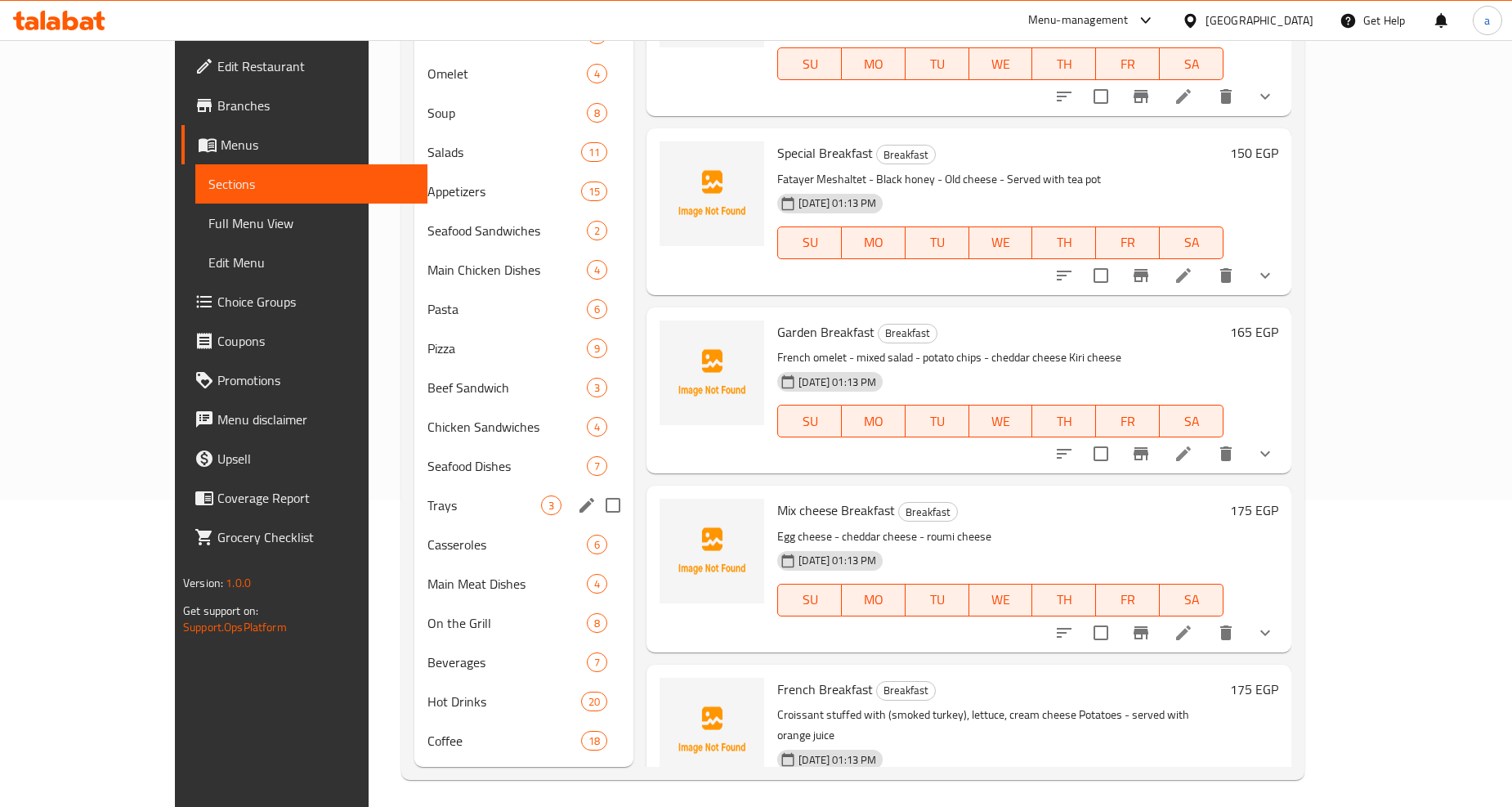
scroll to position [311, 0]
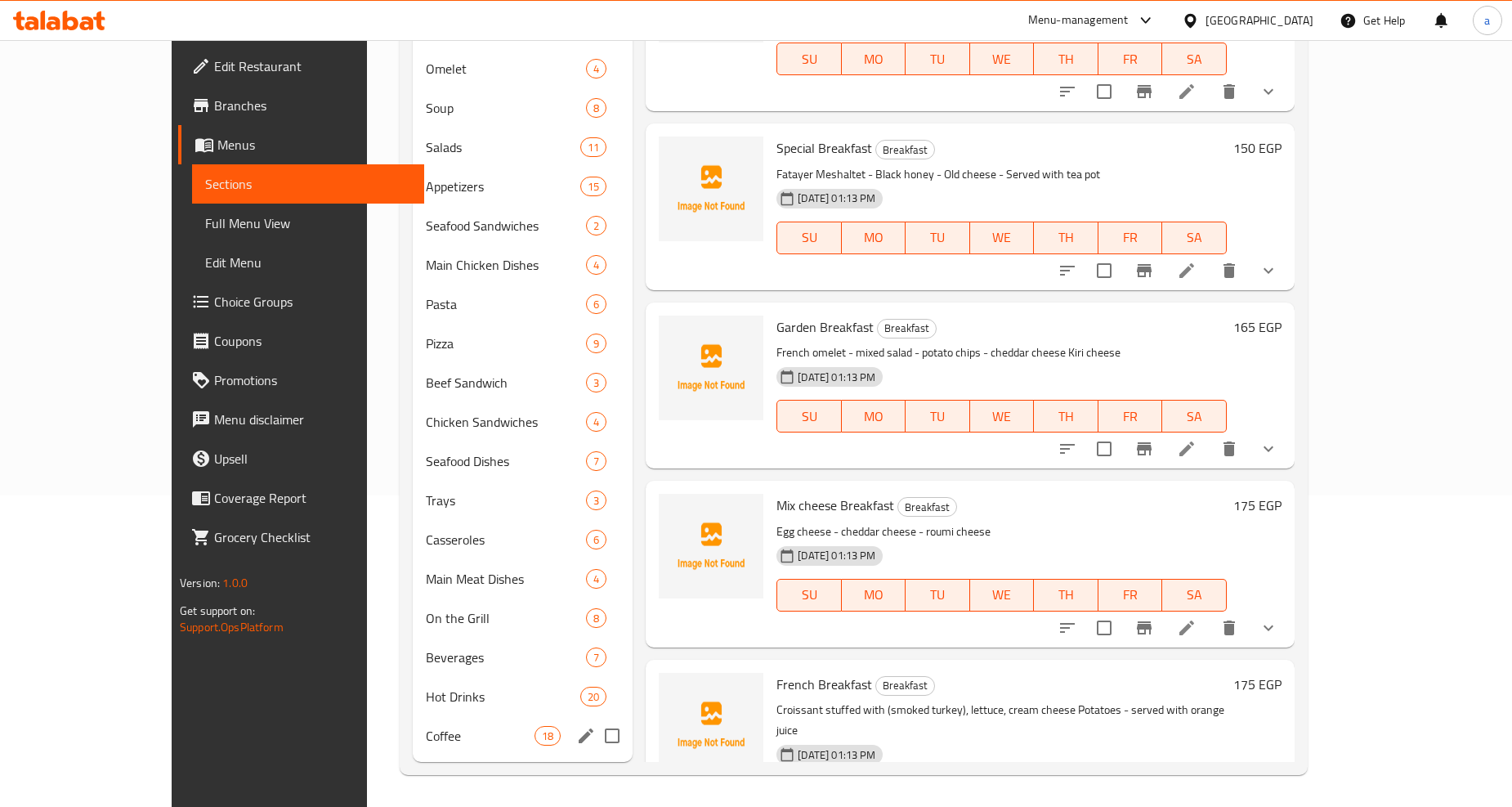
click at [426, 731] on span "Coffee" at bounding box center [480, 736] width 109 height 20
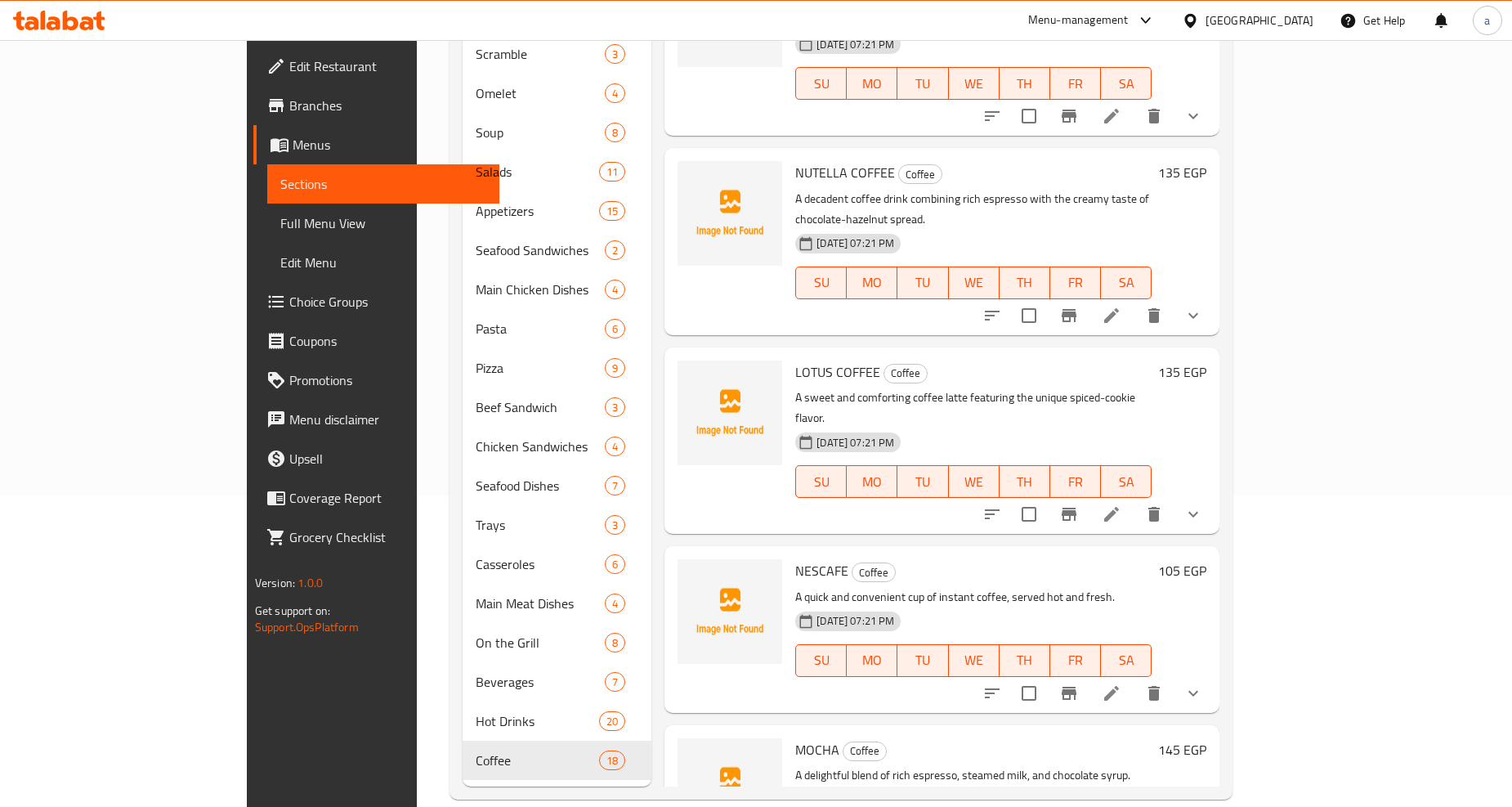
click at [1121, 684] on icon at bounding box center [1111, 693] width 20 height 20
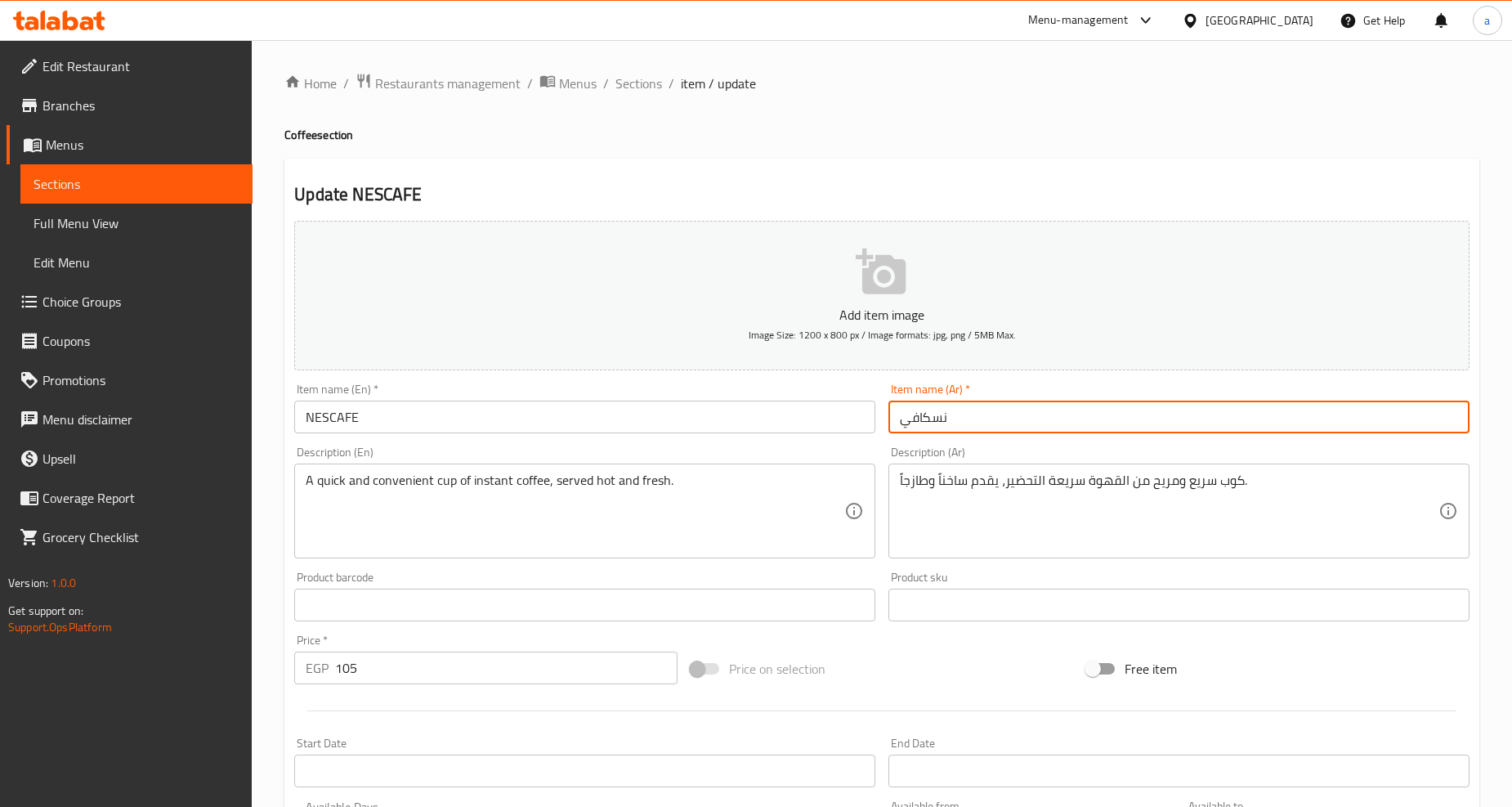
click at [1029, 417] on input "نسكافي" at bounding box center [1178, 416] width 581 height 32
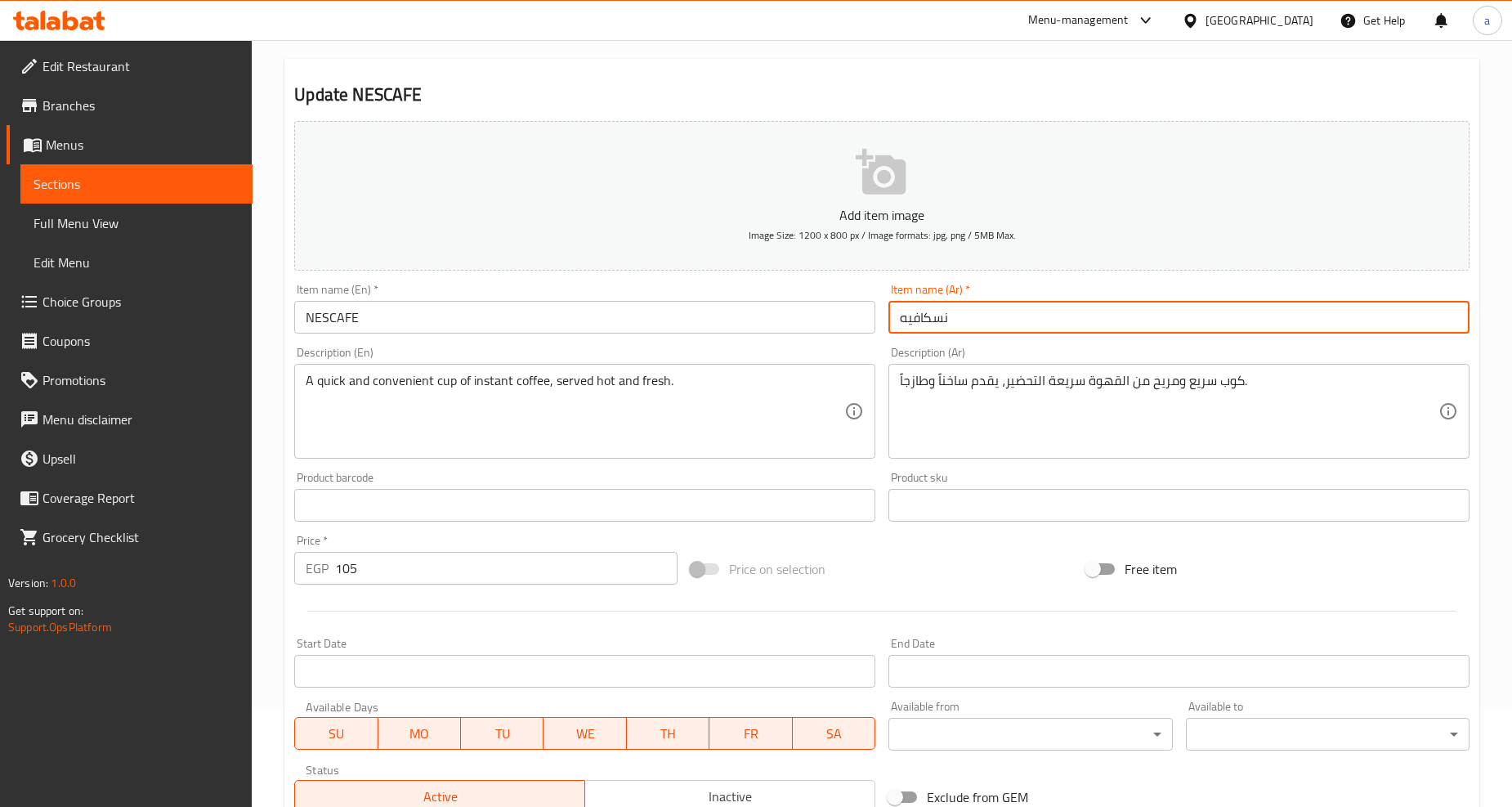
scroll to position [272, 0]
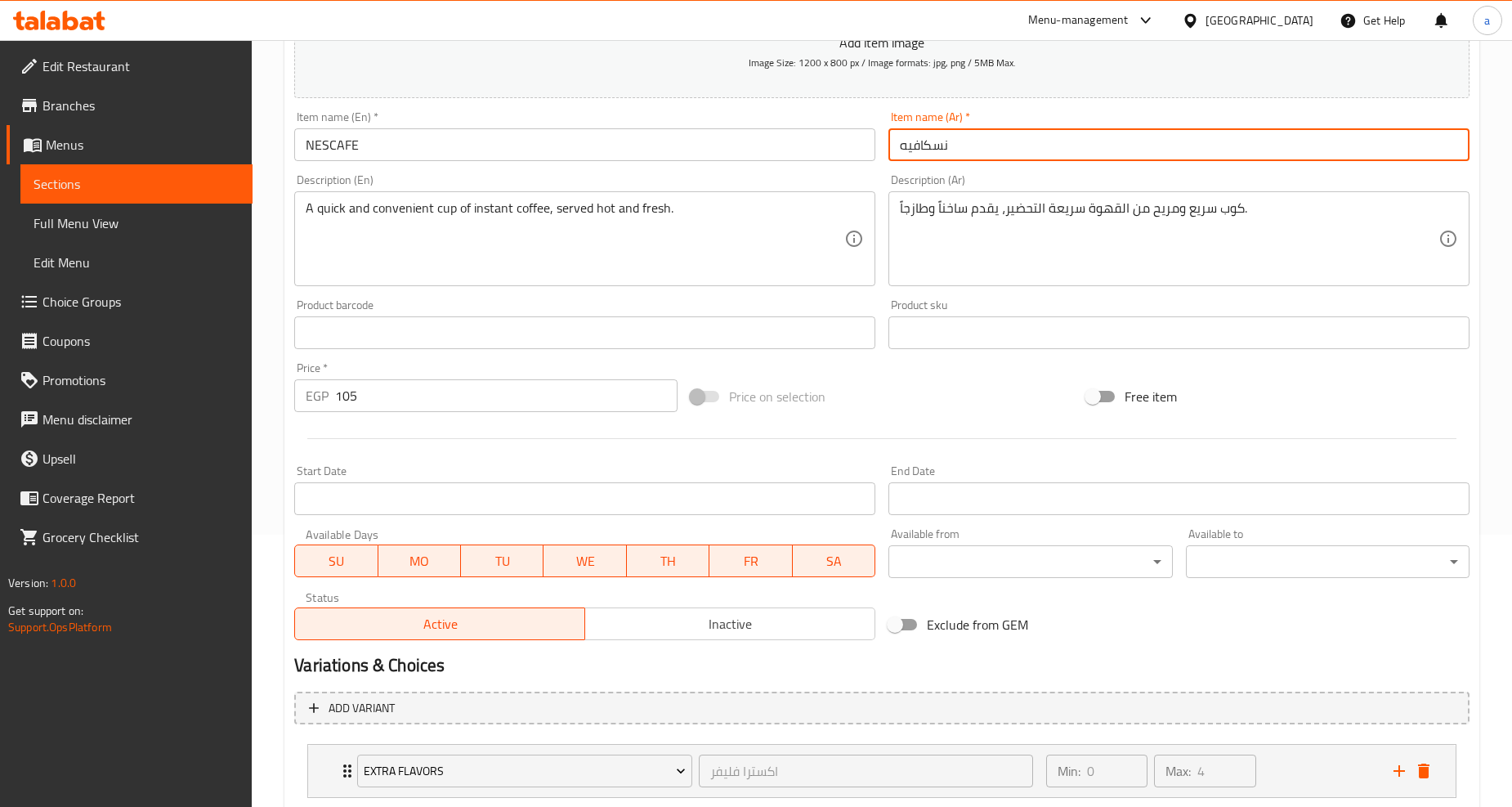
type input "نسكافيه"
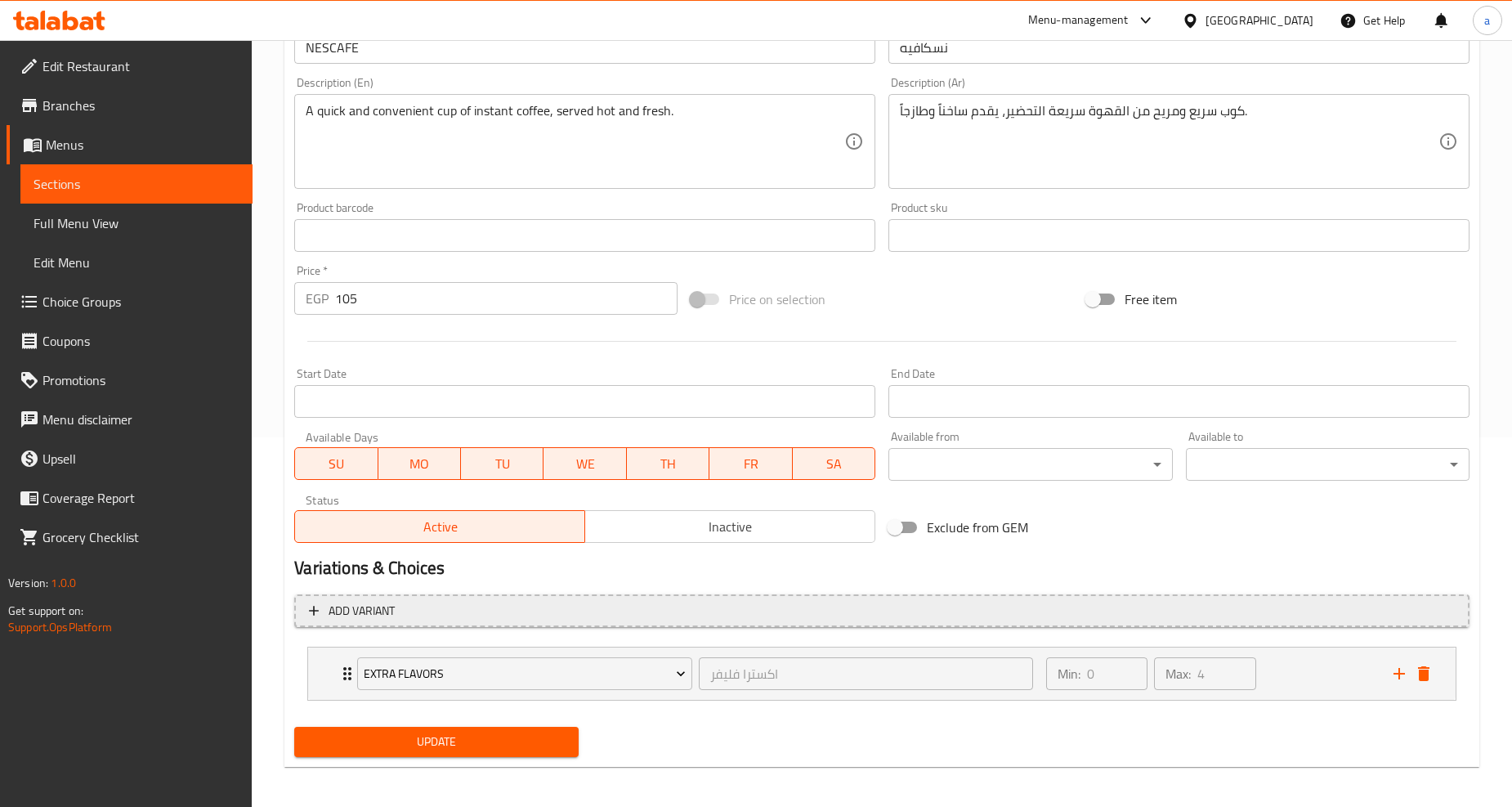
scroll to position [372, 0]
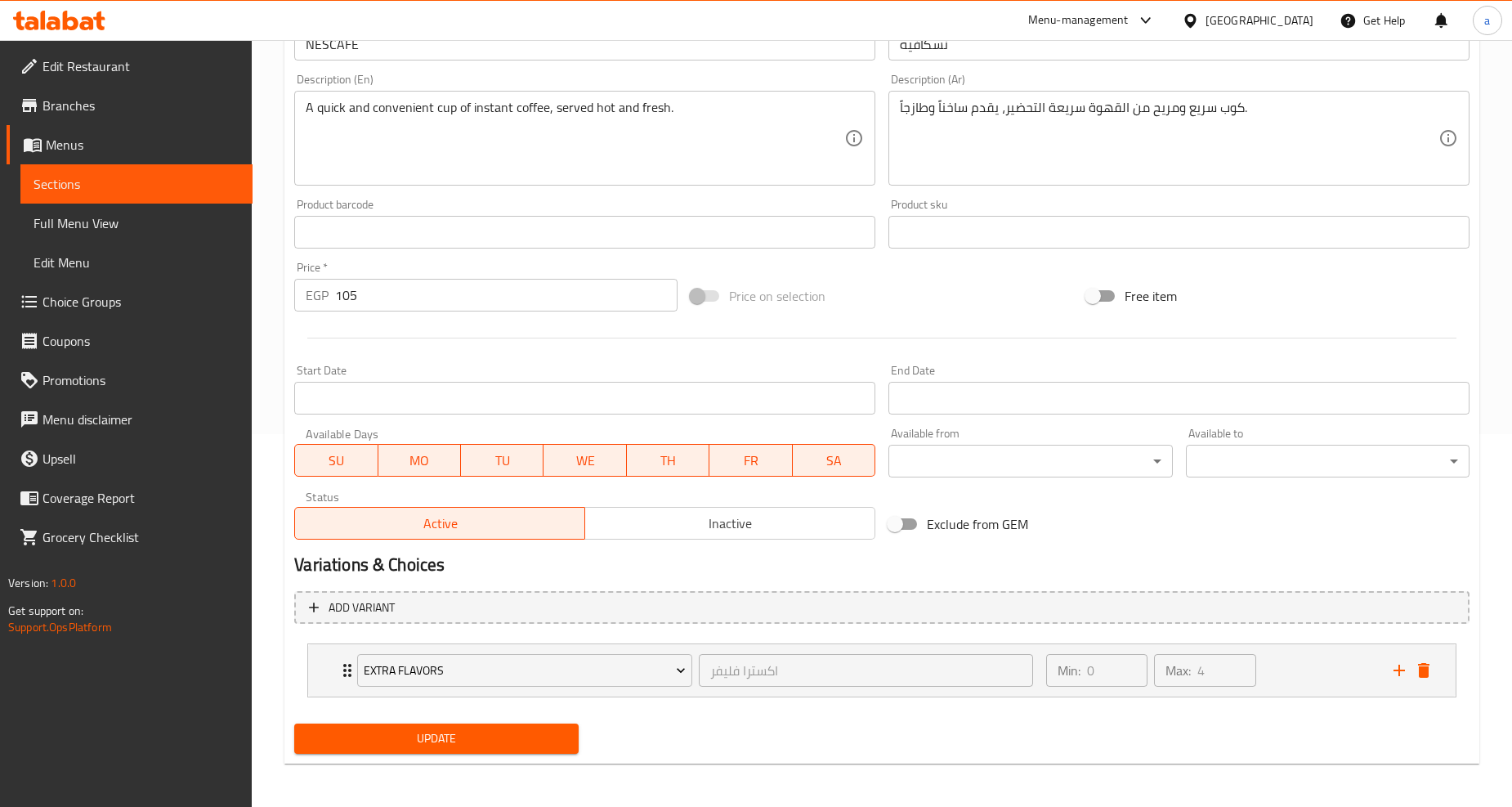
click at [407, 723] on button "Update" at bounding box center [436, 737] width 284 height 30
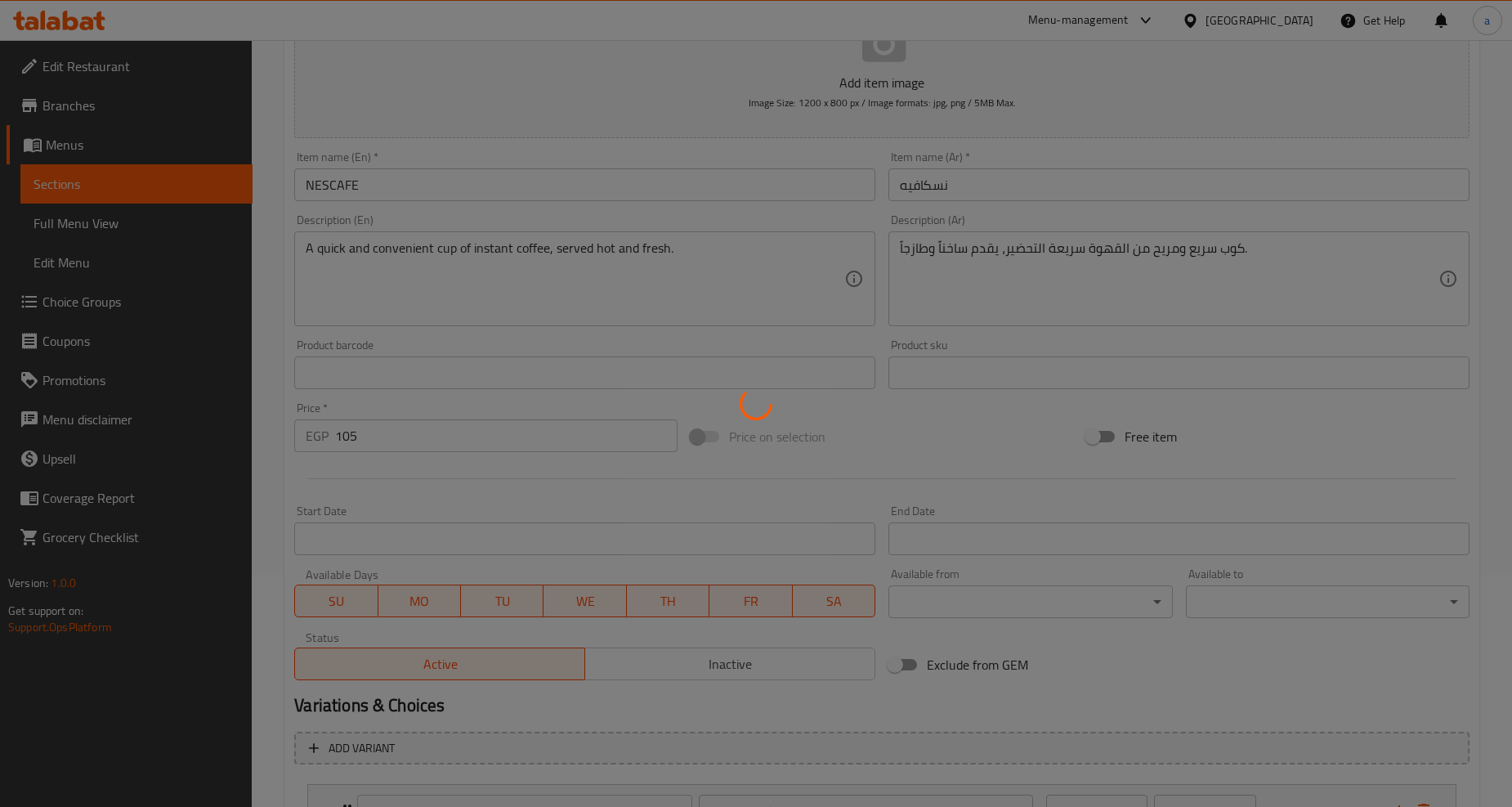
scroll to position [101, 0]
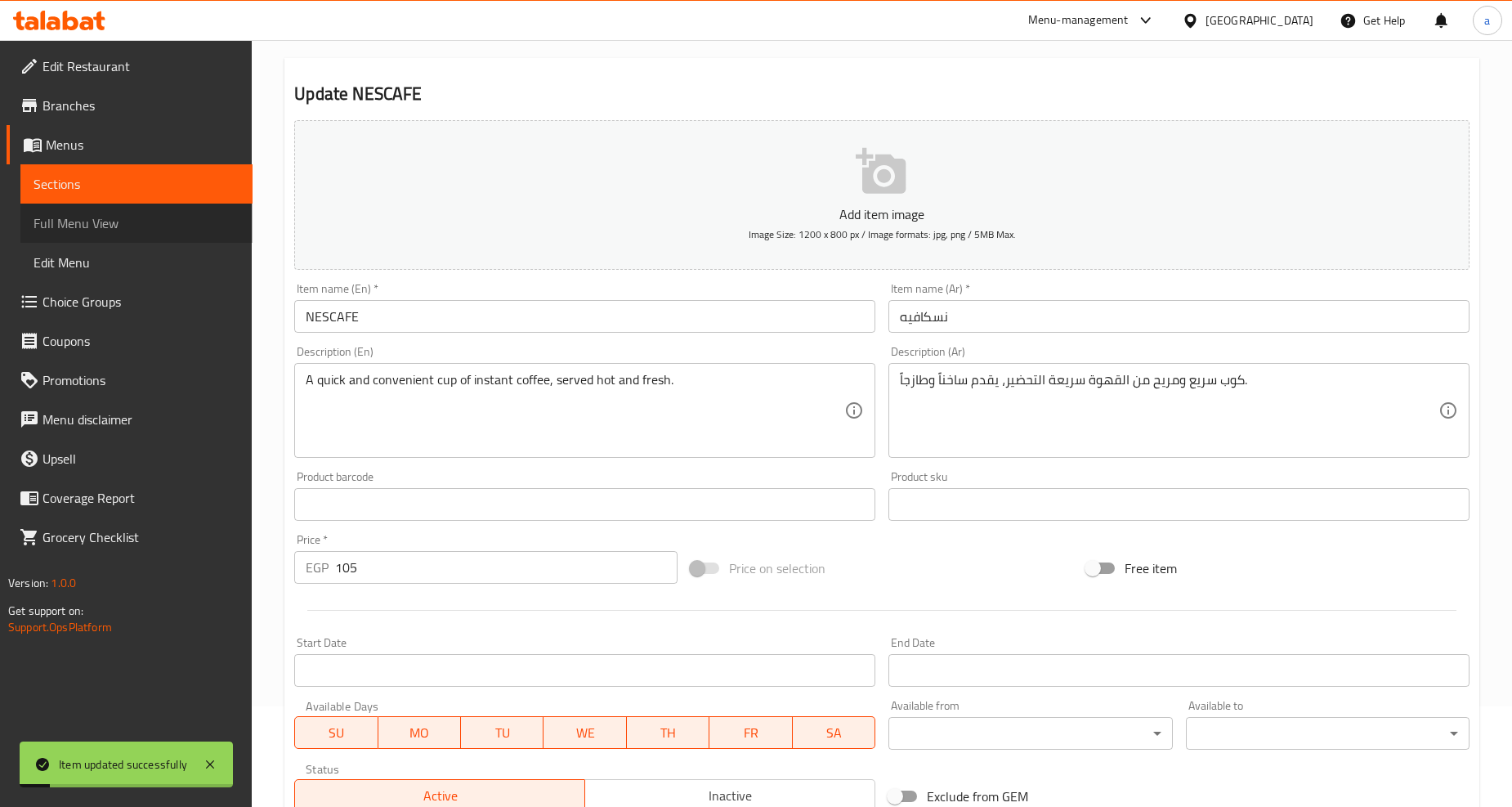
click at [107, 214] on span "Full Menu View" at bounding box center [136, 223] width 206 height 20
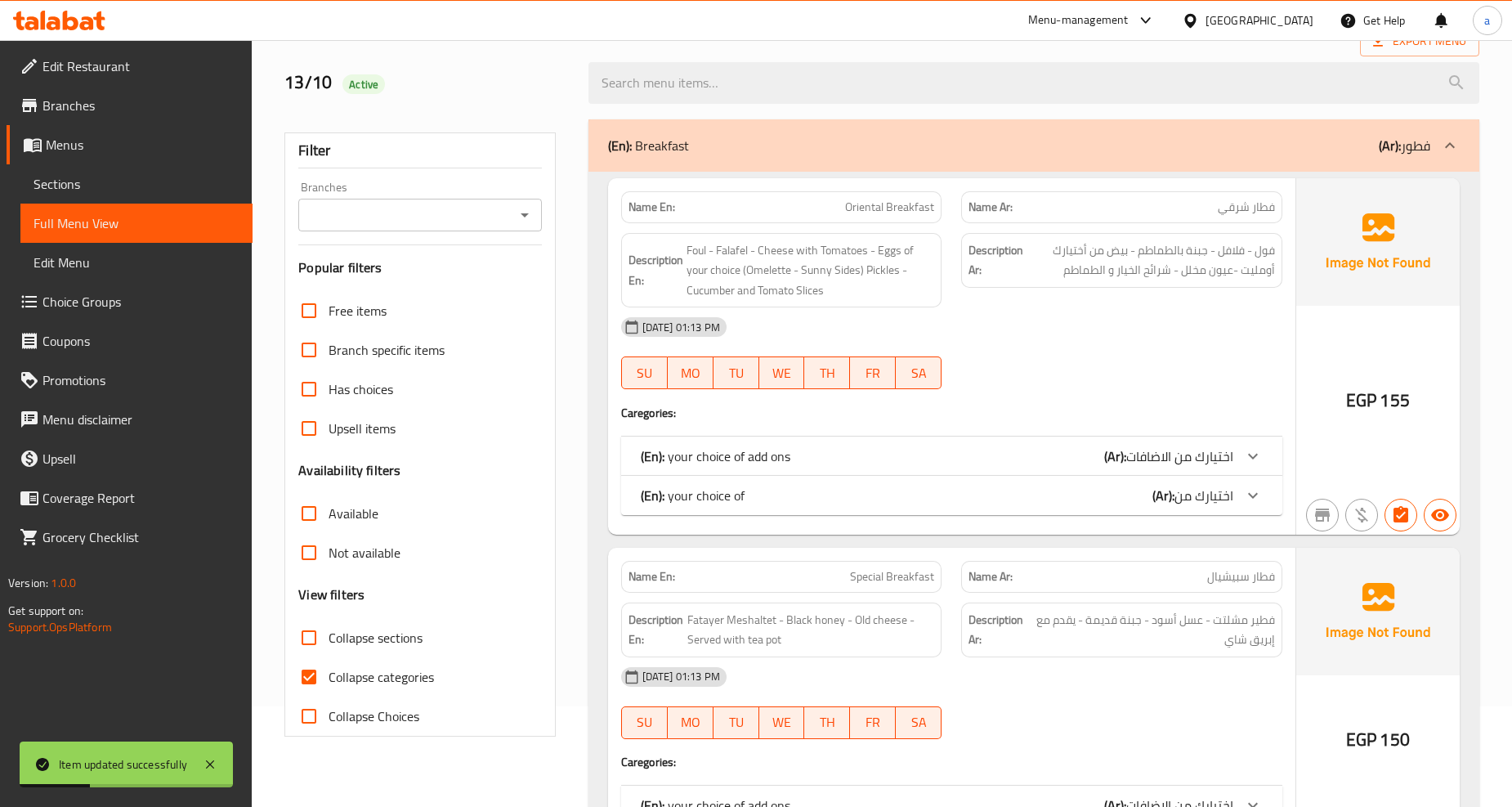
click at [391, 641] on span "Collapse sections" at bounding box center [375, 638] width 94 height 20
click at [328, 641] on input "Collapse sections" at bounding box center [308, 638] width 39 height 39
checkbox input "true"
click at [368, 675] on span "Collapse categories" at bounding box center [381, 677] width 106 height 20
click at [328, 675] on input "Collapse categories" at bounding box center [308, 677] width 39 height 39
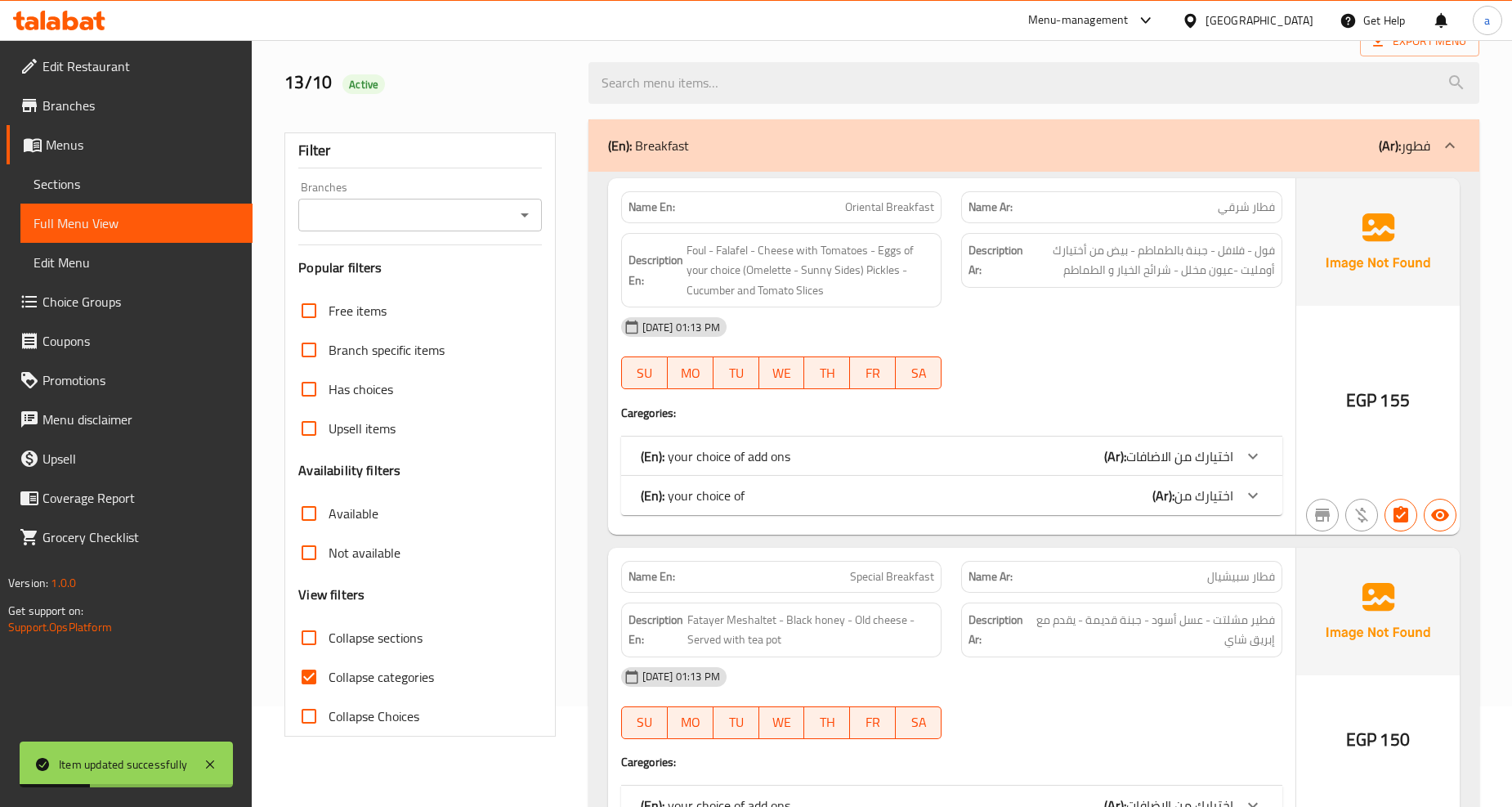
checkbox input "false"
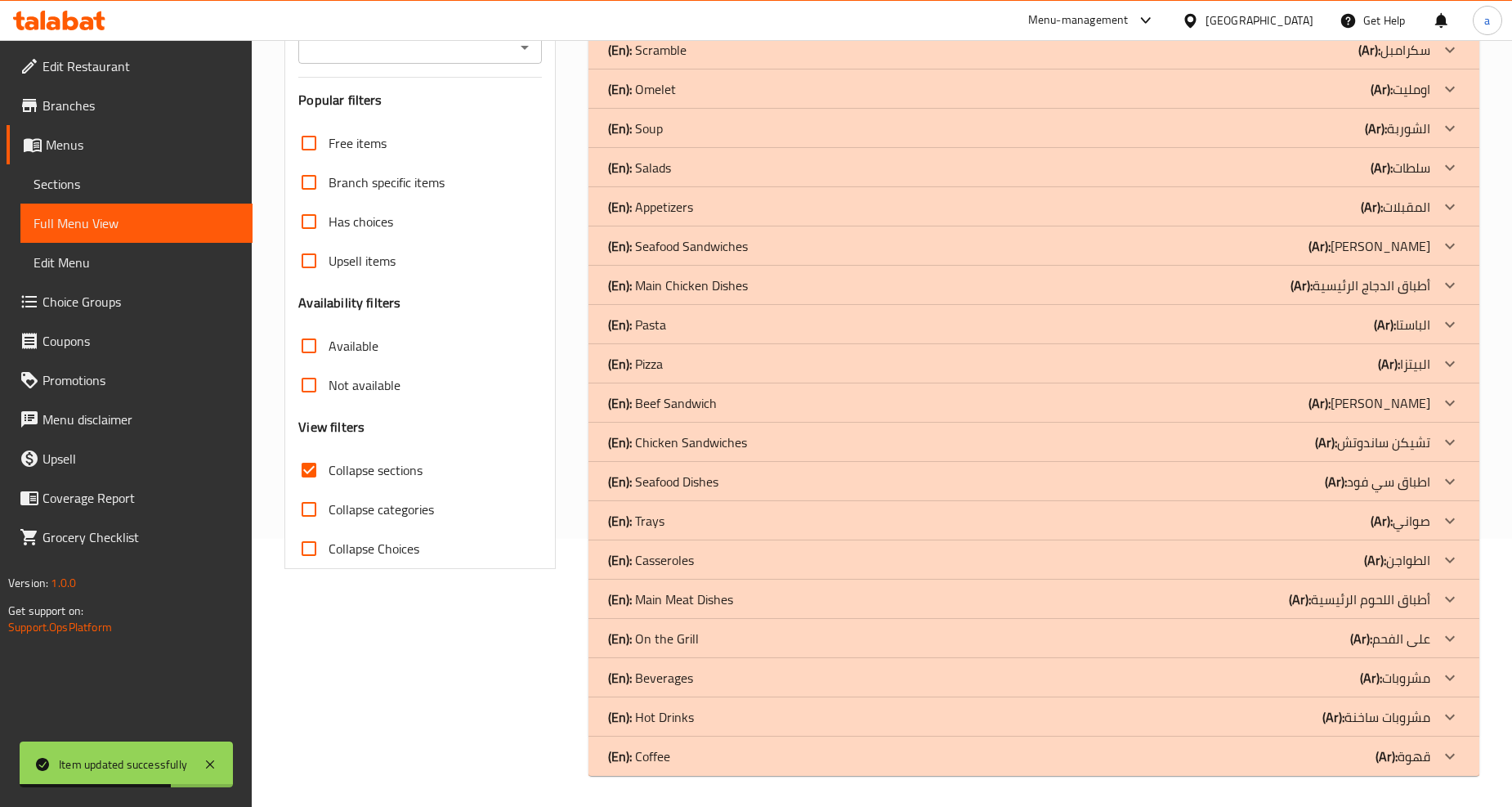
scroll to position [269, 0]
click at [1021, 758] on div "(En): Coffee (Ar): قهوة" at bounding box center [1018, 754] width 822 height 20
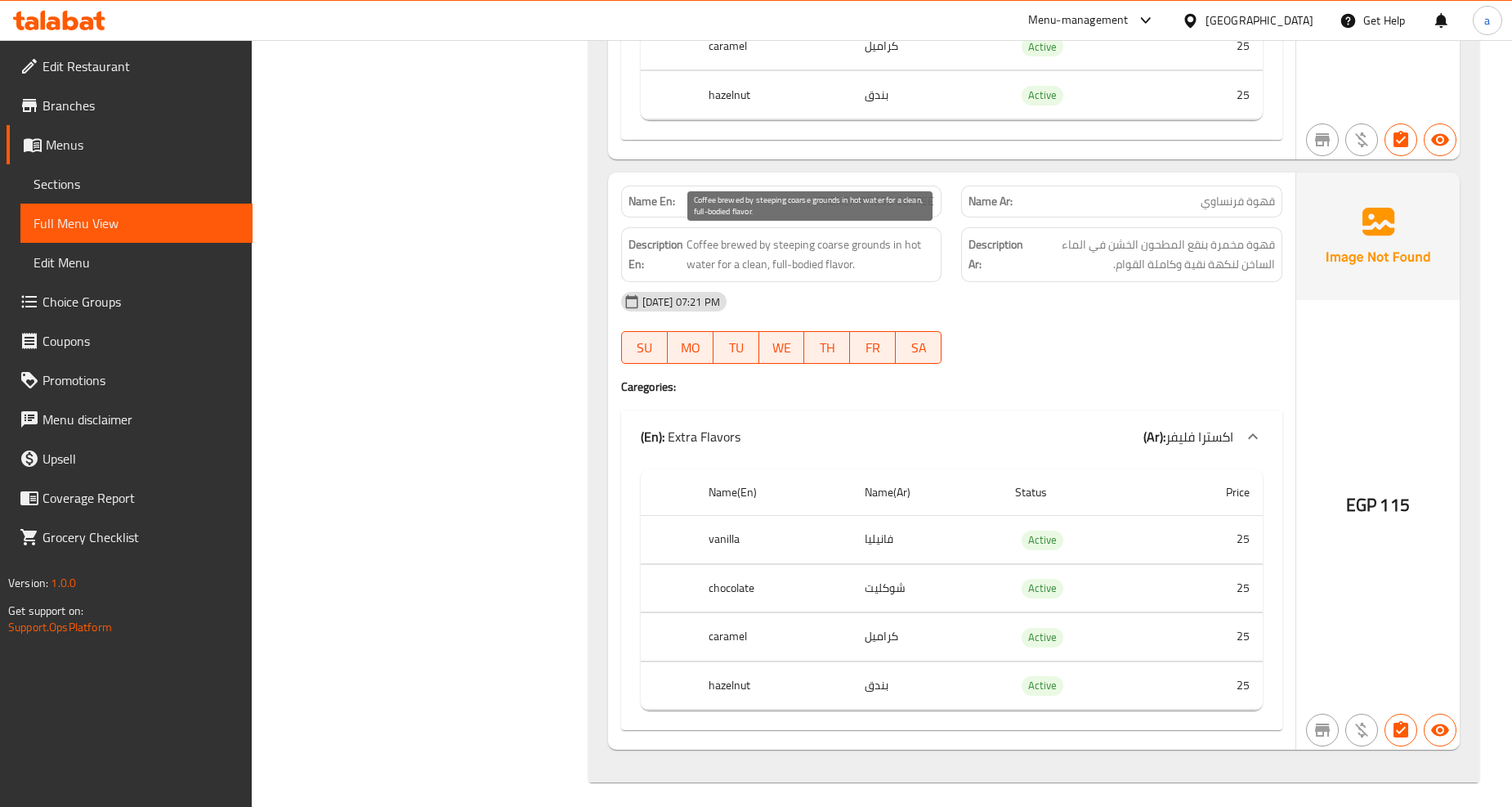
scroll to position [10942, 0]
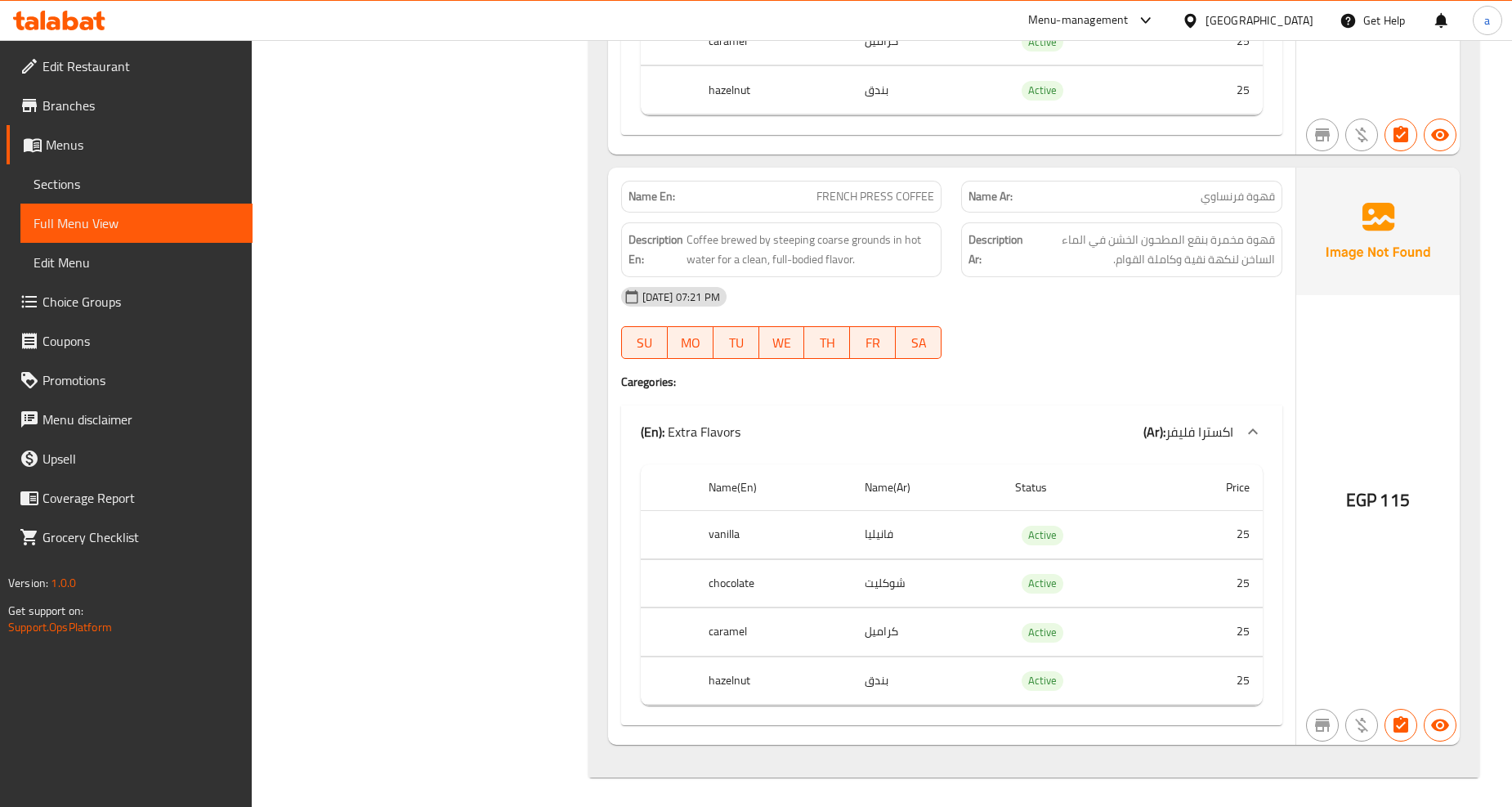
click at [73, 180] on span "Sections" at bounding box center [136, 184] width 206 height 20
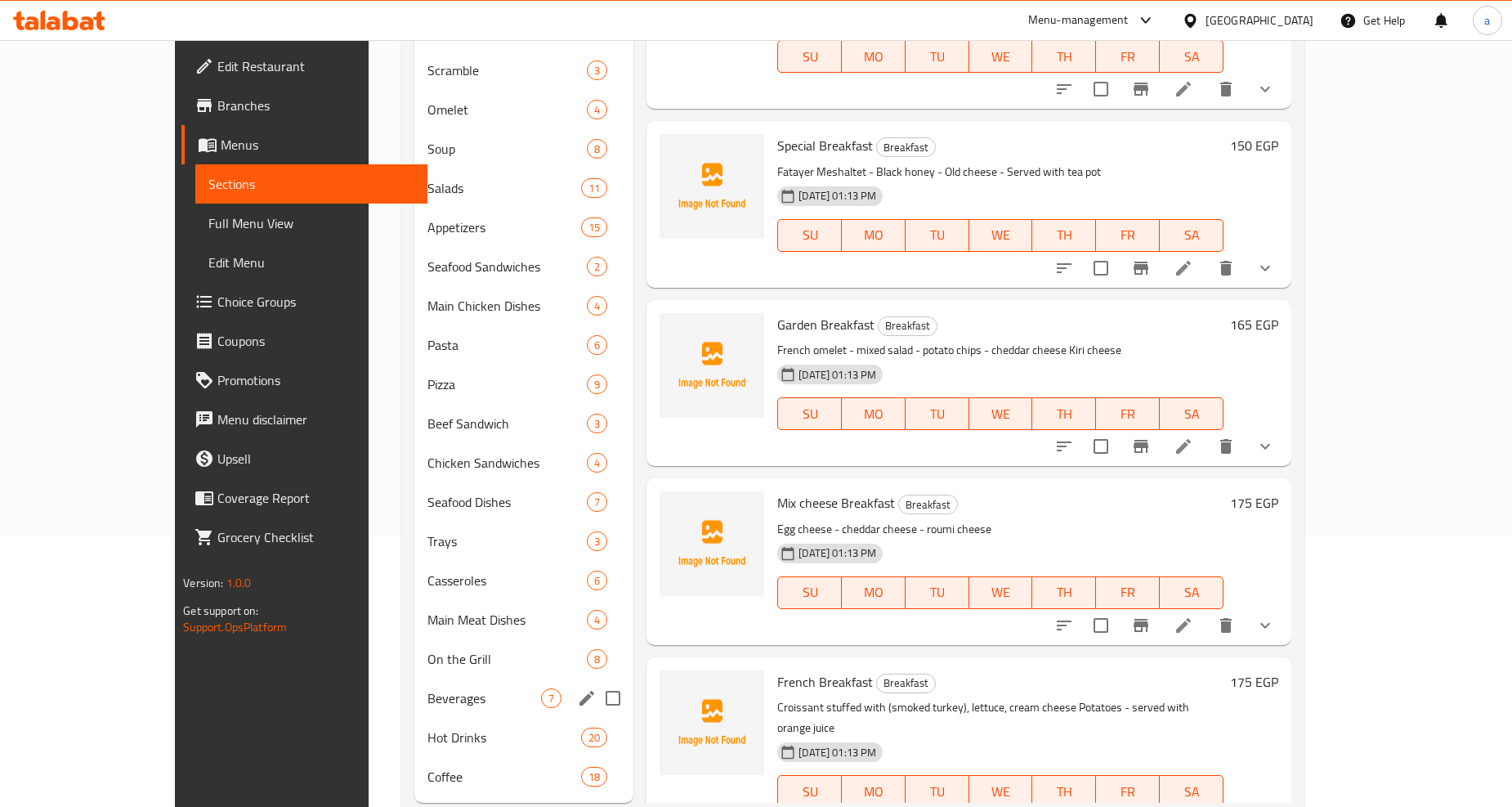
scroll to position [311, 0]
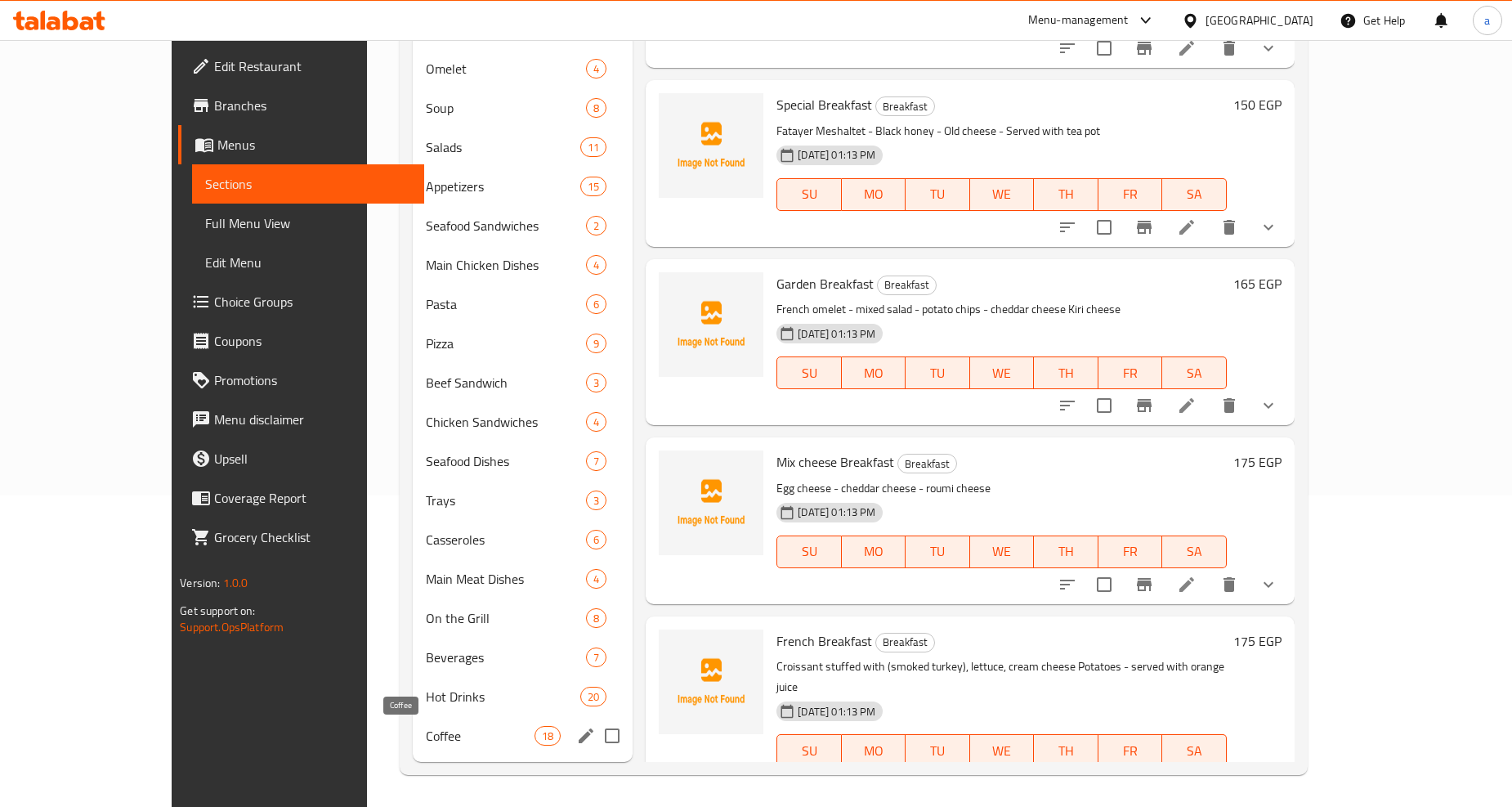
click at [426, 730] on span "Coffee" at bounding box center [480, 736] width 109 height 20
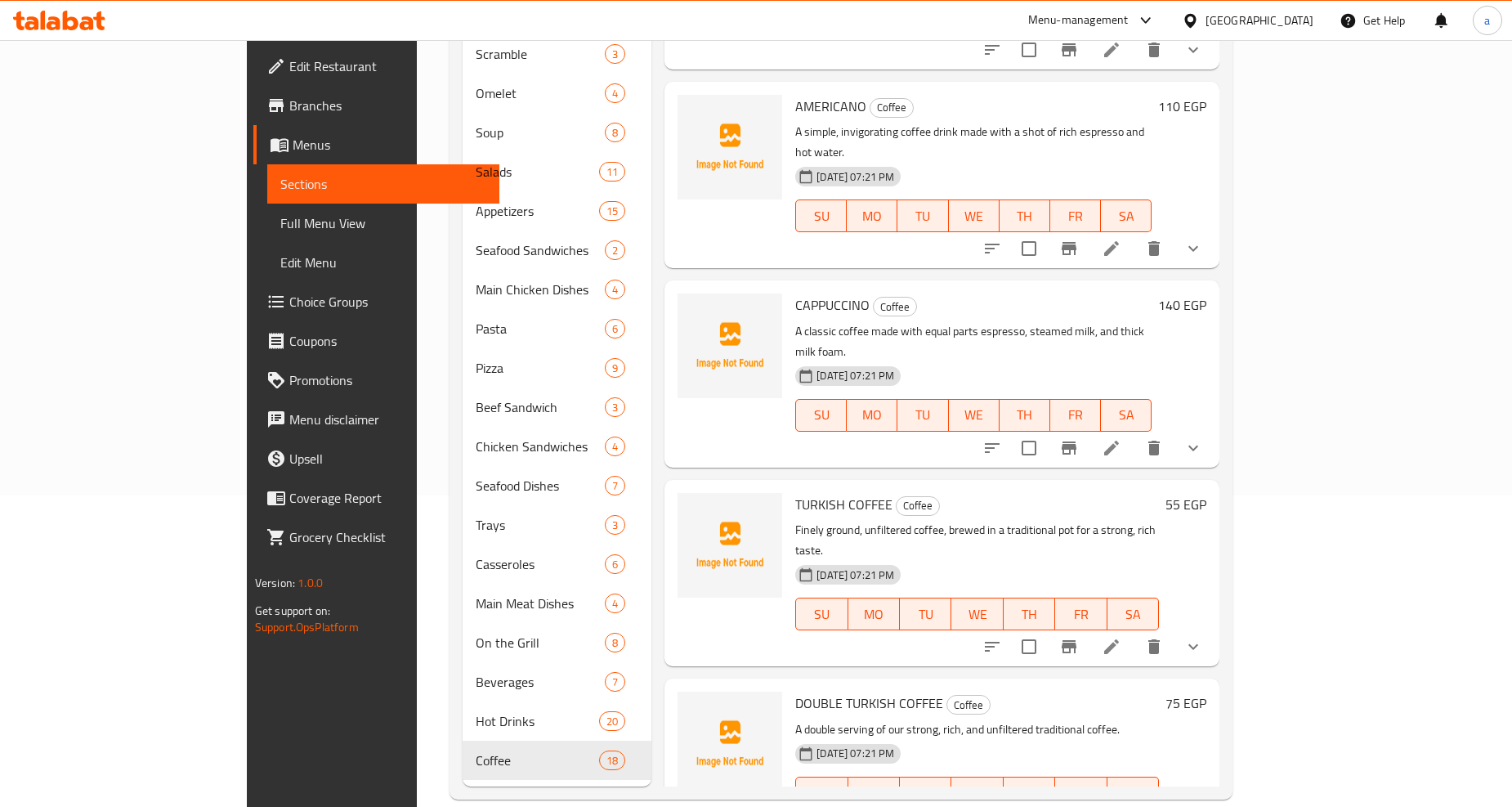
scroll to position [2363, 0]
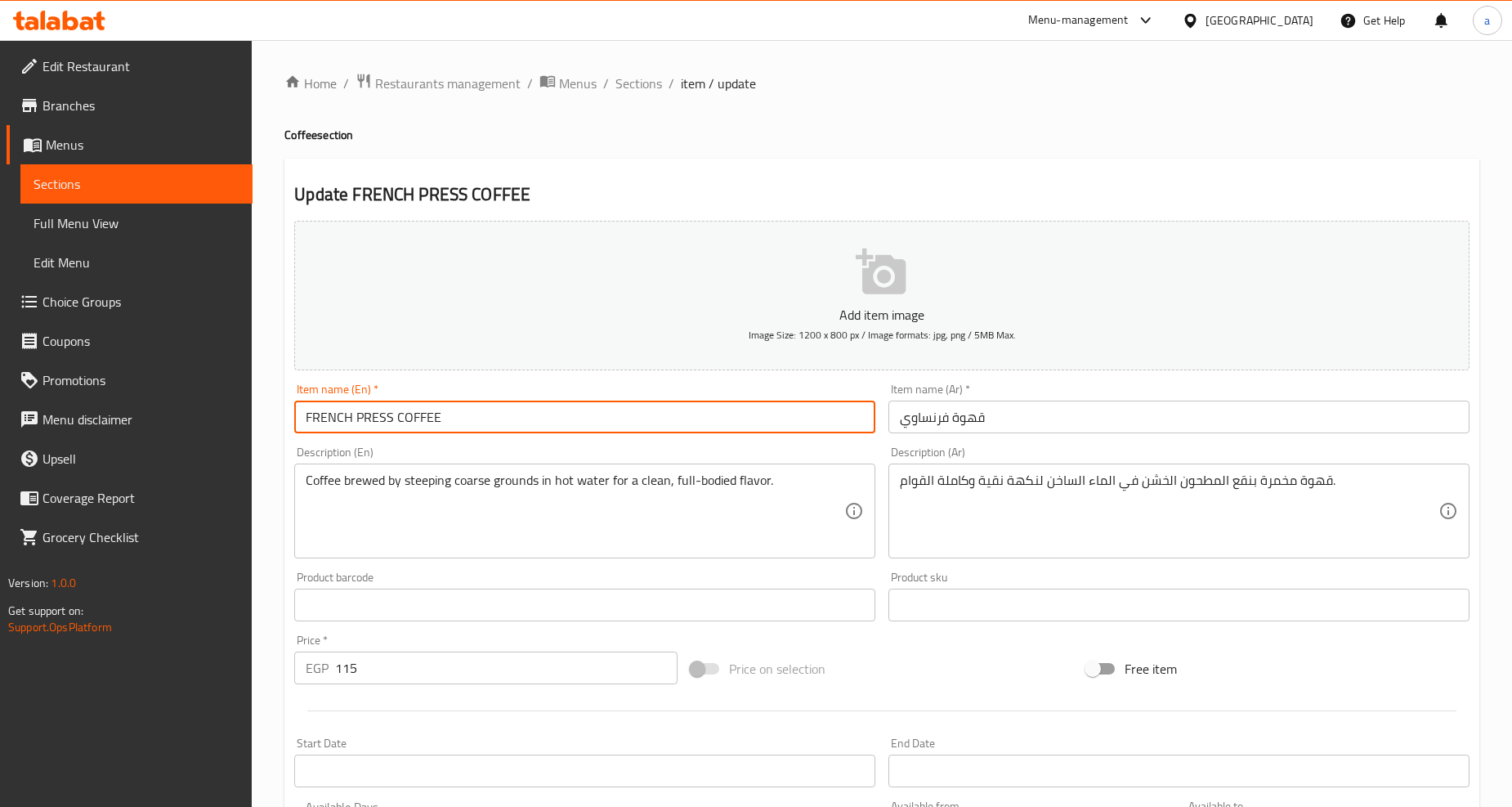
drag, startPoint x: 355, startPoint y: 417, endPoint x: 390, endPoint y: 431, distance: 37.7
click at [390, 431] on input "FRENCH PRESS COFFEE" at bounding box center [584, 416] width 581 height 32
click at [503, 409] on input "FRENCH PRESS COFFEE" at bounding box center [584, 416] width 581 height 32
click at [502, 409] on input "FRENCH PRESS COFFEE" at bounding box center [584, 416] width 581 height 32
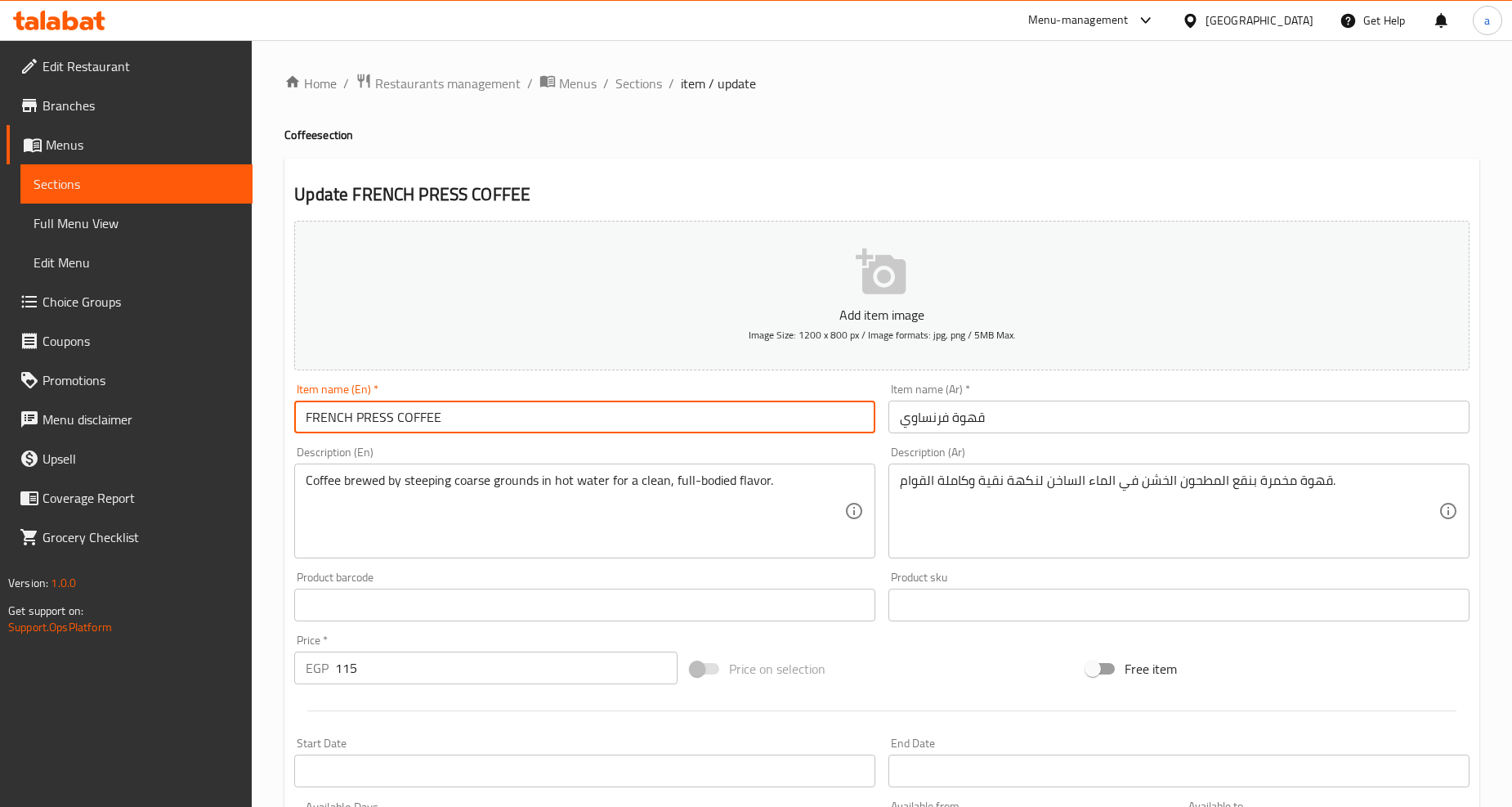
click at [1079, 420] on input "قهوة فرنساوي" at bounding box center [1178, 416] width 581 height 32
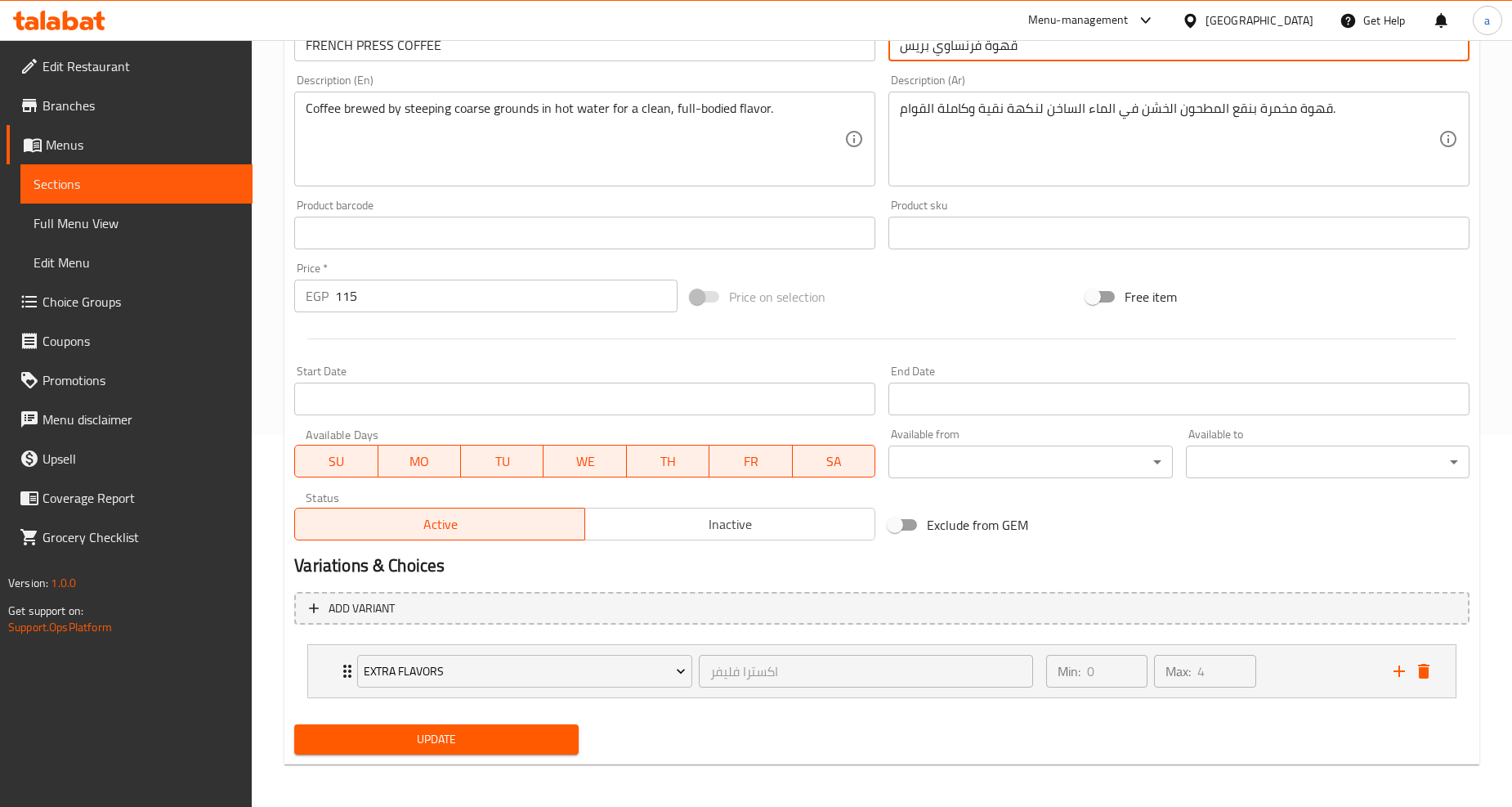
scroll to position [372, 0]
type input "قهوة فرنساوي بريس"
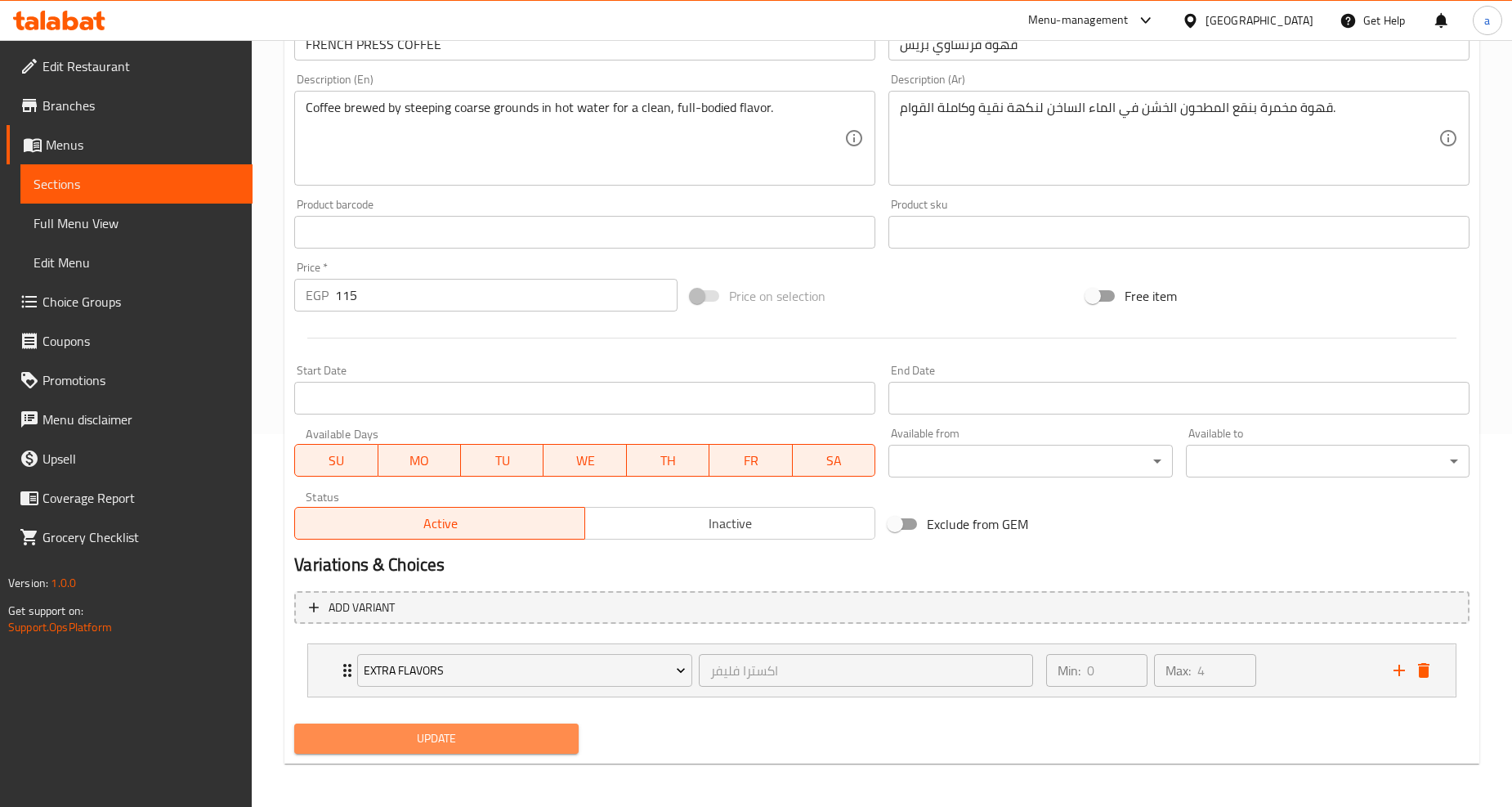
click at [478, 723] on button "Update" at bounding box center [436, 737] width 284 height 30
click at [474, 739] on span "Update" at bounding box center [436, 737] width 258 height 21
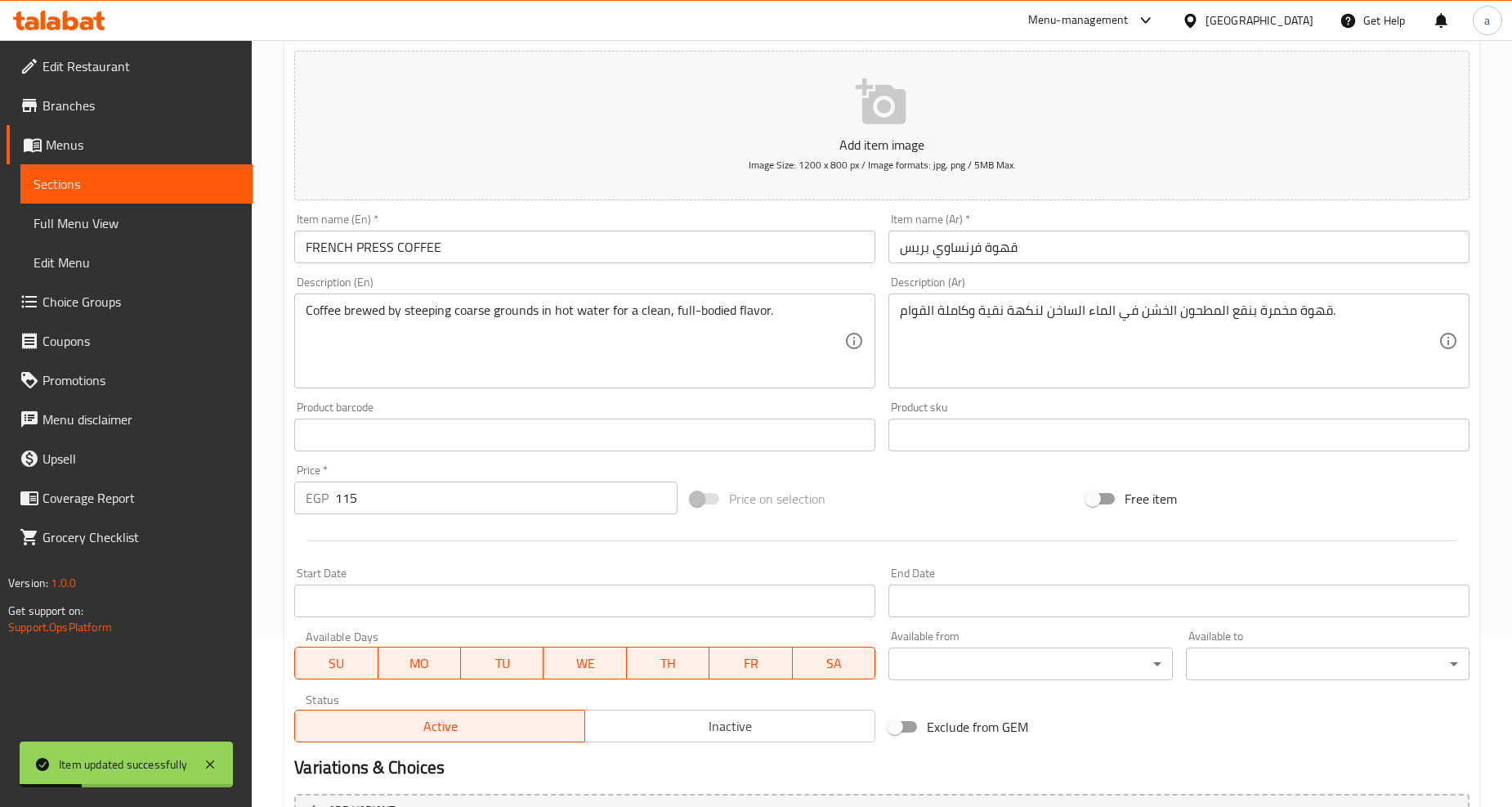
scroll to position [0, 0]
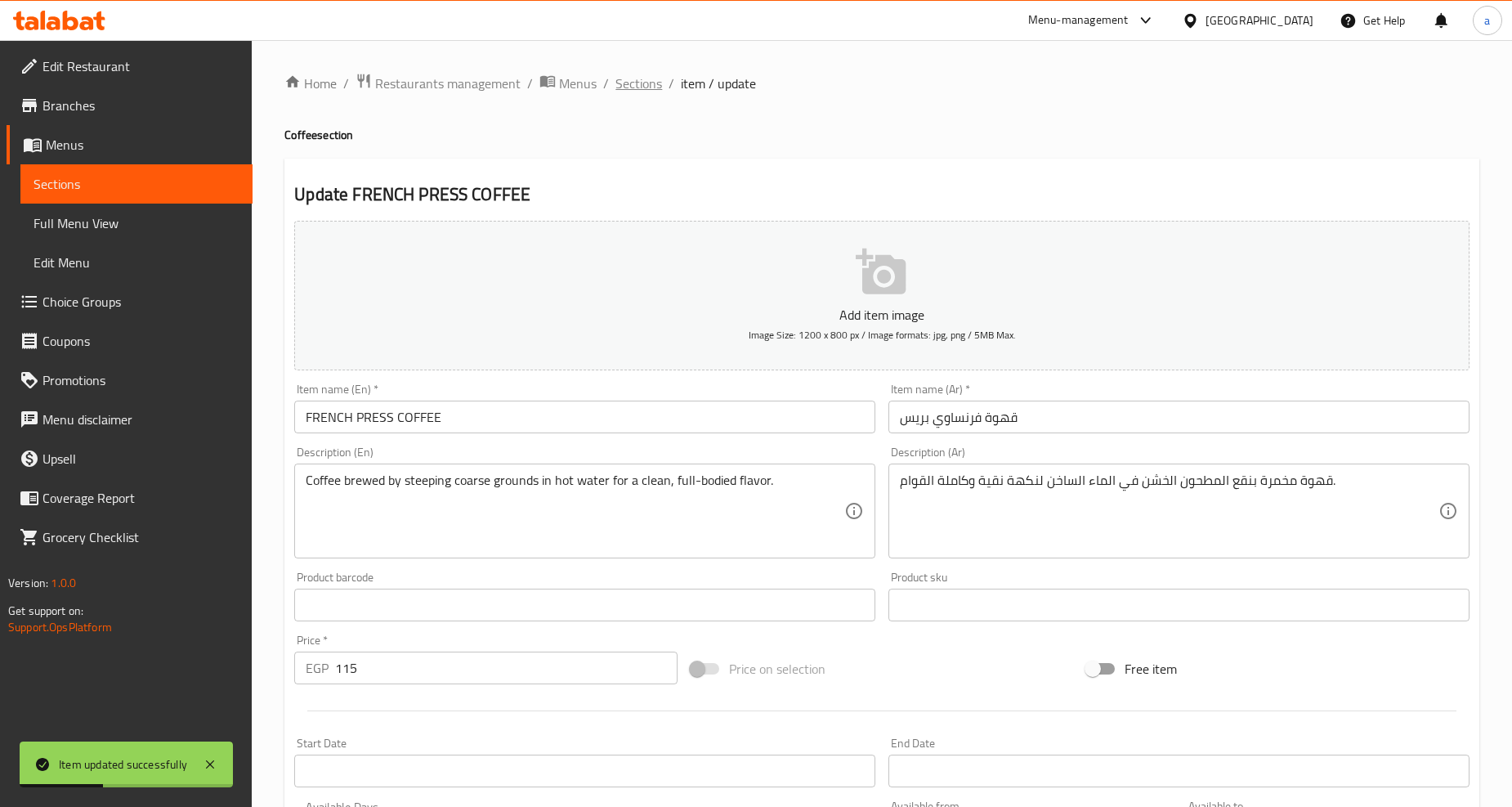
click at [643, 86] on span "Sections" at bounding box center [638, 83] width 47 height 20
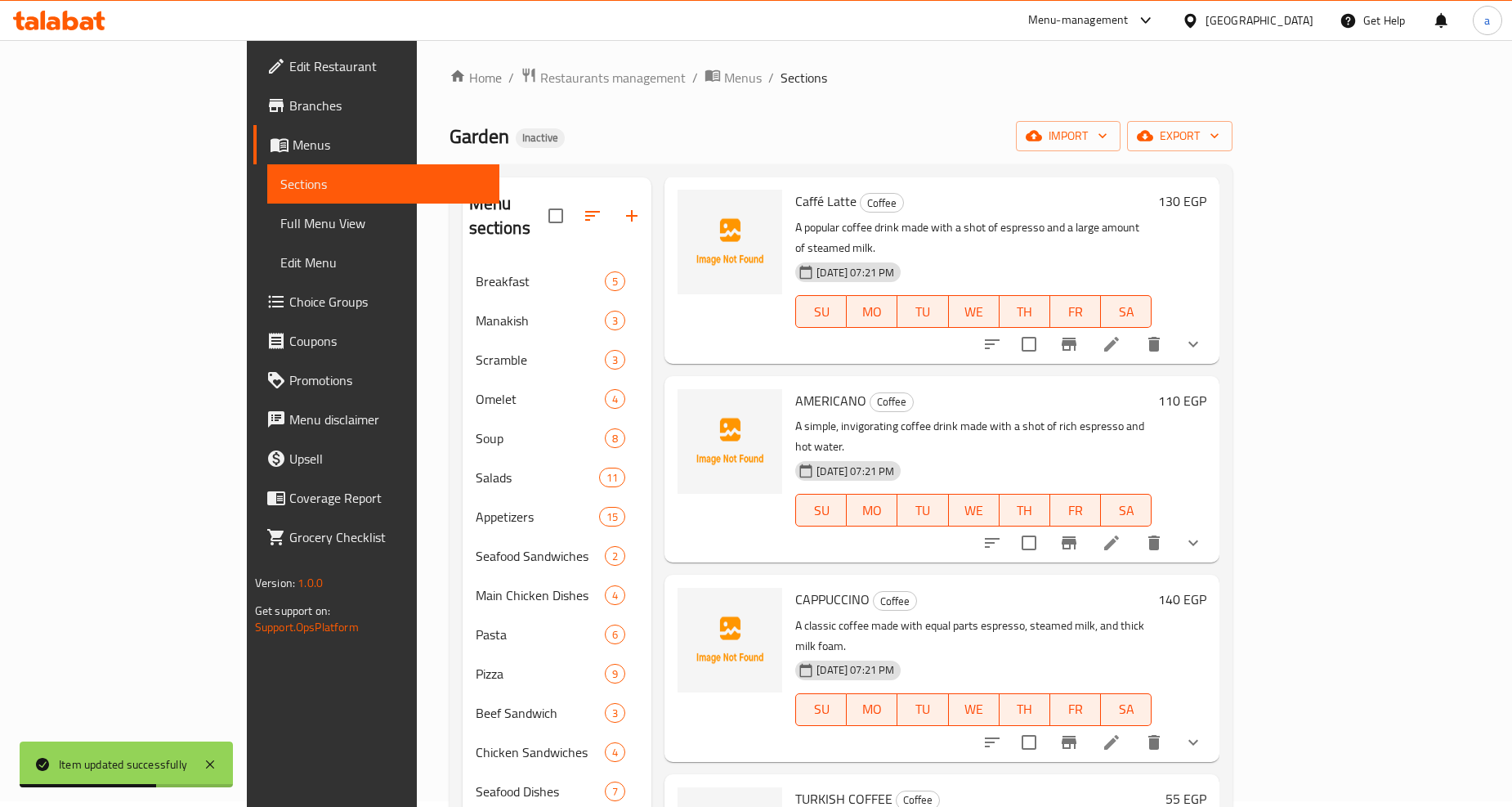
scroll to position [311, 0]
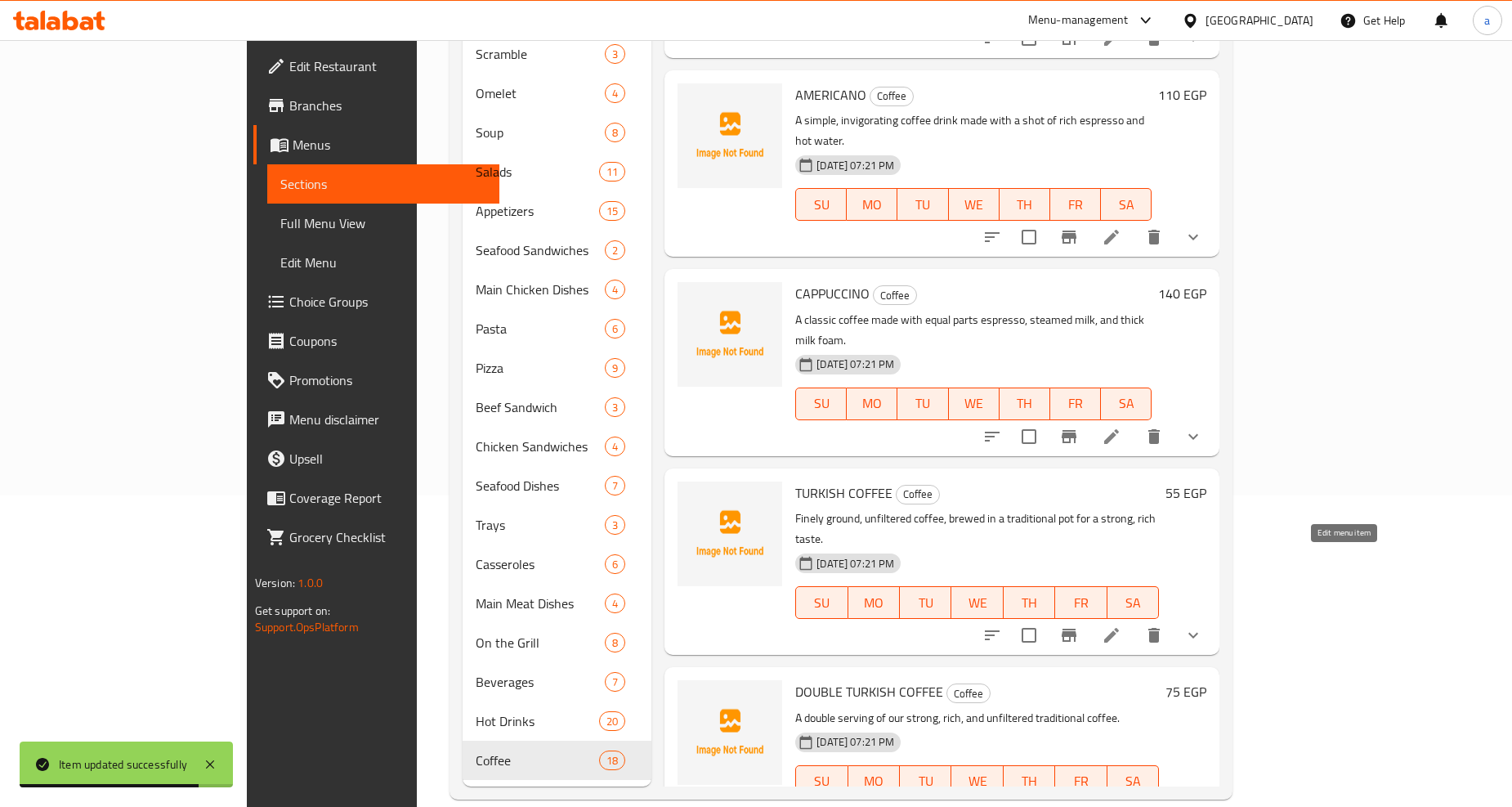
click at [1118, 806] on icon at bounding box center [1110, 814] width 15 height 15
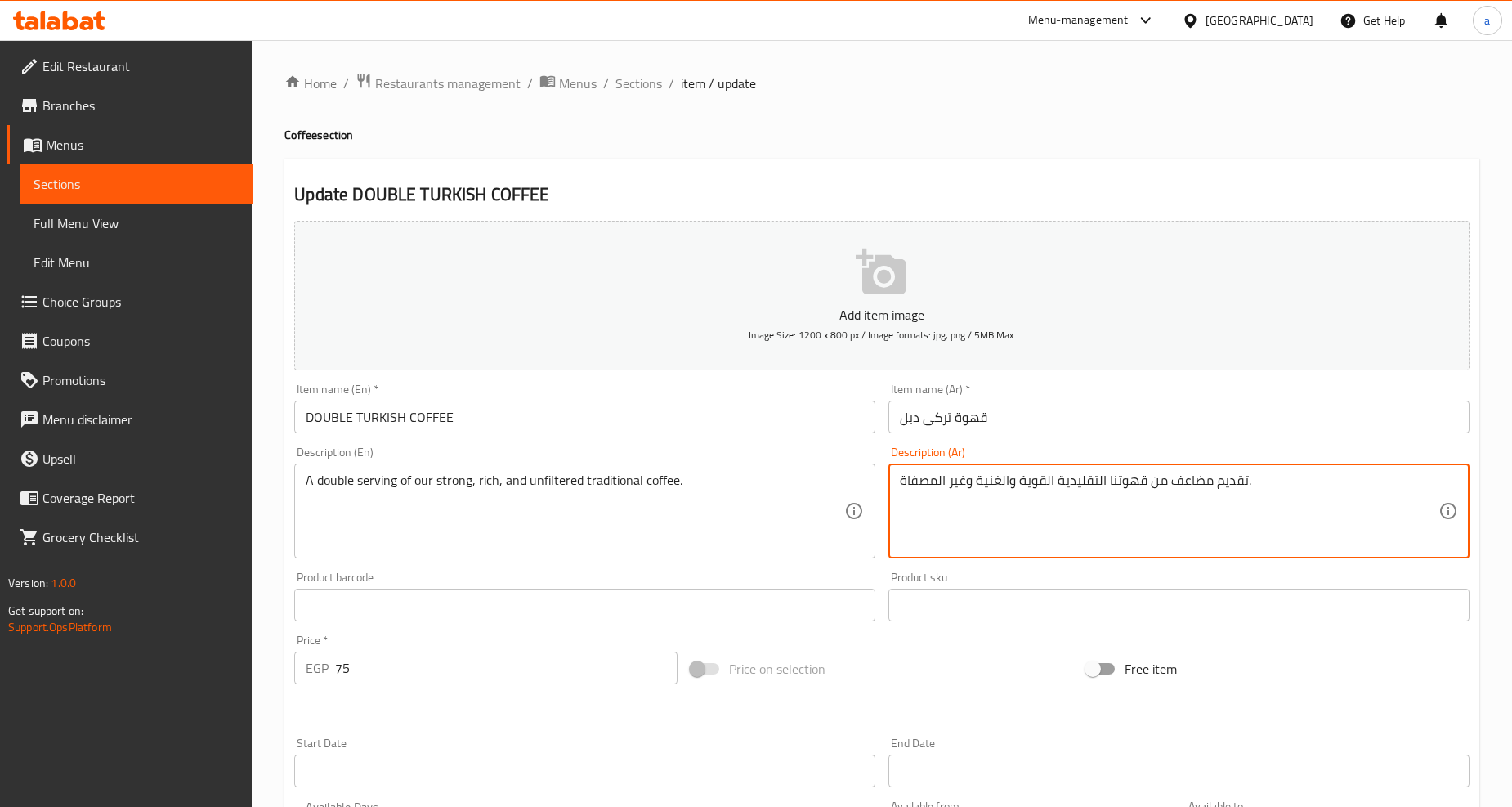
click at [1195, 482] on textarea "تقديم مضاعف من قهوتنا التقليدية القوية والغنية وغير المصفاة." at bounding box center [1169, 510] width 539 height 77
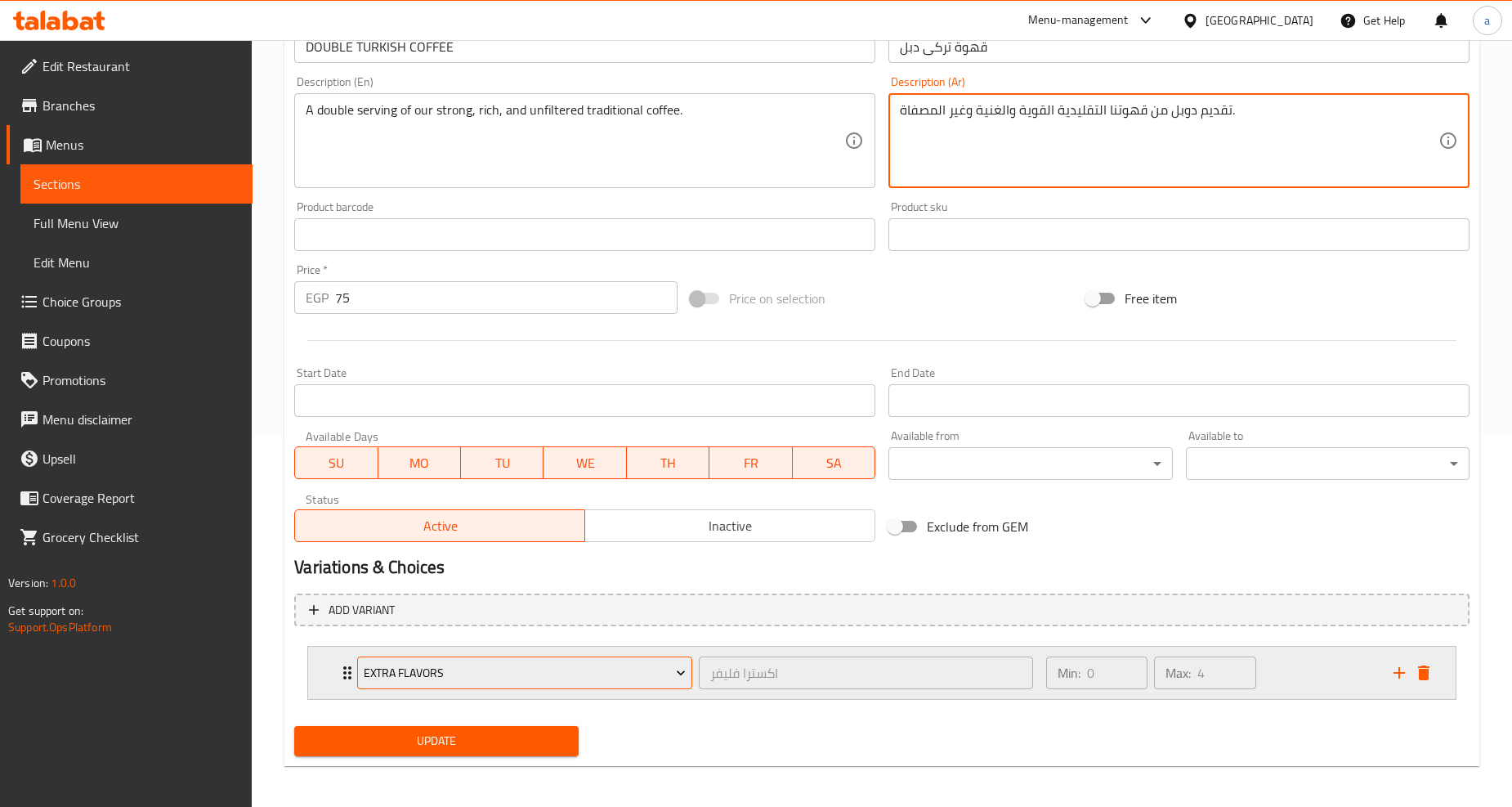
scroll to position [372, 0]
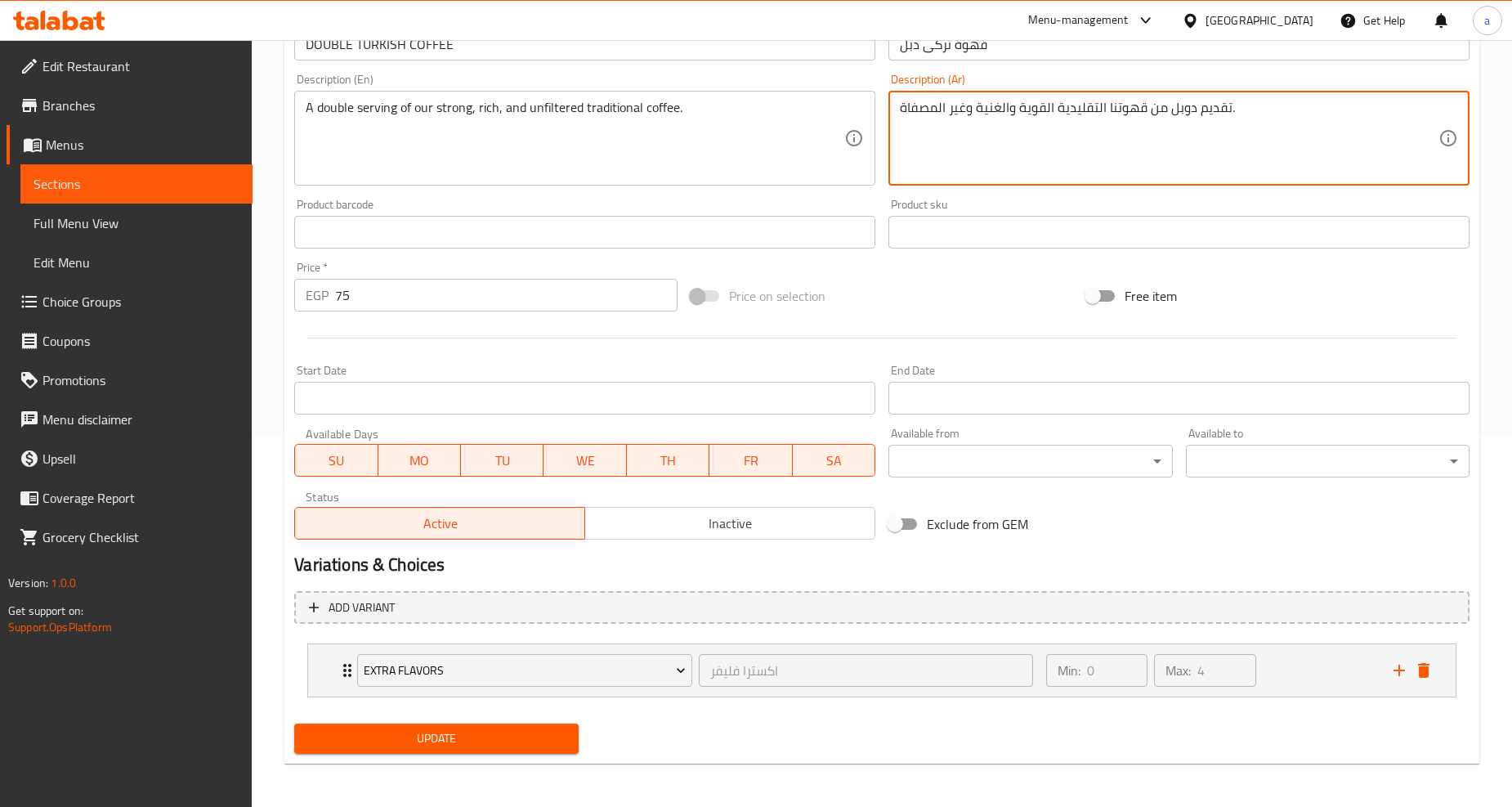
type textarea "تقديم دوبل من قهوتنا التقليدية القوية والغنية وغير المصفاة."
click at [485, 741] on span "Update" at bounding box center [436, 737] width 258 height 21
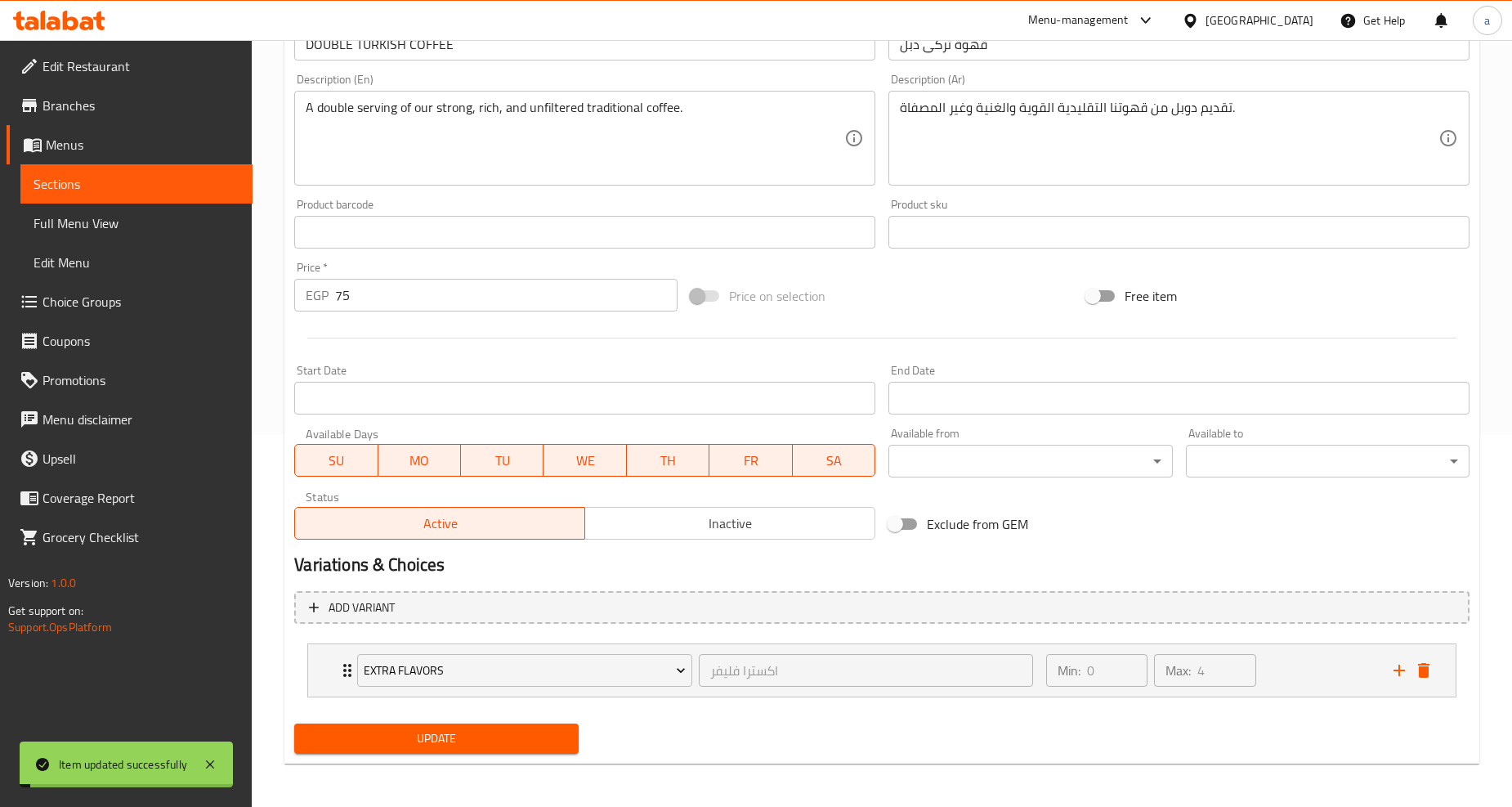
scroll to position [0, 0]
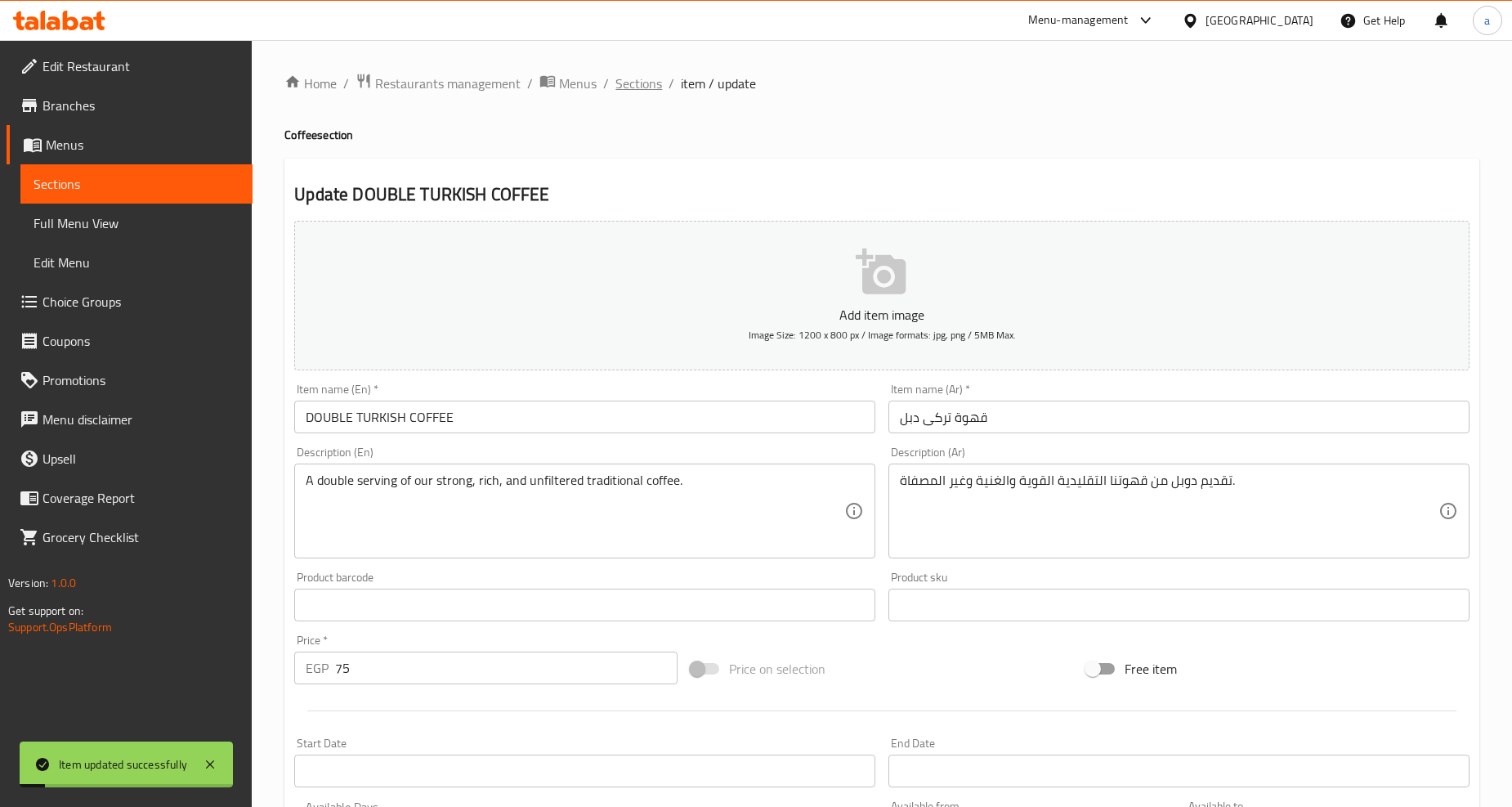
click at [631, 74] on span "Sections" at bounding box center [638, 83] width 47 height 20
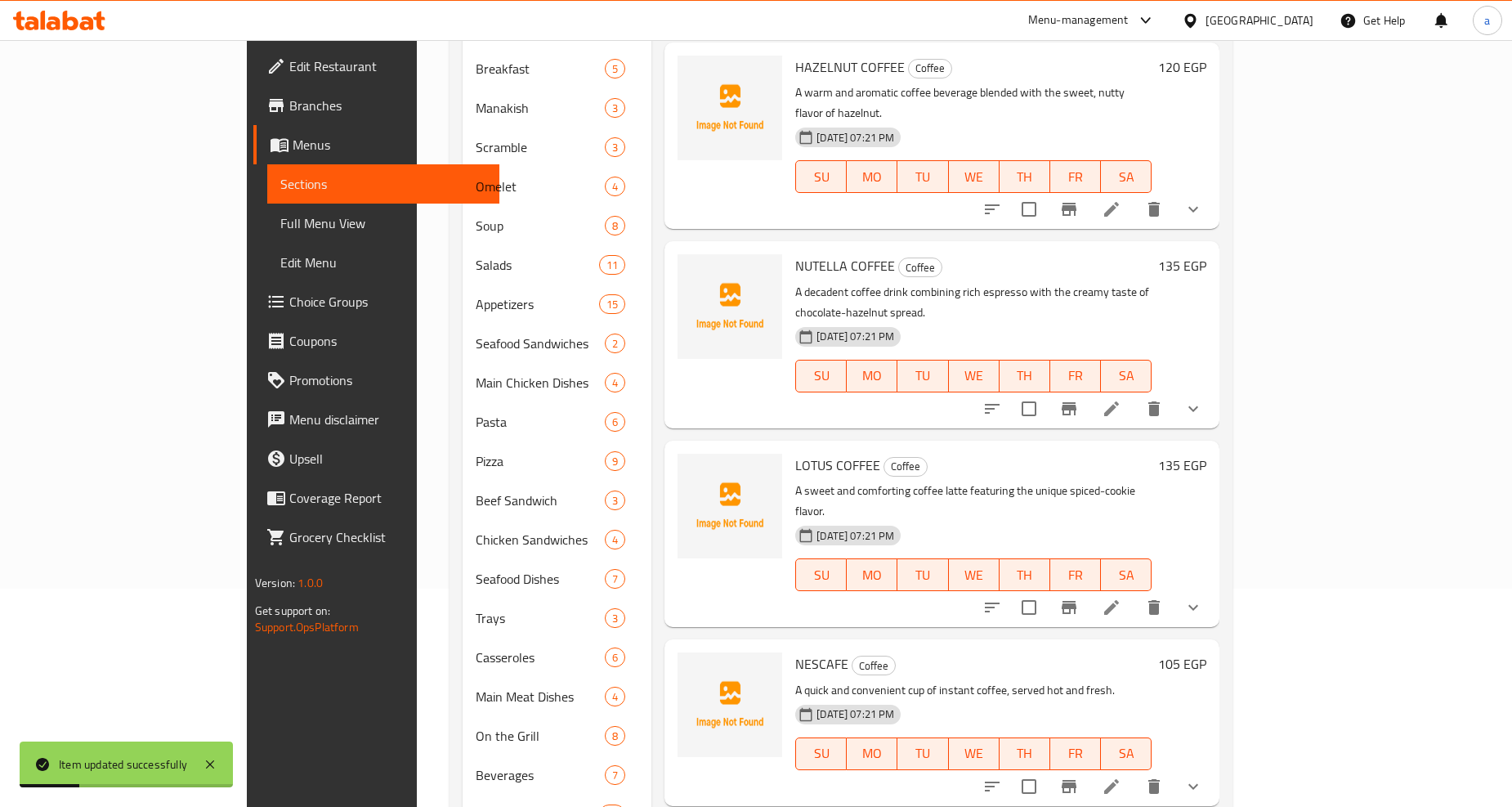
scroll to position [311, 0]
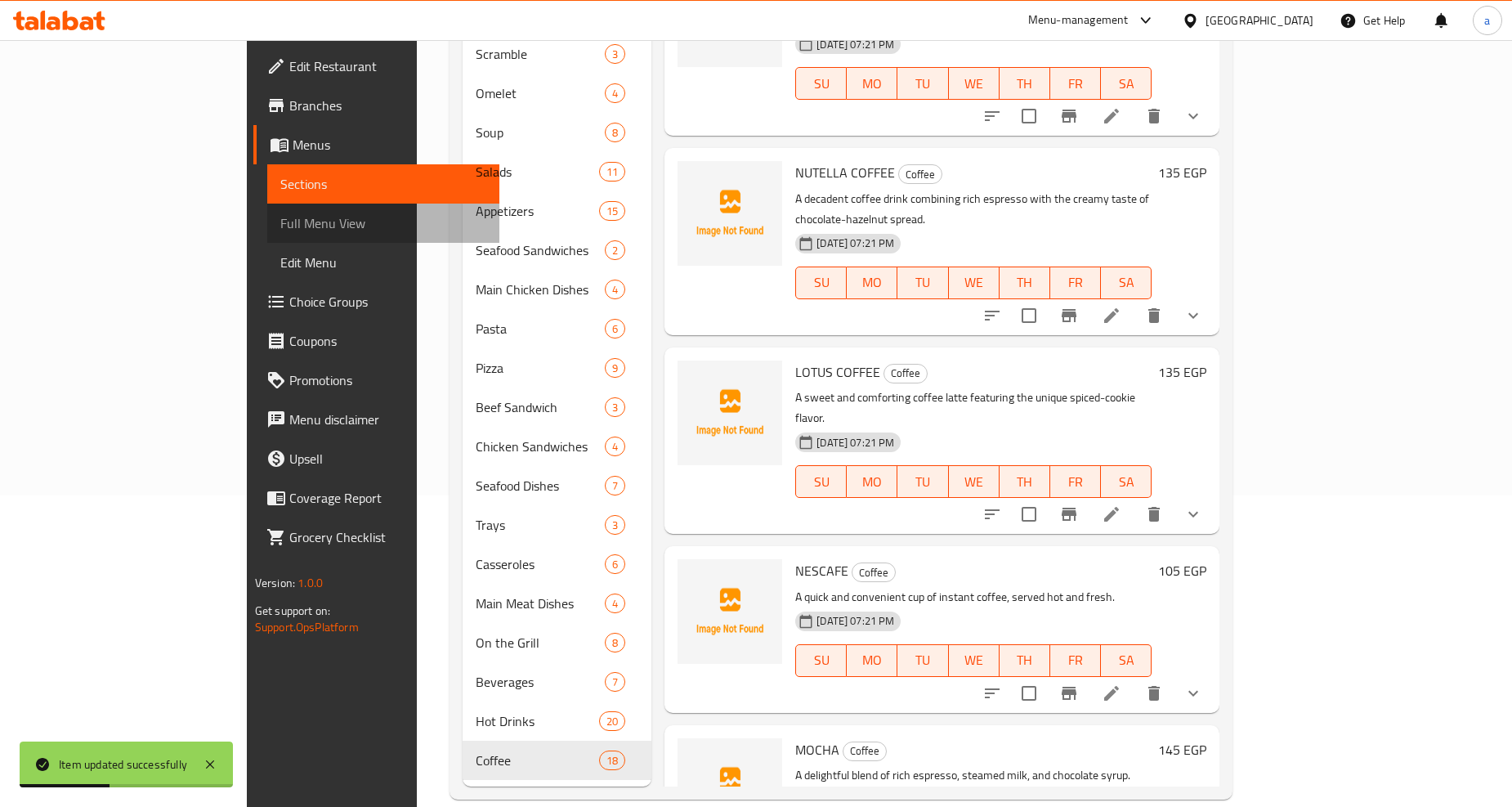
click at [280, 233] on span "Full Menu View" at bounding box center [383, 223] width 206 height 20
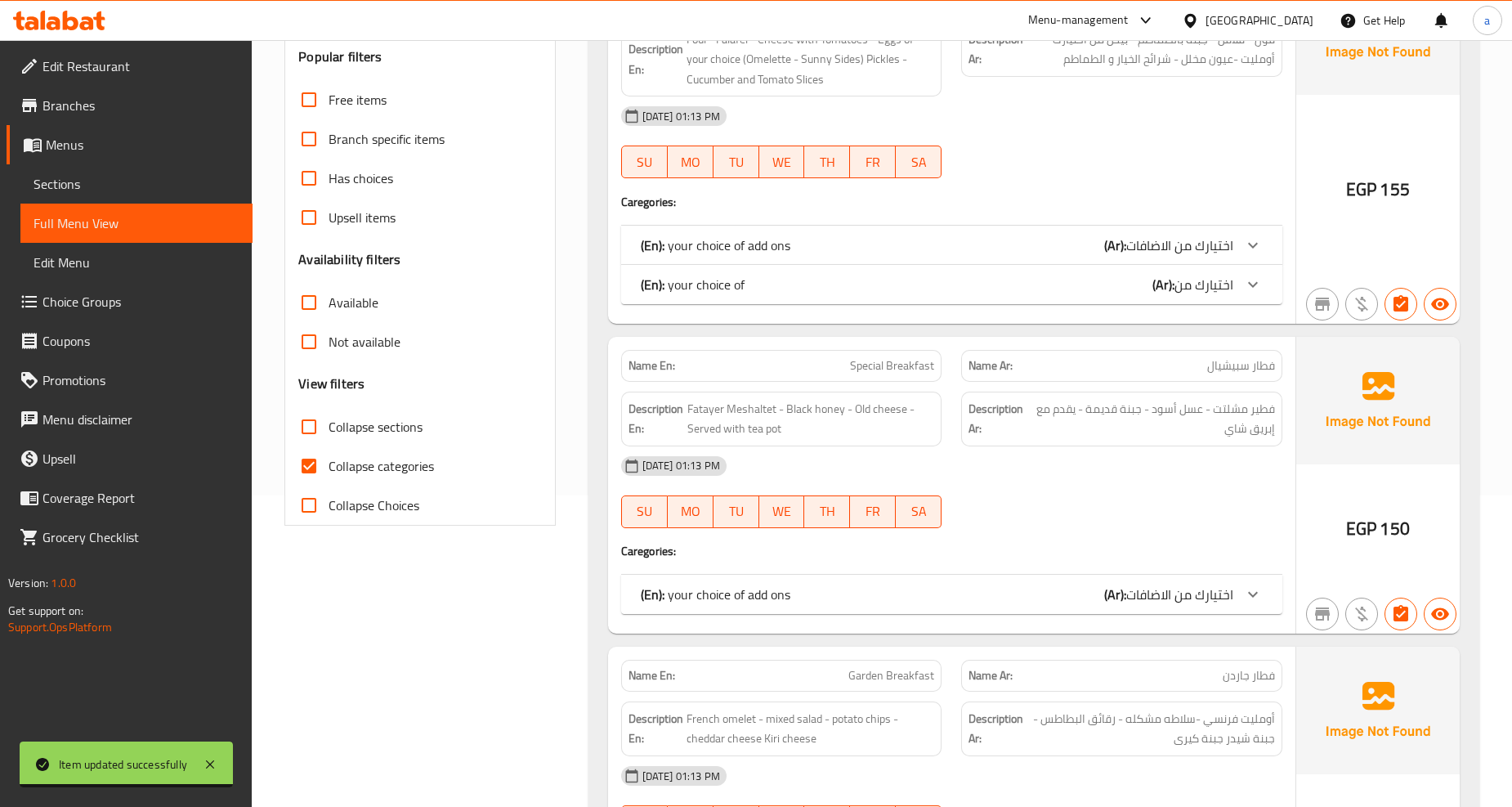
drag, startPoint x: 341, startPoint y: 409, endPoint x: 347, endPoint y: 452, distance: 43.4
click at [341, 409] on label "Collapse sections" at bounding box center [355, 427] width 133 height 39
click at [328, 409] on input "Collapse sections" at bounding box center [308, 427] width 39 height 39
checkbox input "true"
click at [341, 461] on span "Collapse categories" at bounding box center [381, 466] width 106 height 20
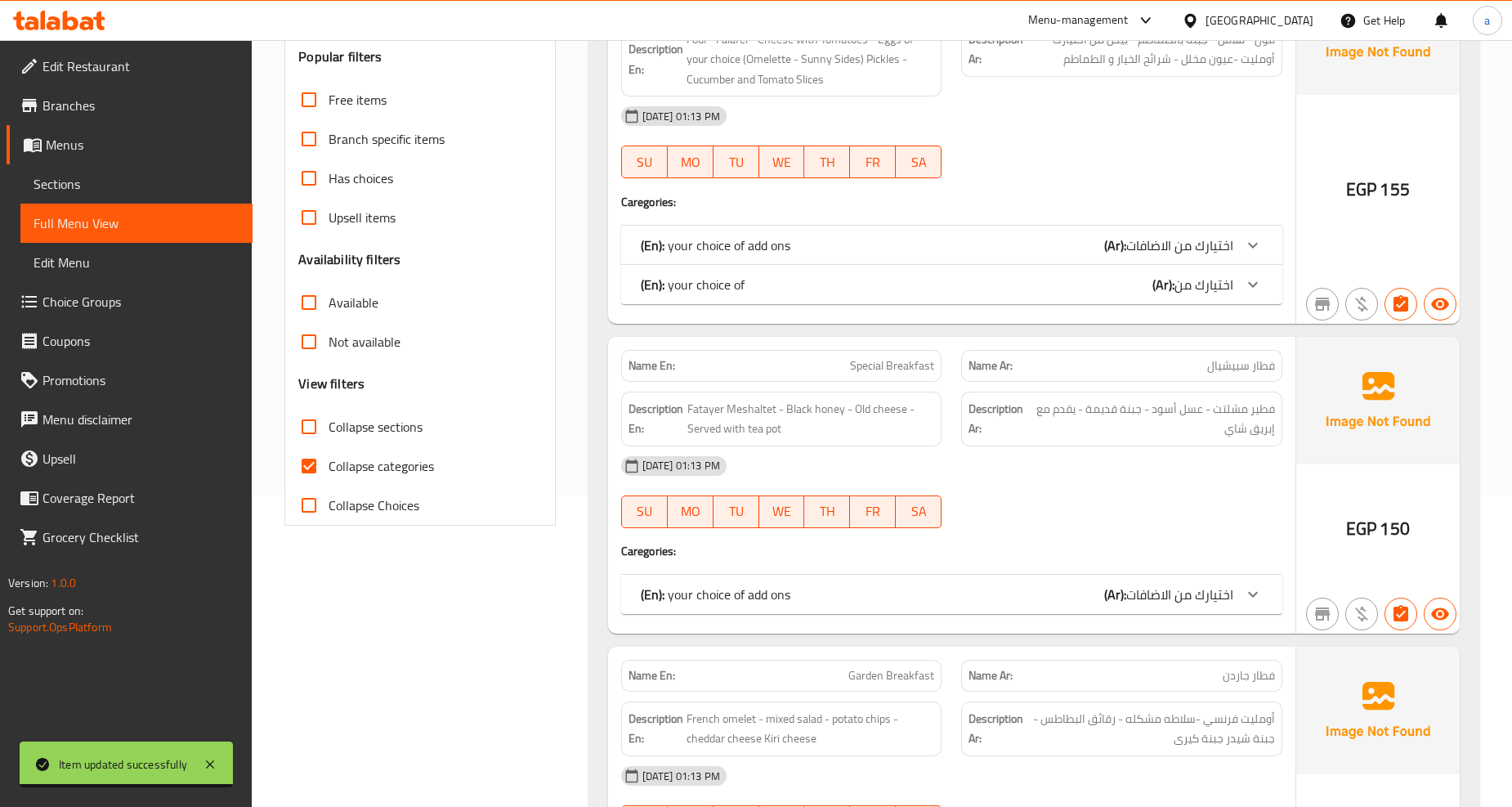
click at [328, 461] on input "Collapse categories" at bounding box center [308, 466] width 39 height 39
checkbox input "false"
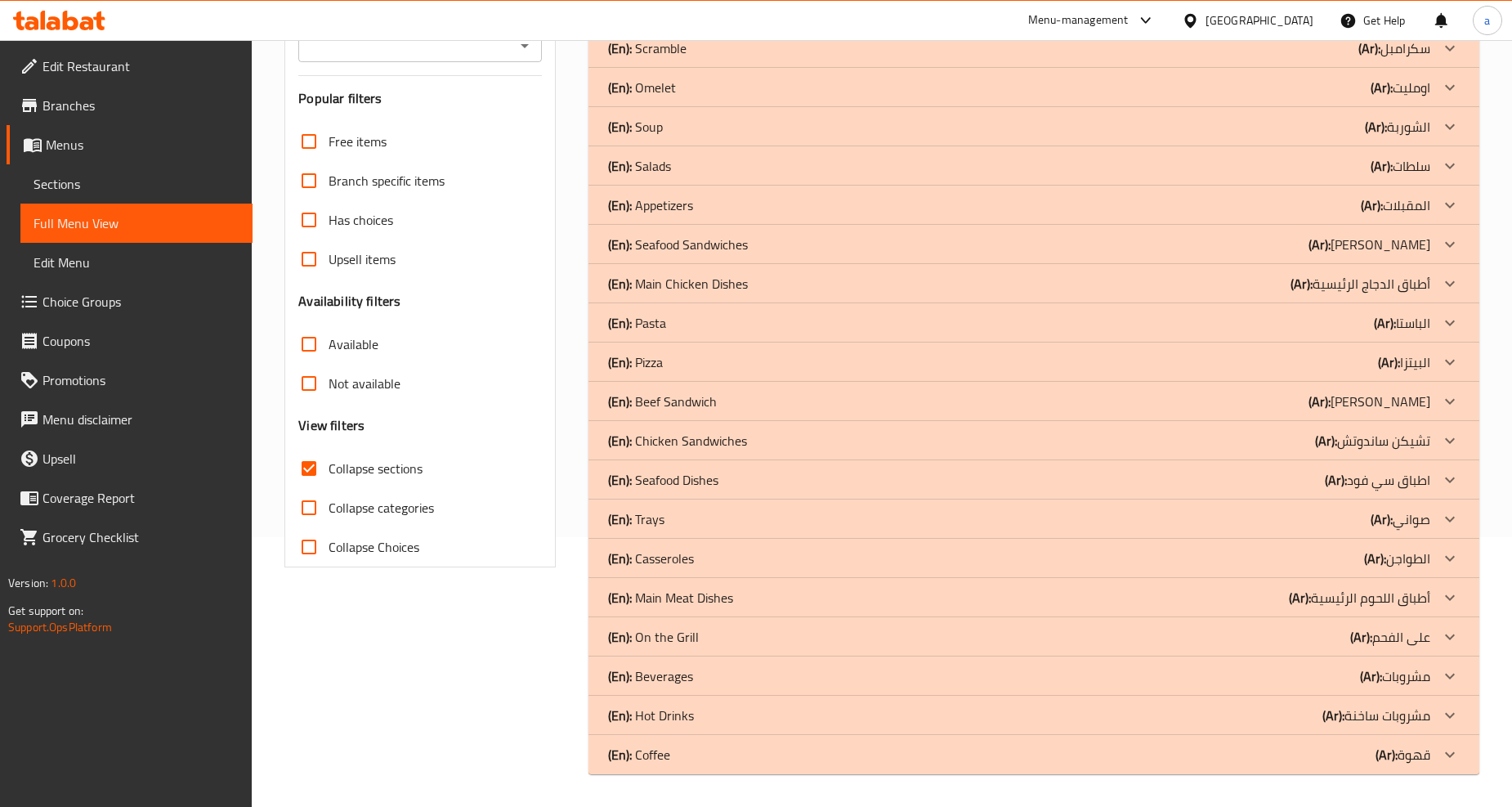
scroll to position [269, 0]
click at [1364, 708] on p "(Ar): مشروبات ساخنة" at bounding box center [1376, 715] width 108 height 20
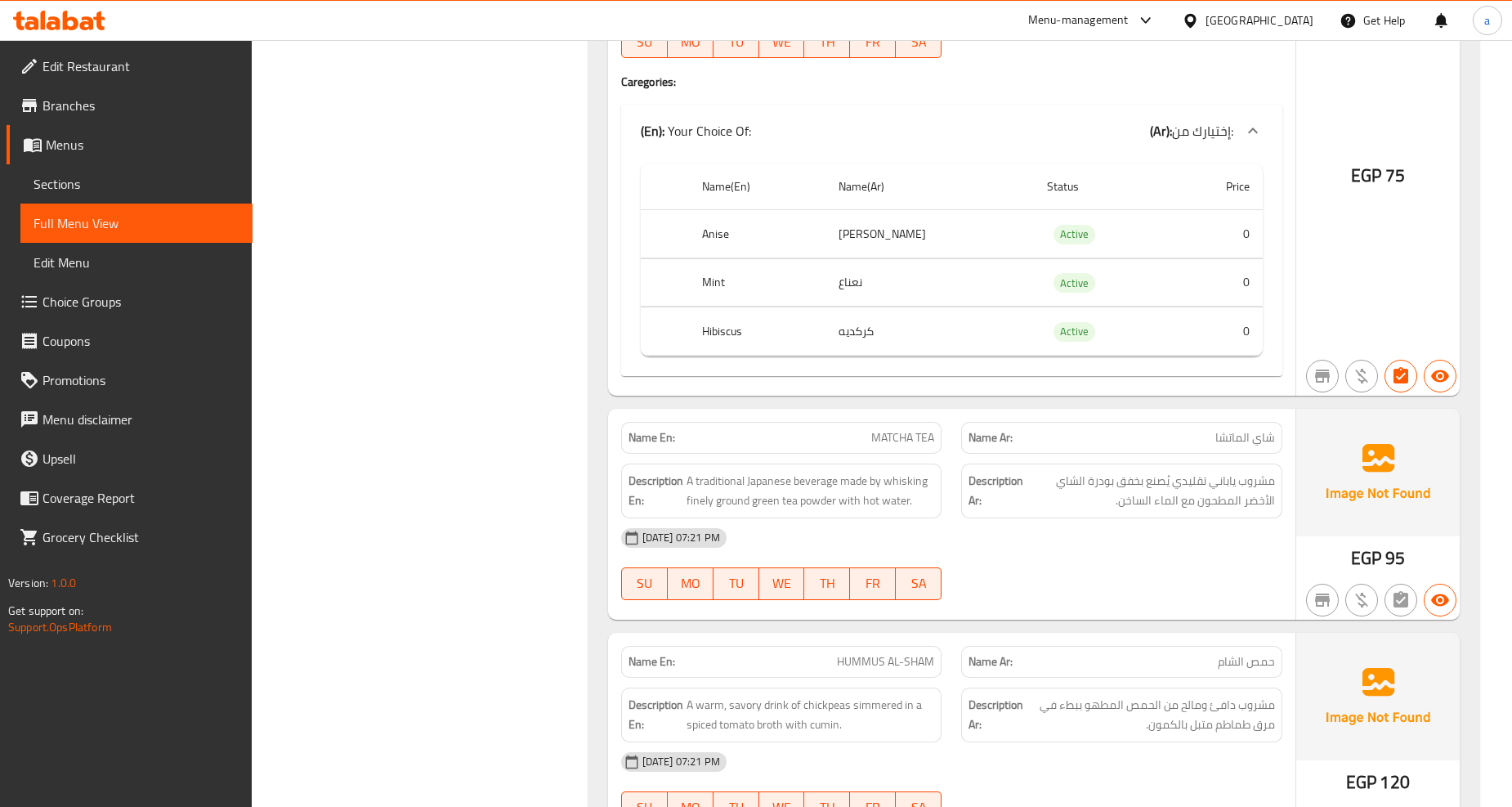
scroll to position [2721, 0]
drag, startPoint x: 1110, startPoint y: 481, endPoint x: 1203, endPoint y: 472, distance: 93.4
click at [1197, 474] on span "مشروب ياباني تقليدي يُصنع بخفق بودرة الشاي الأخضر المطحون مع الماء الساخن." at bounding box center [1151, 488] width 249 height 40
click at [1081, 515] on div "[DATE] 07:21 PM" at bounding box center [951, 535] width 681 height 39
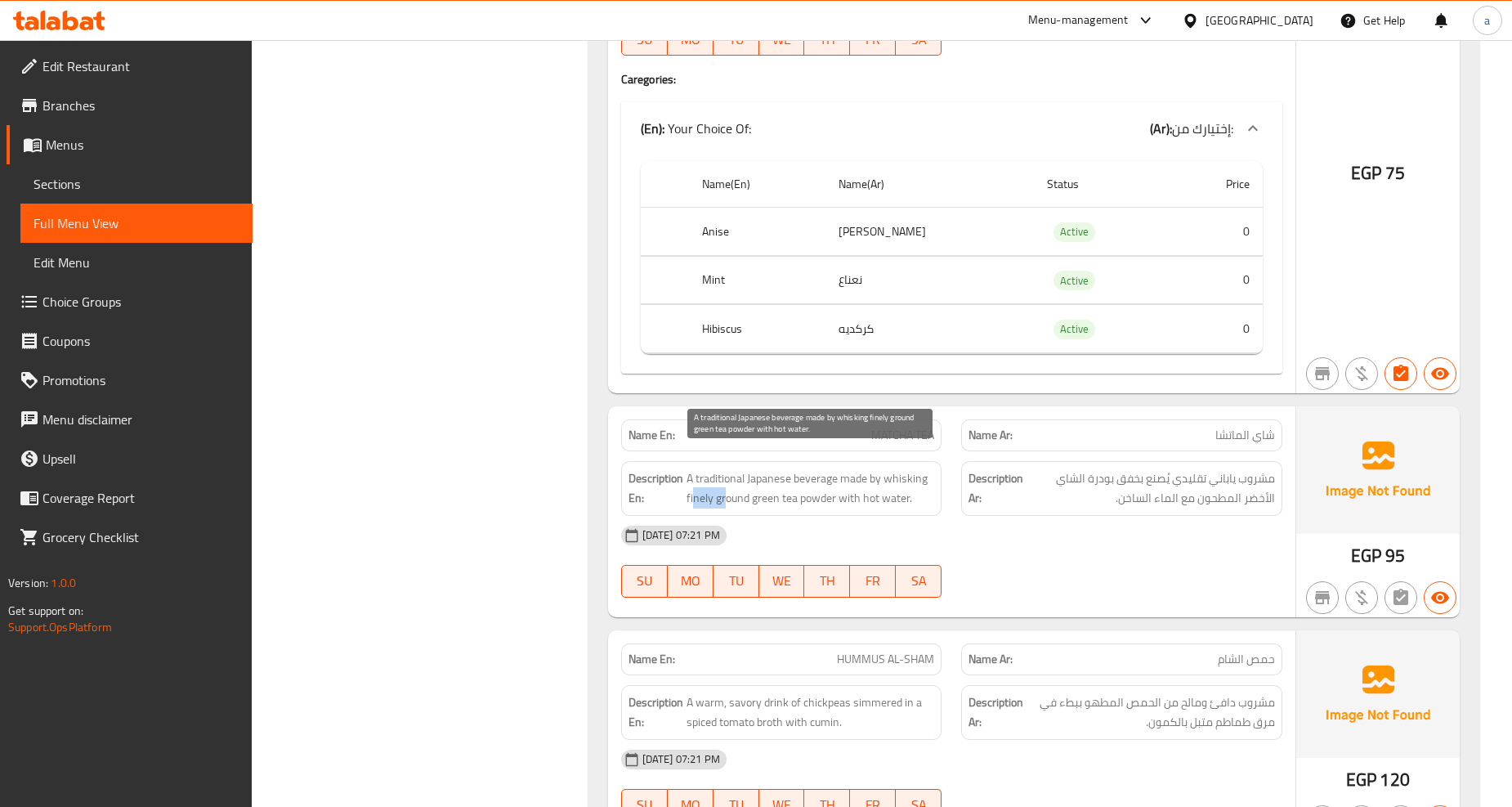
drag, startPoint x: 728, startPoint y: 476, endPoint x: 636, endPoint y: 476, distance: 92.0
click at [674, 476] on h6 "Description En: A traditional Japanese beverage made by whisking finely ground …" at bounding box center [781, 488] width 307 height 40
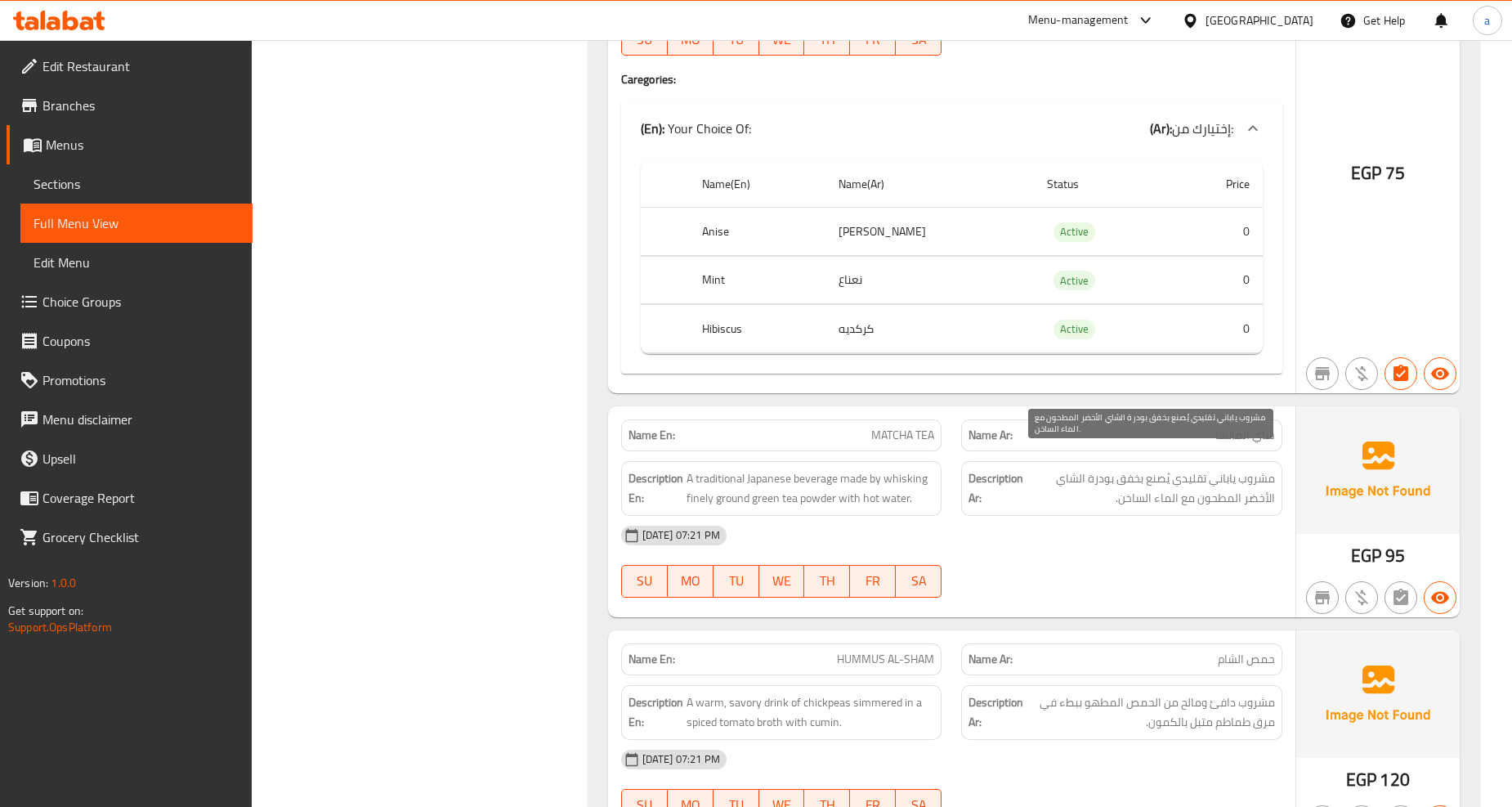
drag, startPoint x: 1112, startPoint y: 475, endPoint x: 1029, endPoint y: 486, distance: 83.7
click at [1085, 478] on span "مشروب ياباني تقليدي يُصنع بخفق بودرة الشاي الأخضر المطحون مع الماء الساخن." at bounding box center [1151, 488] width 249 height 40
drag, startPoint x: 1041, startPoint y: 510, endPoint x: 1035, endPoint y: 523, distance: 14.3
click at [1040, 517] on div "[DATE] 07:21 PM" at bounding box center [951, 535] width 681 height 39
click at [141, 175] on span "Sections" at bounding box center [136, 184] width 206 height 20
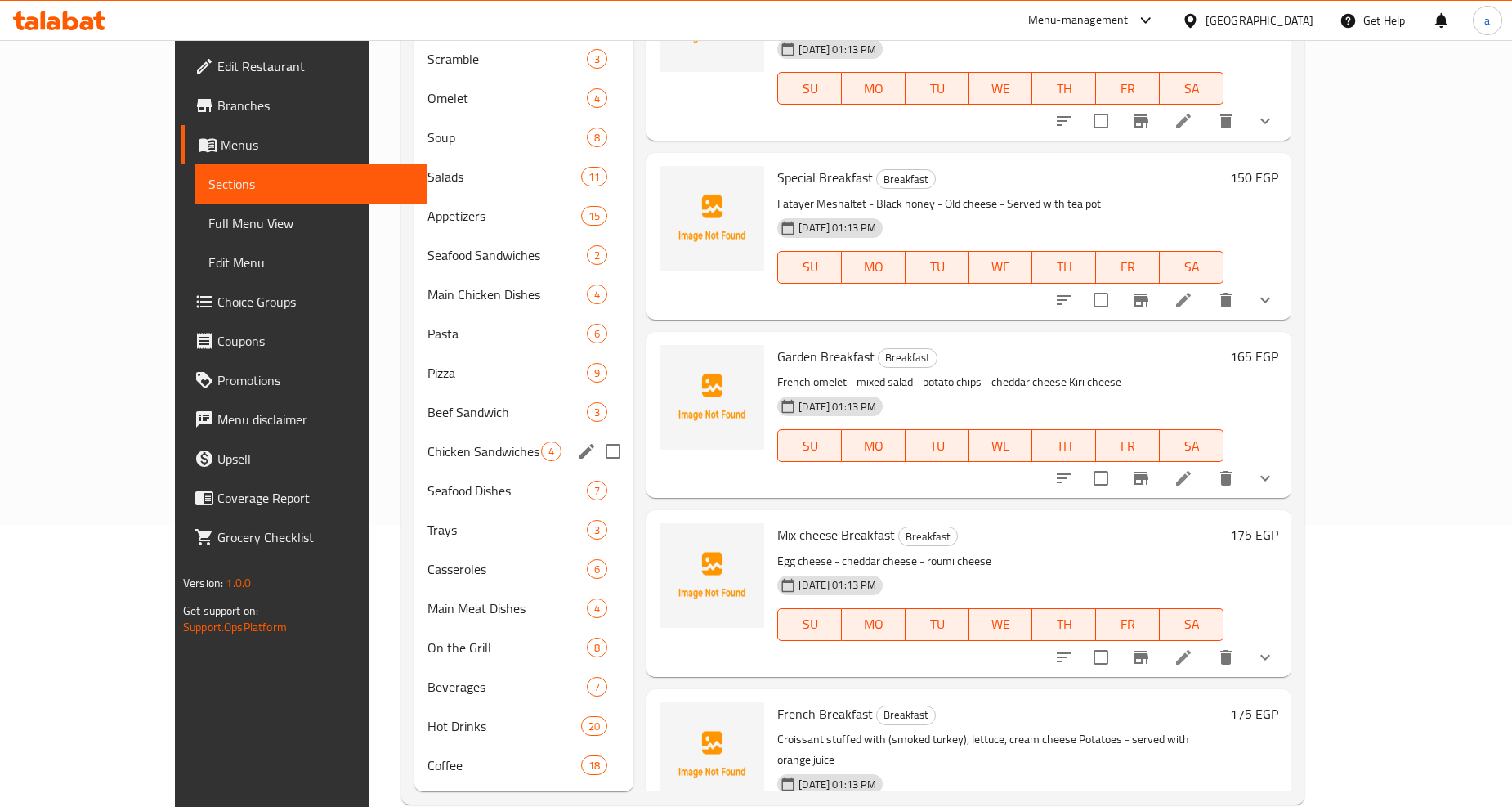
scroll to position [311, 0]
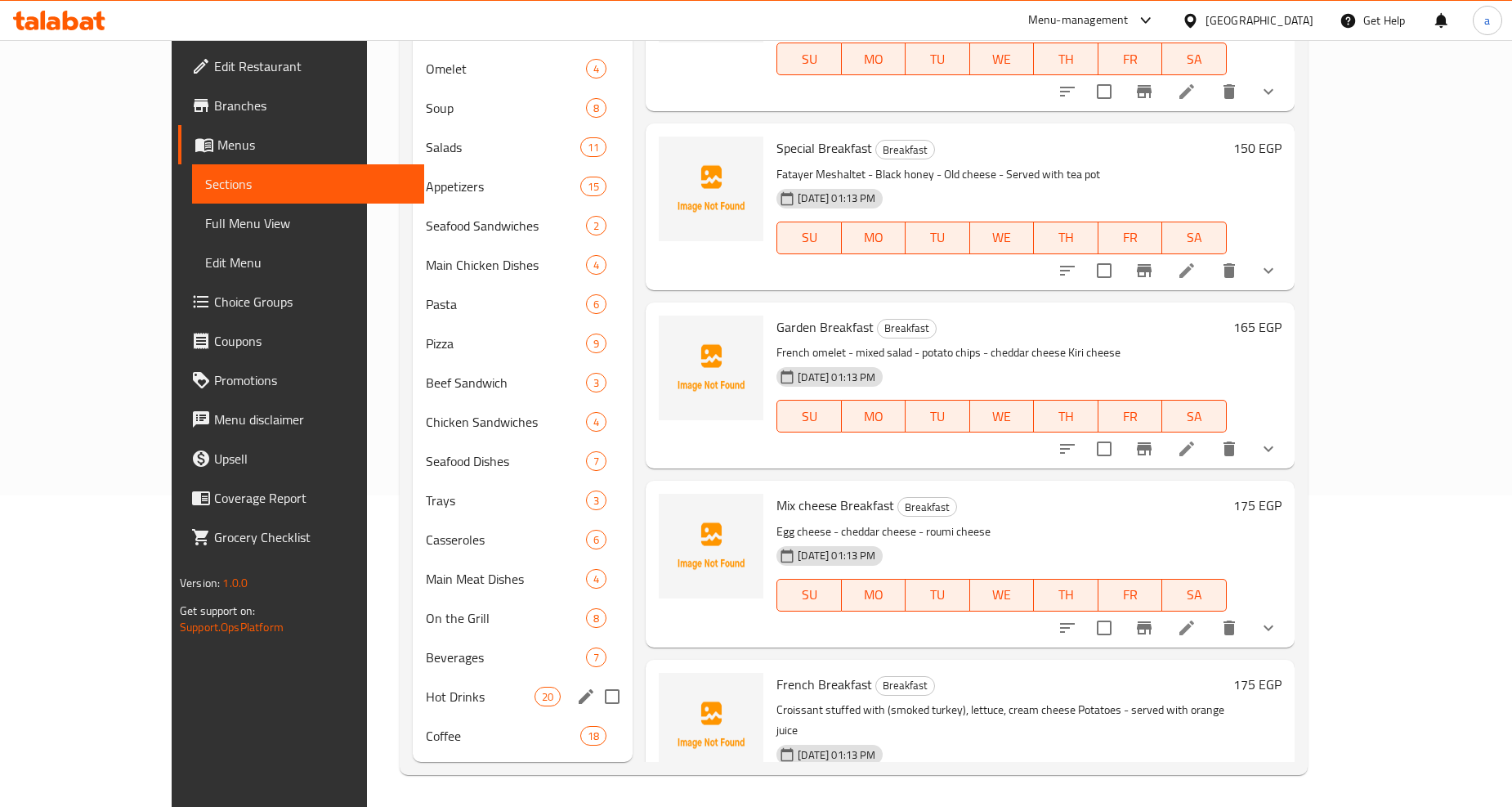
click at [426, 692] on span "Hot Drinks" at bounding box center [480, 696] width 109 height 20
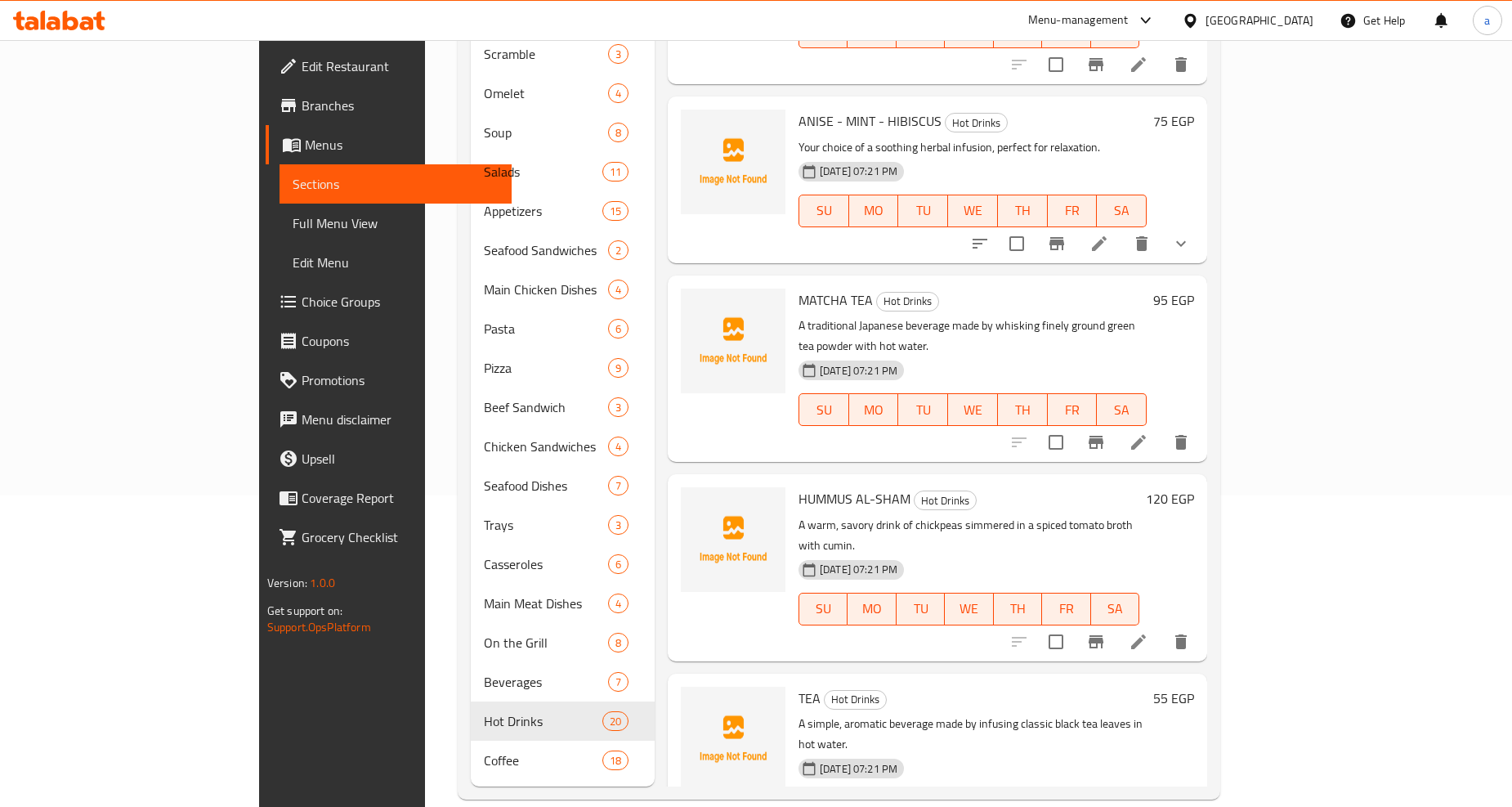
scroll to position [999, 0]
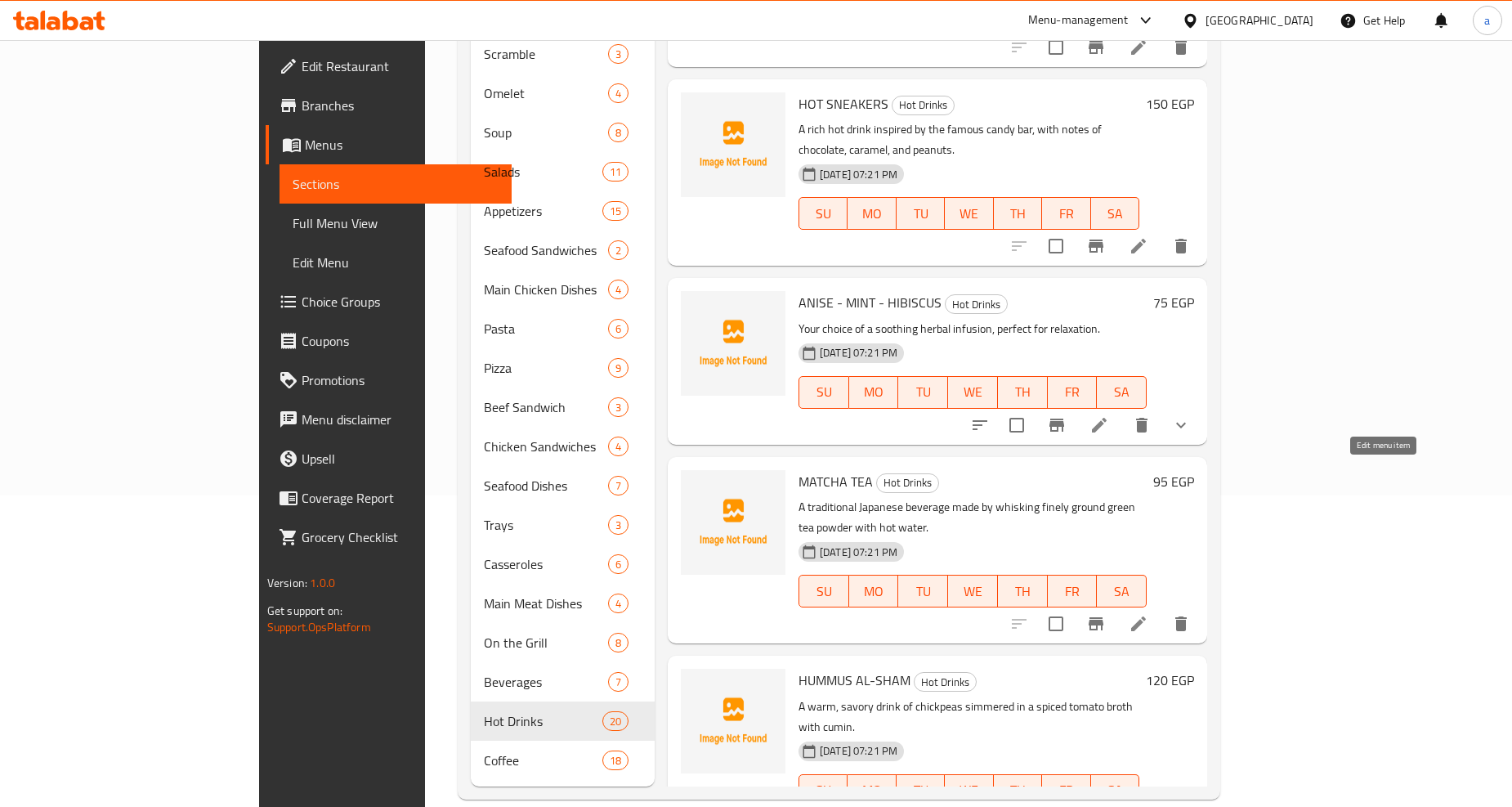
click at [1146, 616] on icon at bounding box center [1138, 623] width 15 height 15
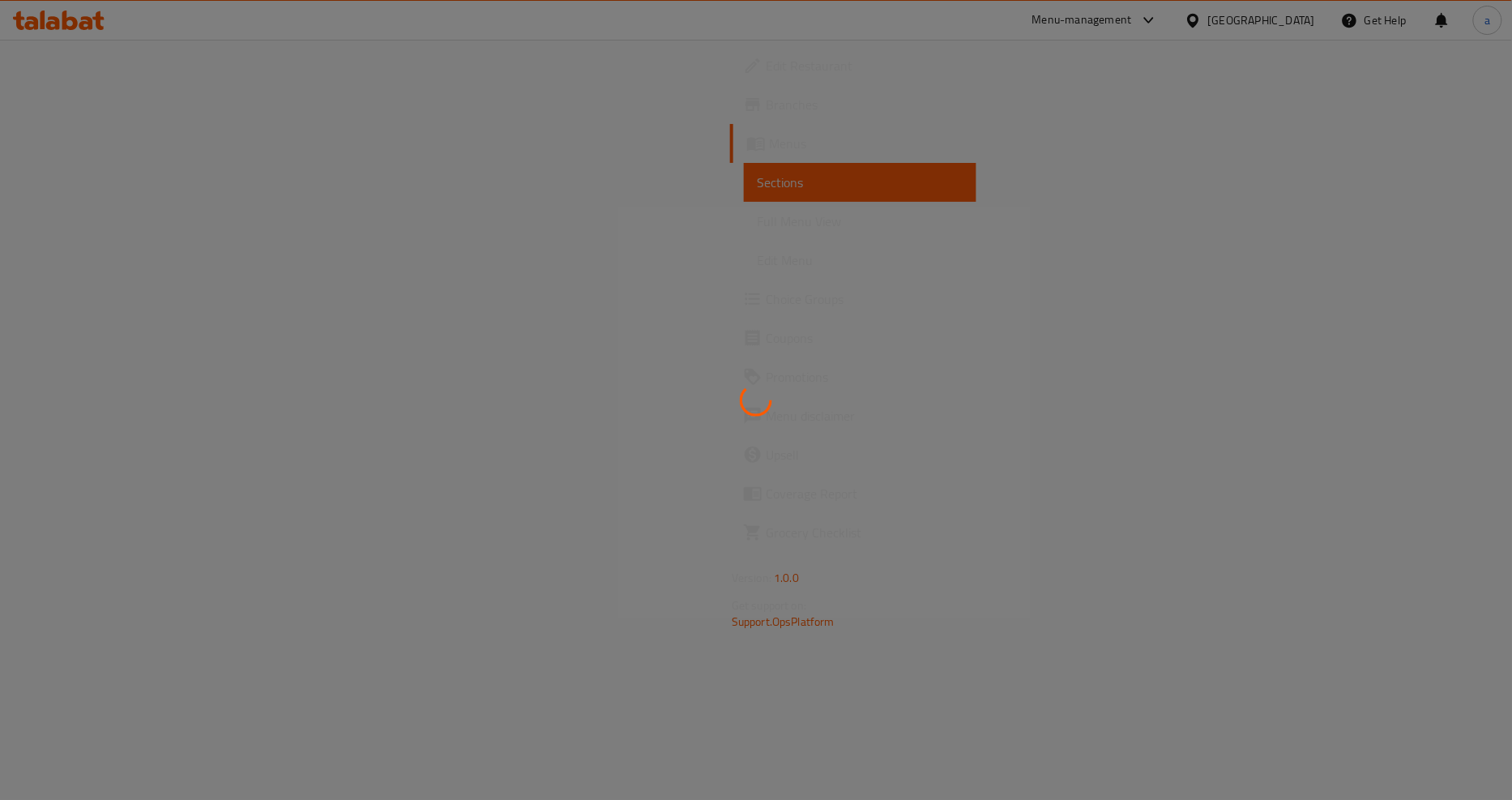
click at [511, 286] on div at bounding box center [756, 400] width 1512 height 800
drag, startPoint x: 886, startPoint y: 296, endPoint x: 1002, endPoint y: 313, distance: 117.2
click at [989, 309] on div at bounding box center [756, 400] width 1512 height 800
drag, startPoint x: 1061, startPoint y: 319, endPoint x: 1107, endPoint y: 241, distance: 90.6
click at [1117, 282] on div at bounding box center [756, 400] width 1512 height 800
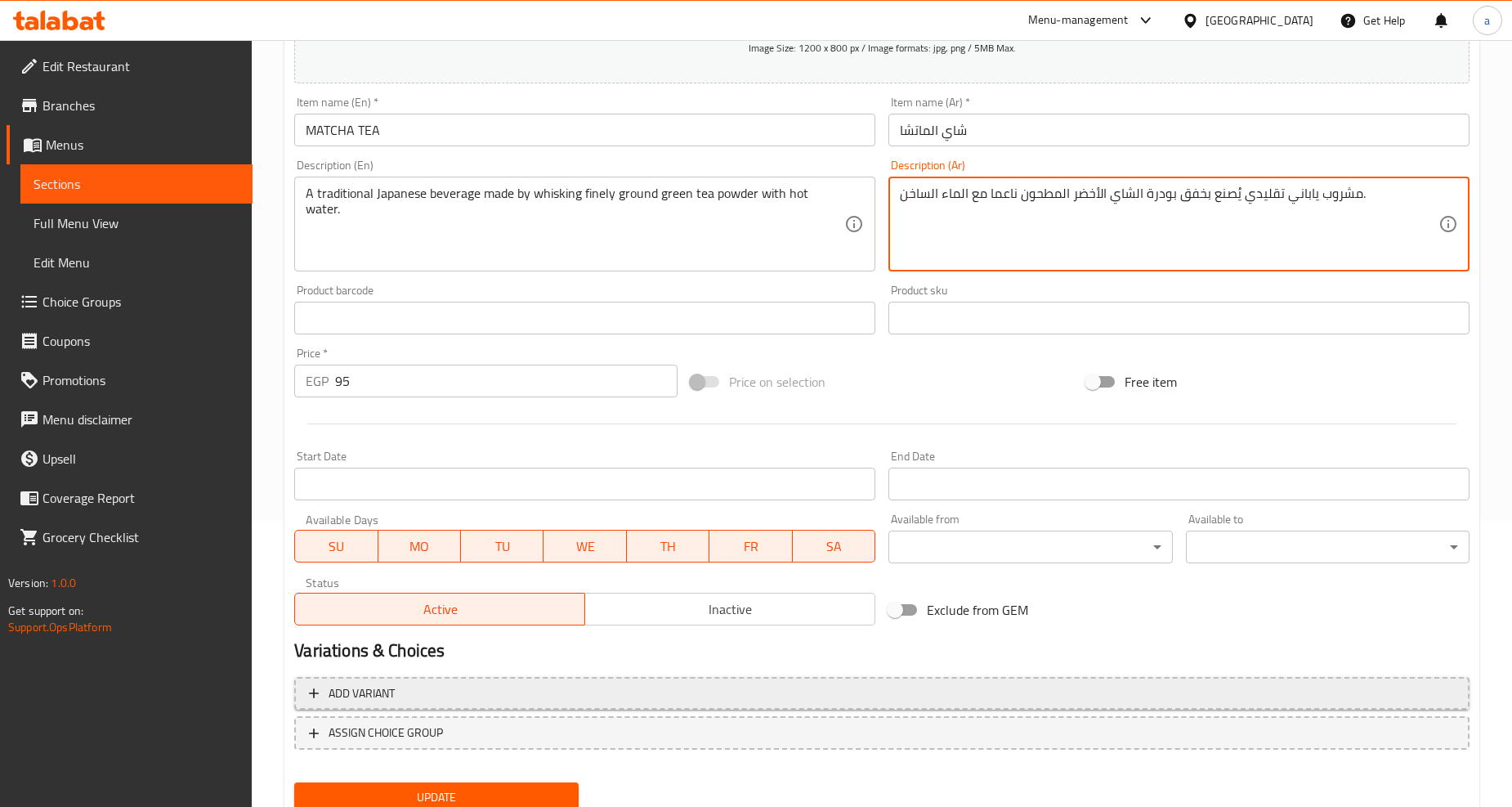
scroll to position [345, 0]
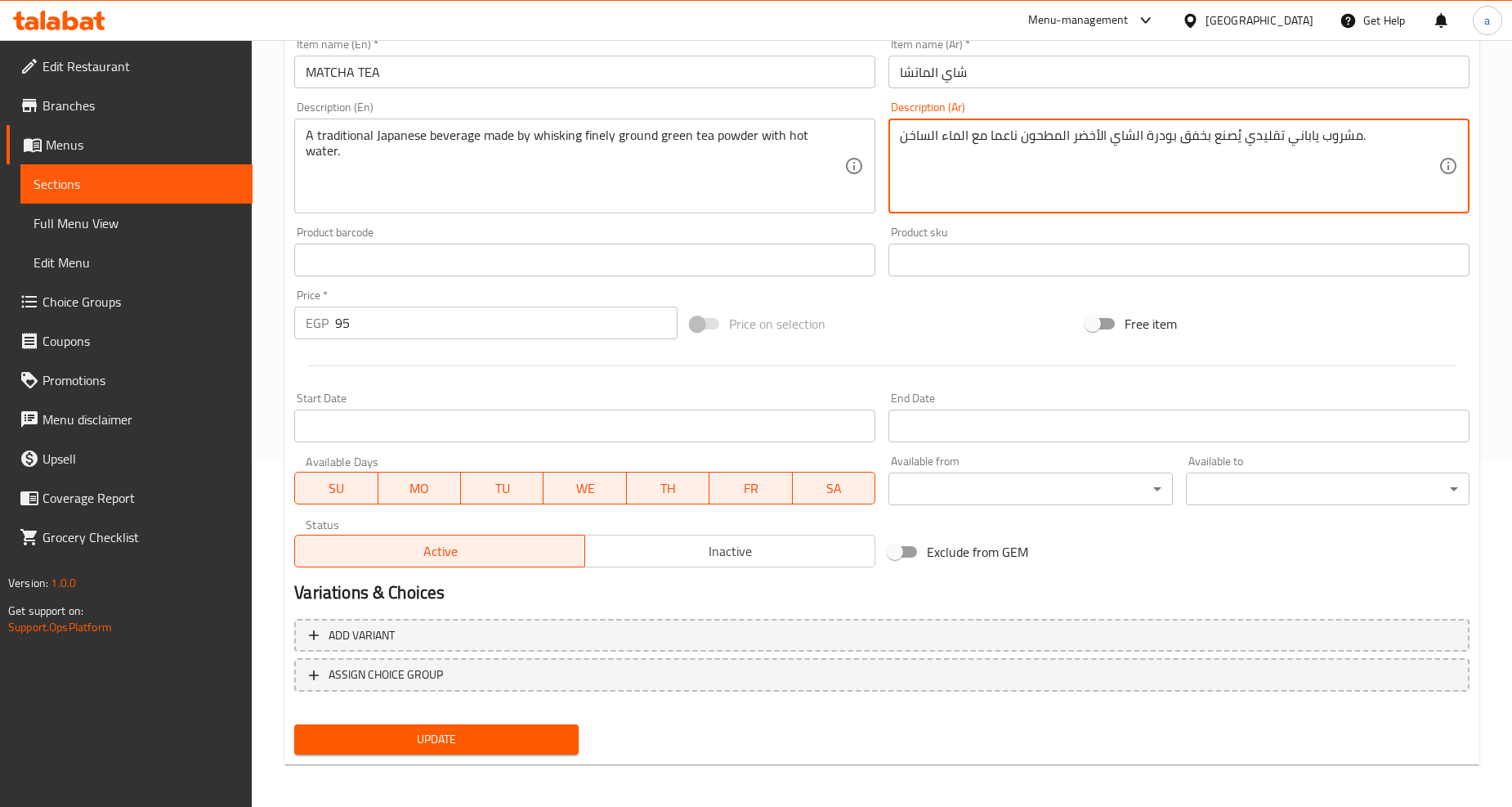
type textarea "مشروب ياباني تقليدي يُصنع بخفق بودرة الشاي الأخضر المطحون ناعما مع الماء الساخن."
click at [536, 724] on button "Update" at bounding box center [436, 738] width 284 height 30
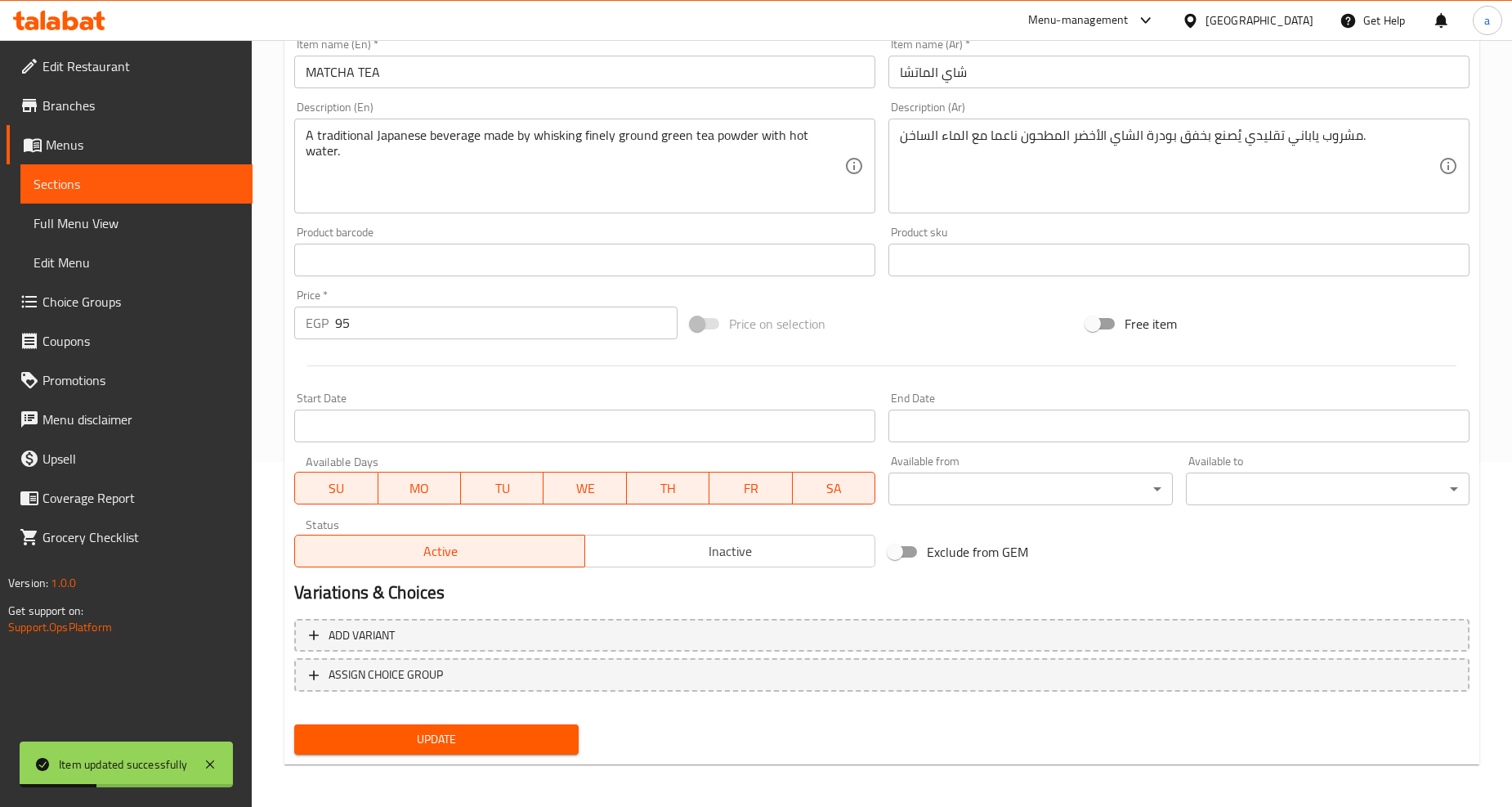
click at [180, 214] on span "Full Menu View" at bounding box center [136, 223] width 206 height 20
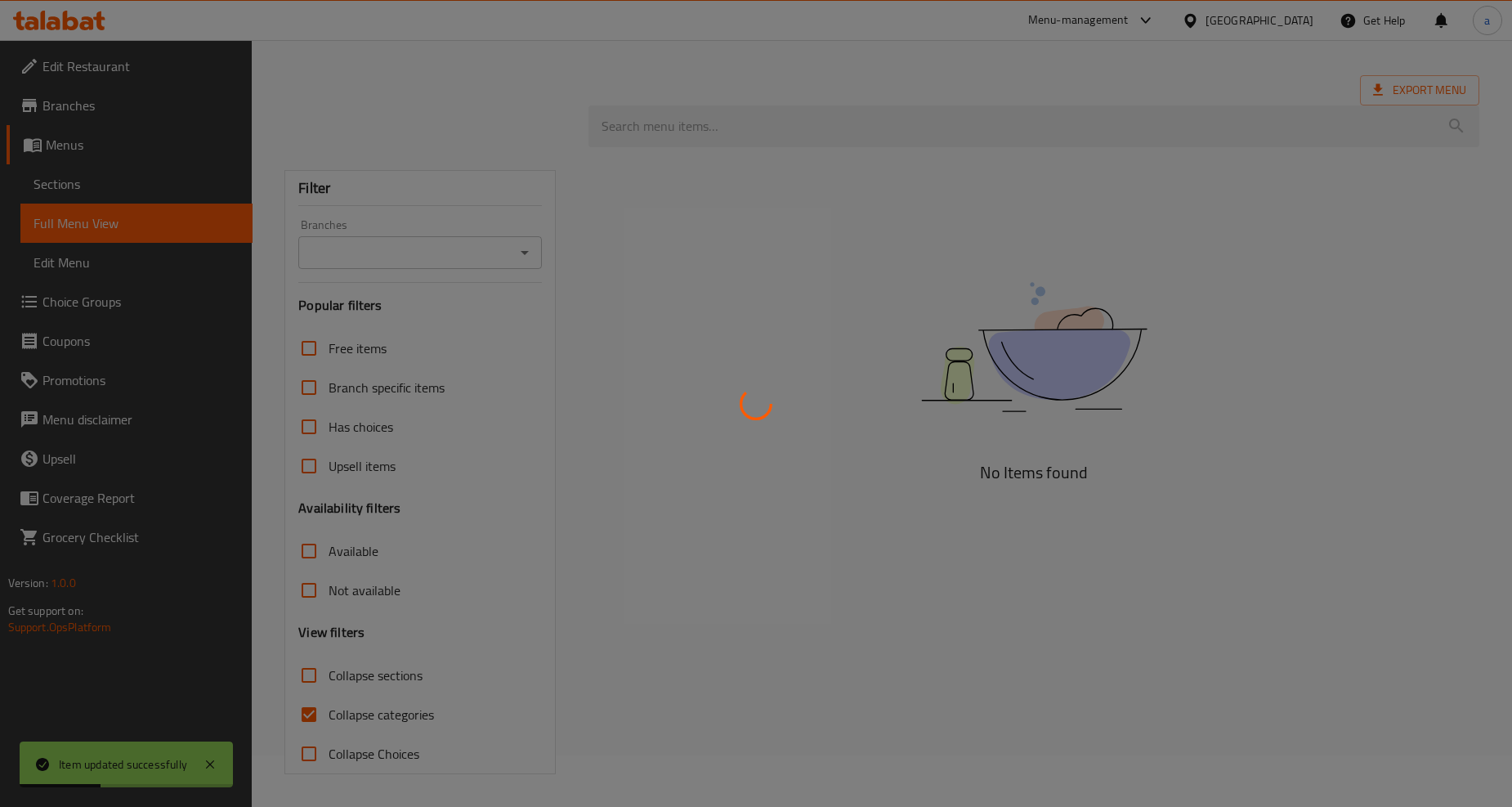
scroll to position [52, 0]
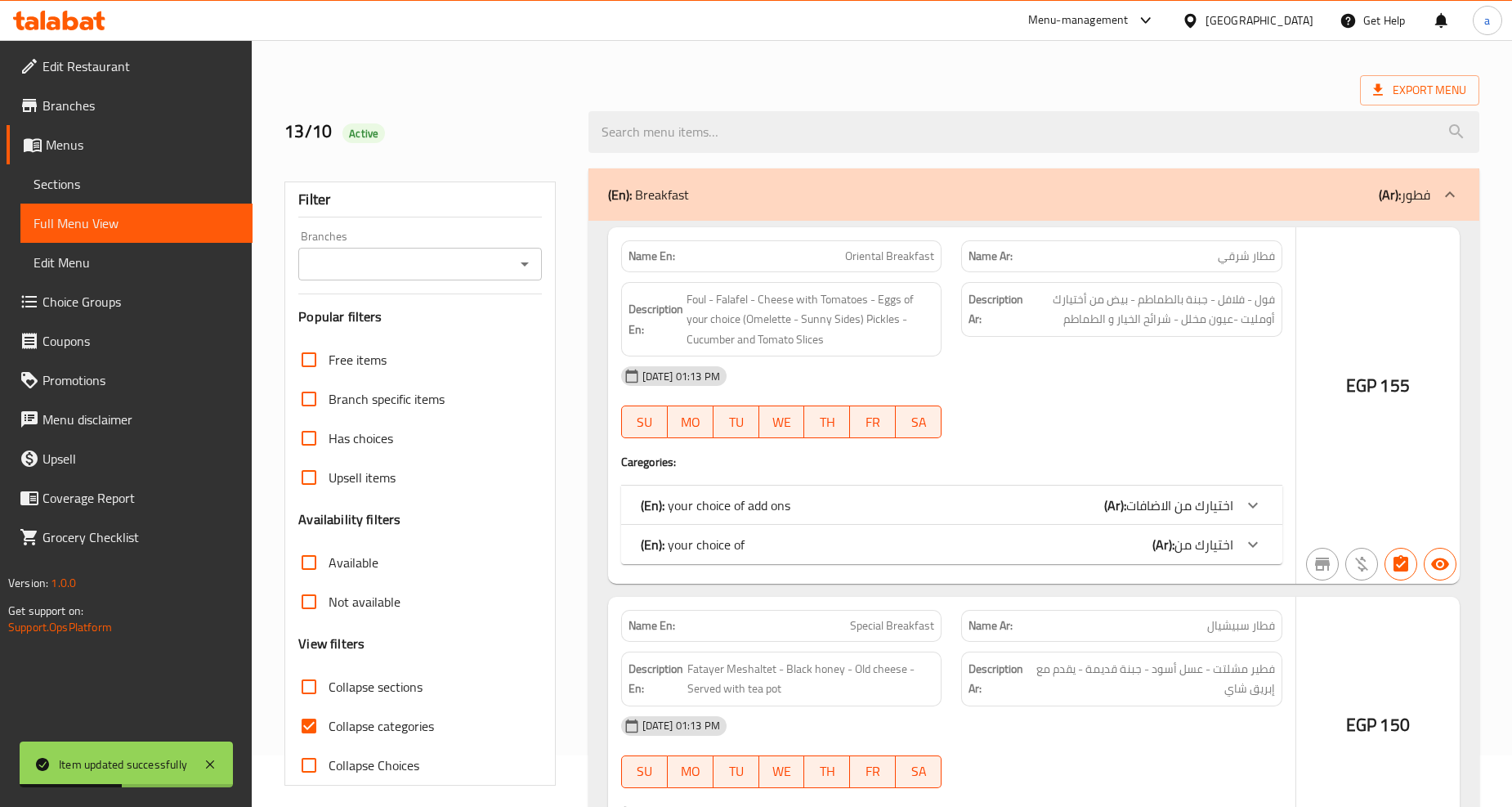
click at [360, 519] on div at bounding box center [756, 404] width 1512 height 807
click at [393, 500] on div at bounding box center [756, 404] width 1512 height 807
click at [307, 552] on div at bounding box center [756, 404] width 1512 height 807
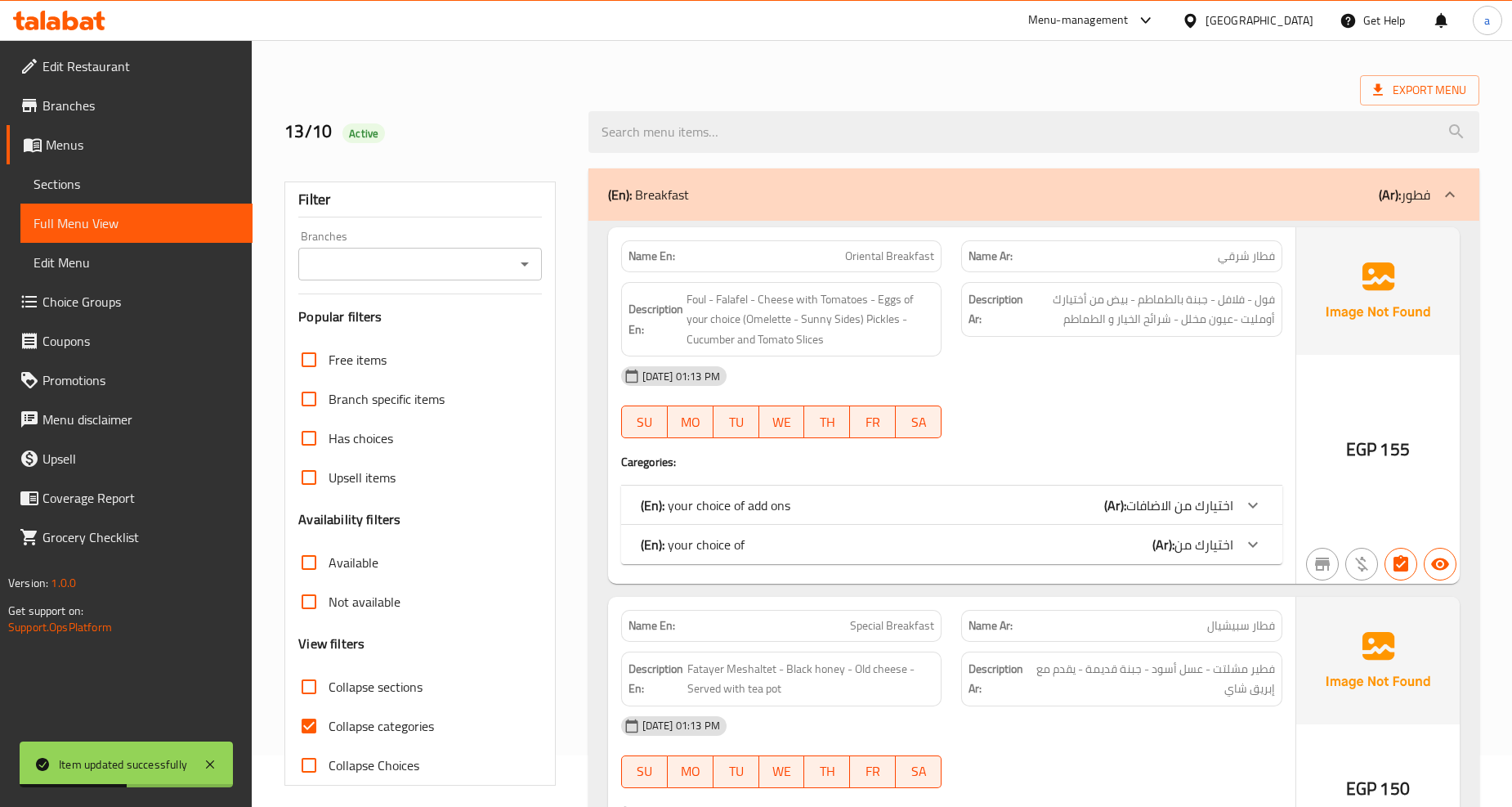
scroll to position [233, 0]
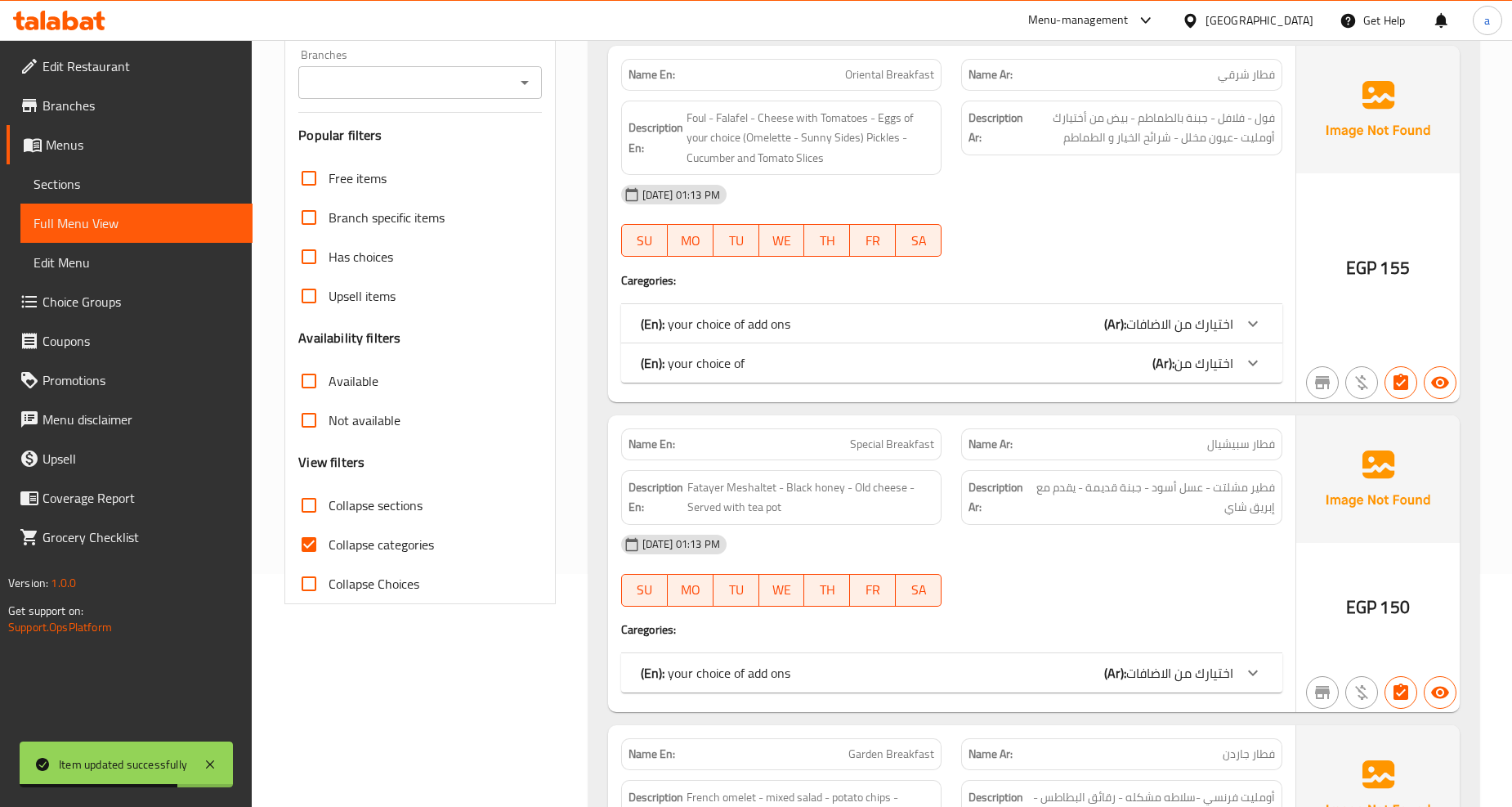
click at [311, 545] on input "Collapse categories" at bounding box center [308, 545] width 39 height 39
checkbox input "false"
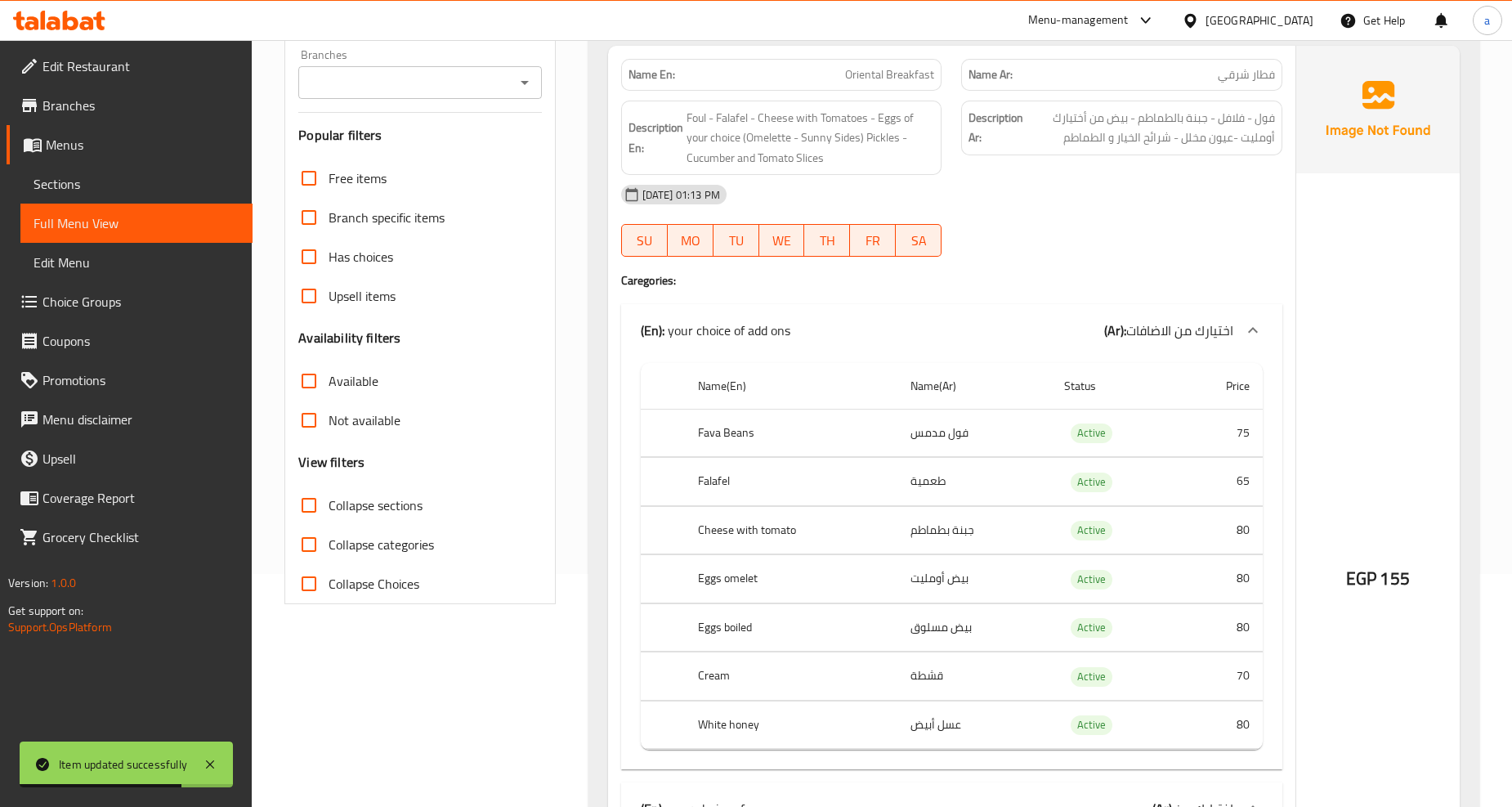
click at [307, 503] on input "Collapse sections" at bounding box center [308, 505] width 39 height 39
checkbox input "true"
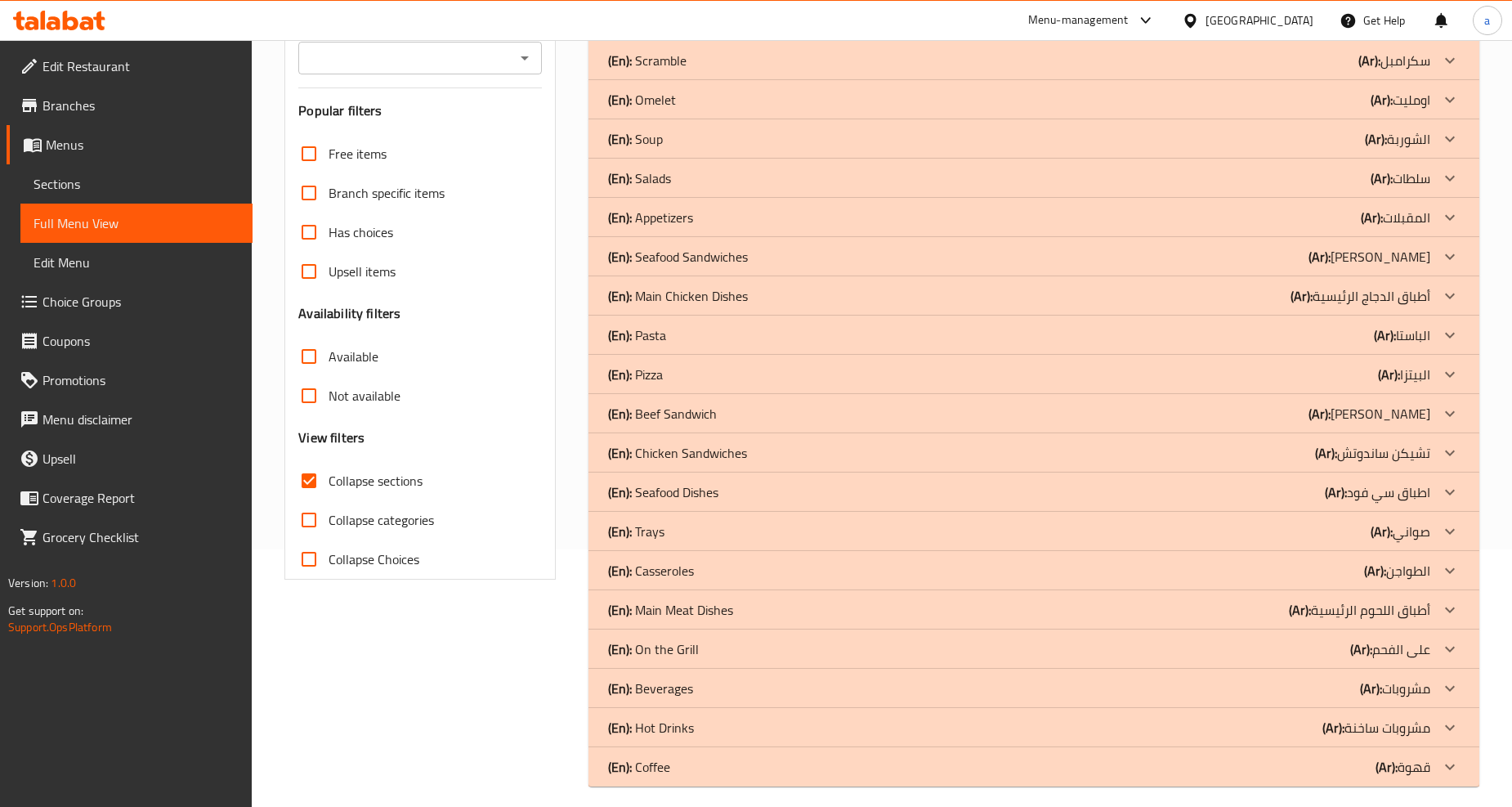
scroll to position [269, 0]
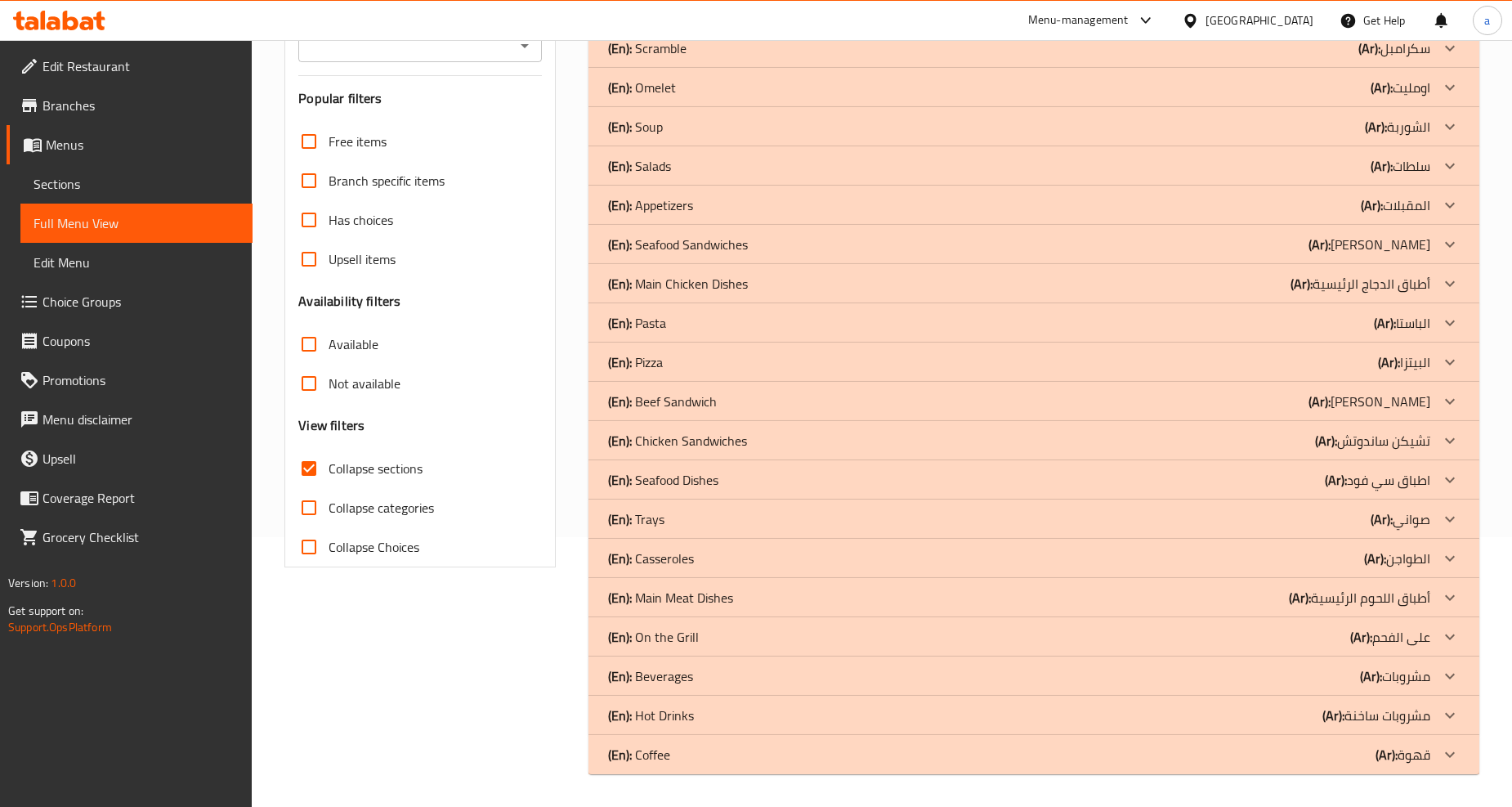
drag, startPoint x: 1300, startPoint y: 714, endPoint x: 1231, endPoint y: 674, distance: 79.8
click at [1300, 715] on div "(En): Hot Drinks (Ar): مشروبات ساخنة" at bounding box center [1018, 715] width 822 height 20
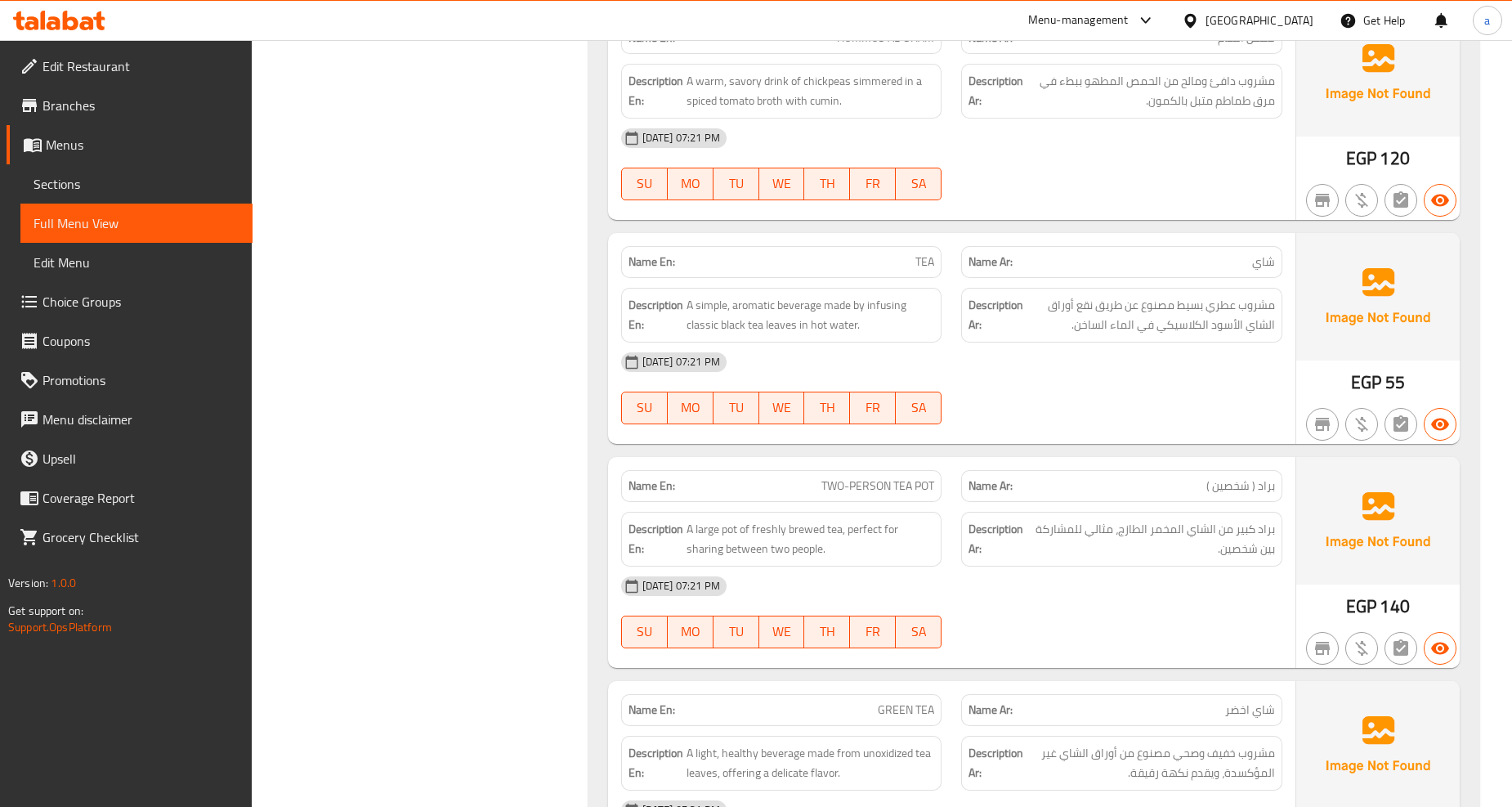
scroll to position [3175, 0]
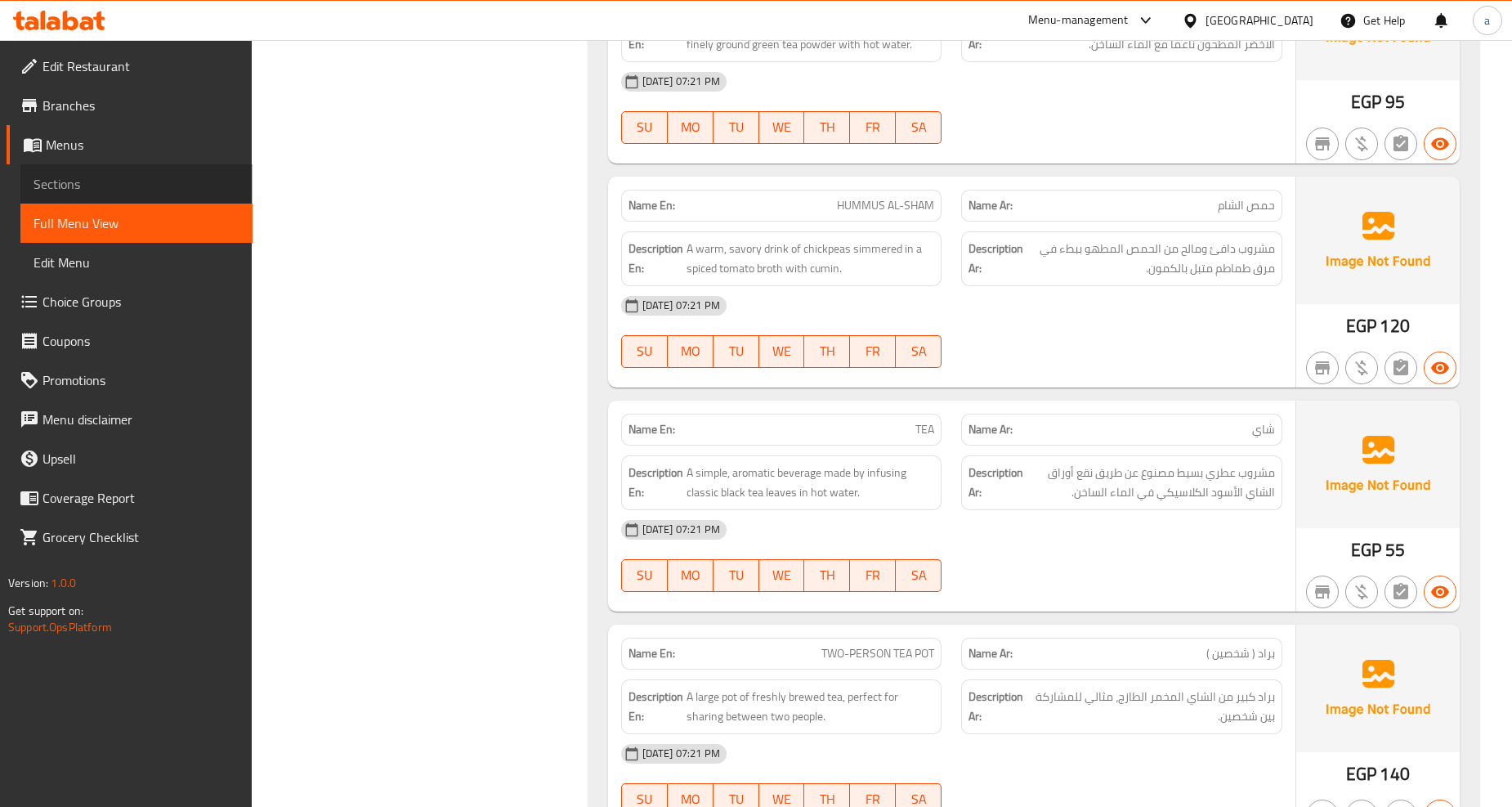
click at [148, 175] on span "Sections" at bounding box center [136, 184] width 206 height 20
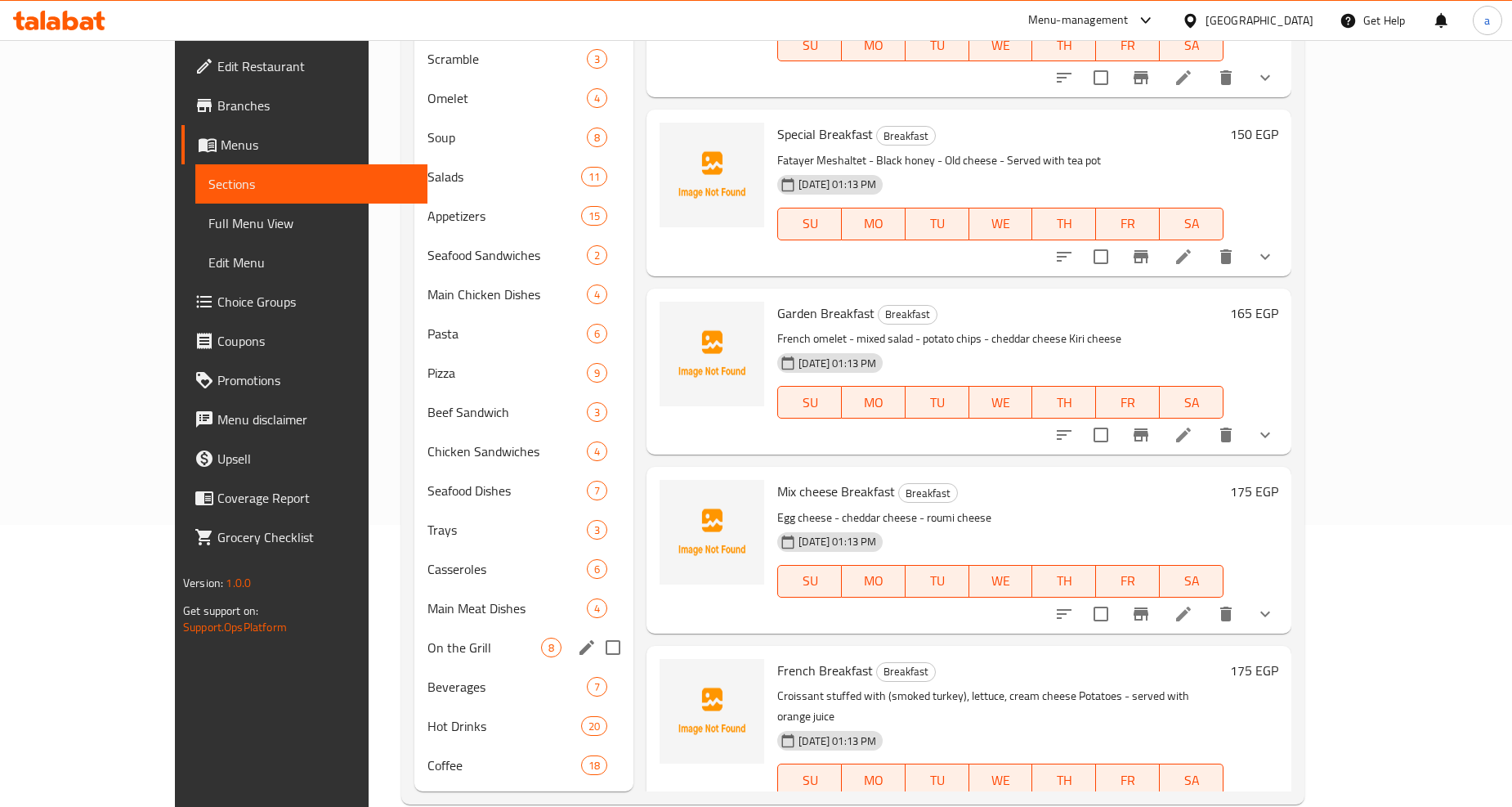
scroll to position [311, 0]
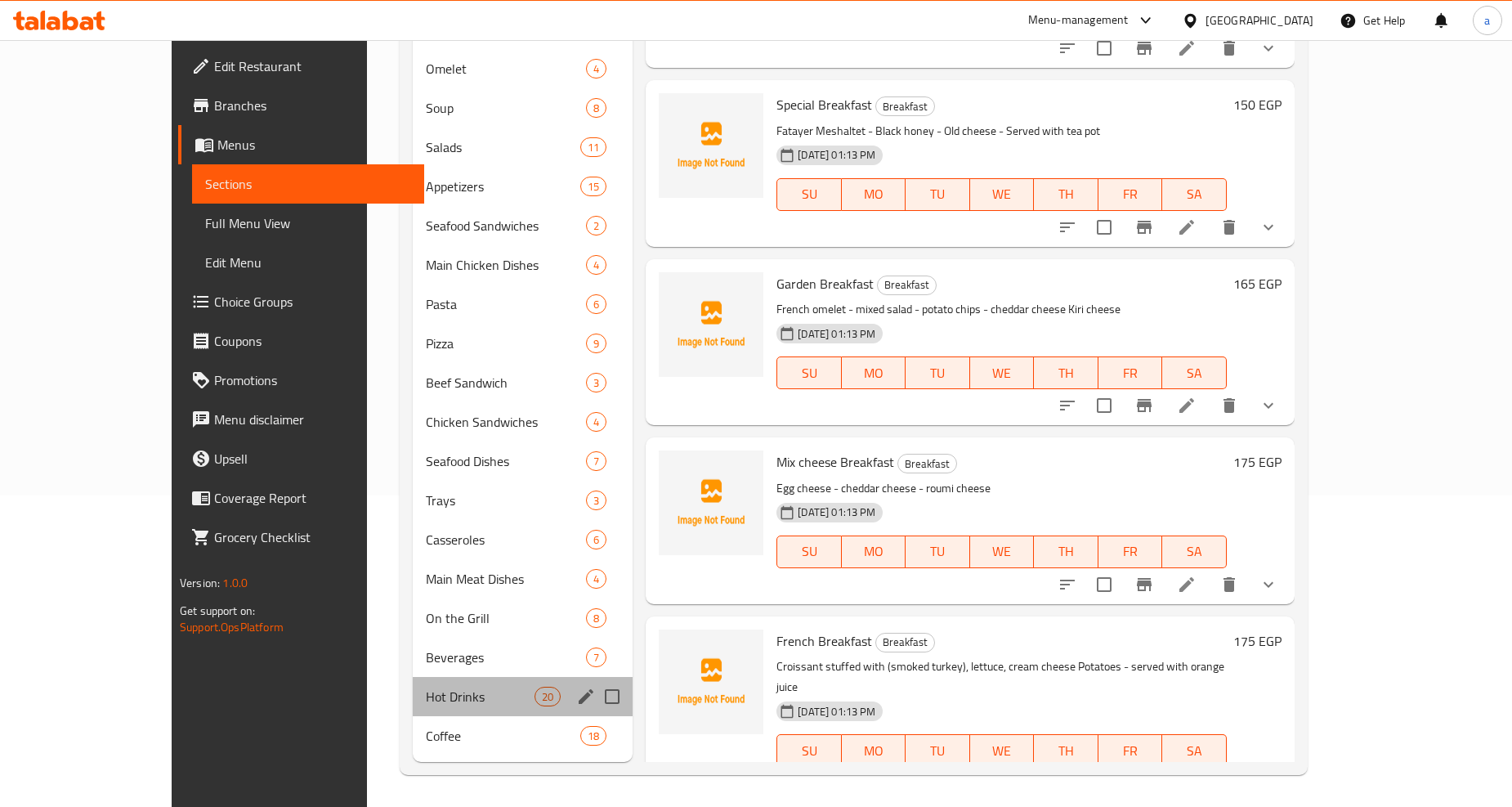
click at [412, 680] on div "Hot Drinks 20" at bounding box center [522, 696] width 220 height 39
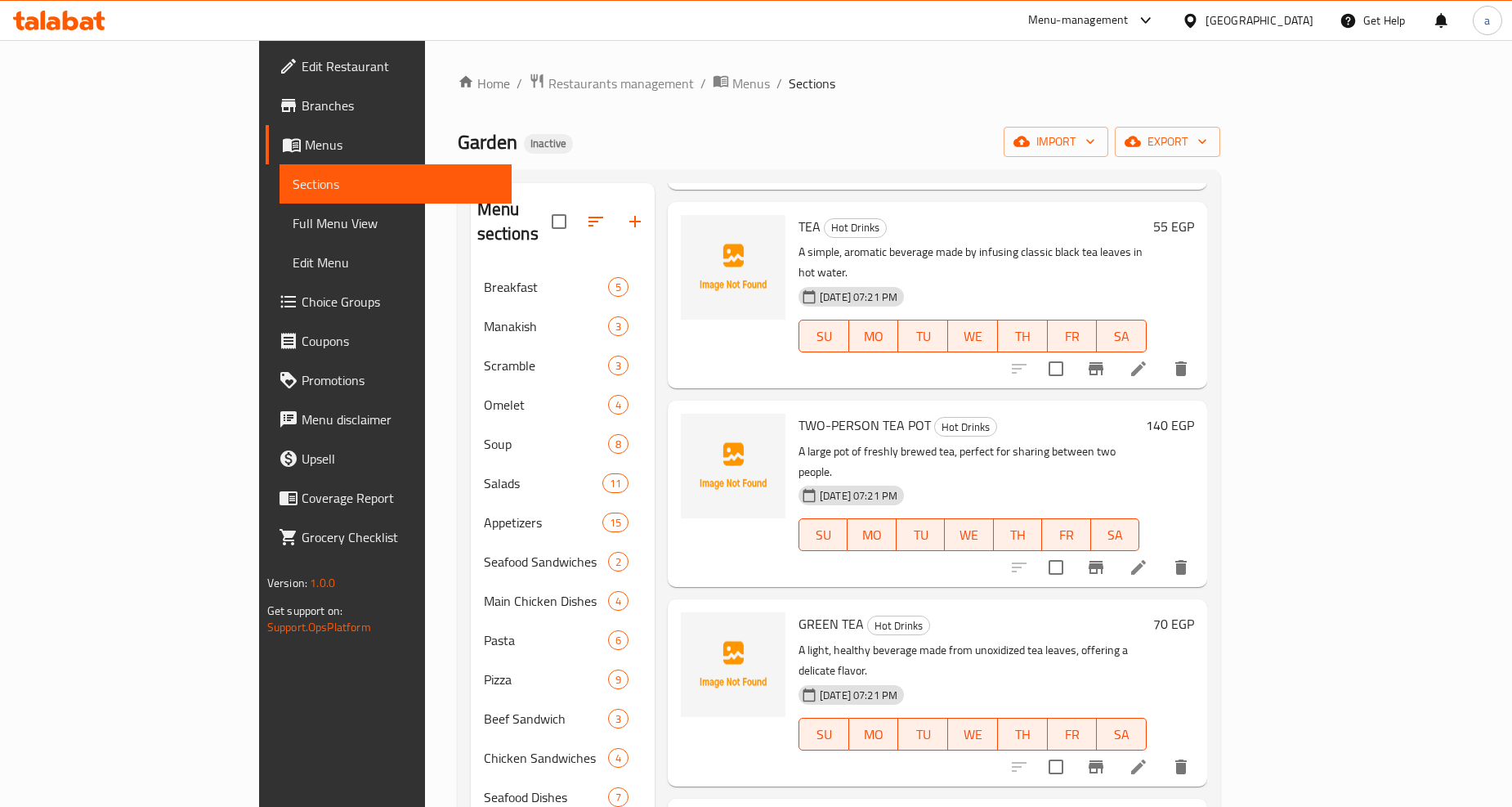
scroll to position [1725, 0]
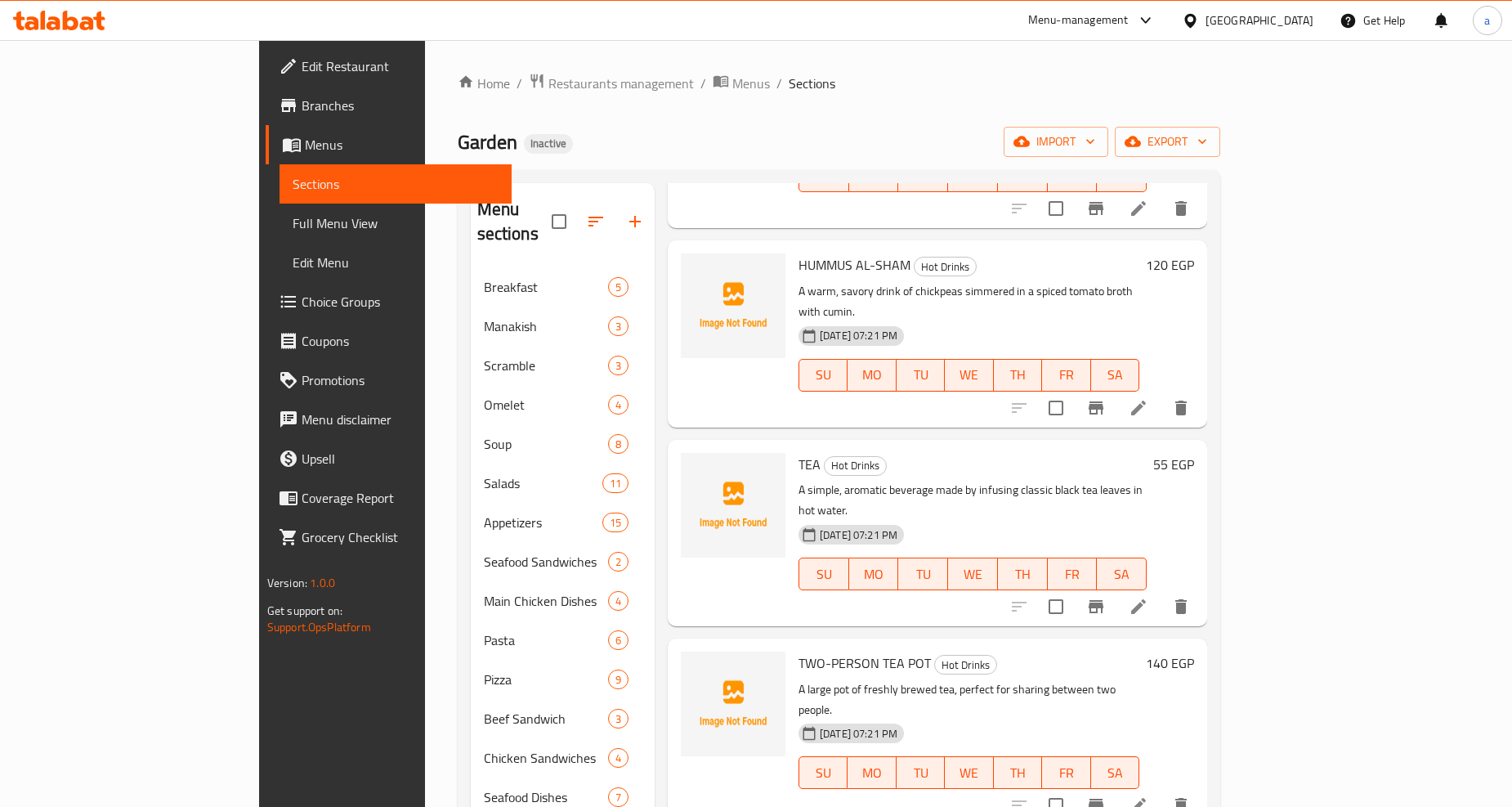
click at [1148, 596] on icon at bounding box center [1138, 606] width 20 height 20
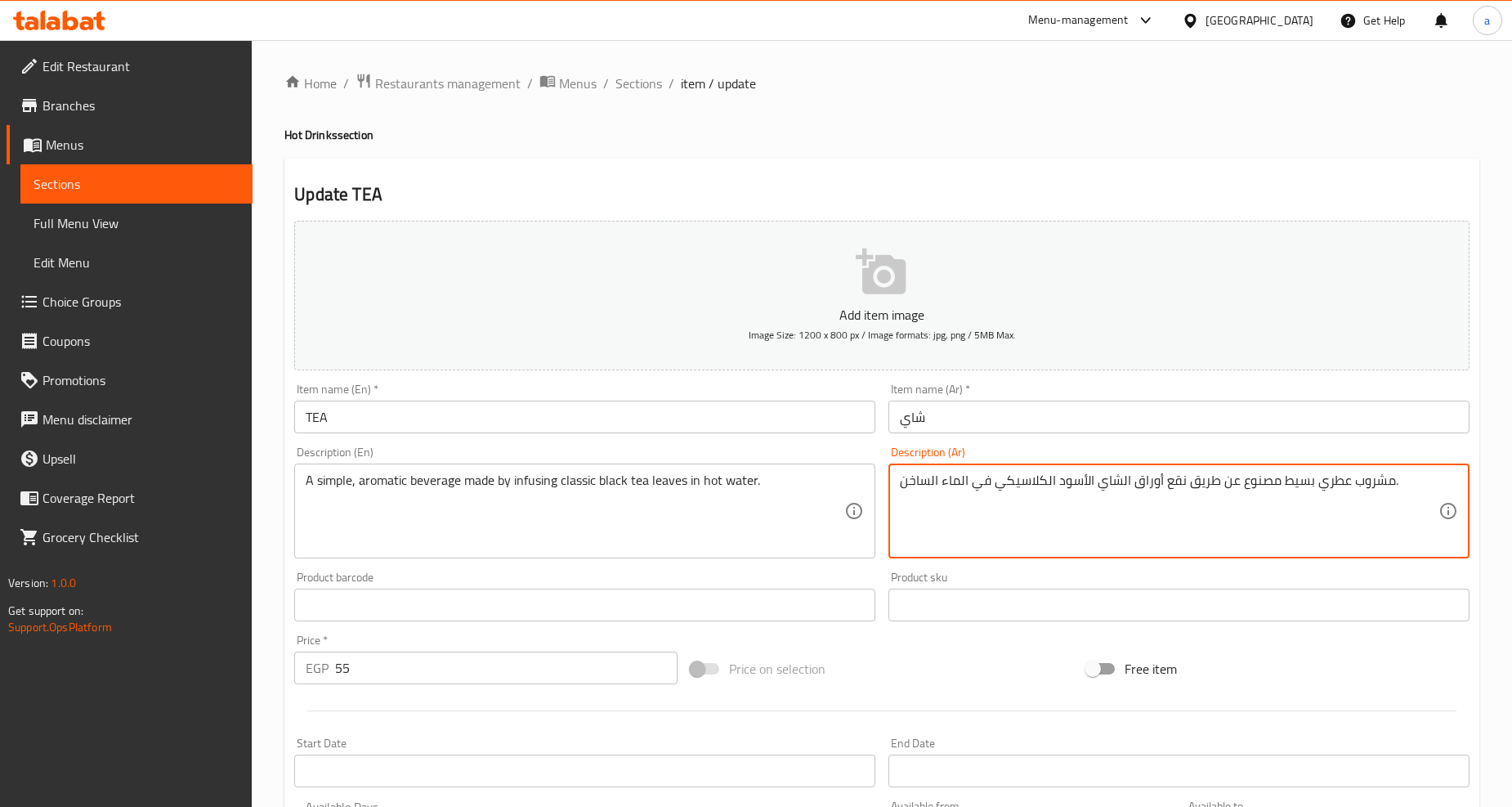
drag, startPoint x: 1181, startPoint y: 477, endPoint x: 1230, endPoint y: 496, distance: 52.6
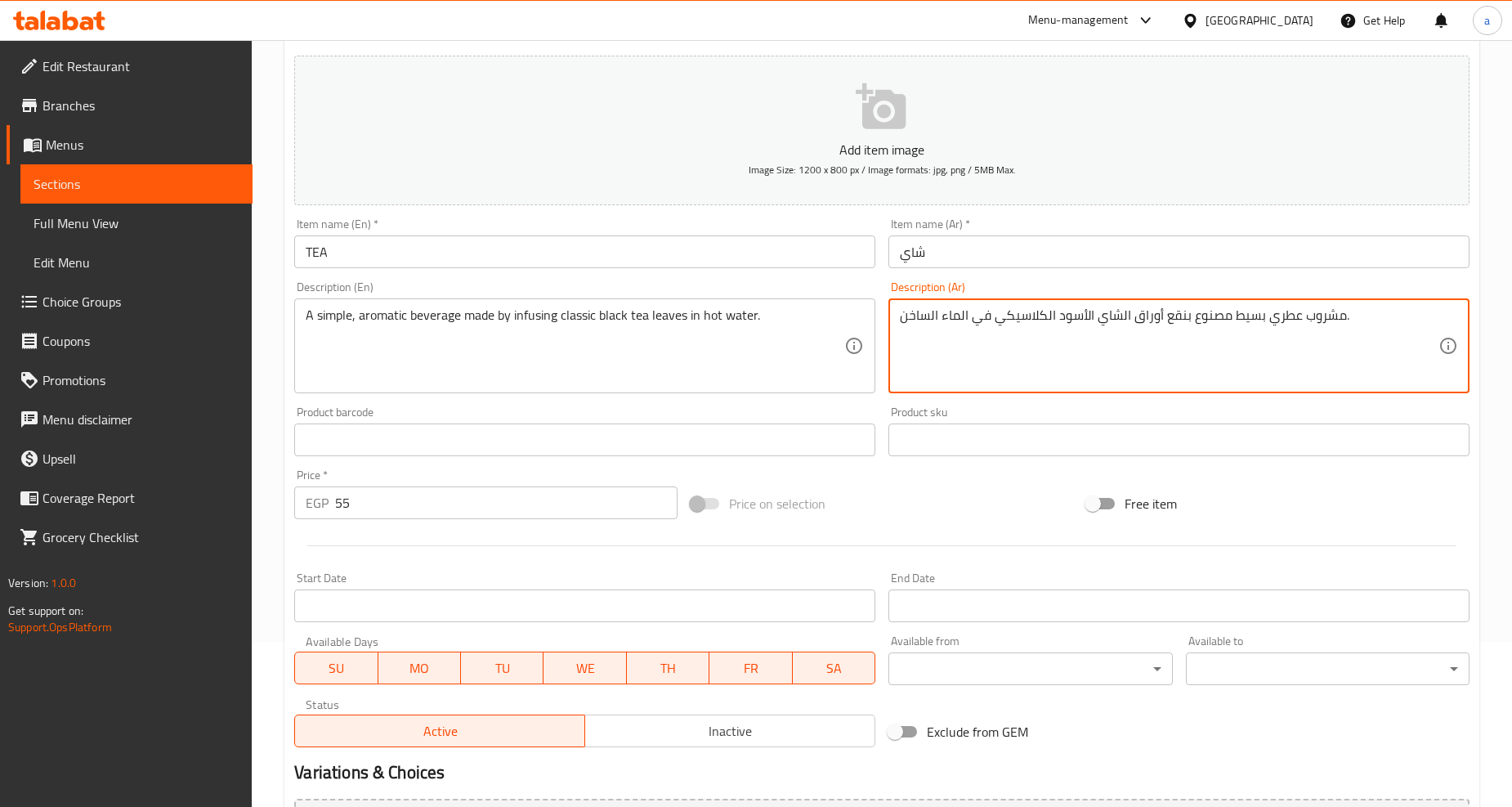
scroll to position [345, 0]
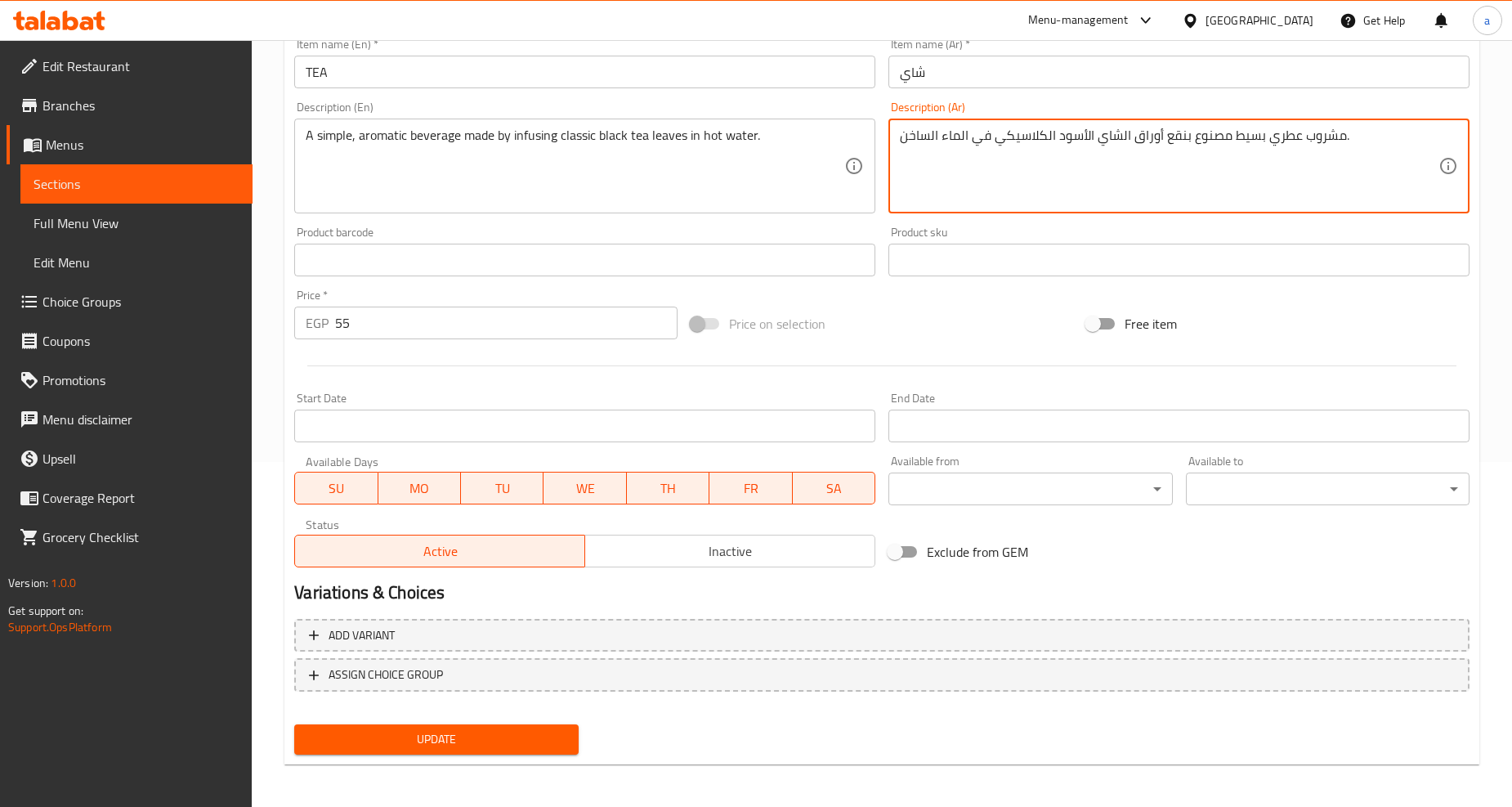
type textarea "مشروب عطري بسيط مصنوع بنقع أوراق الشاي الأسود الكلاسيكي في الماء الساخن."
click at [506, 734] on span "Update" at bounding box center [436, 738] width 258 height 21
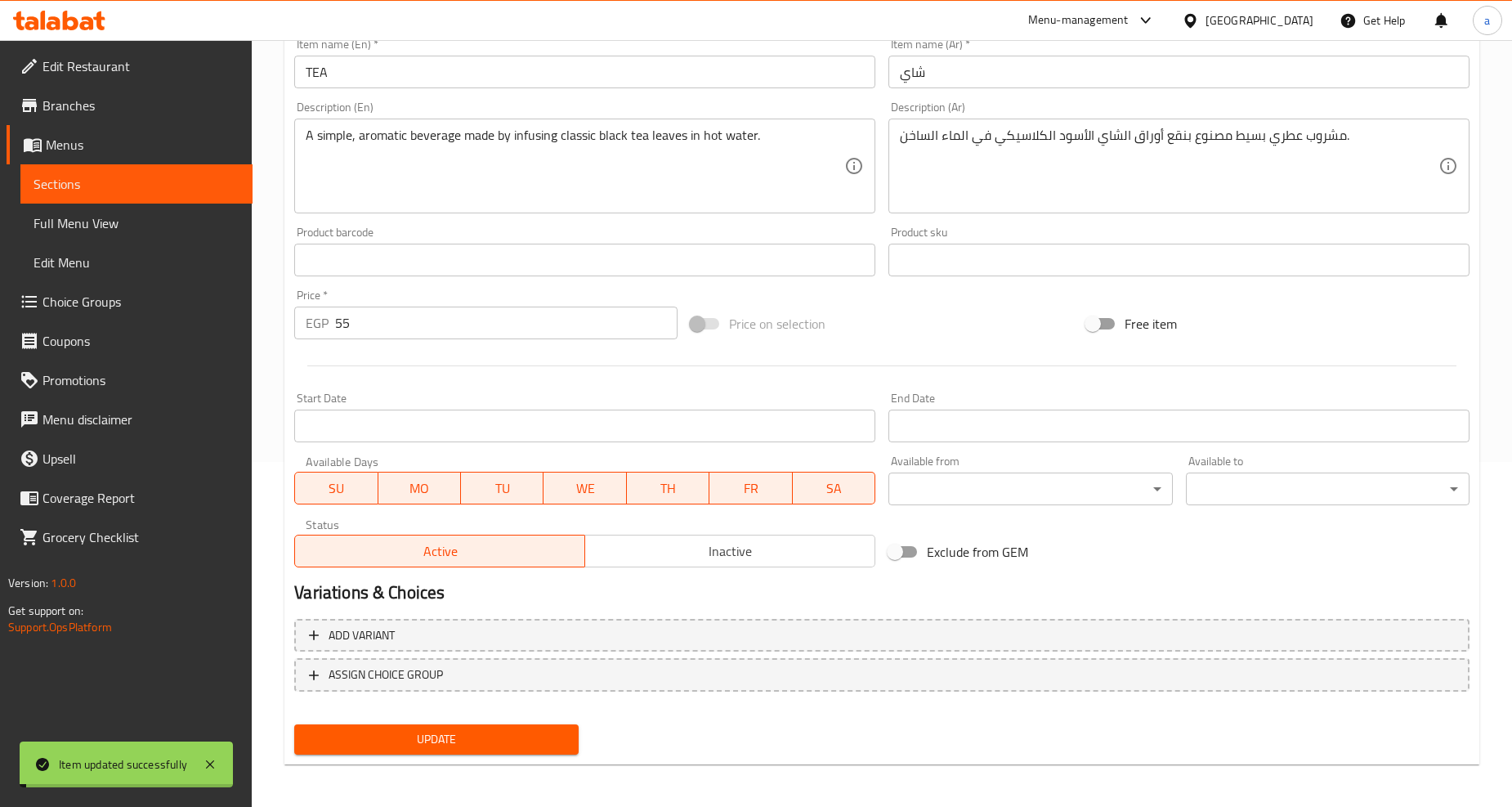
scroll to position [0, 0]
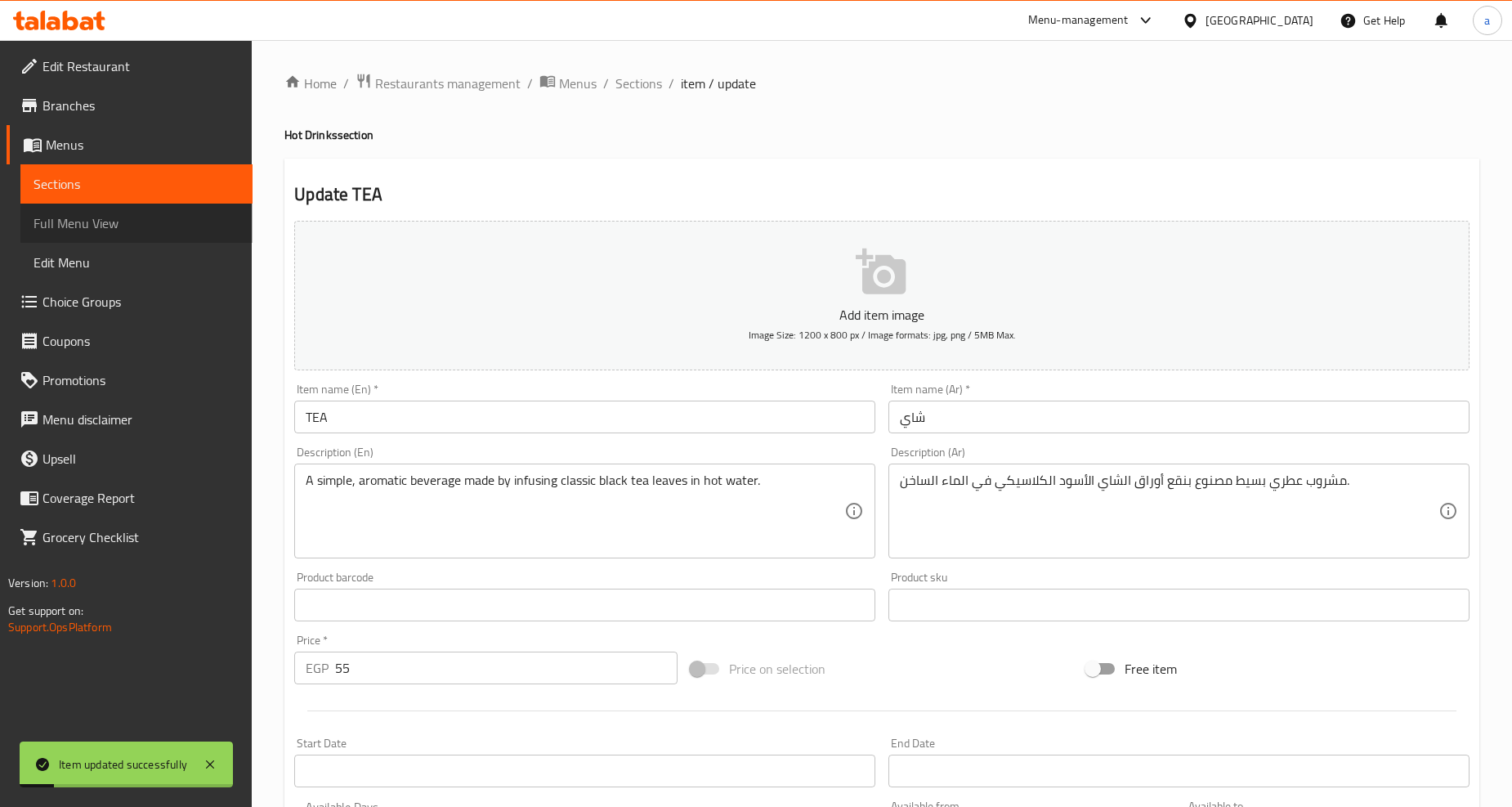
click at [123, 233] on link "Full Menu View" at bounding box center [136, 223] width 232 height 39
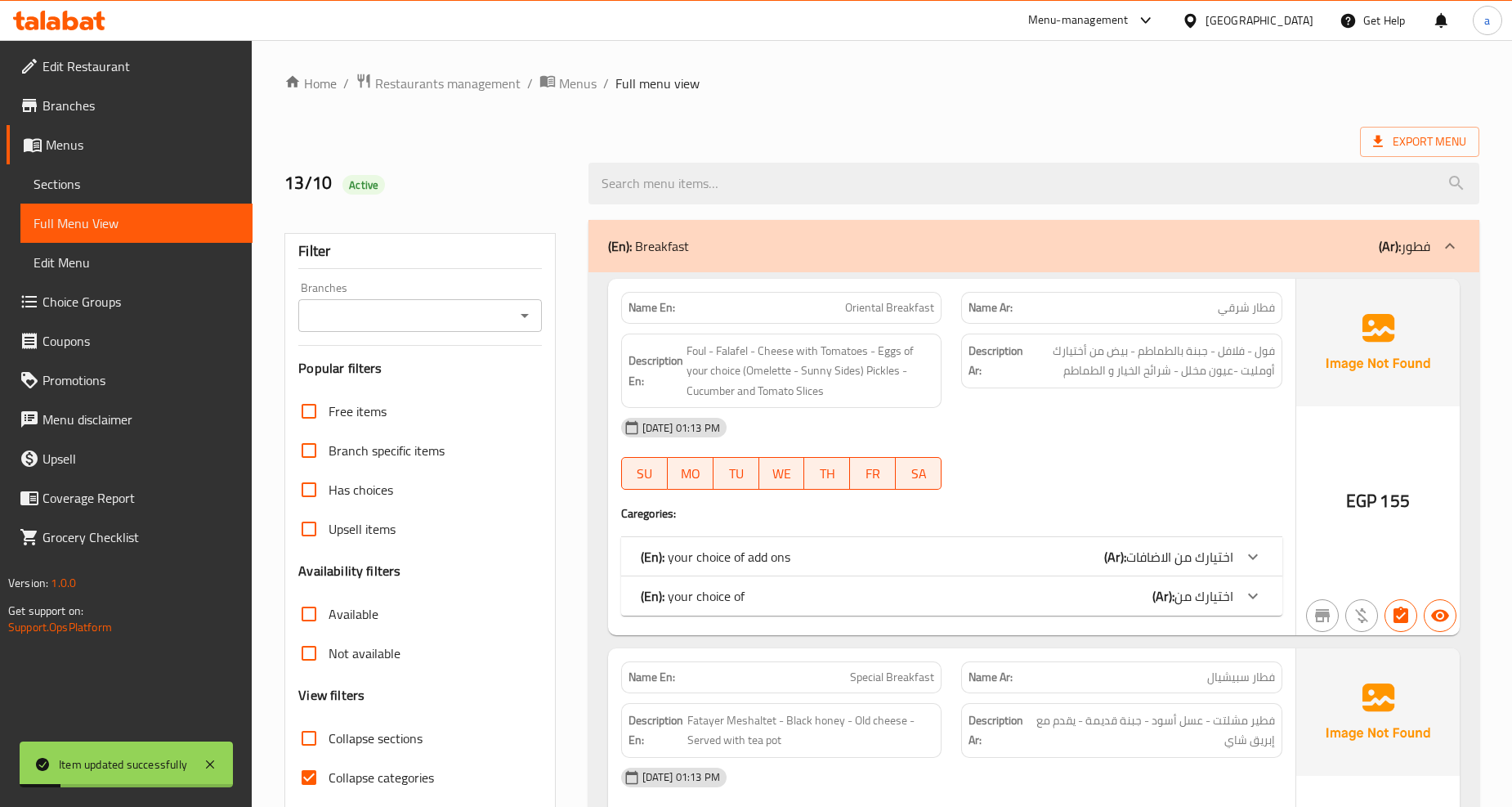
scroll to position [453, 0]
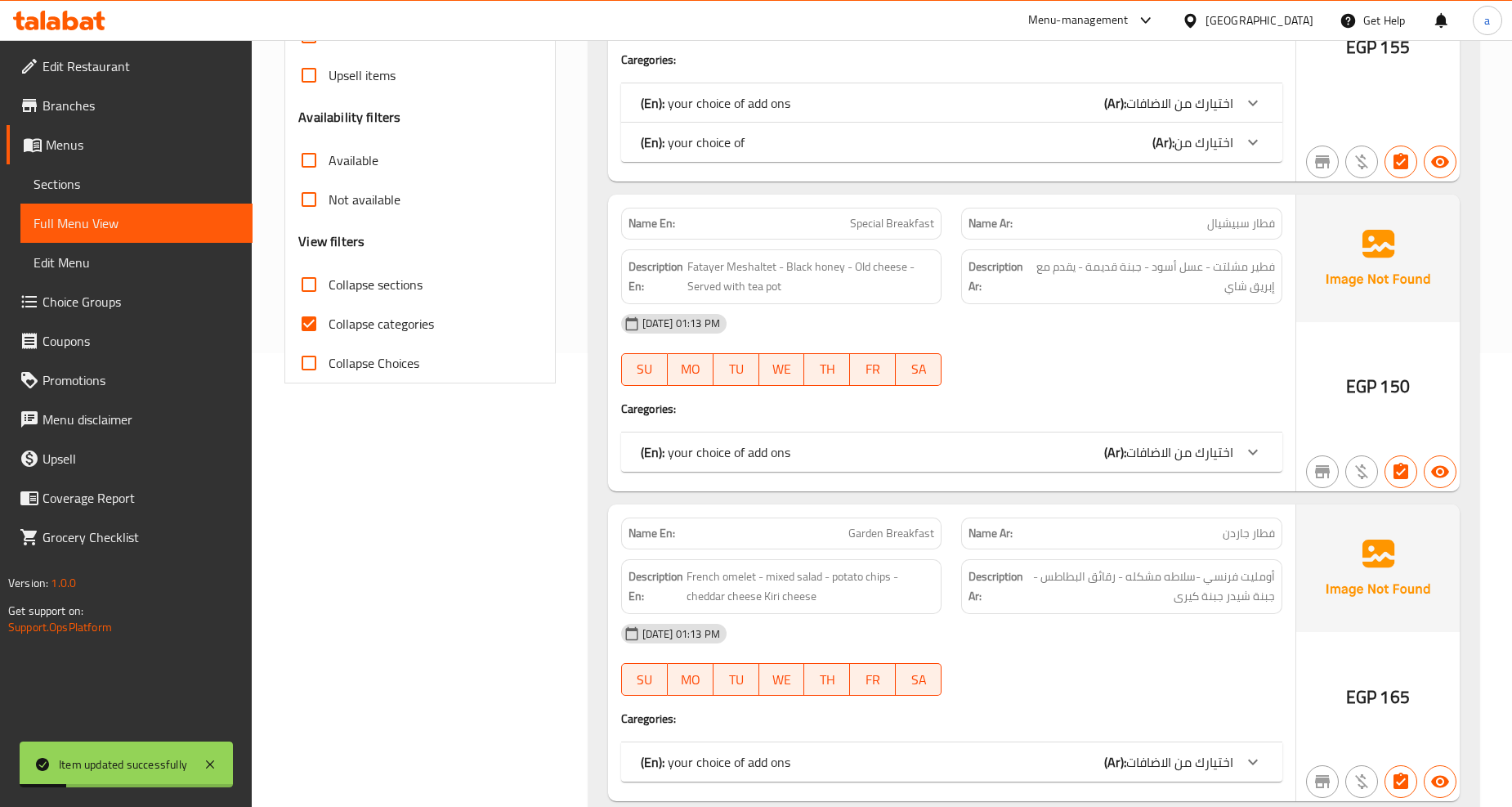
click at [369, 274] on span "Collapse sections" at bounding box center [375, 284] width 94 height 20
click at [328, 273] on input "Collapse sections" at bounding box center [308, 284] width 39 height 39
checkbox input "true"
click at [373, 321] on span "Collapse categories" at bounding box center [381, 323] width 106 height 20
click at [328, 321] on input "Collapse categories" at bounding box center [308, 323] width 39 height 39
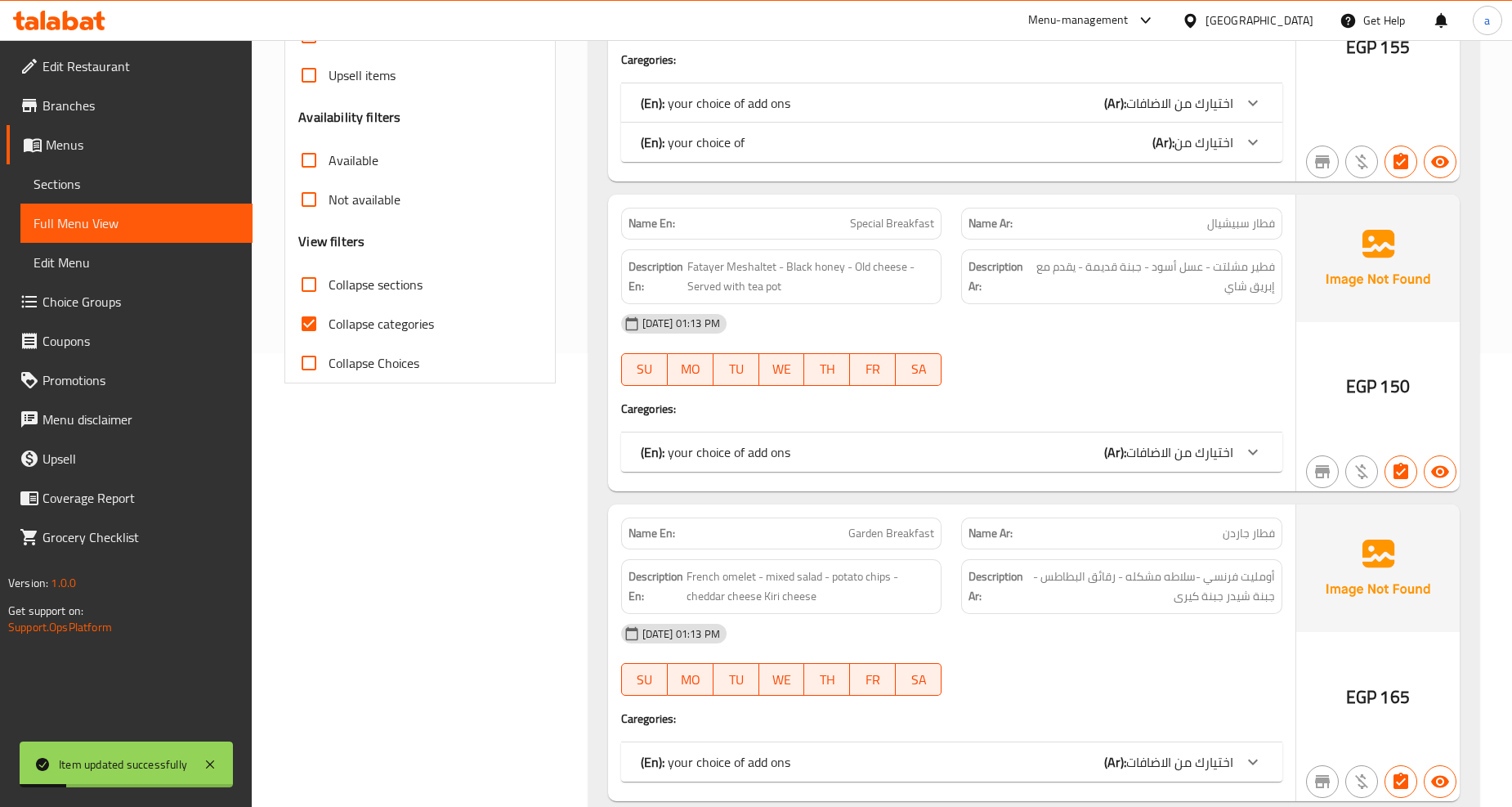
checkbox input "false"
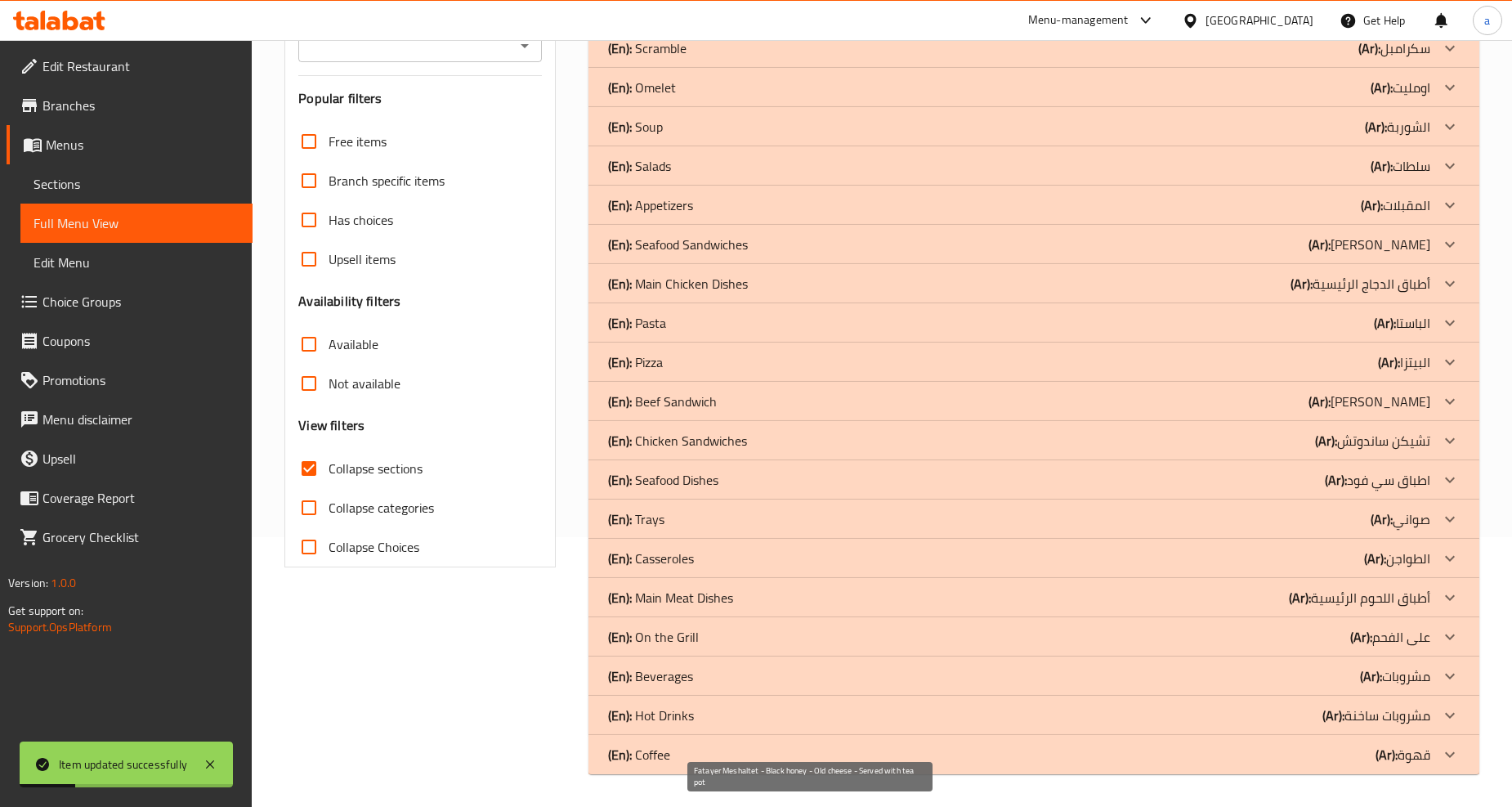
scroll to position [269, 0]
click at [1370, 714] on p "(Ar): مشروبات ساخنة" at bounding box center [1376, 715] width 108 height 20
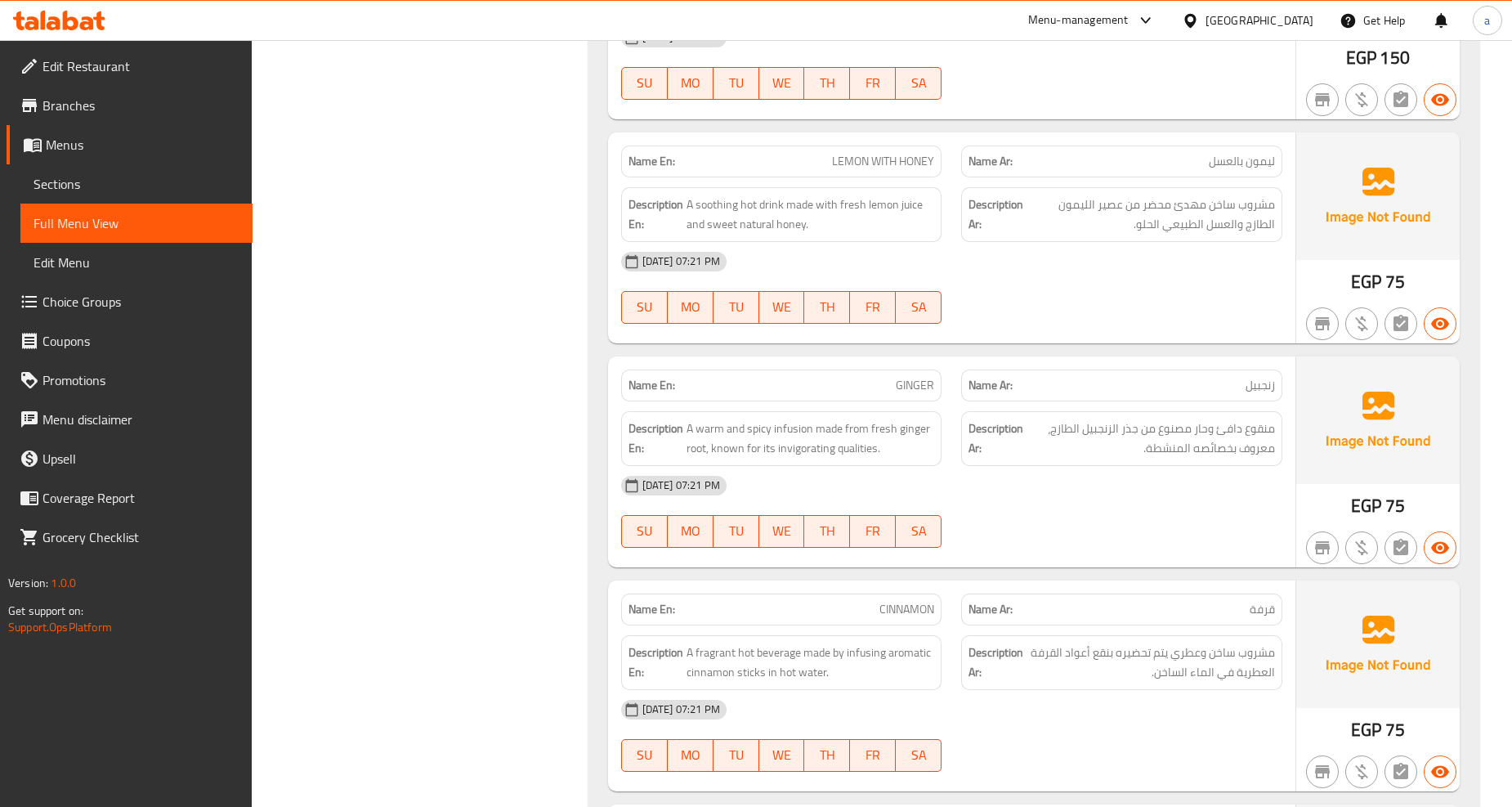
scroll to position [4809, 0]
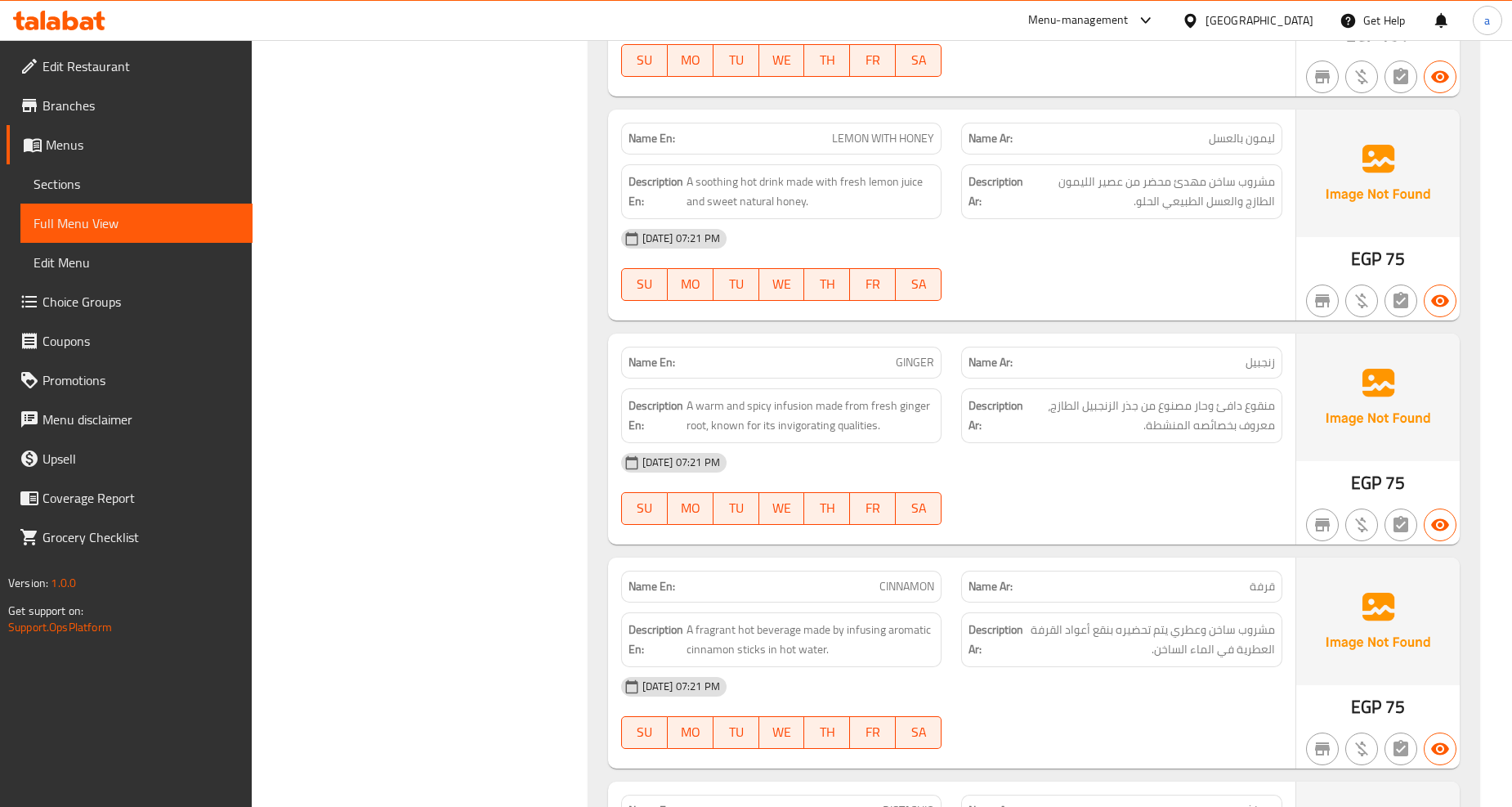
click at [908, 354] on span "GINGER" at bounding box center [914, 362] width 38 height 18
copy span "GINGER"
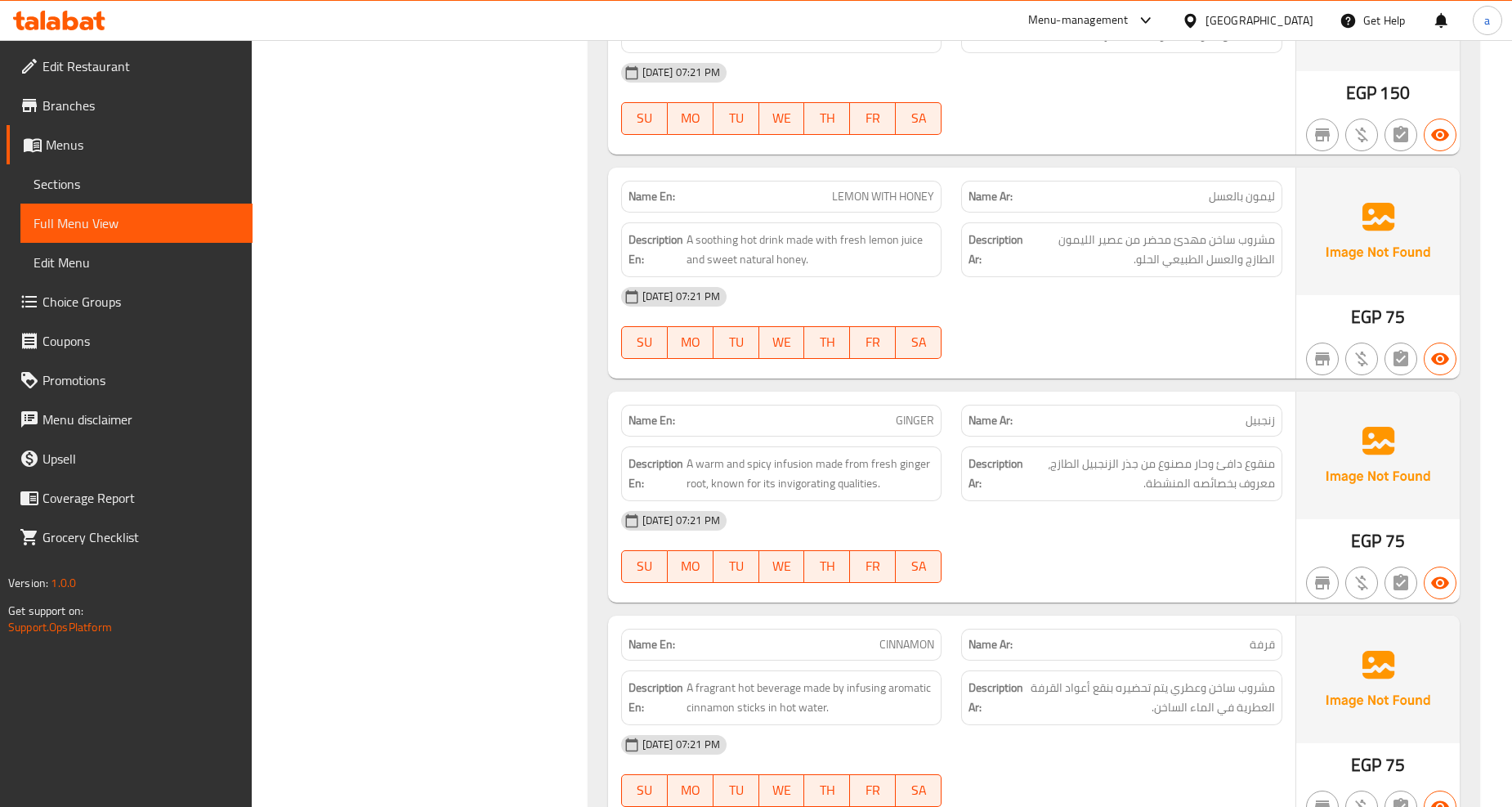
scroll to position [929, 0]
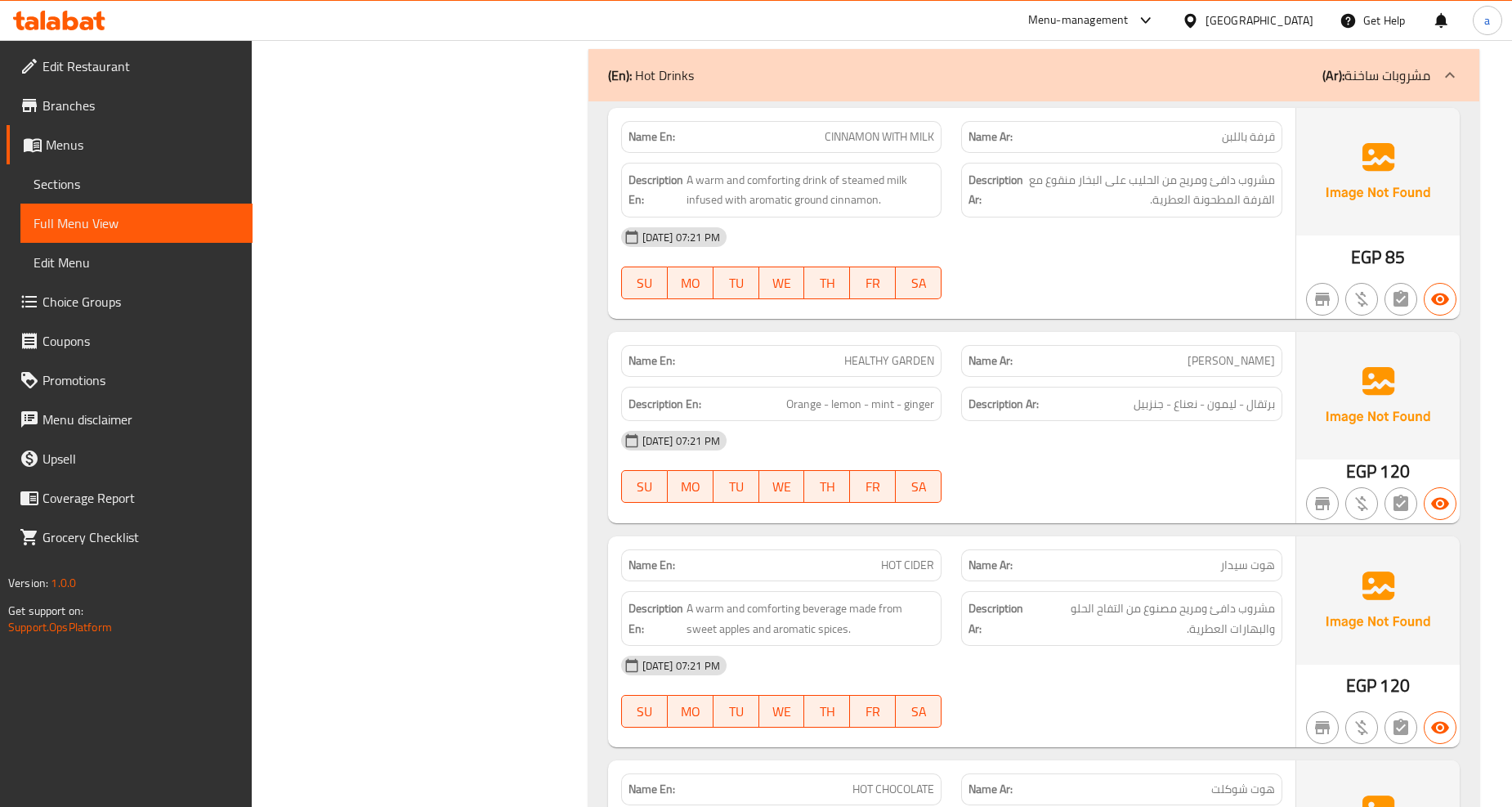
click at [865, 372] on div "Name En: HEALTHY GARDEN" at bounding box center [781, 360] width 321 height 32
click at [867, 362] on span "HEALTHY GARDEN" at bounding box center [889, 361] width 90 height 18
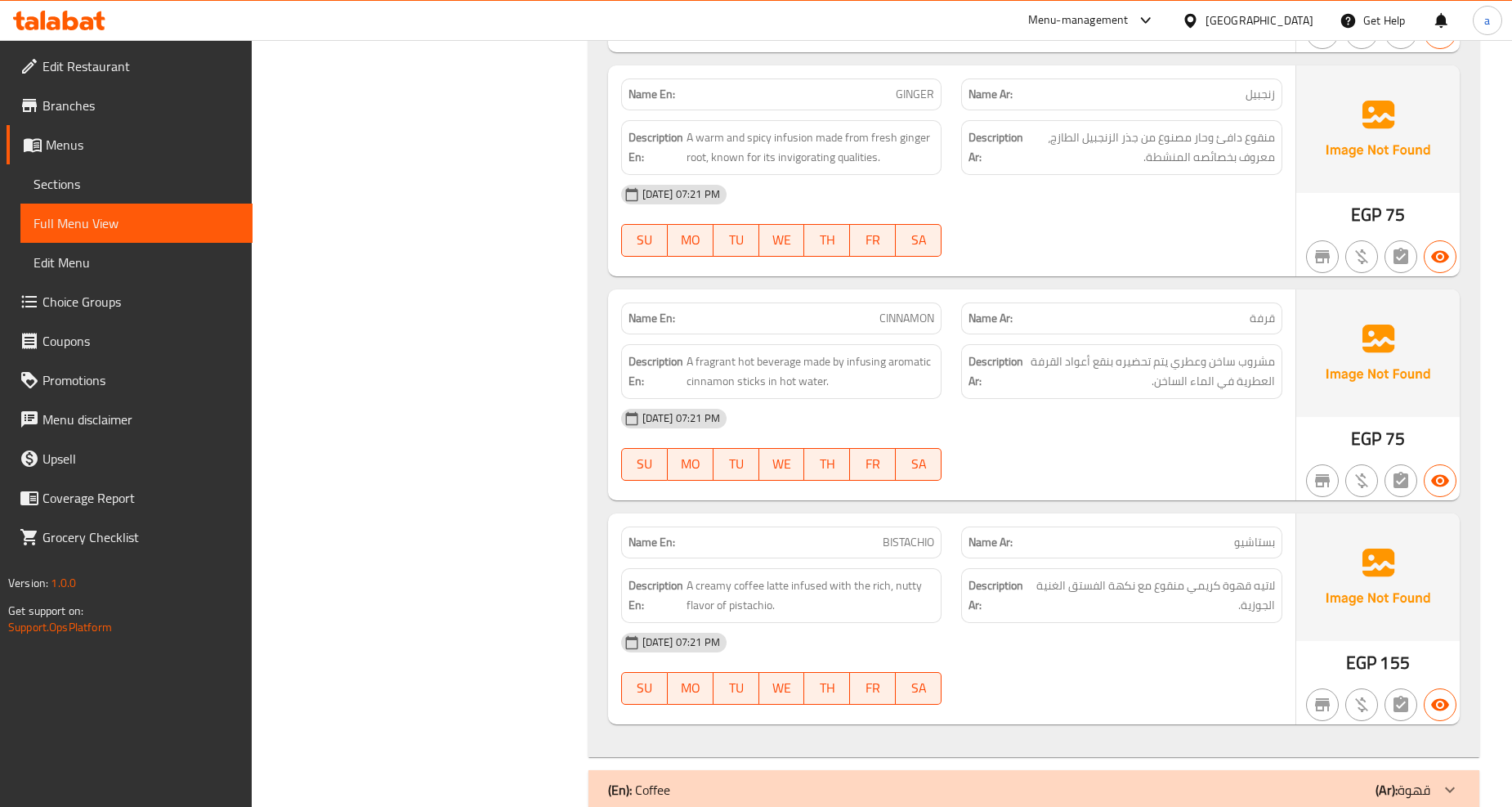
scroll to position [5095, 0]
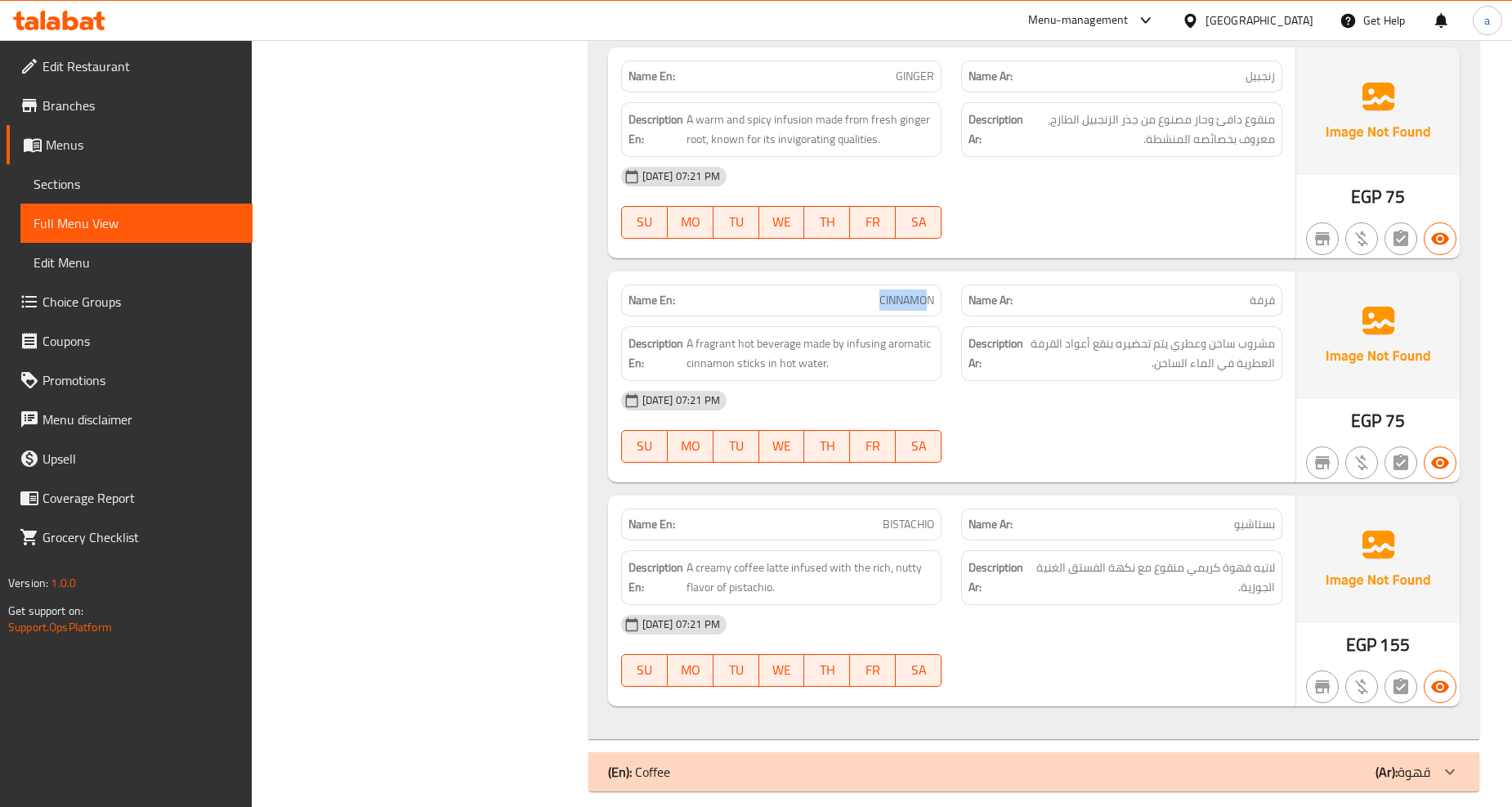
drag, startPoint x: 925, startPoint y: 284, endPoint x: 830, endPoint y: 275, distance: 95.4
click at [830, 292] on p "Name En: CINNAMON" at bounding box center [781, 301] width 307 height 18
drag, startPoint x: 1259, startPoint y: 288, endPoint x: 1278, endPoint y: 288, distance: 19.0
click at [1278, 288] on div "Name Ar: قرفة" at bounding box center [1121, 300] width 321 height 32
click at [116, 193] on span "Sections" at bounding box center [136, 184] width 206 height 20
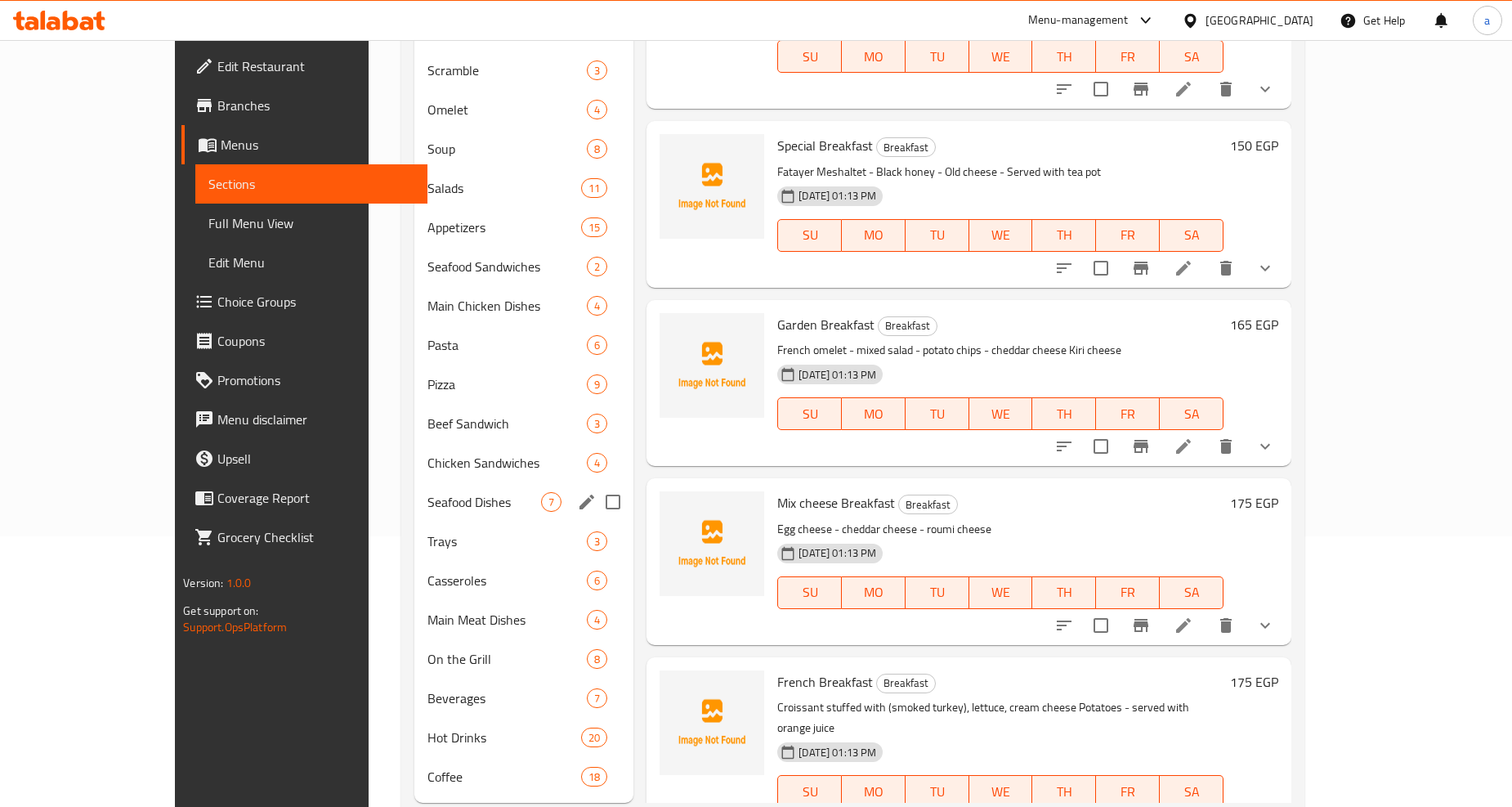
scroll to position [311, 0]
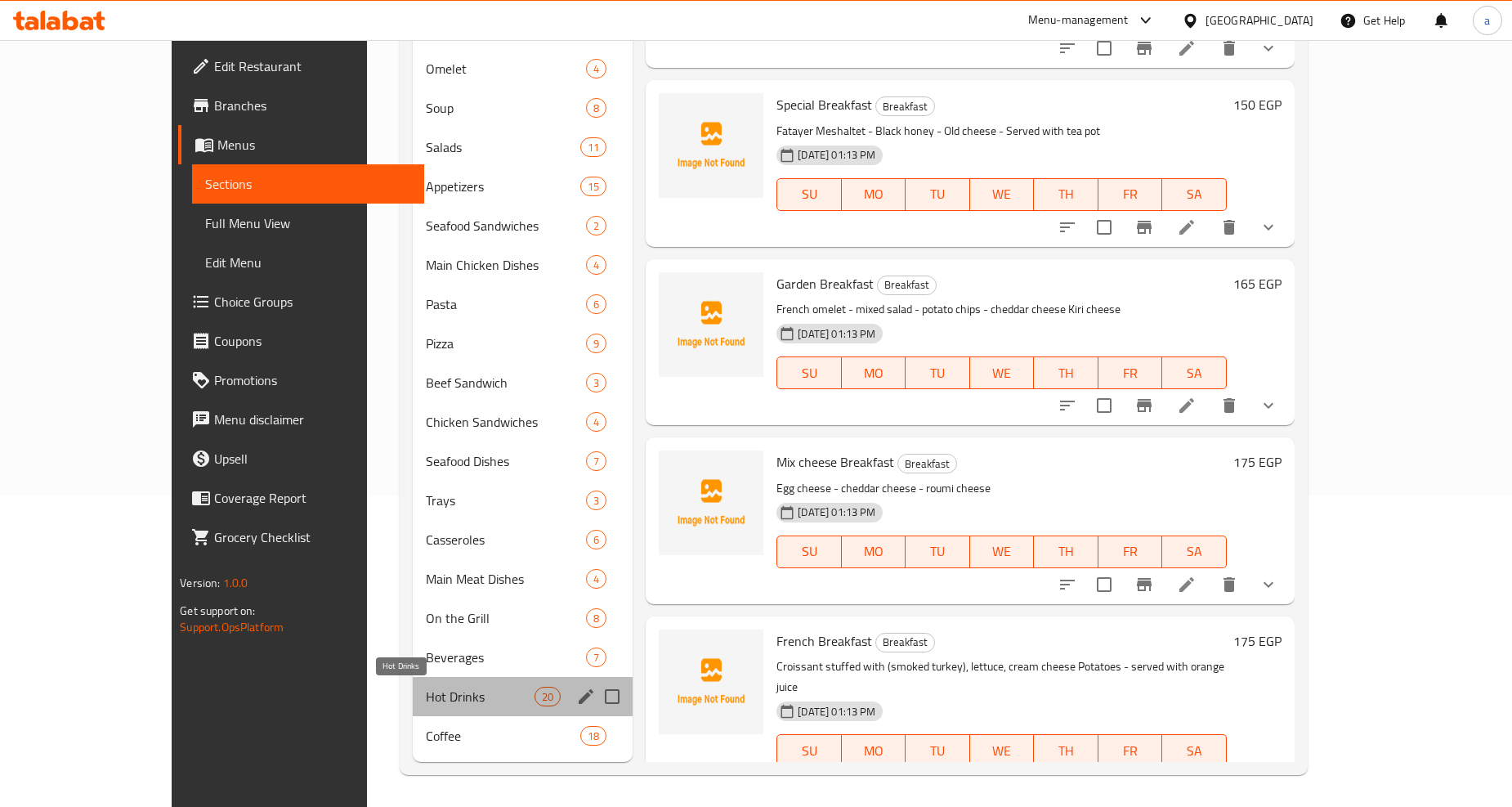
click at [426, 690] on span "Hot Drinks" at bounding box center [480, 696] width 109 height 20
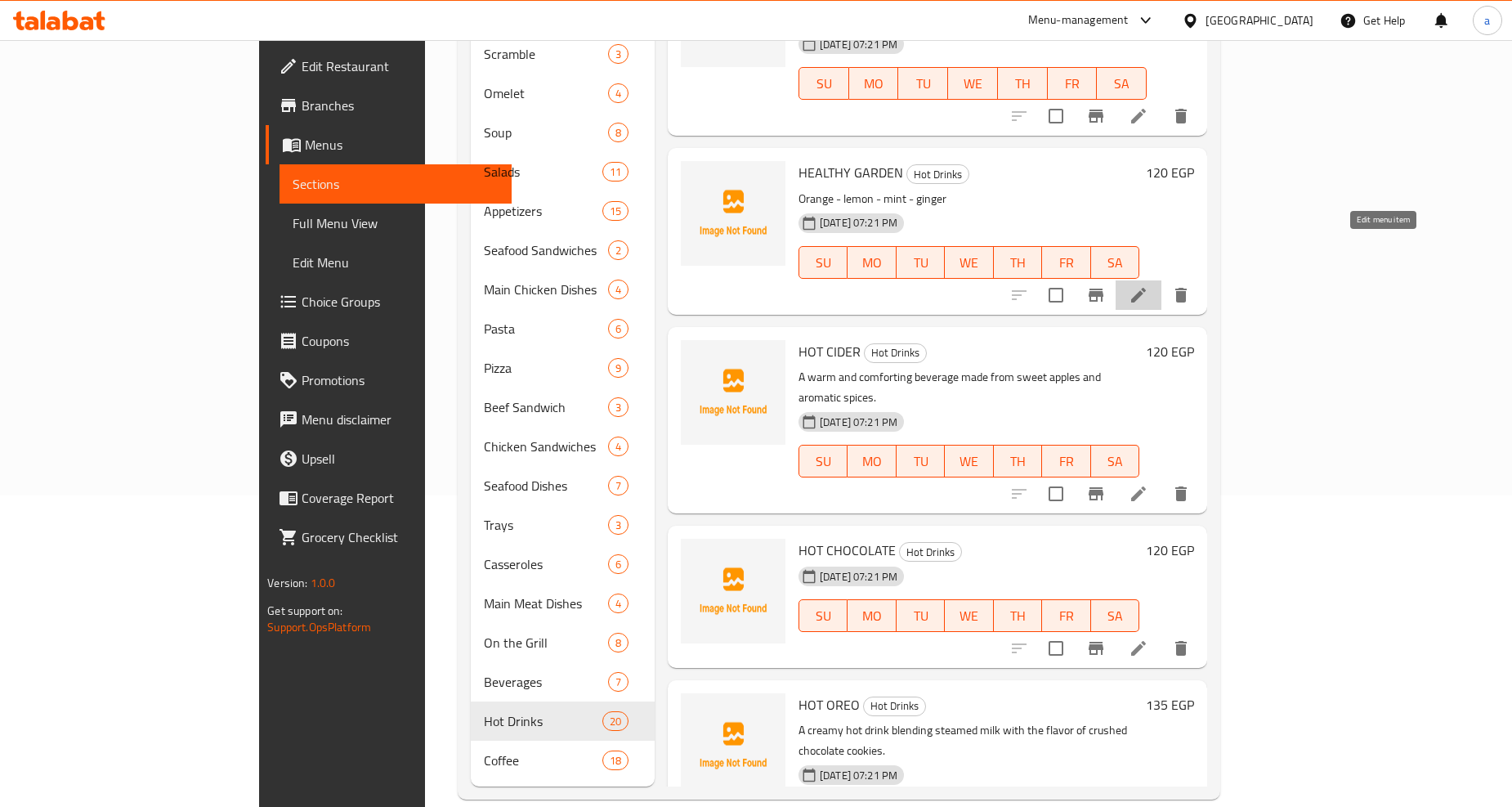
click at [1146, 288] on icon at bounding box center [1138, 295] width 15 height 15
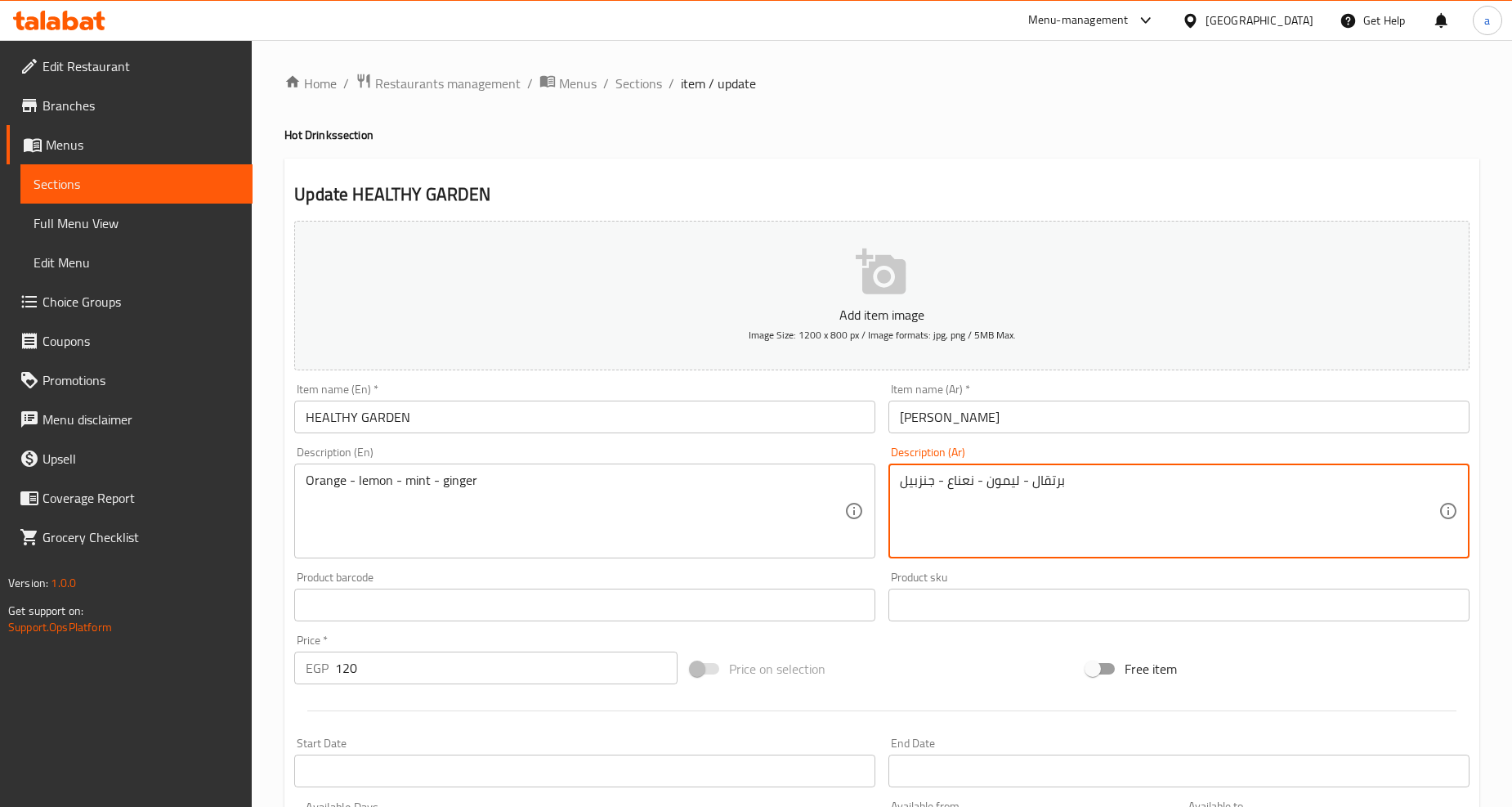
drag, startPoint x: 918, startPoint y: 479, endPoint x: 932, endPoint y: 483, distance: 14.6
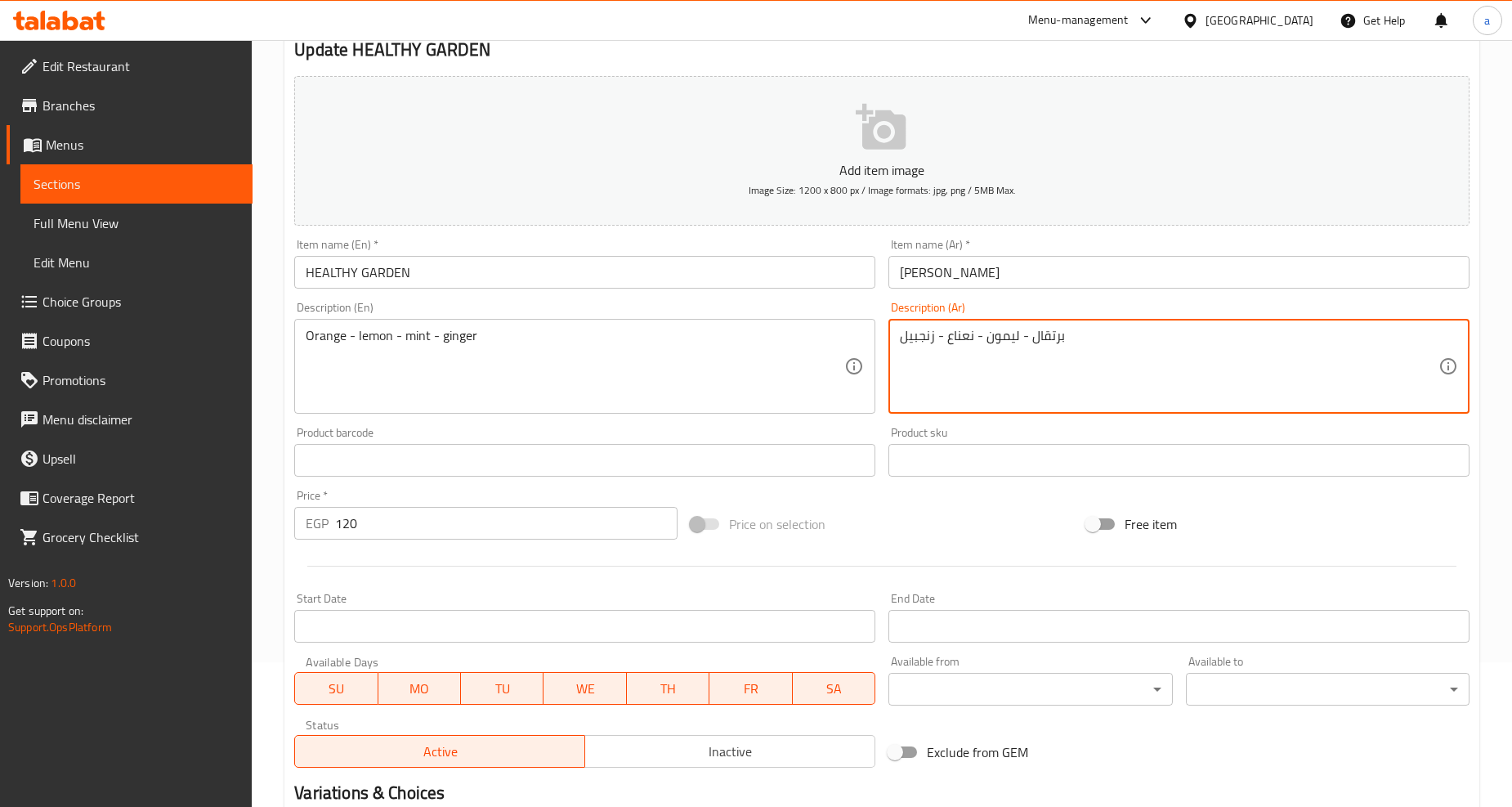
scroll to position [345, 0]
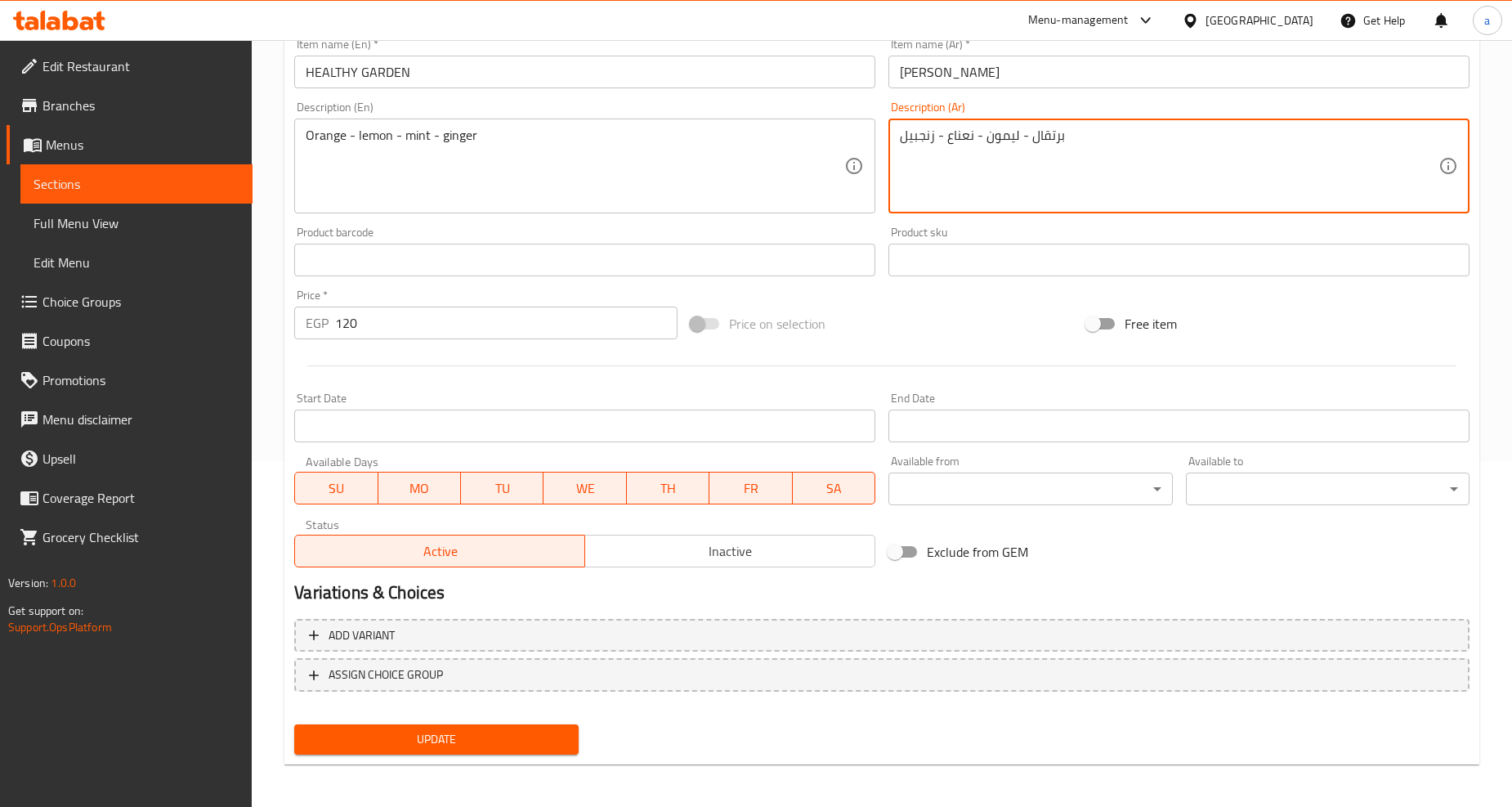
type textarea "برتقال - ليمون - نعناع - زنجبيل"
click at [458, 734] on span "Update" at bounding box center [436, 738] width 258 height 21
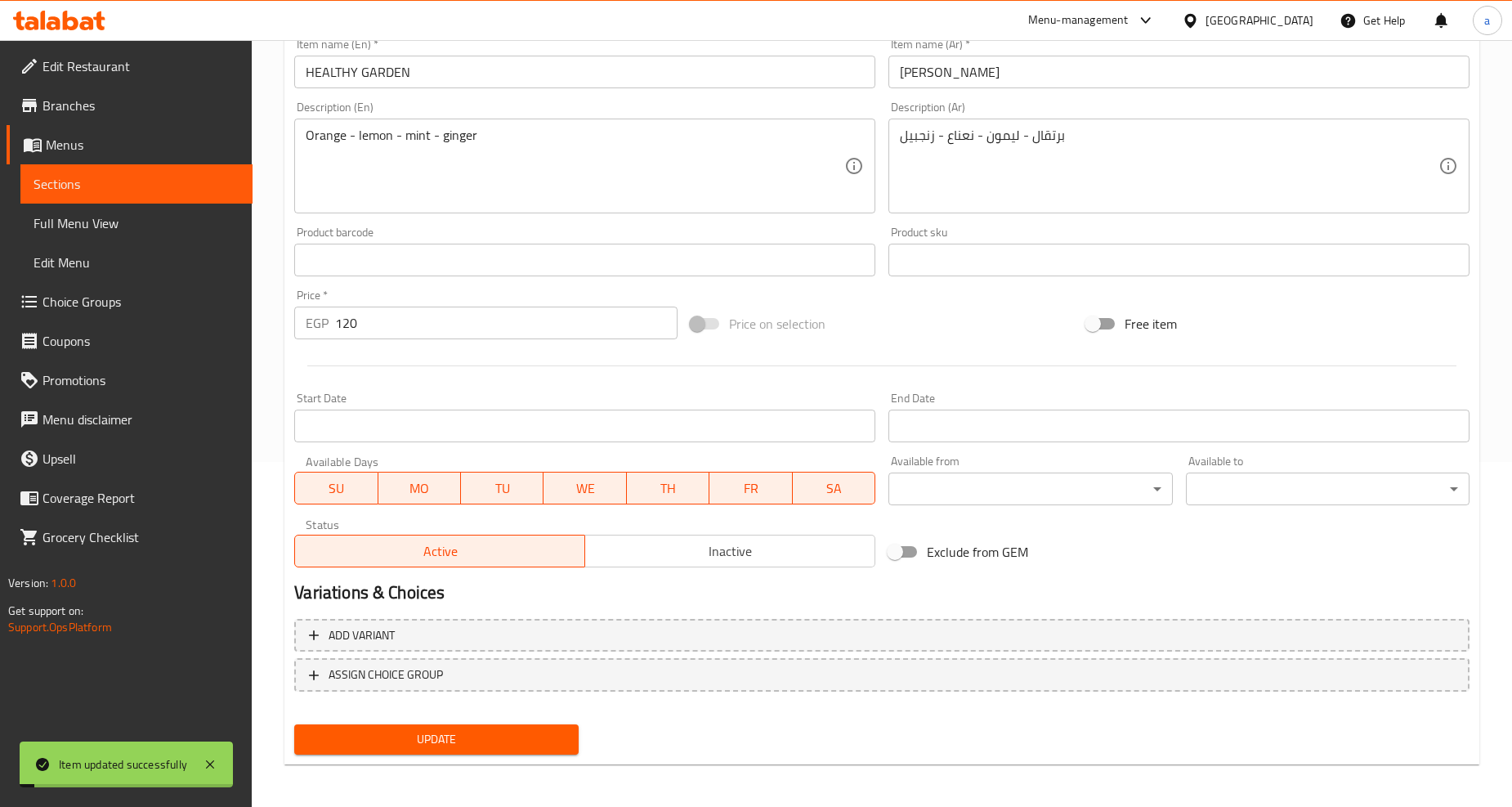
click at [143, 229] on span "Full Menu View" at bounding box center [136, 223] width 206 height 20
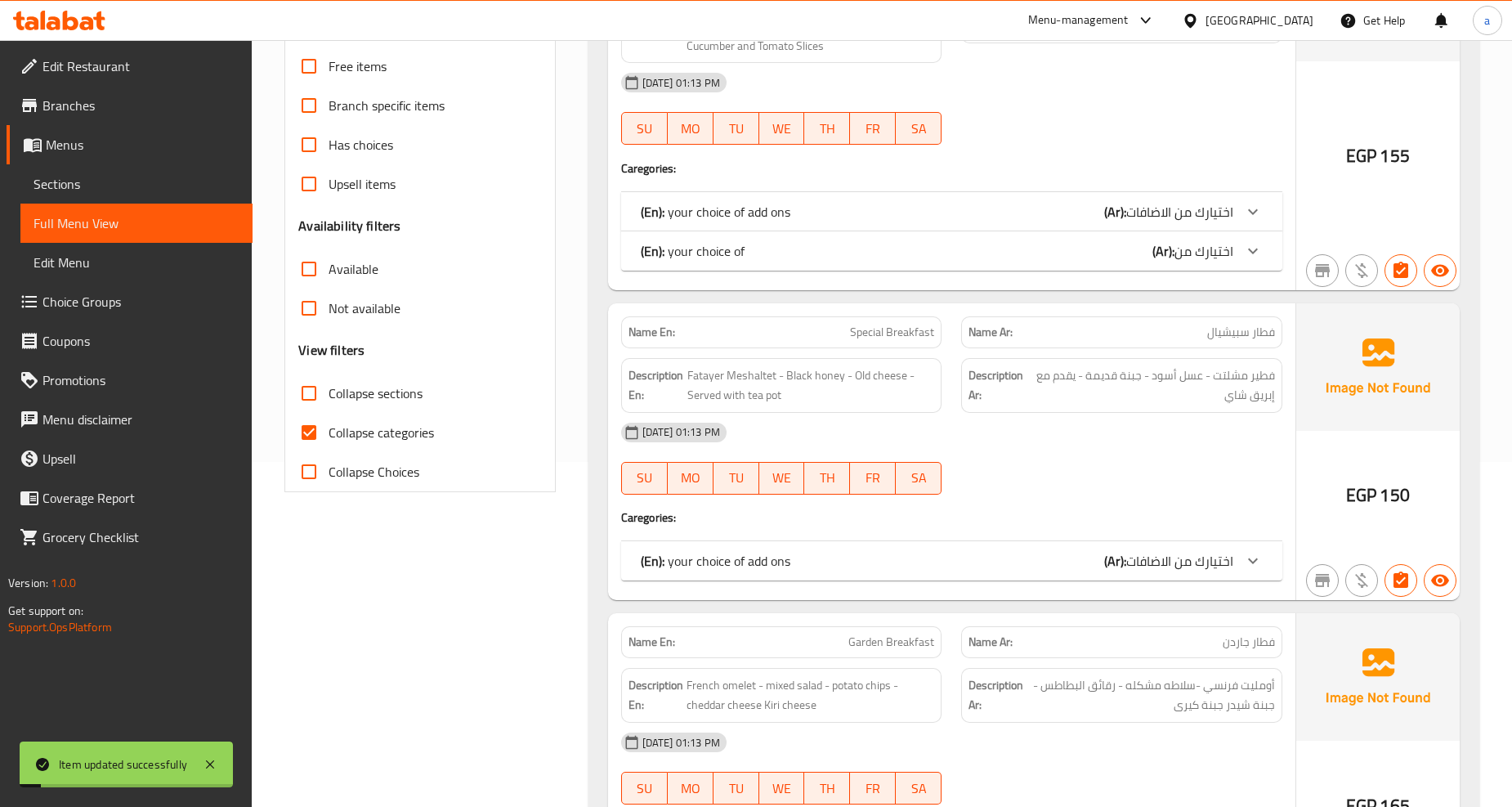
click at [377, 383] on span "Collapse sections" at bounding box center [375, 393] width 94 height 20
click at [328, 382] on input "Collapse sections" at bounding box center [308, 393] width 39 height 39
checkbox input "true"
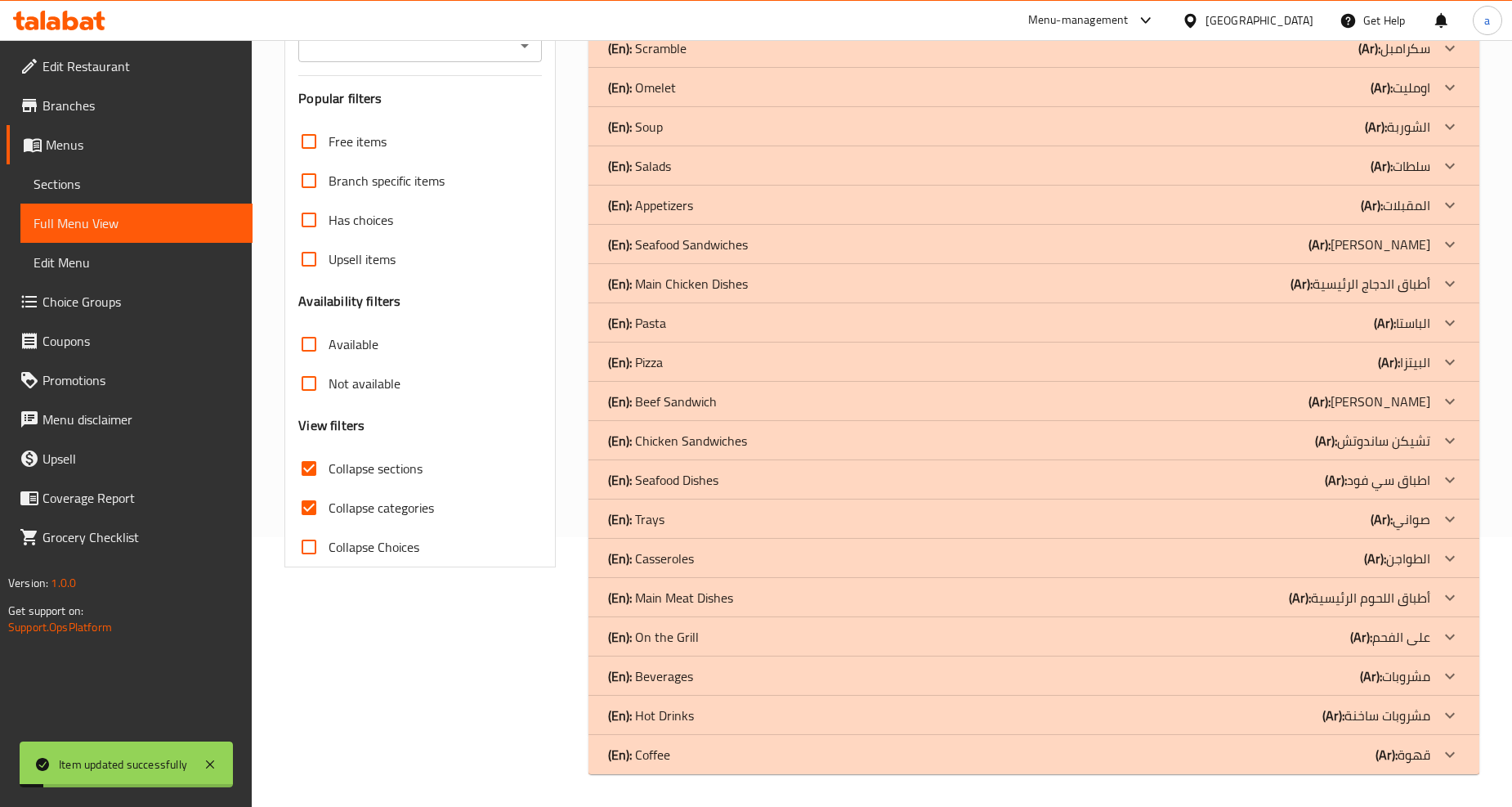
click at [382, 498] on span "Collapse categories" at bounding box center [381, 507] width 106 height 20
click at [328, 488] on input "Collapse categories" at bounding box center [308, 507] width 39 height 39
checkbox input "false"
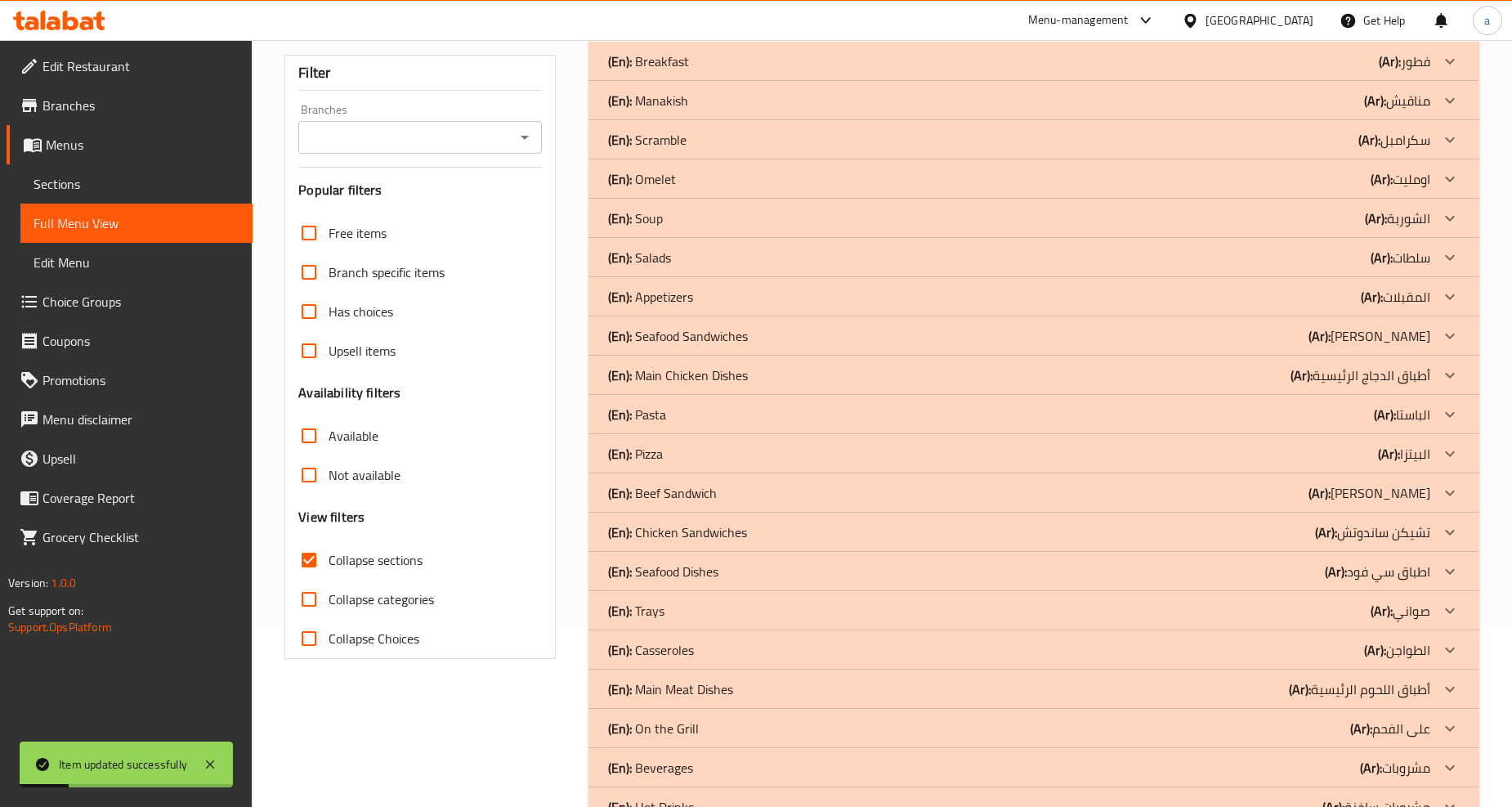
scroll to position [269, 0]
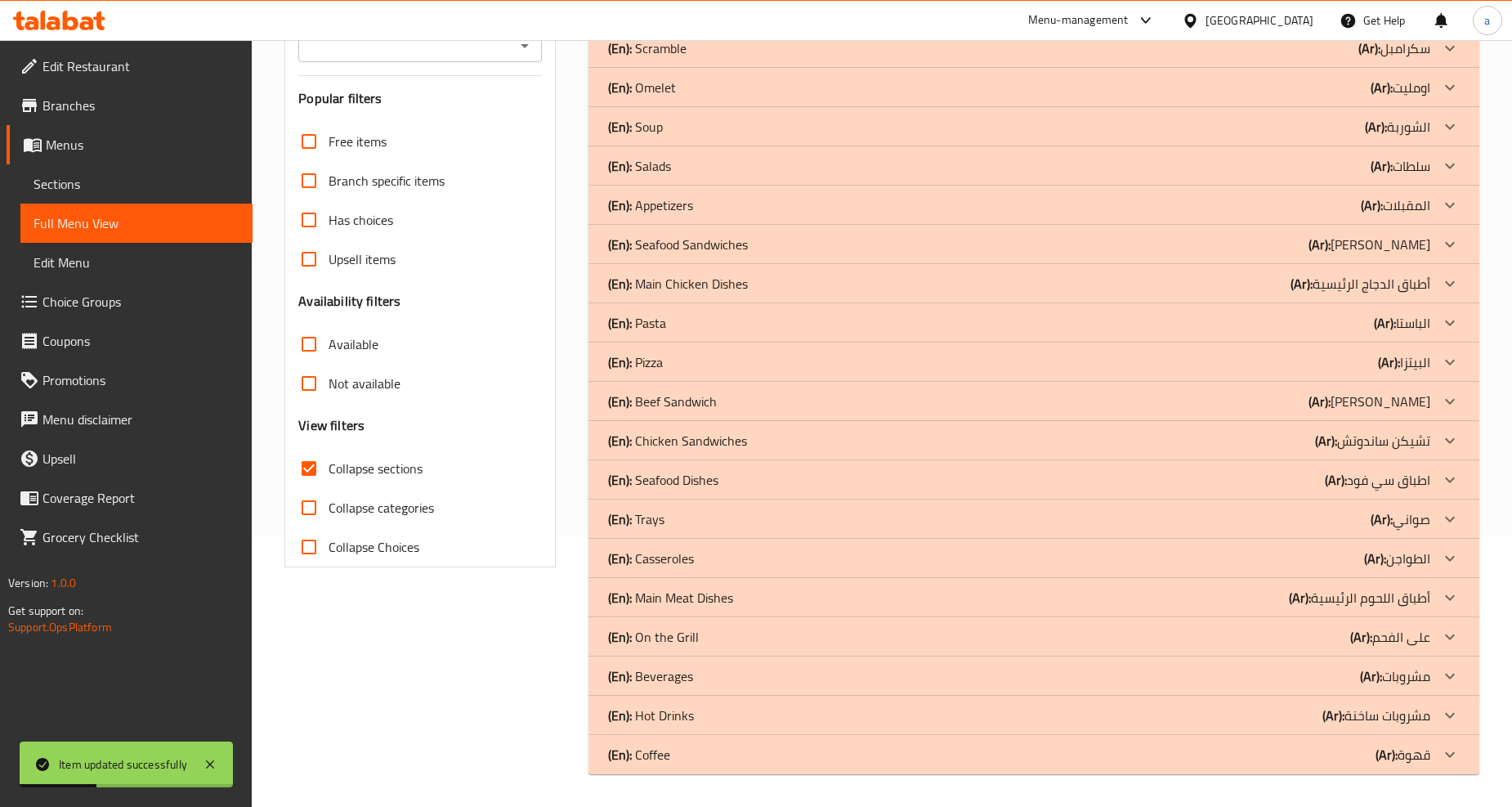
click at [1393, 747] on b "(Ar):" at bounding box center [1386, 754] width 23 height 24
click at [1390, 711] on p "(Ar): مشروبات ساخنة" at bounding box center [1376, 715] width 108 height 20
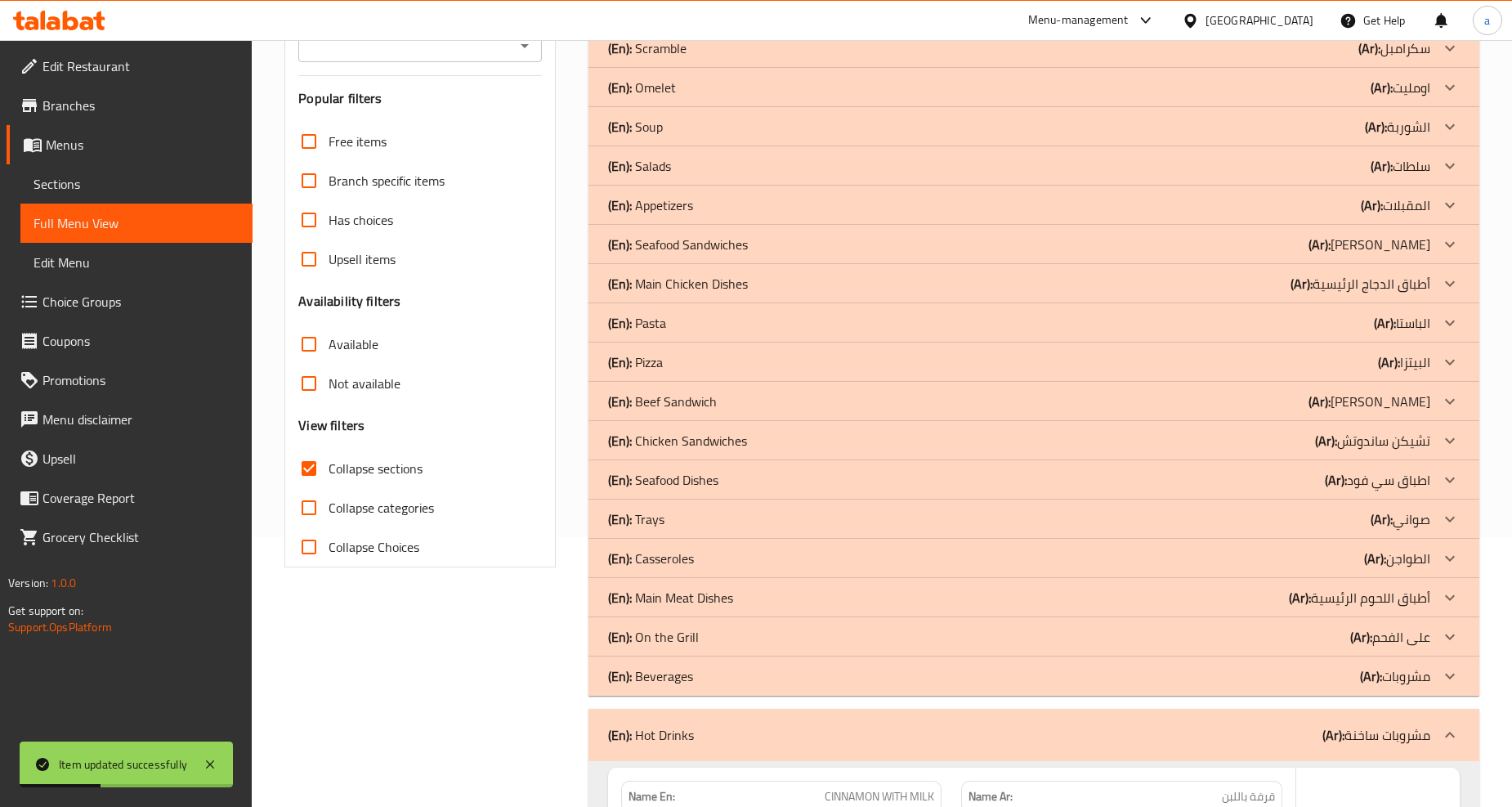
drag, startPoint x: 1392, startPoint y: 676, endPoint x: 1390, endPoint y: 639, distance: 37.1
click at [1391, 675] on p "(Ar): مشروبات" at bounding box center [1394, 676] width 71 height 20
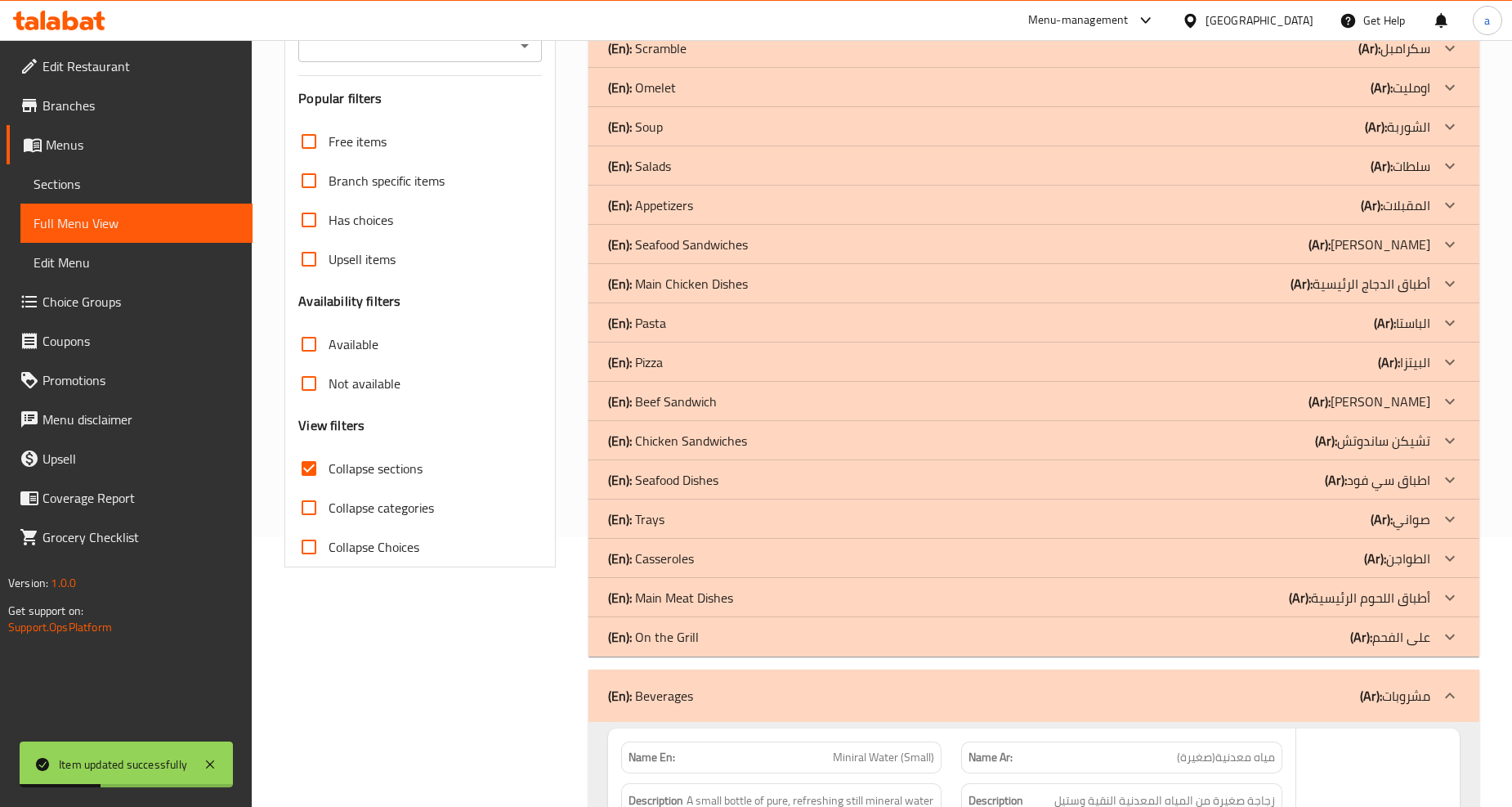
click at [1390, 635] on p "(Ar): على الفحم" at bounding box center [1390, 637] width 80 height 20
click at [1389, 593] on p "(Ar): أطباق اللحوم الرئيسية" at bounding box center [1359, 597] width 141 height 20
click at [1397, 553] on p "(Ar): الطواجن" at bounding box center [1397, 558] width 67 height 20
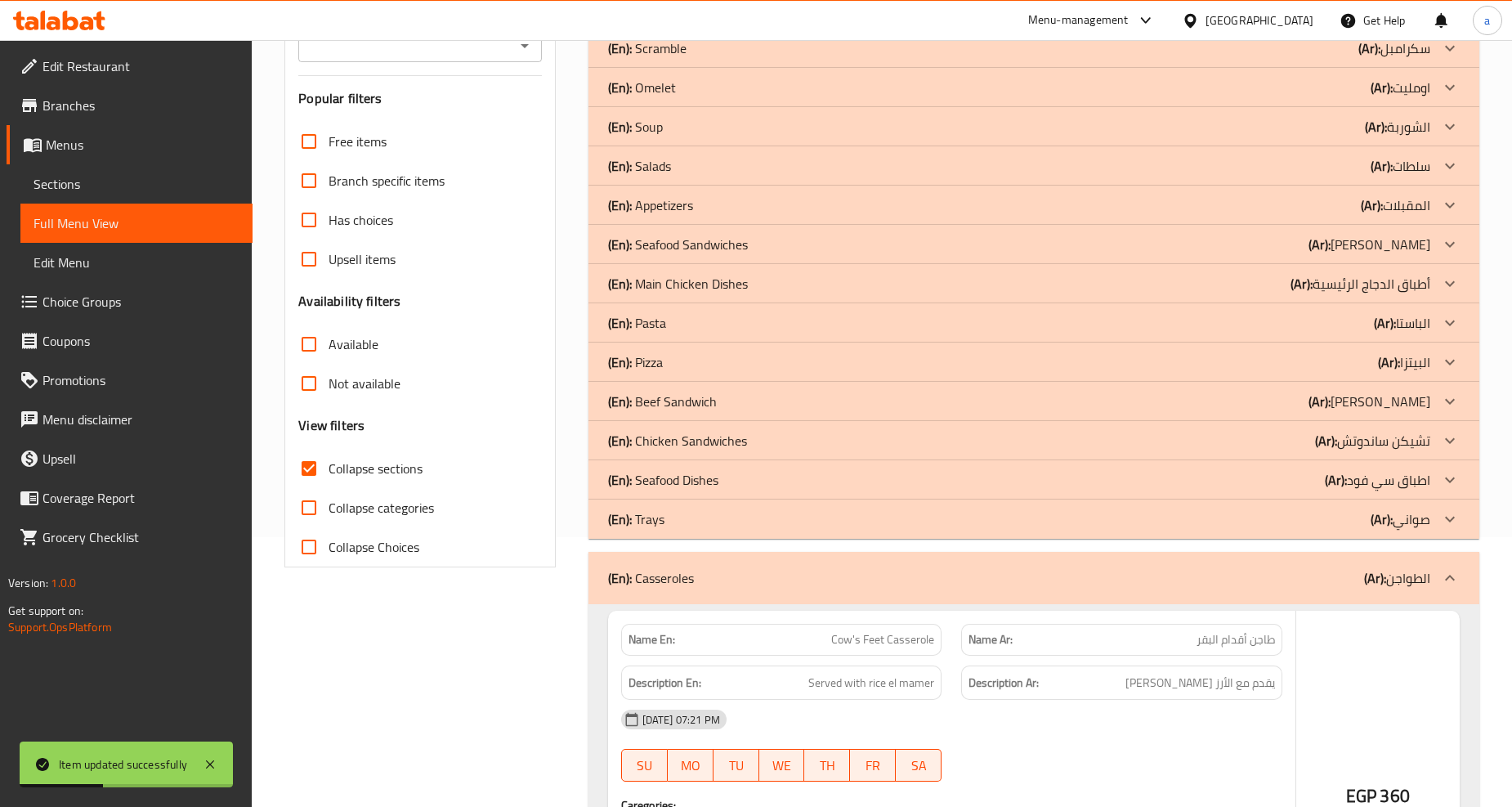
click at [1406, 523] on p "(Ar): صواني" at bounding box center [1399, 519] width 60 height 20
click at [1406, 472] on p "(Ar): اطباق سي فود" at bounding box center [1378, 480] width 106 height 20
click at [1405, 437] on p "(Ar): [PERSON_NAME]" at bounding box center [1373, 441] width 116 height 20
click at [1406, 403] on p "(Ar): [PERSON_NAME]" at bounding box center [1369, 402] width 121 height 20
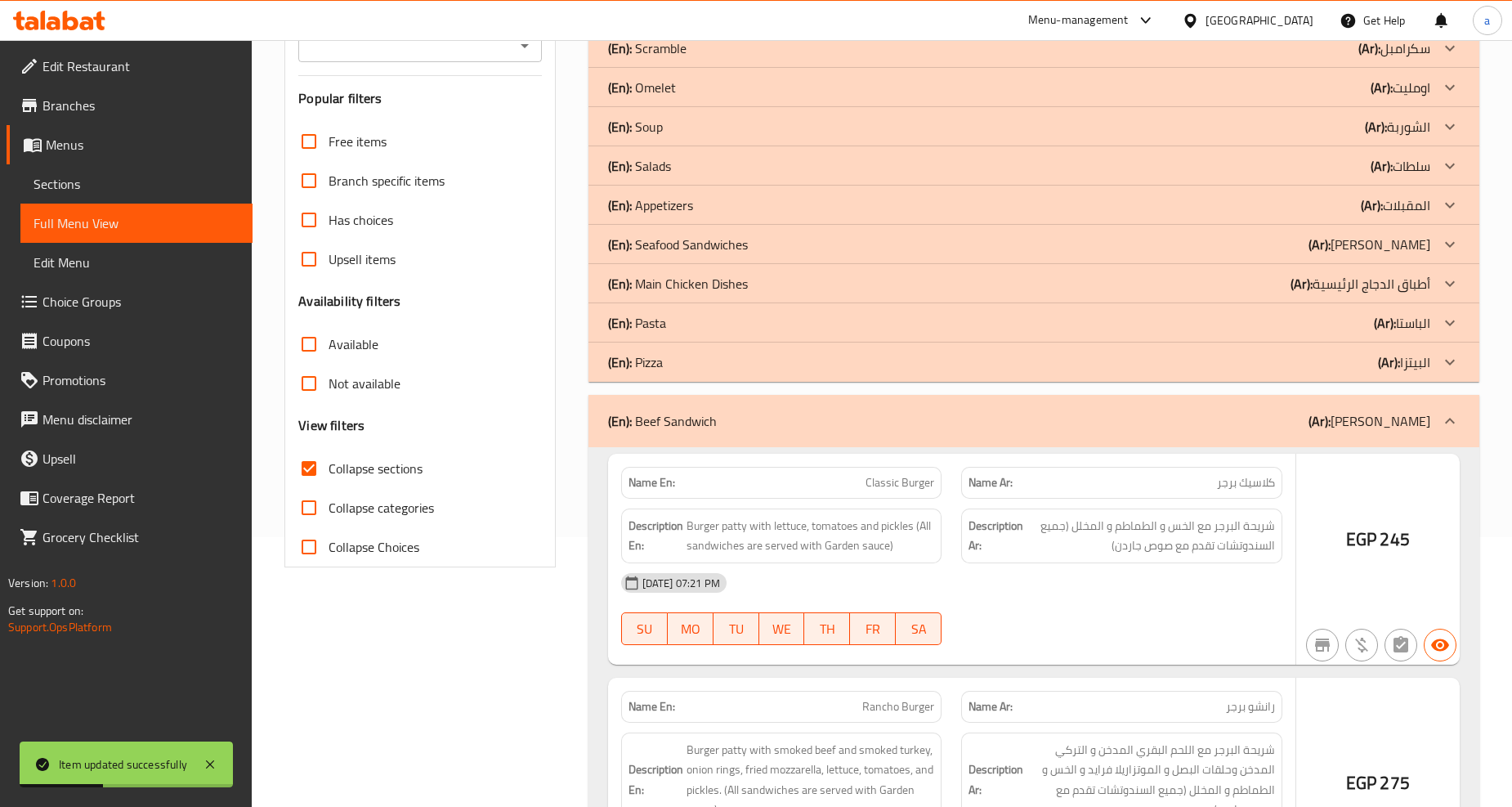
click at [1408, 344] on div "(En): Pizza (Ar): البيتزا" at bounding box center [1033, 362] width 890 height 39
click at [1409, 316] on p "(Ar): الباستا" at bounding box center [1402, 323] width 57 height 20
click at [1415, 282] on p "(Ar): أطباق الدجاج الرئيسية" at bounding box center [1359, 284] width 140 height 20
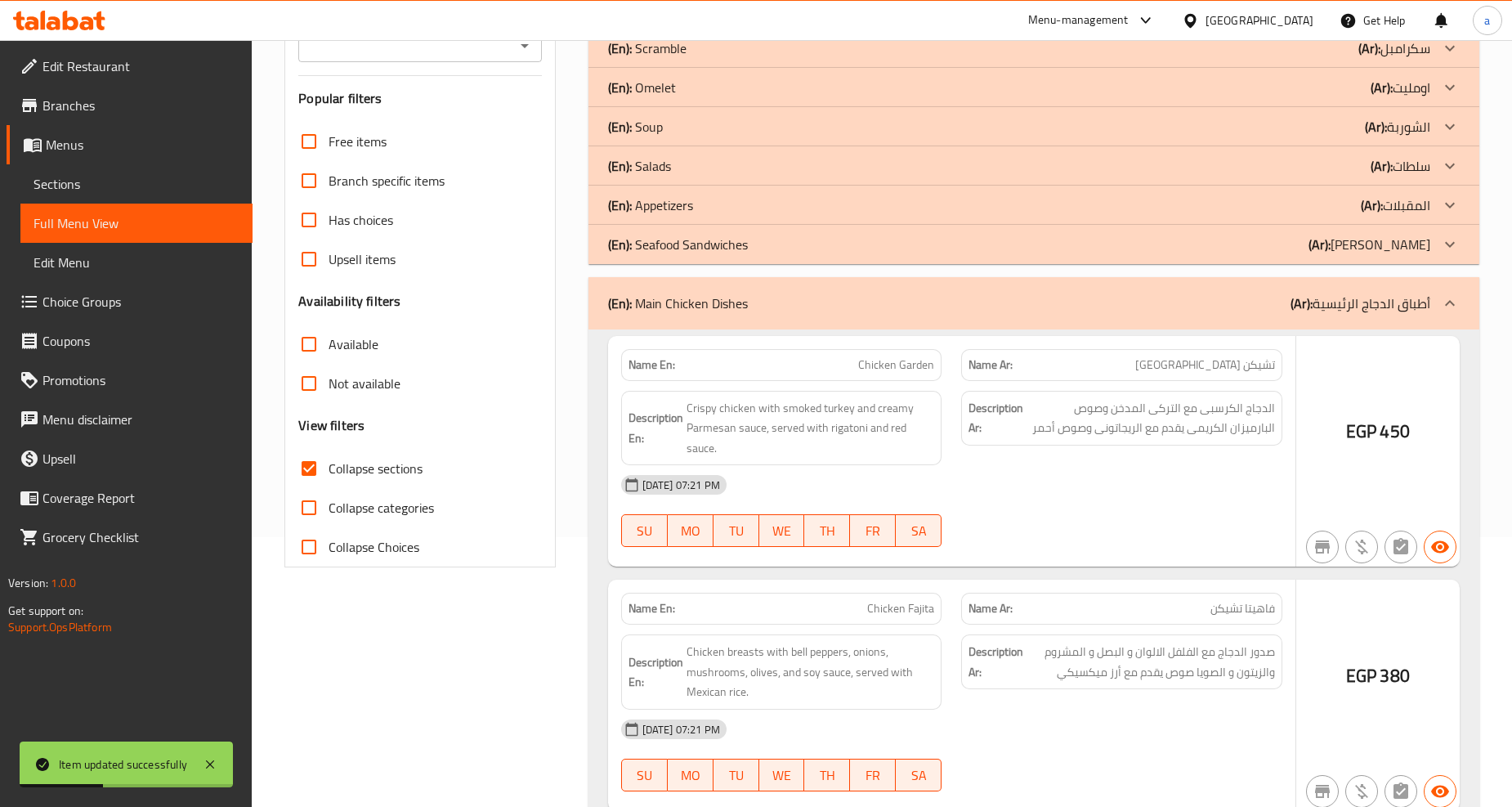
click at [1422, 243] on p "(Ar): [PERSON_NAME]" at bounding box center [1369, 244] width 121 height 20
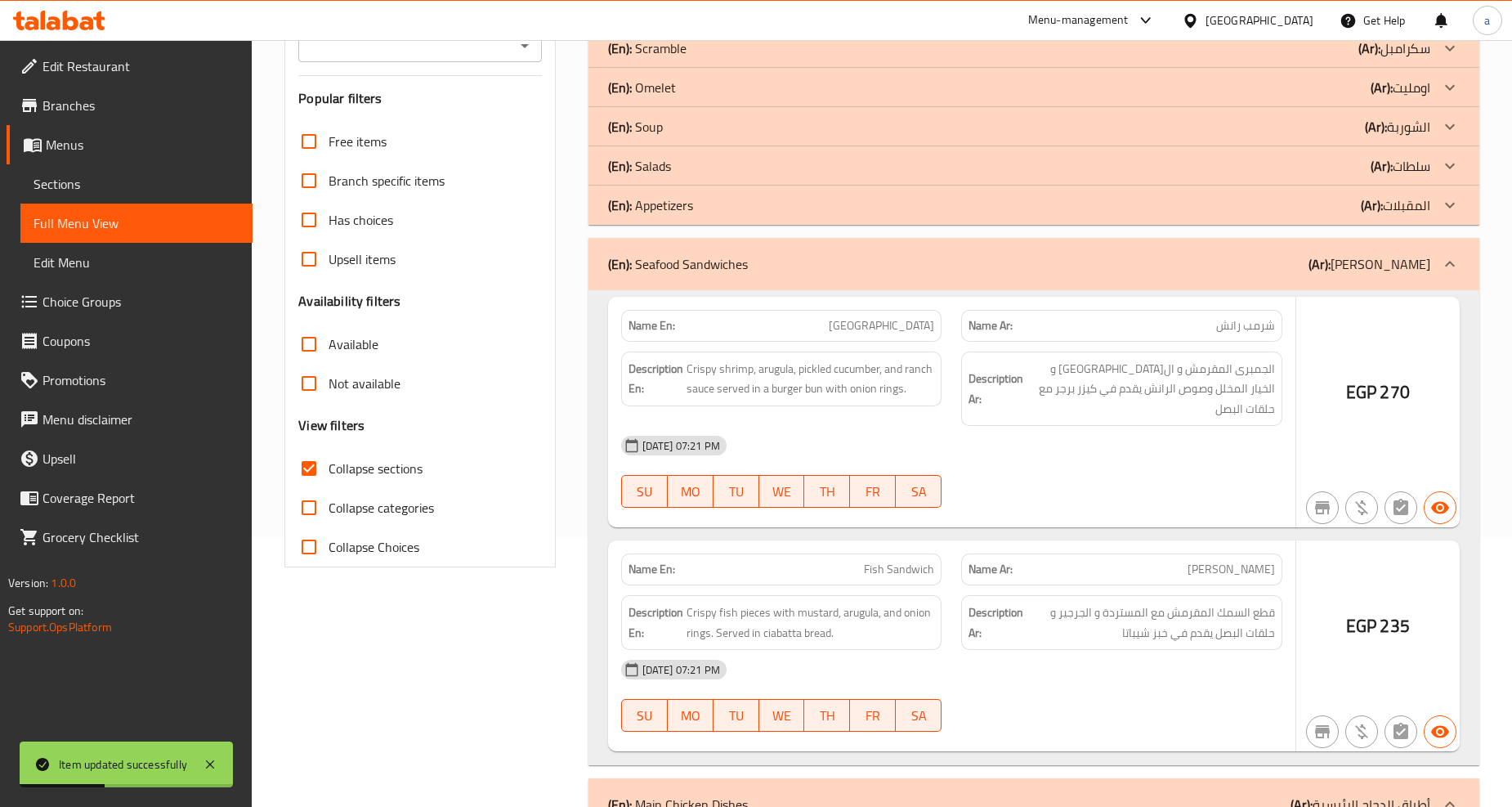
click at [1415, 199] on p "(Ar): المقبلات" at bounding box center [1394, 205] width 70 height 20
click at [1415, 165] on p "(Ar): سلطات" at bounding box center [1399, 166] width 60 height 20
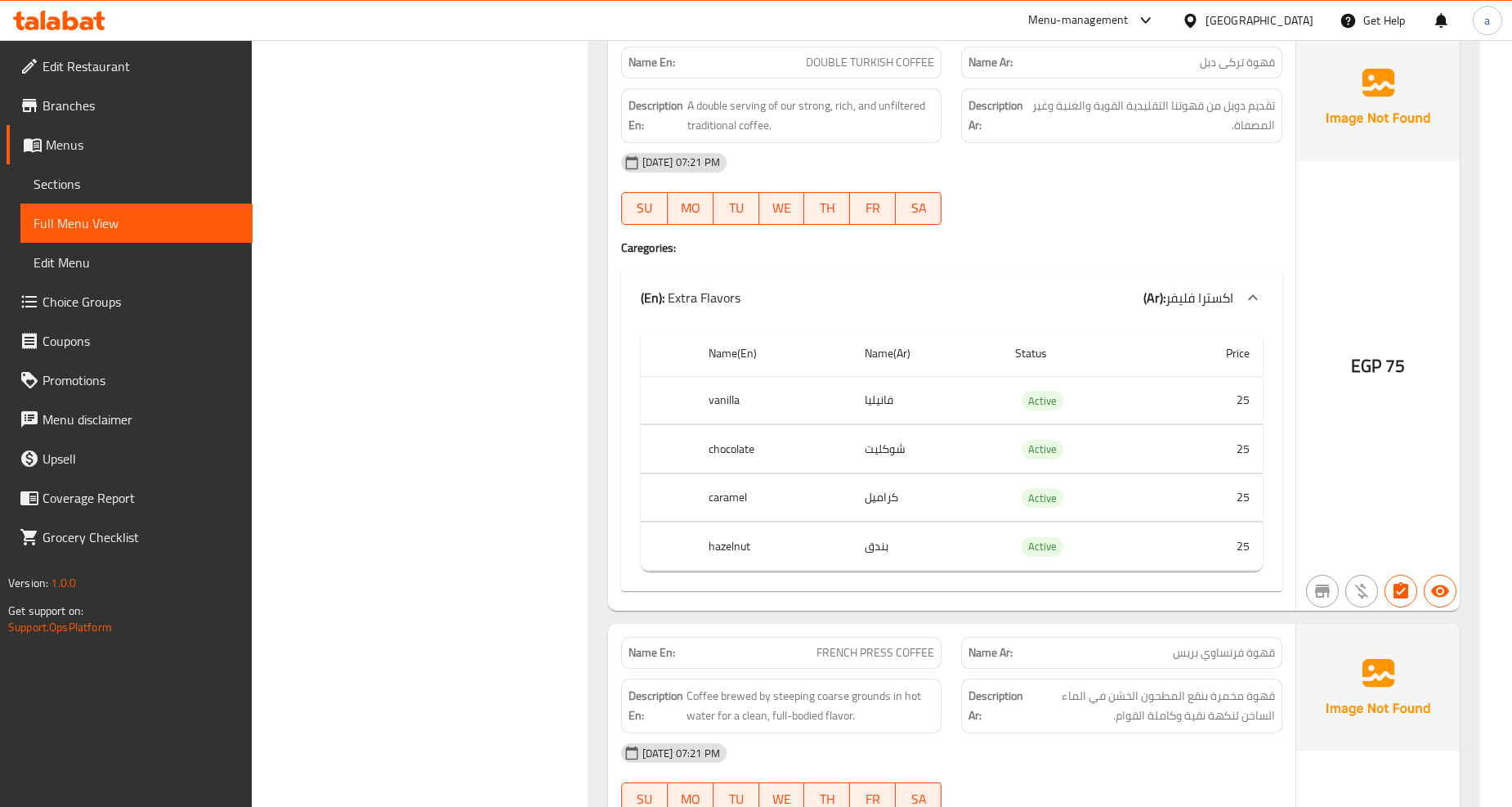
scroll to position [48208, 0]
